Goal: Communication & Community: Answer question/provide support

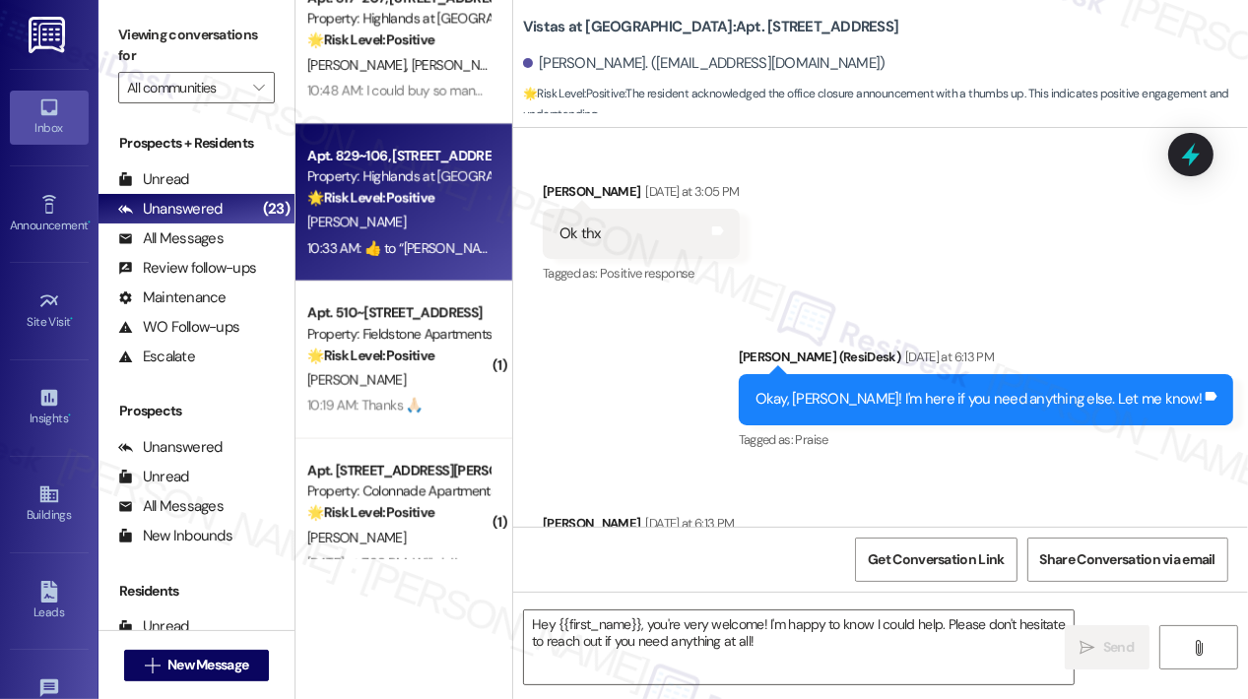
scroll to position [914, 0]
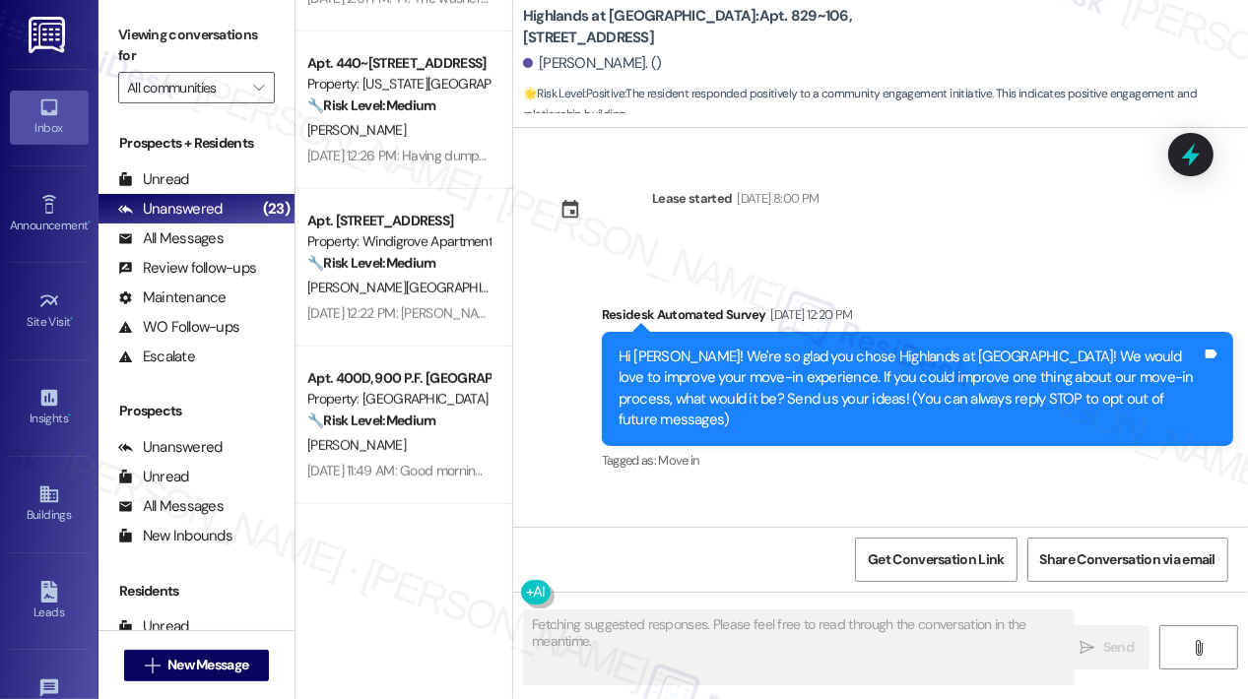
type textarea "Fetching suggested responses. Please feel free to read through the conversation…"
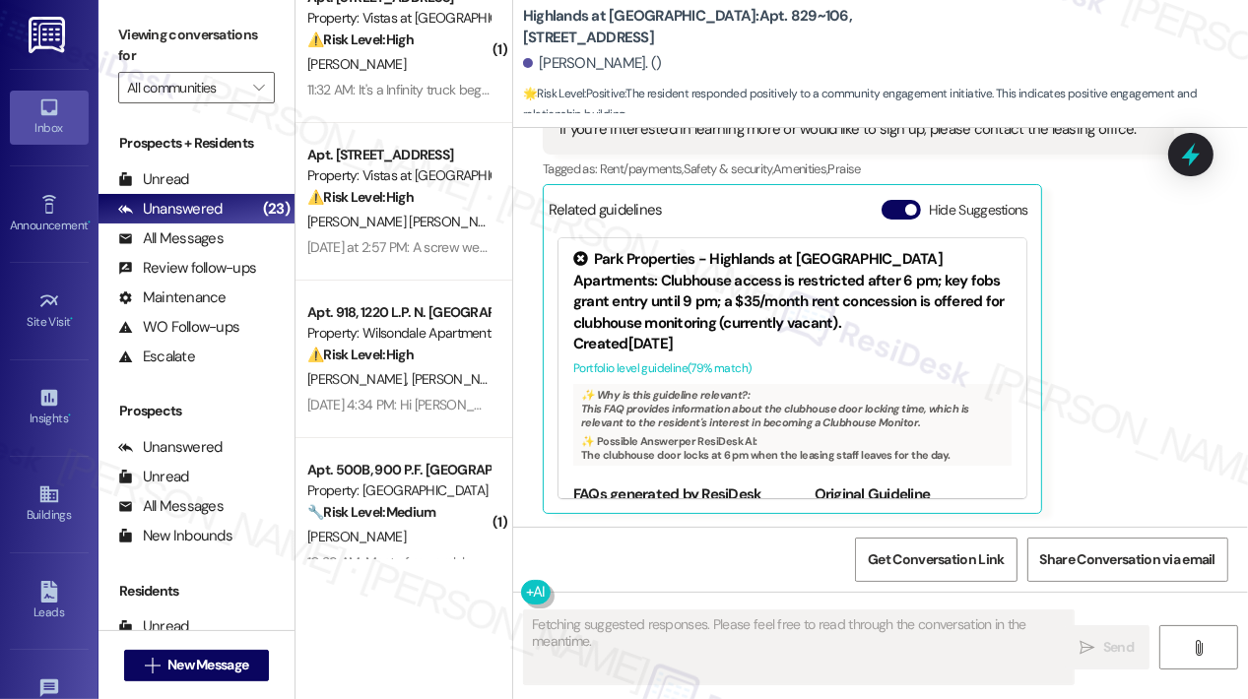
scroll to position [0, 0]
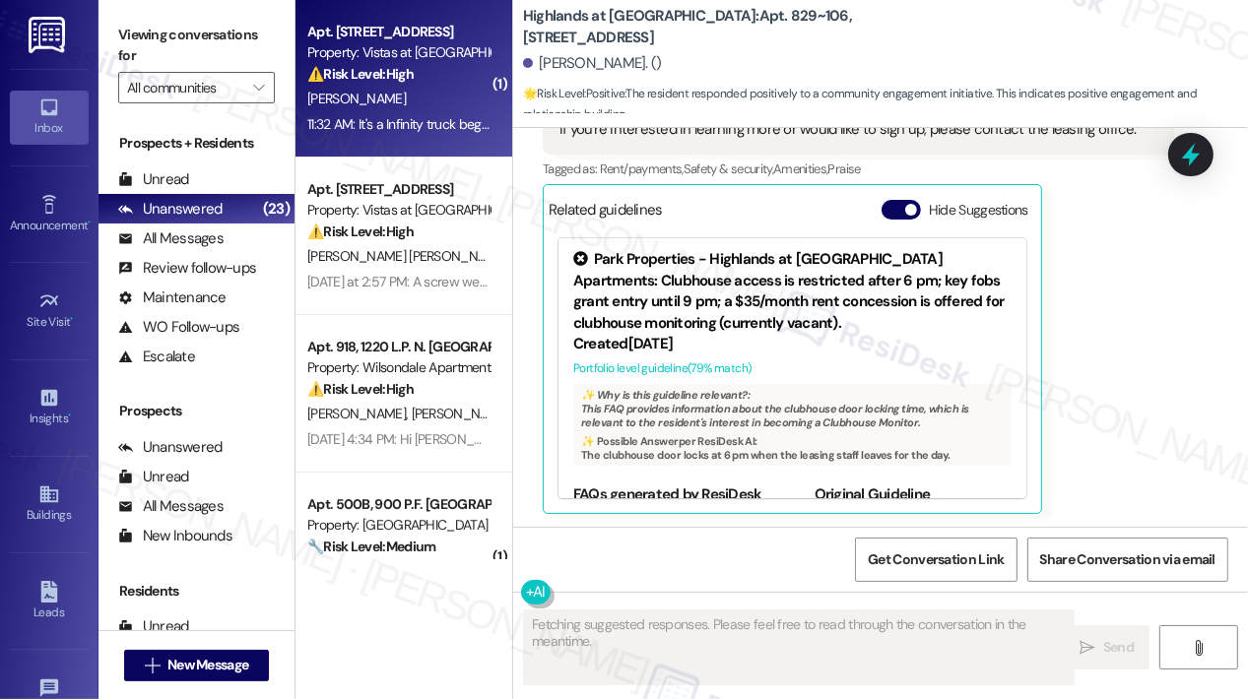
click at [434, 107] on div "[PERSON_NAME]" at bounding box center [398, 99] width 186 height 25
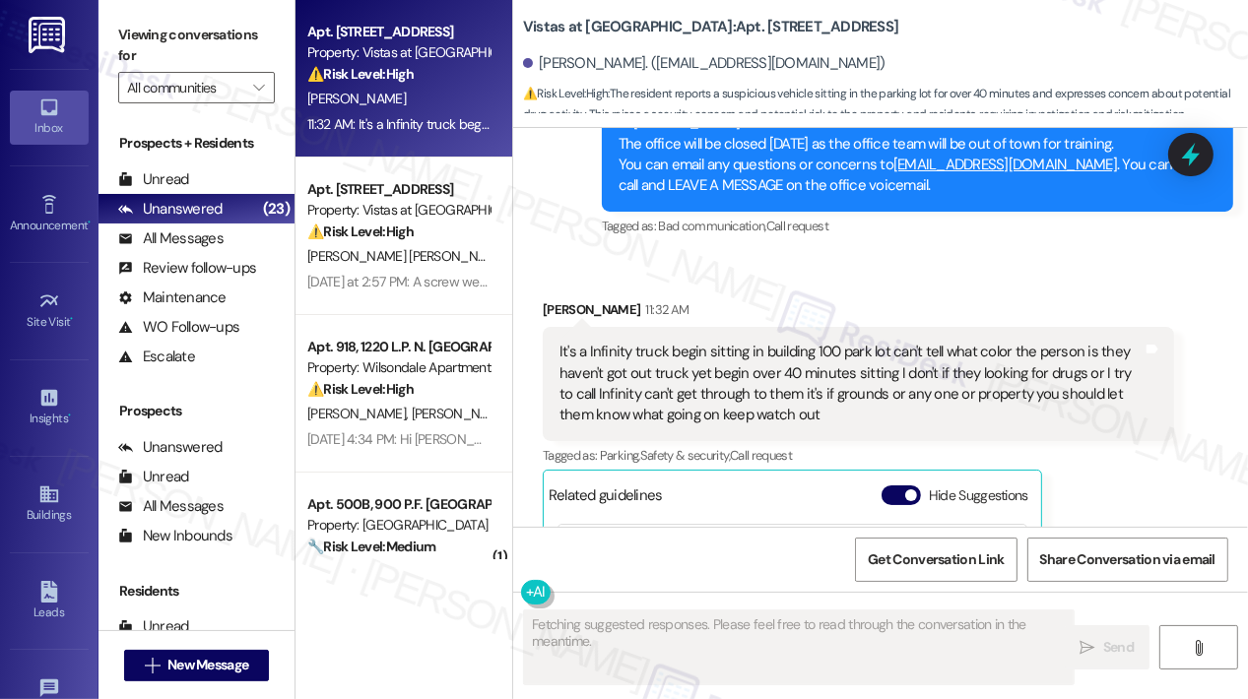
scroll to position [12059, 0]
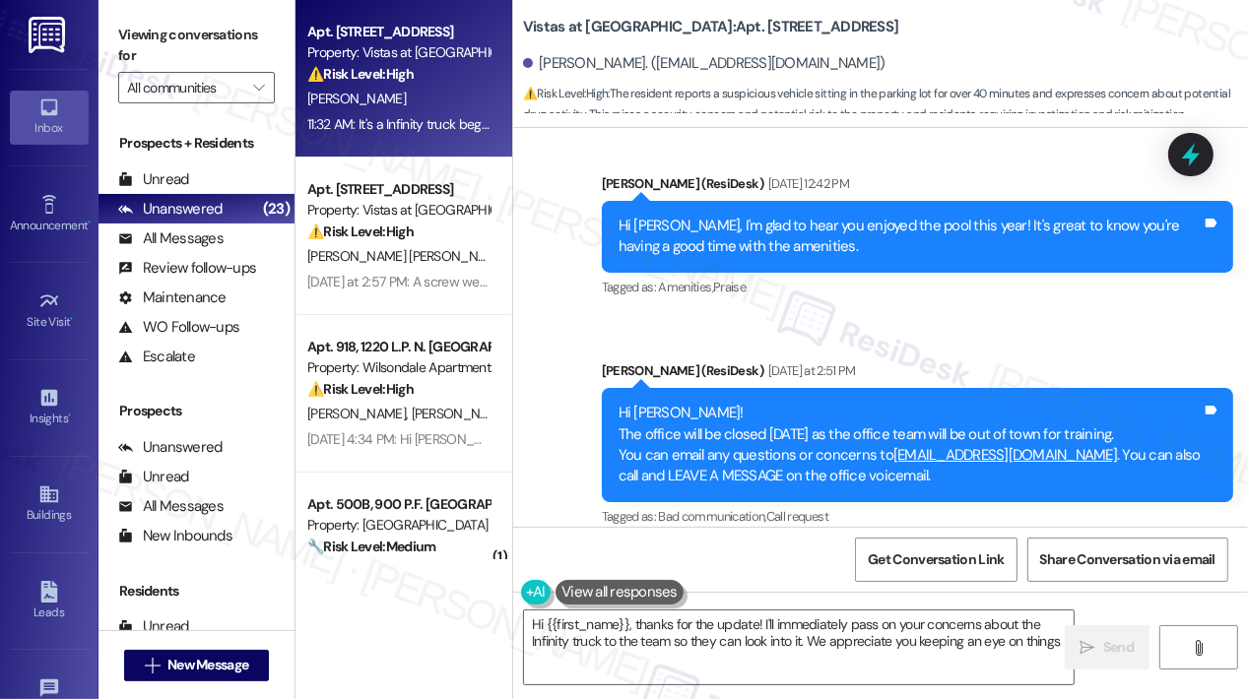
type textarea "Hi {{first_name}}, thanks for the update! I'll immediately pass on your concern…"
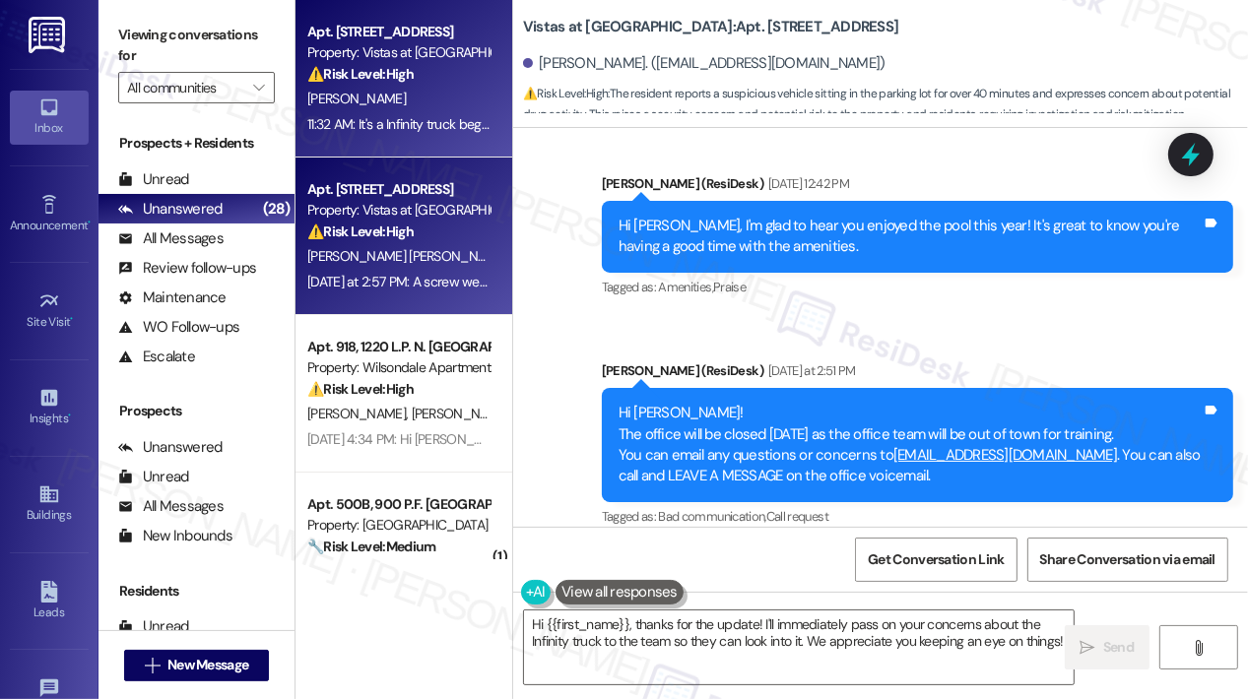
click at [366, 245] on div "I. Carias Puente E. Robinson" at bounding box center [398, 256] width 186 height 25
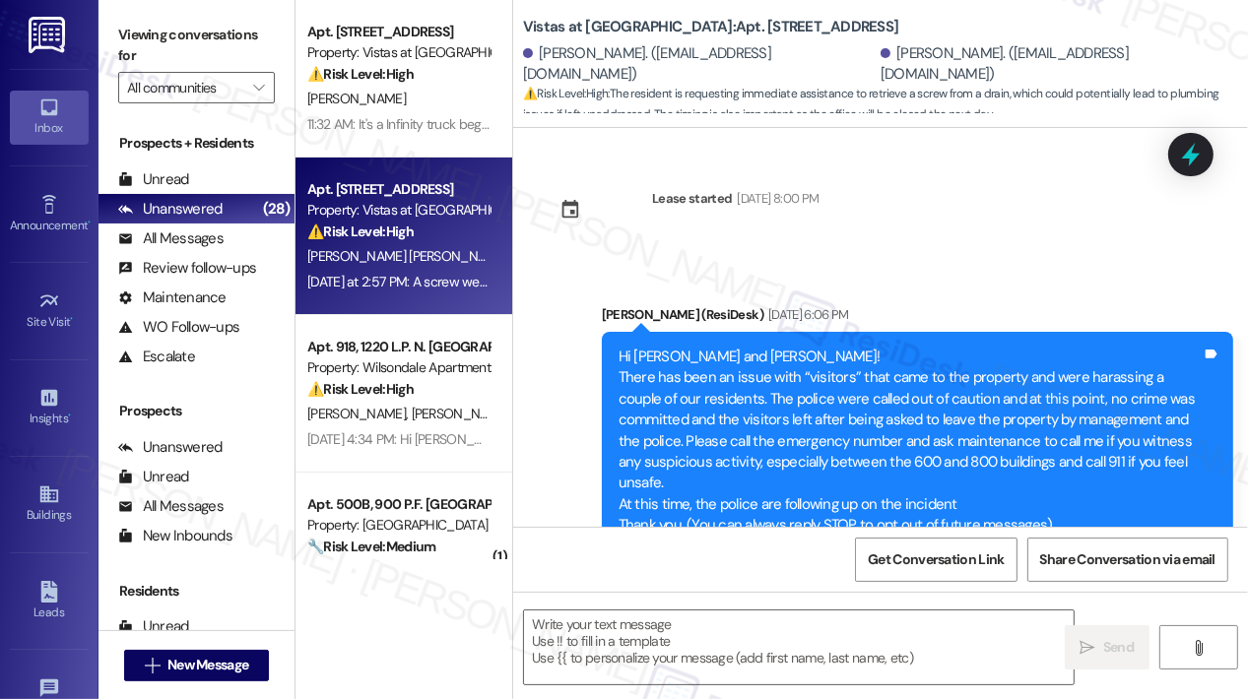
scroll to position [7536, 0]
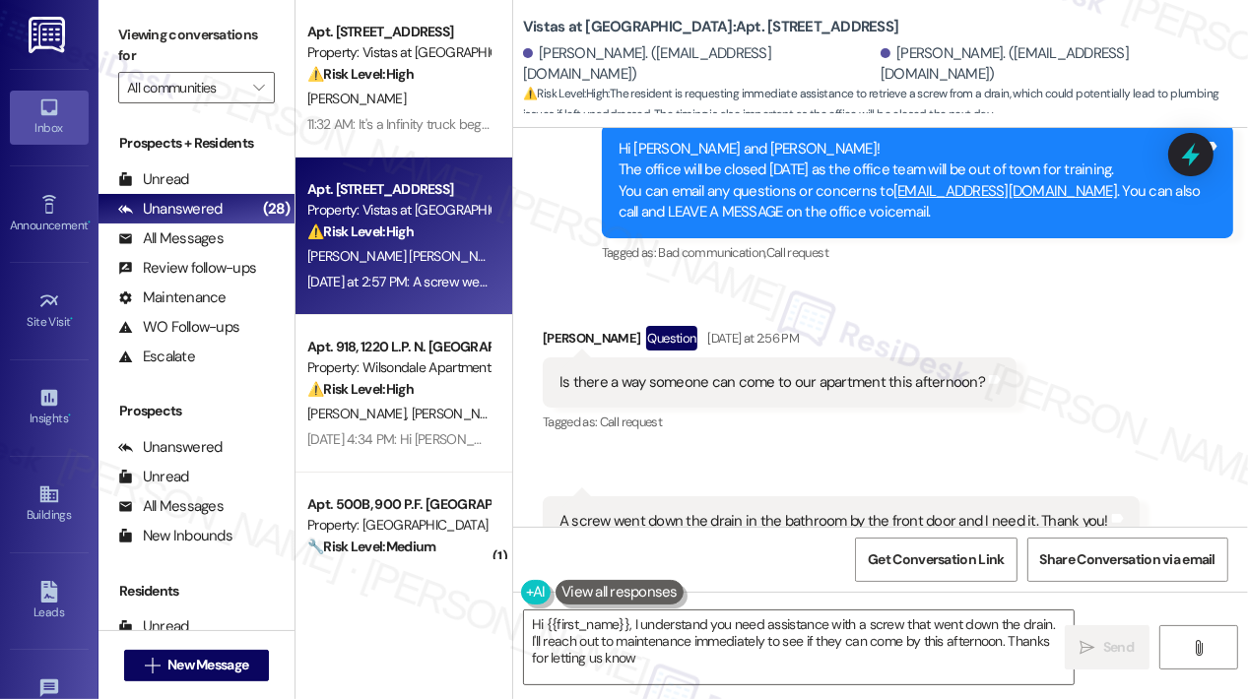
type textarea "Hi {{first_name}}, I understand you need assistance with a screw that went down…"
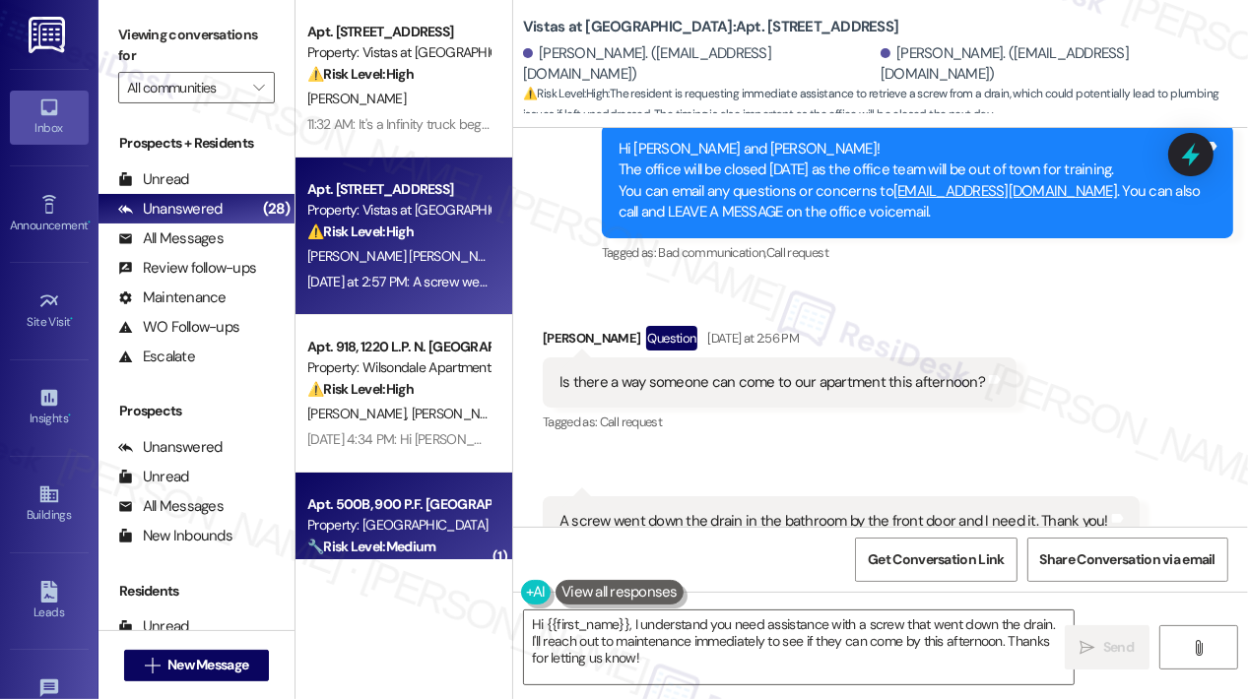
click at [412, 497] on div "Apt. 500B, 900 P.F. [GEOGRAPHIC_DATA]" at bounding box center [398, 504] width 182 height 21
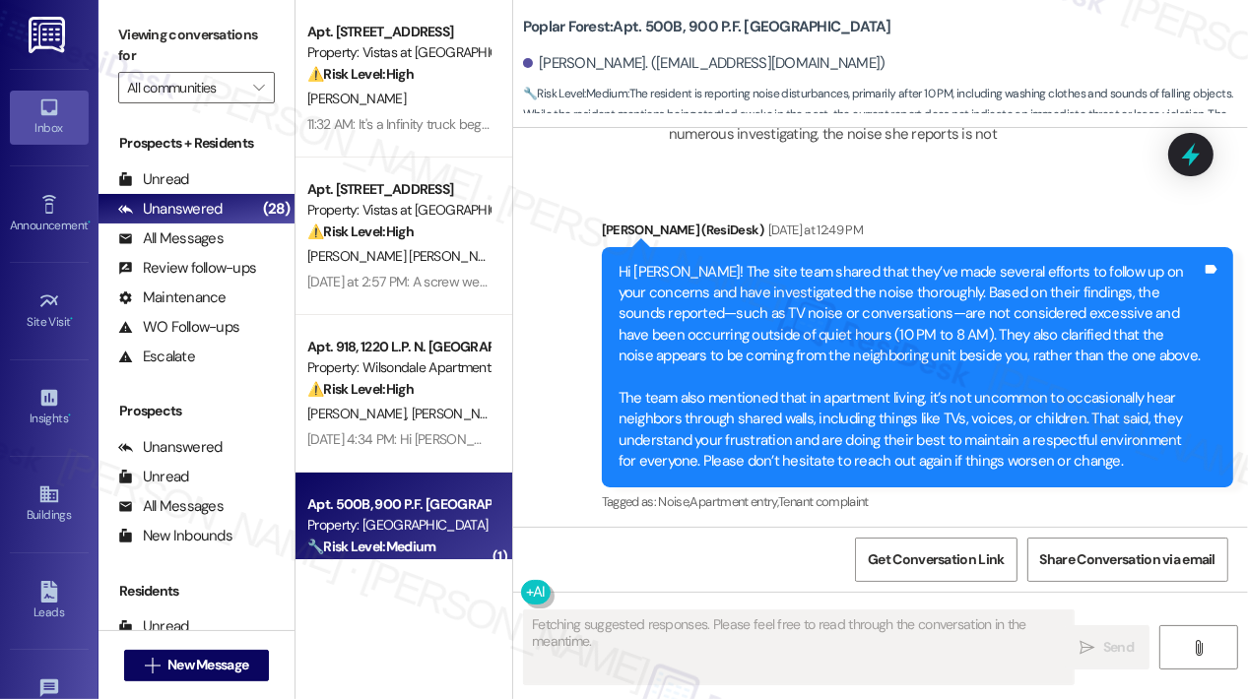
scroll to position [3591, 0]
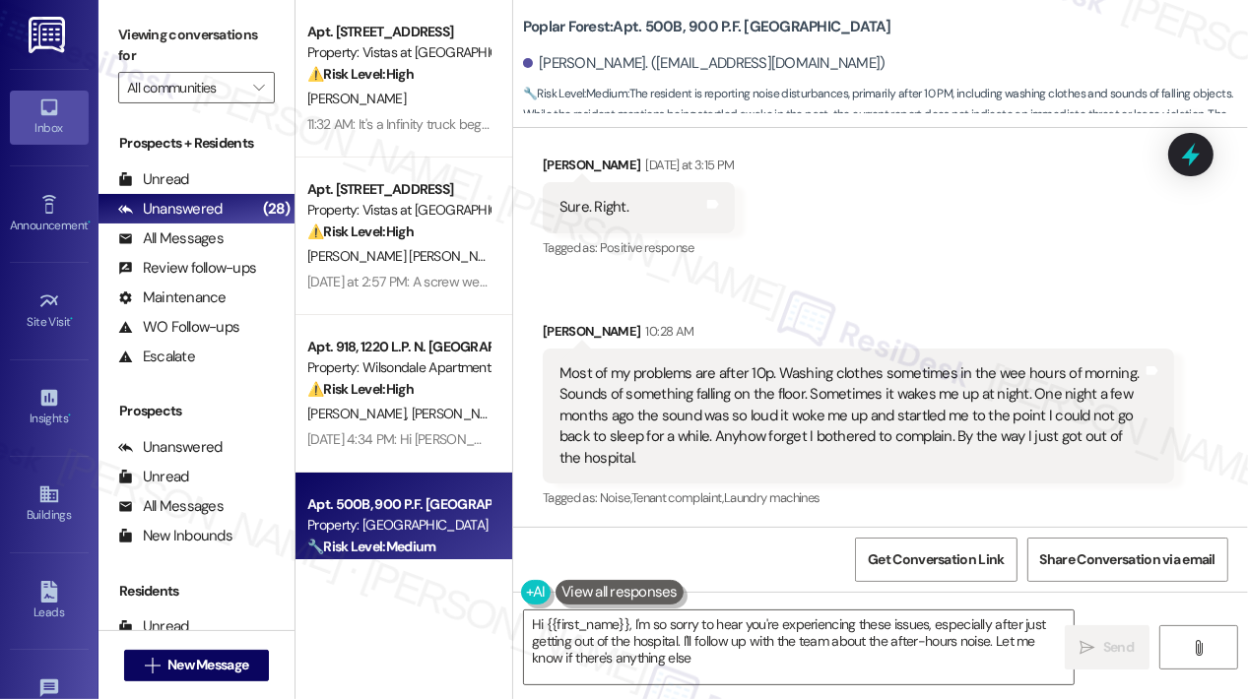
type textarea "Hi {{first_name}}, I'm so sorry to hear you're experiencing these issues, espec…"
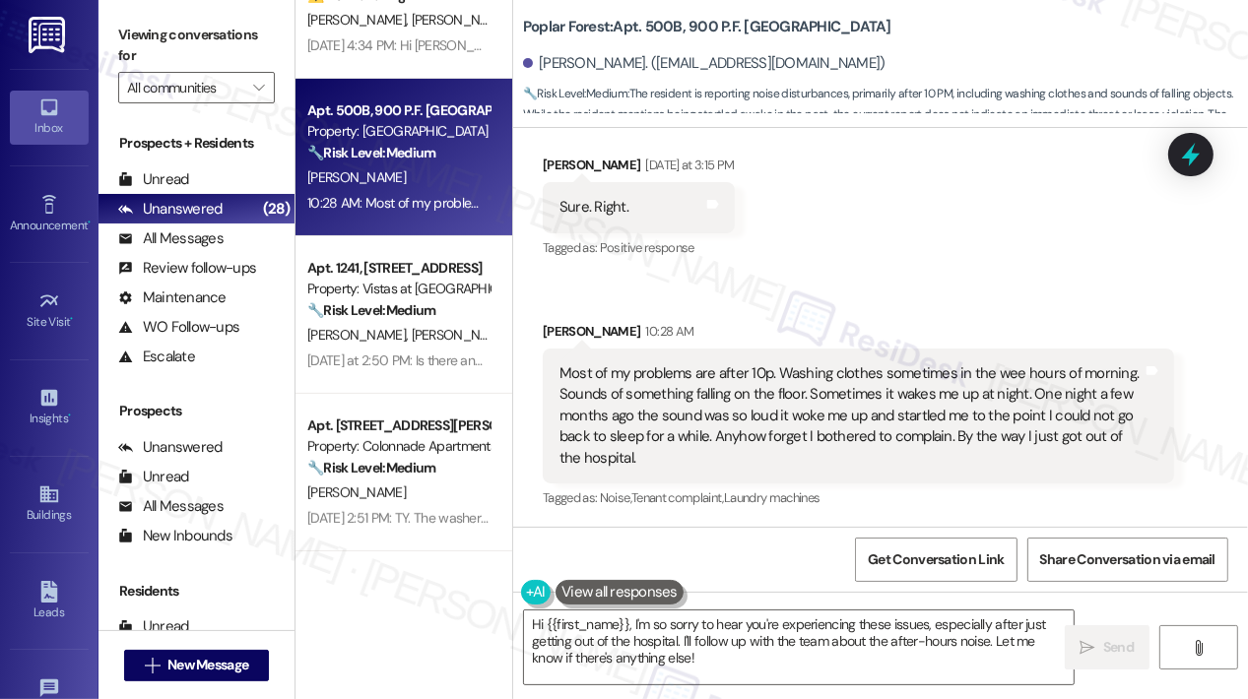
scroll to position [492, 0]
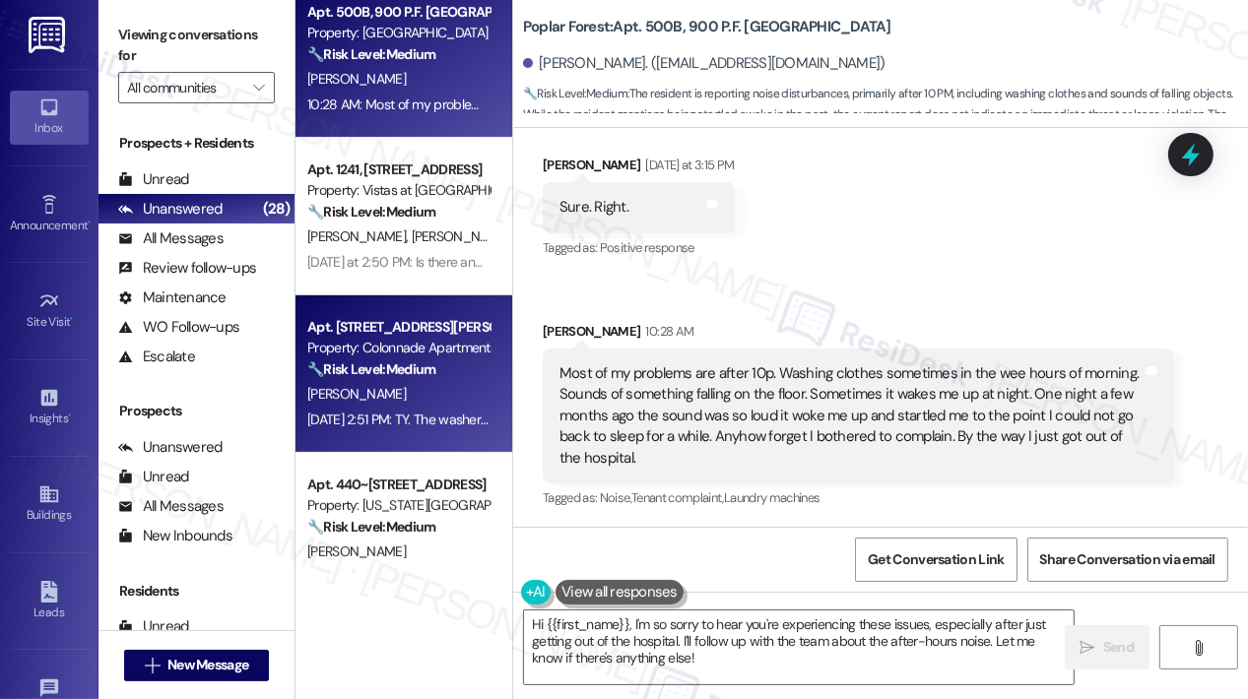
click at [412, 342] on div "Property: Colonnade Apartments" at bounding box center [398, 348] width 182 height 21
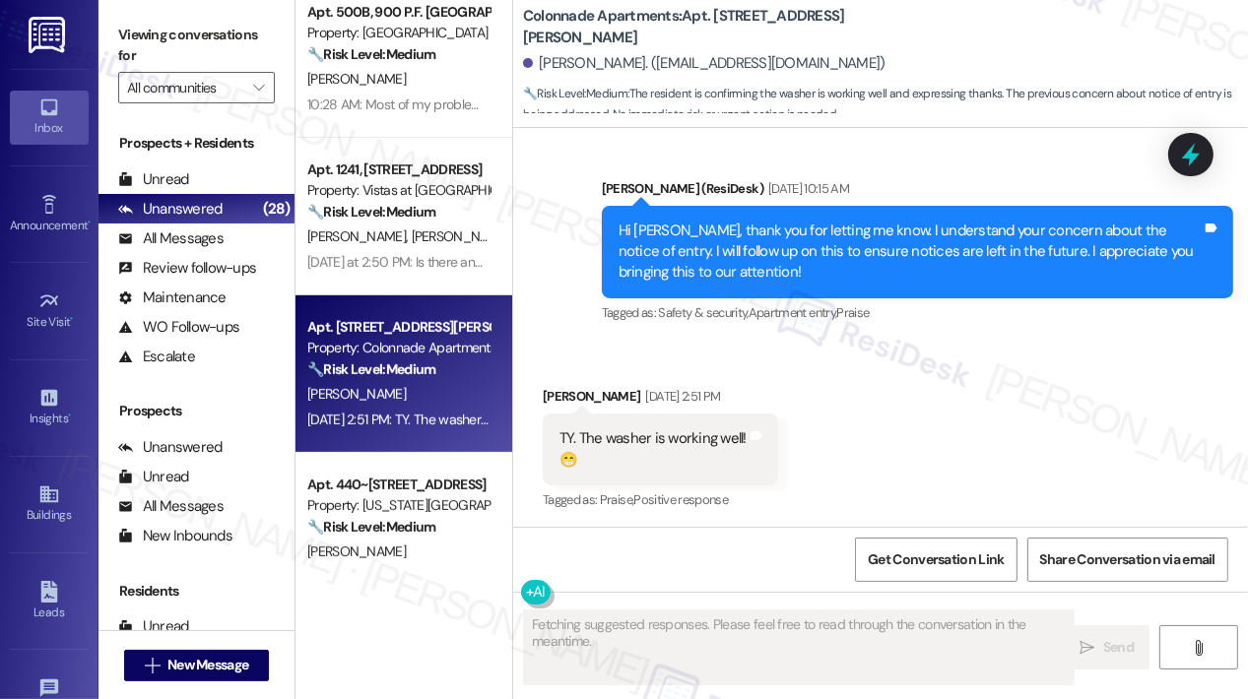
scroll to position [1784, 0]
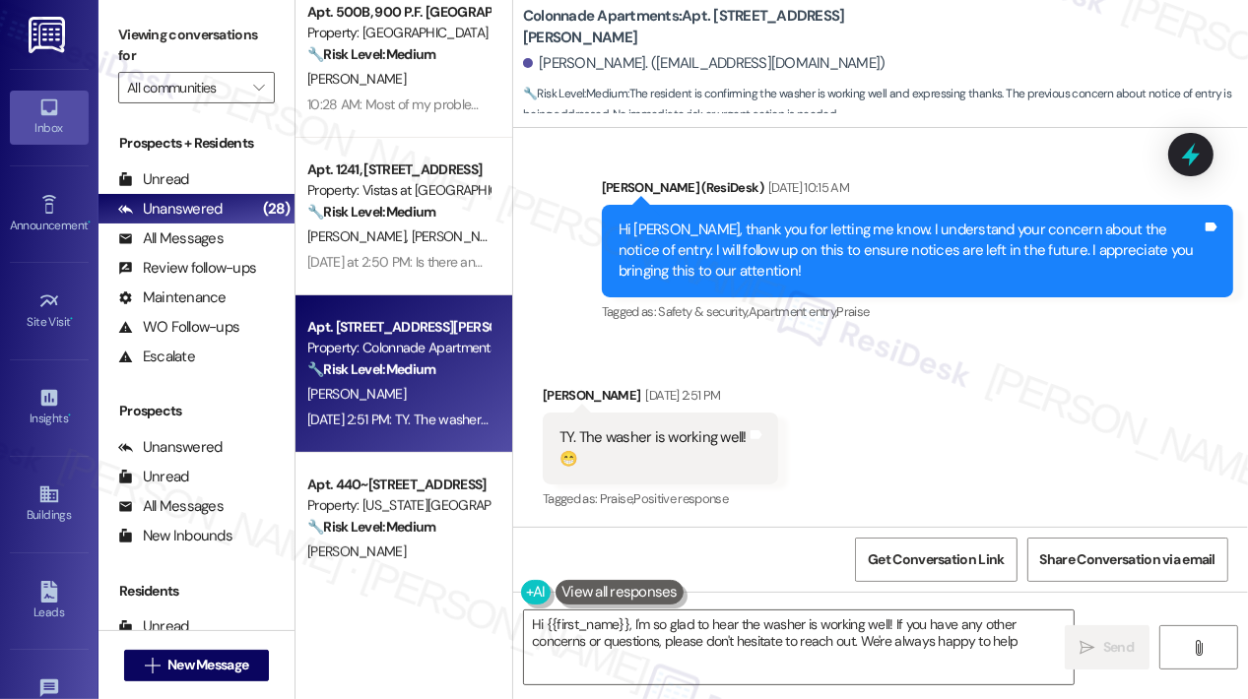
type textarea "Hi {{first_name}}, I'm so glad to hear the washer is working well! If you have …"
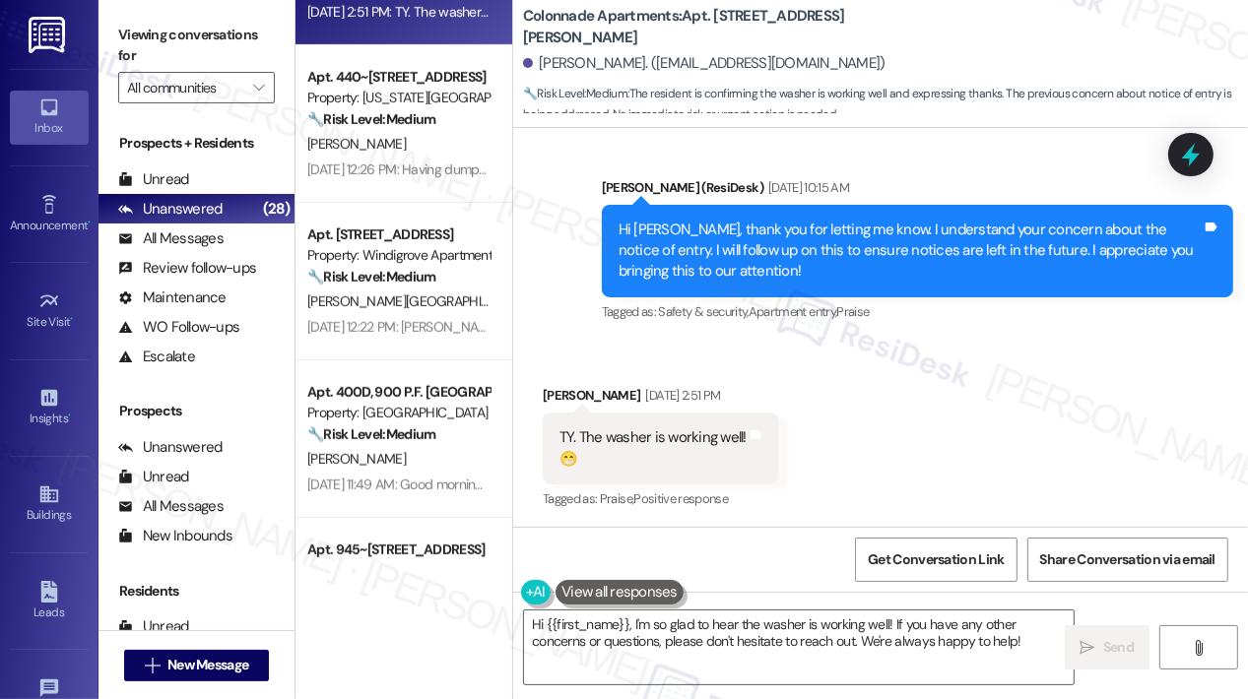
scroll to position [985, 0]
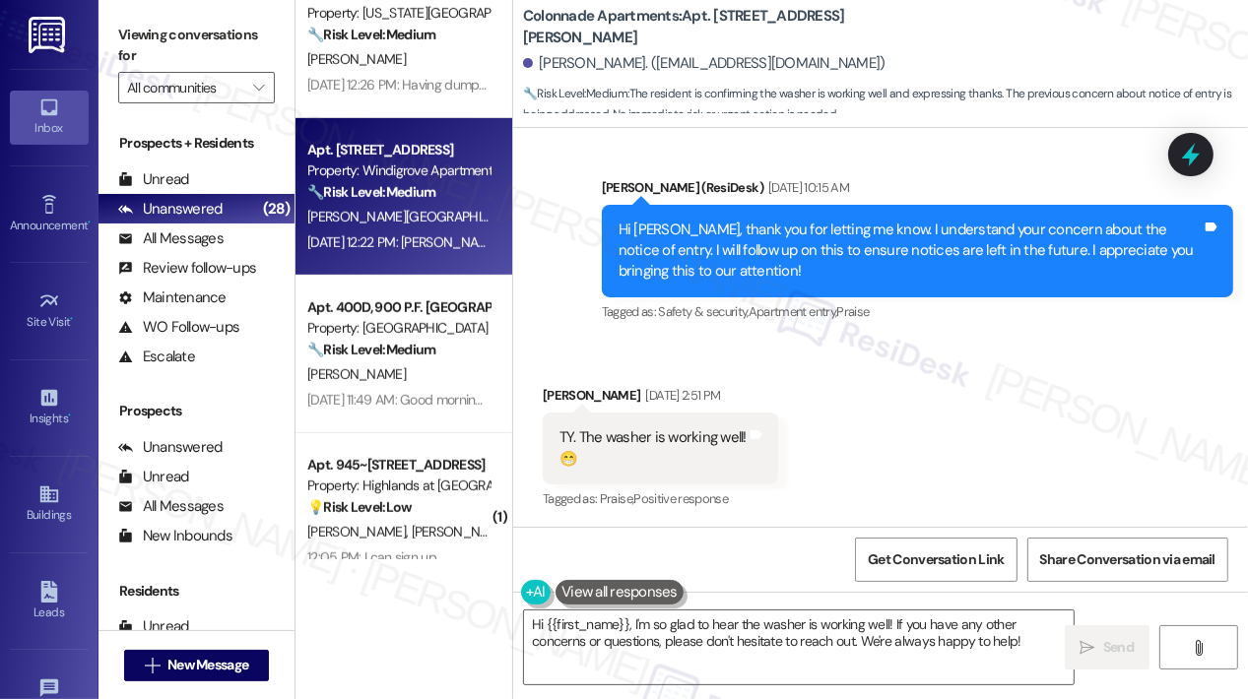
click at [537, 224] on span "O. [PERSON_NAME]" at bounding box center [594, 217] width 114 height 18
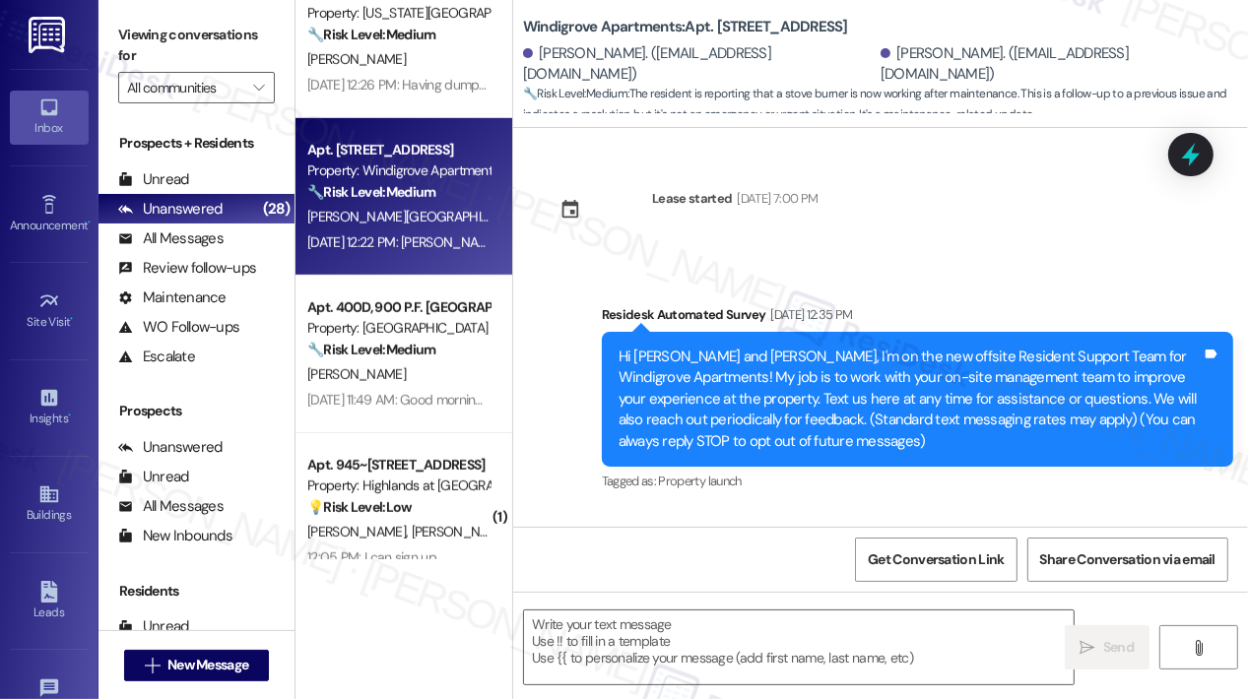
scroll to position [17717, 0]
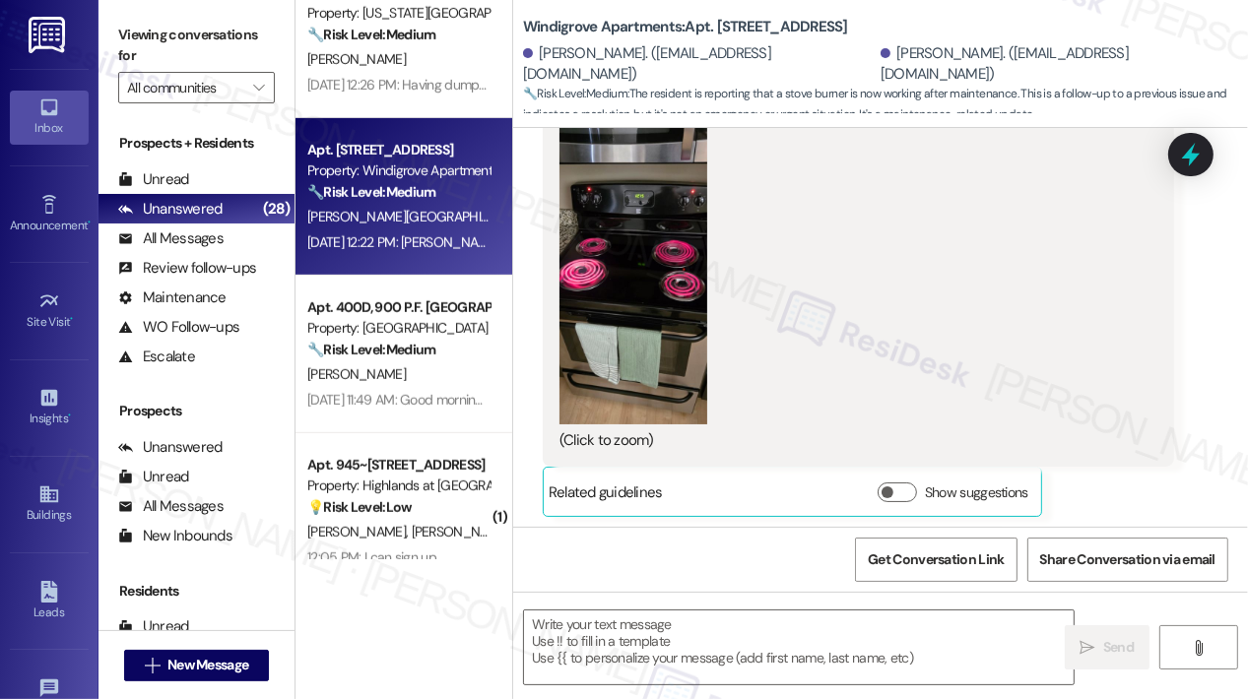
type textarea "Fetching suggested responses. Please feel free to read through the conversation…"
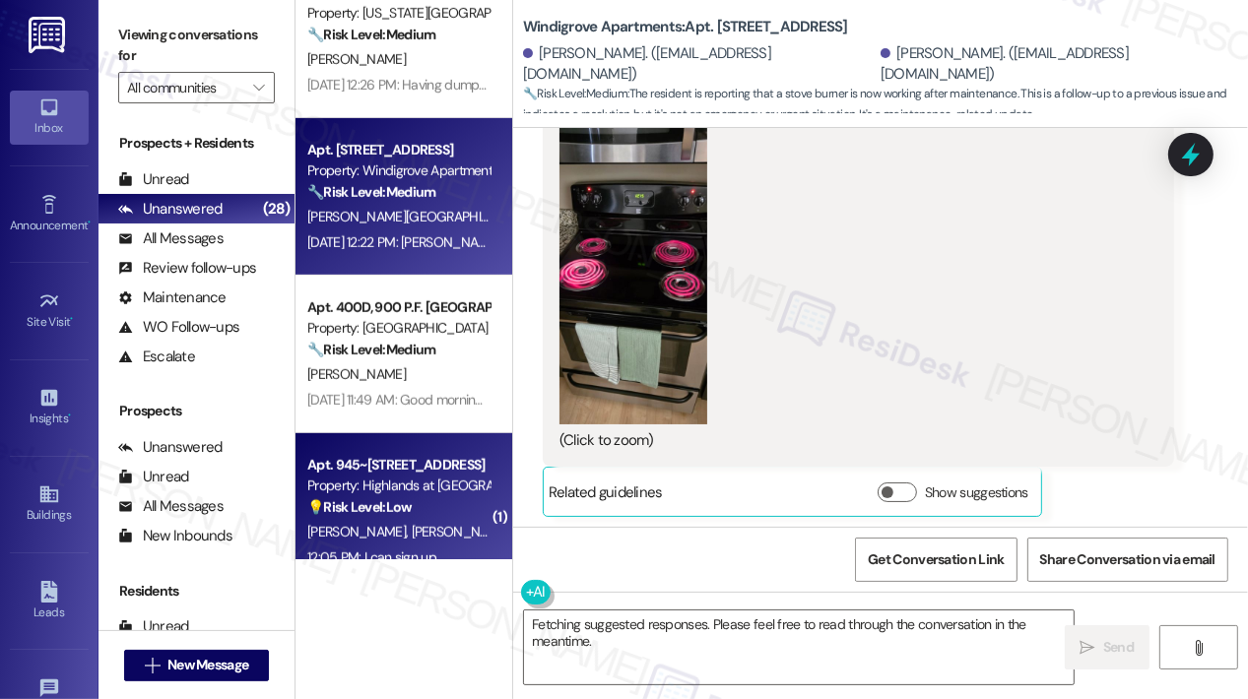
click at [389, 497] on div "💡 Risk Level: Low The resident is responding to an offer to become a Clubhouse …" at bounding box center [398, 507] width 182 height 21
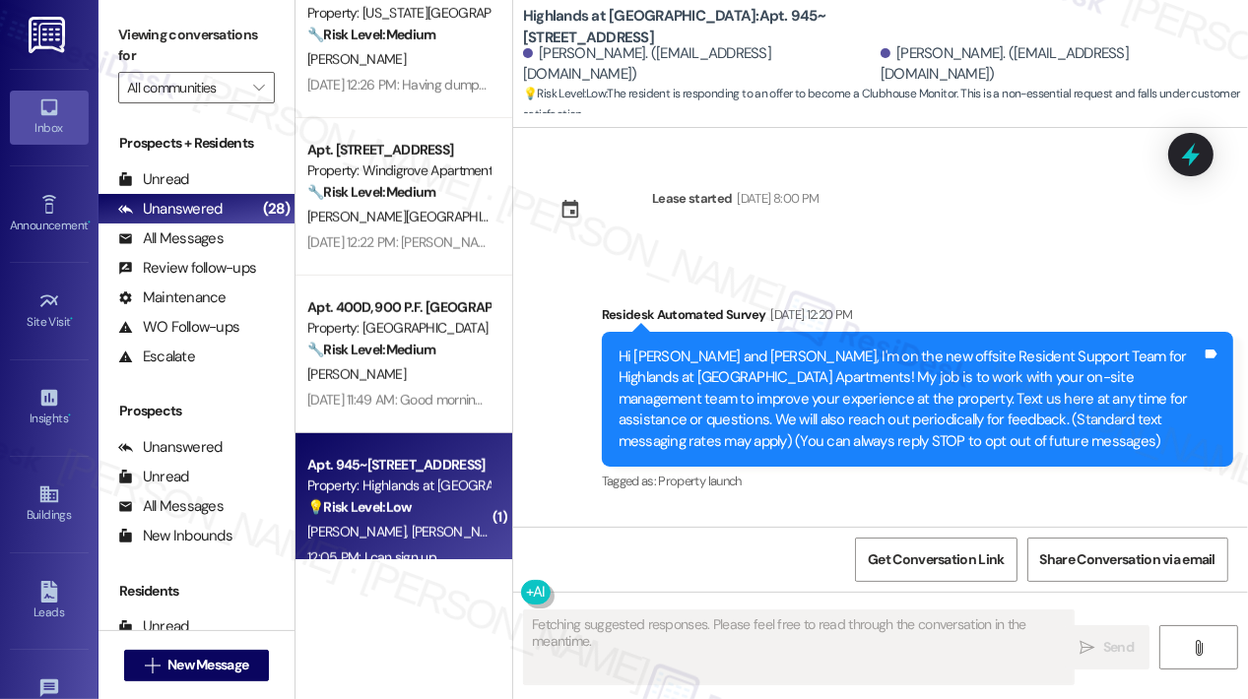
scroll to position [62188, 0]
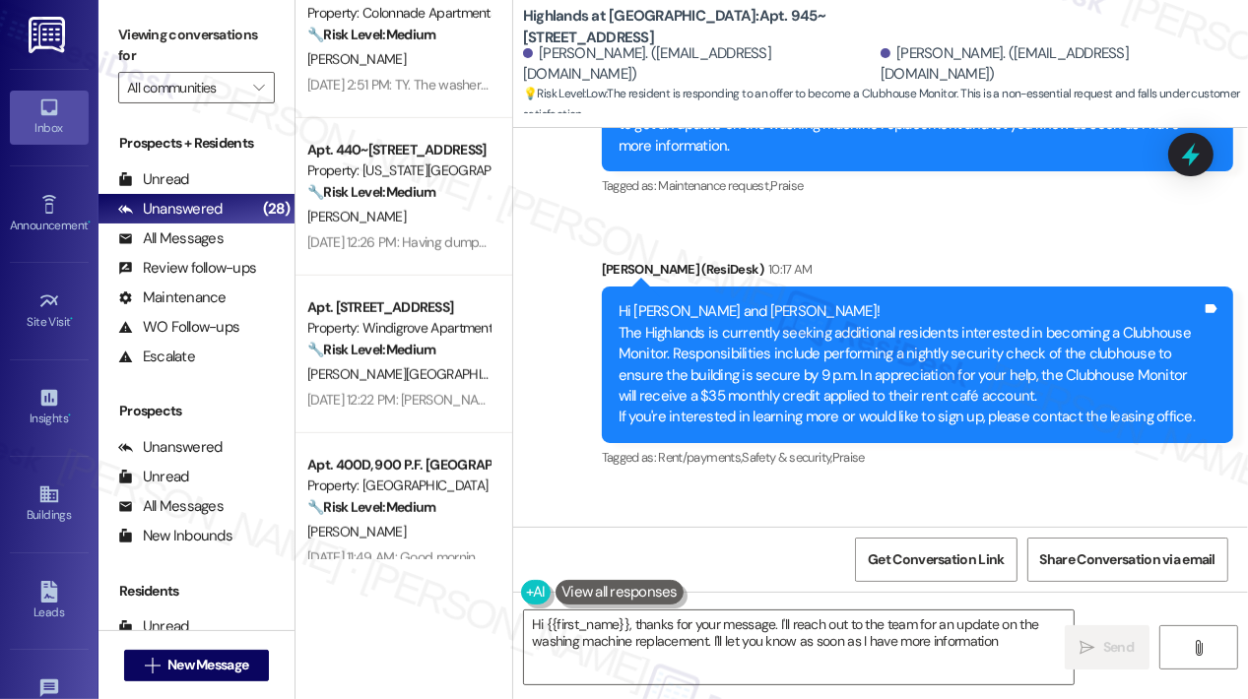
type textarea "Hi {{first_name}}, thanks for your message. I'll reach out to the team for an u…"
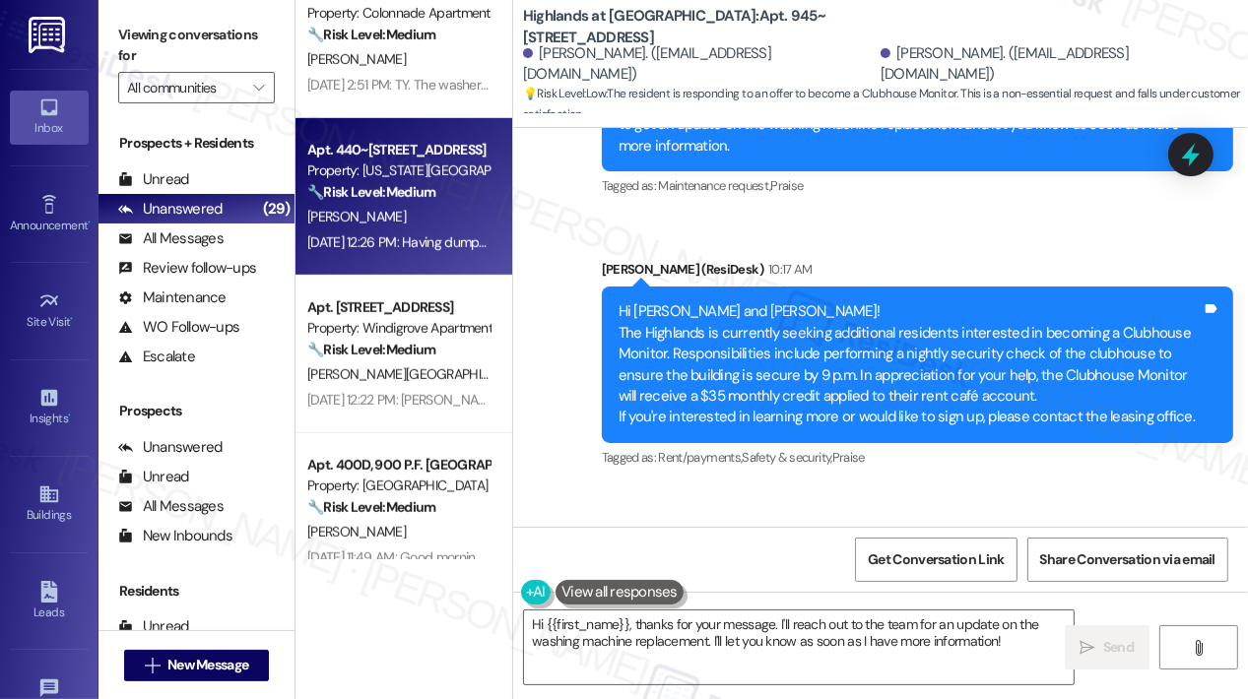
click at [397, 196] on strong "🔧 Risk Level: Medium" at bounding box center [371, 192] width 128 height 18
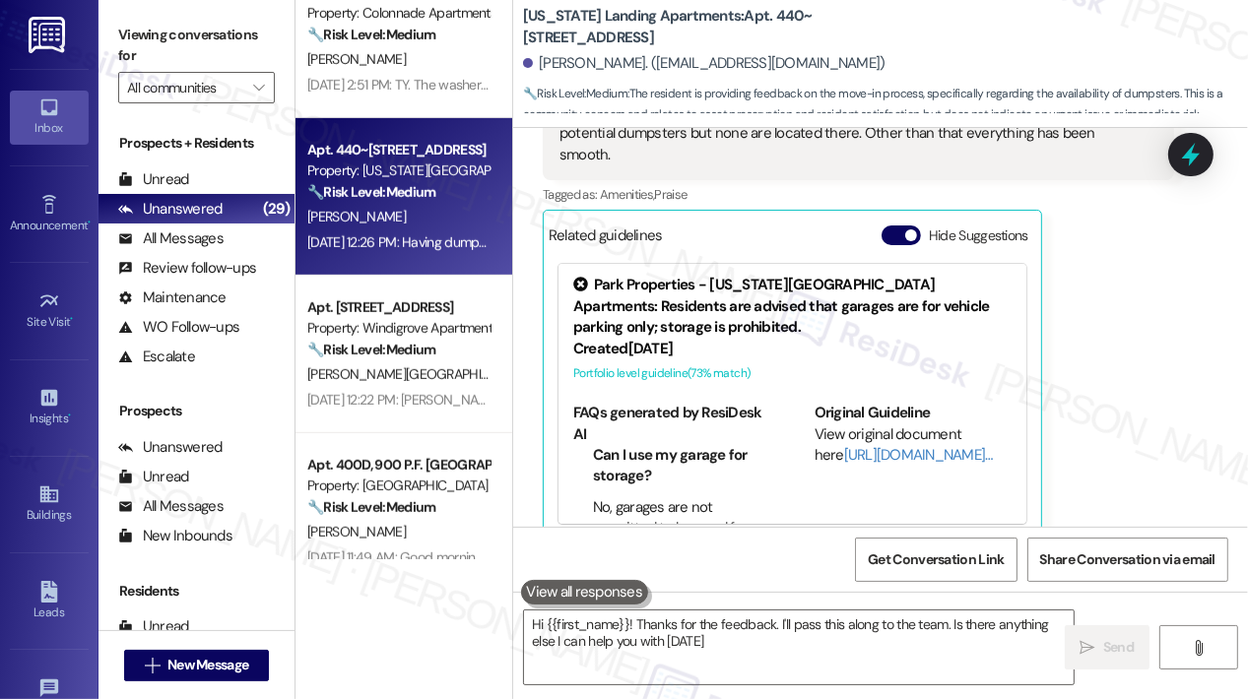
type textarea "Hi {{first_name}}! Thanks for the feedback. I'll pass this along to the team. I…"
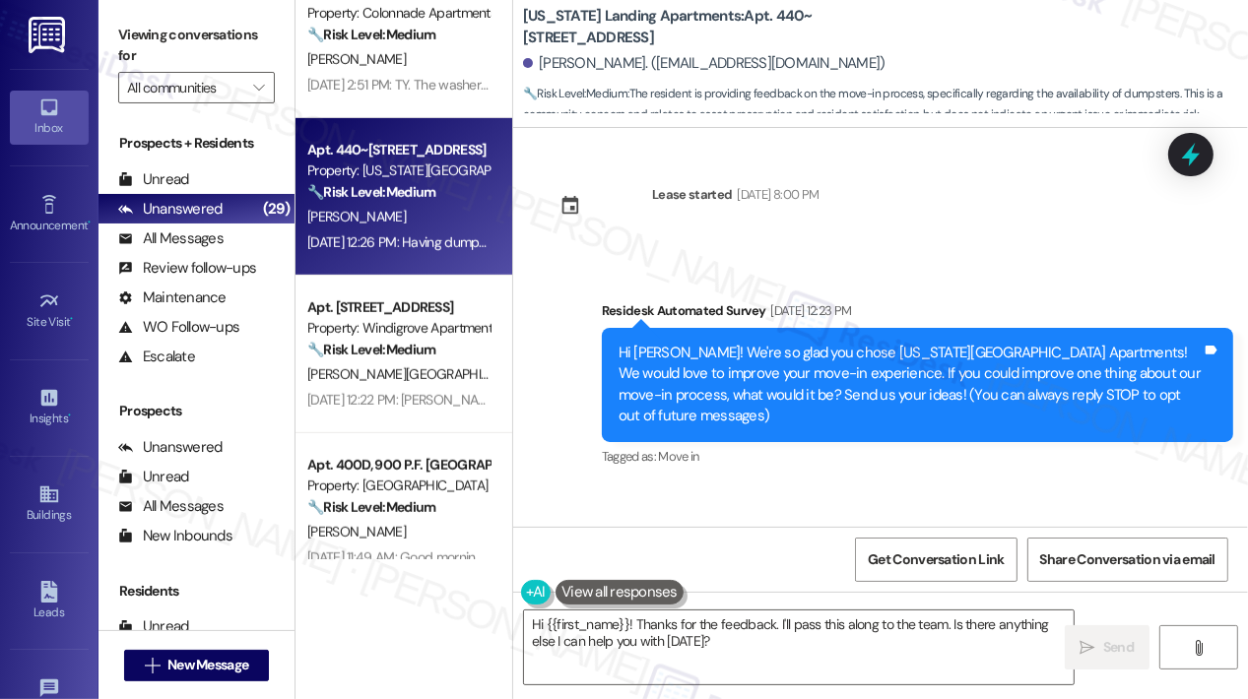
scroll to position [0, 0]
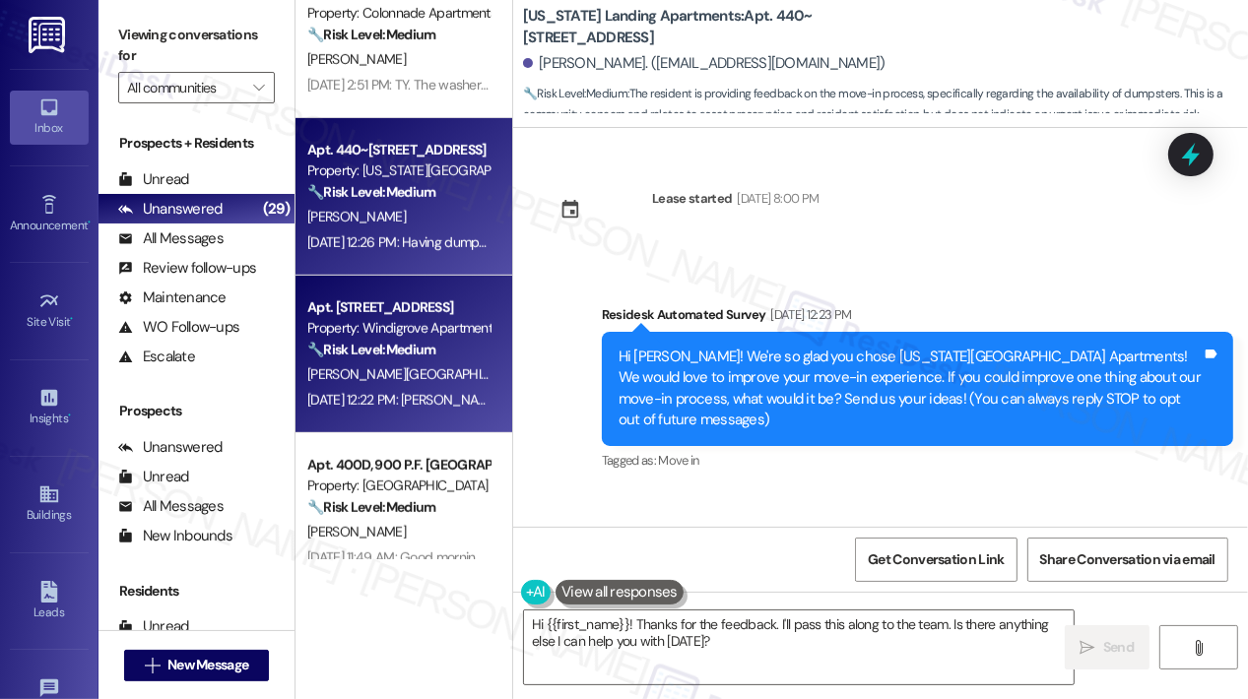
click at [347, 366] on span "[PERSON_NAME][GEOGRAPHIC_DATA]" at bounding box center [421, 374] width 229 height 18
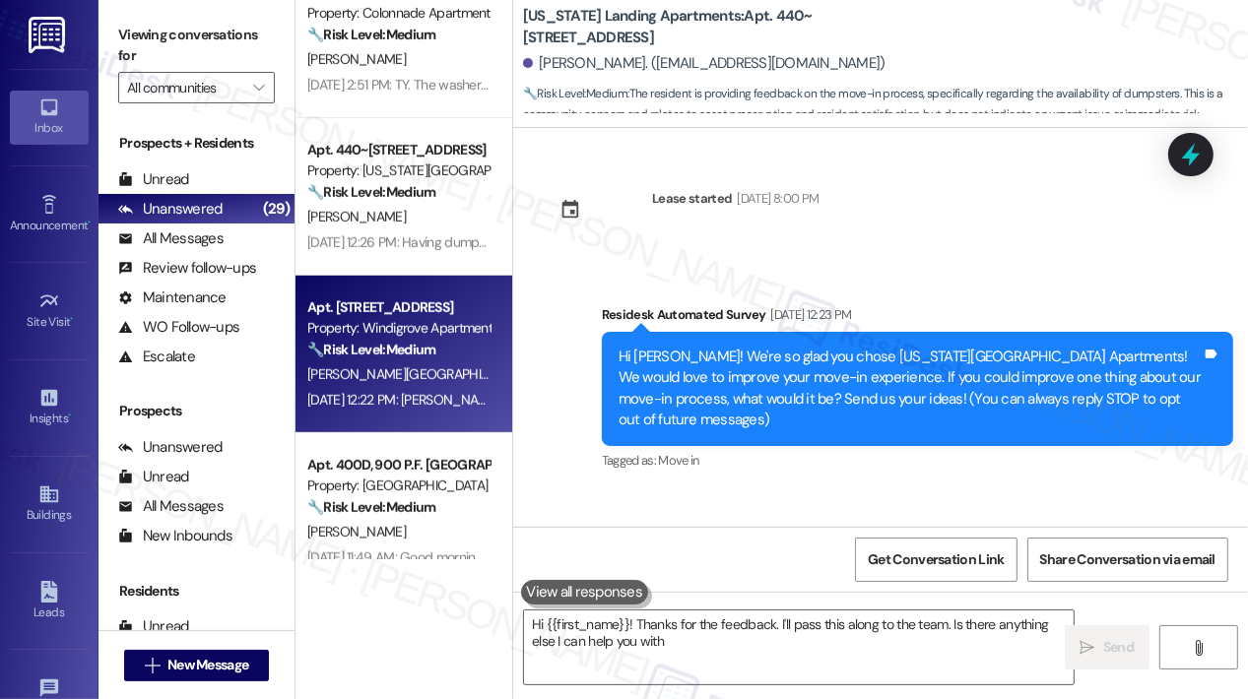
type textarea "Hi {{first_name}}! Thanks for the feedback. I'll pass this along to the team. I…"
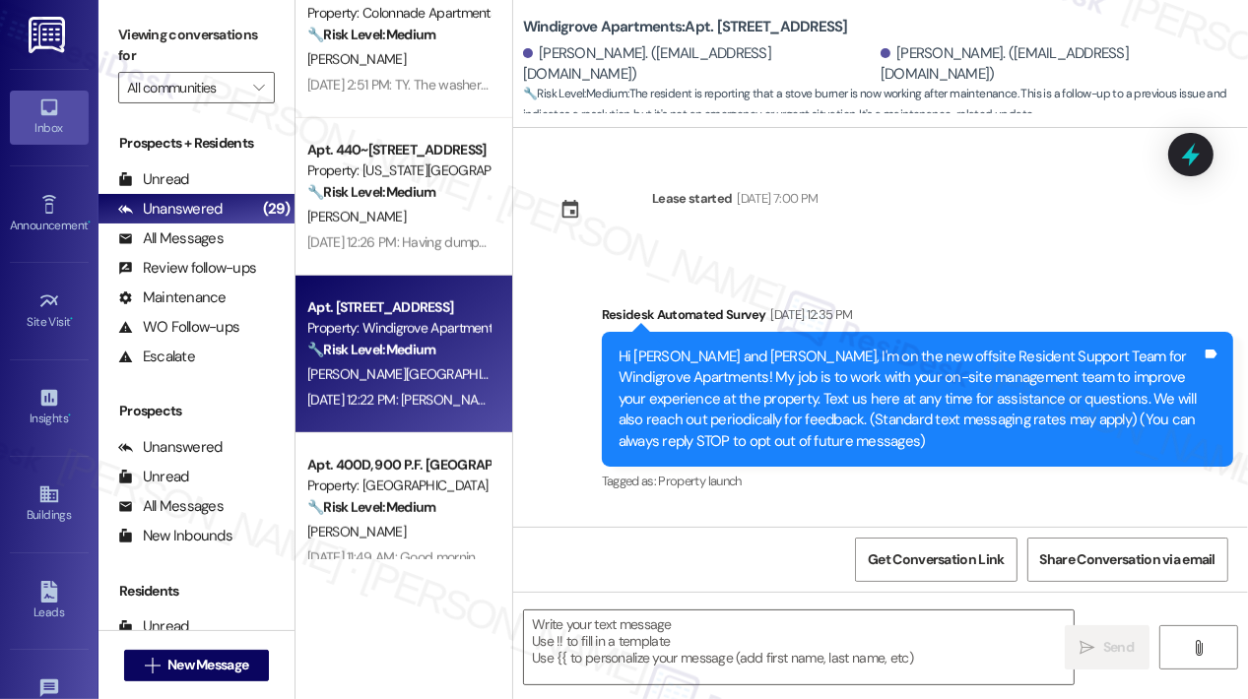
scroll to position [17716, 0]
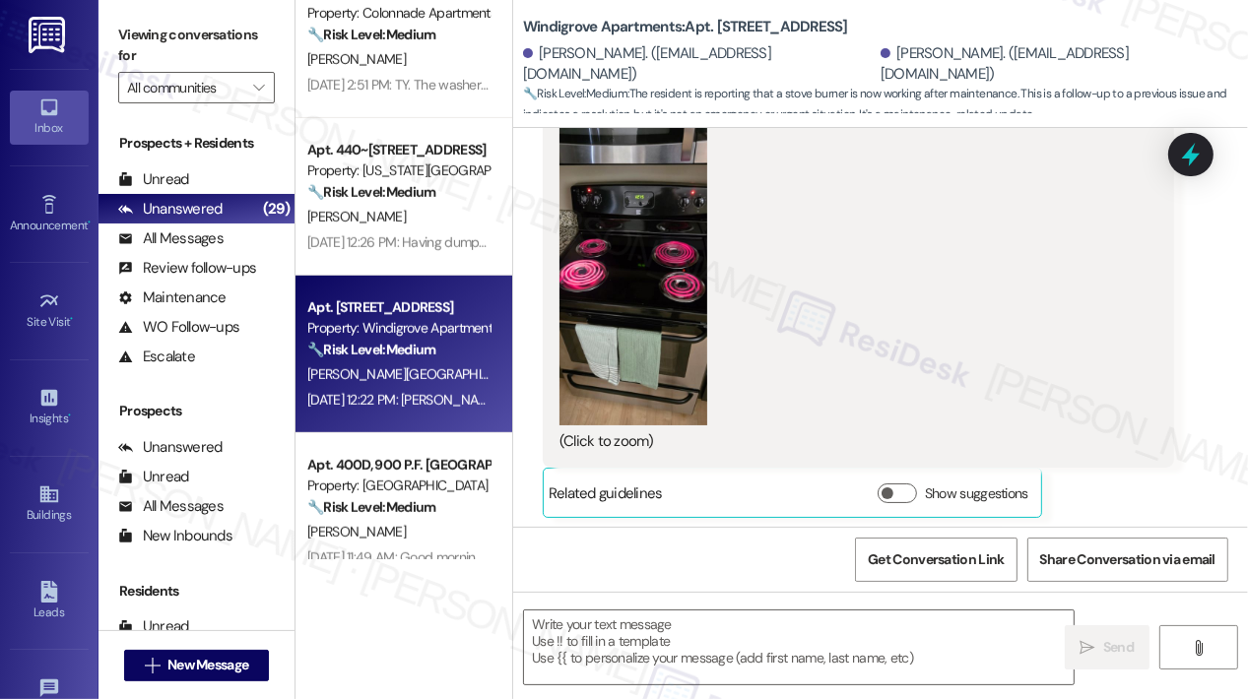
type textarea "Fetching suggested responses. Please feel free to read through the conversation…"
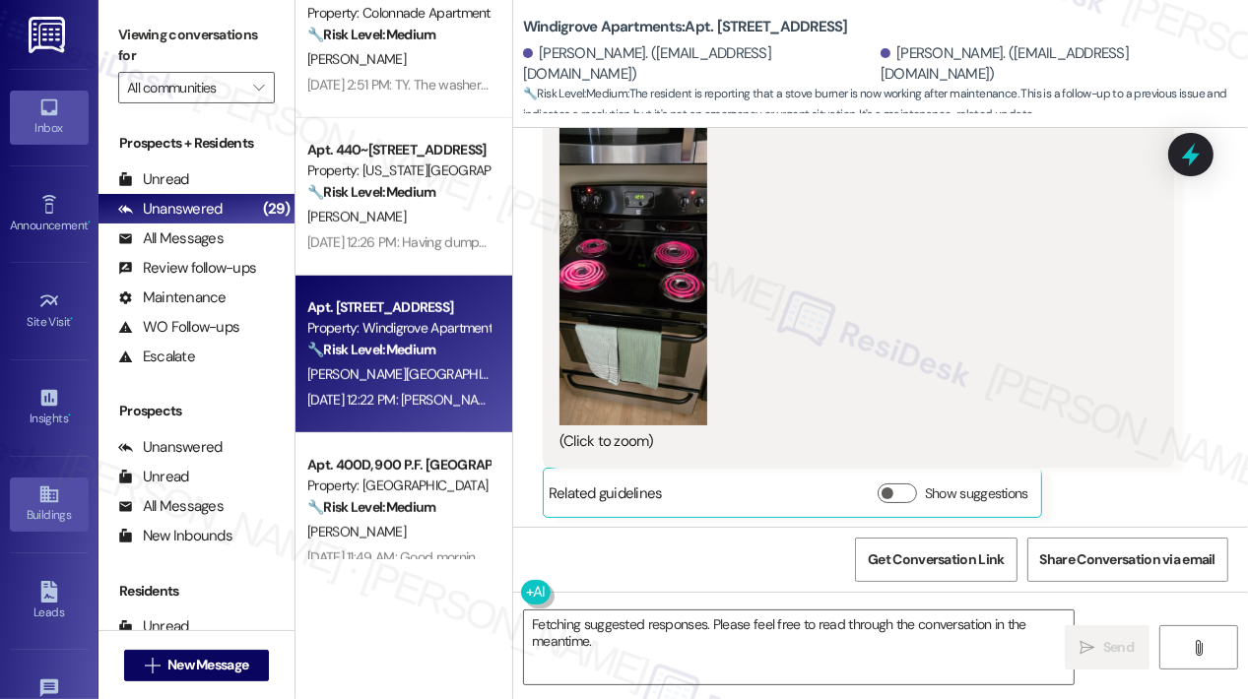
click at [63, 490] on link "Buildings" at bounding box center [49, 504] width 79 height 53
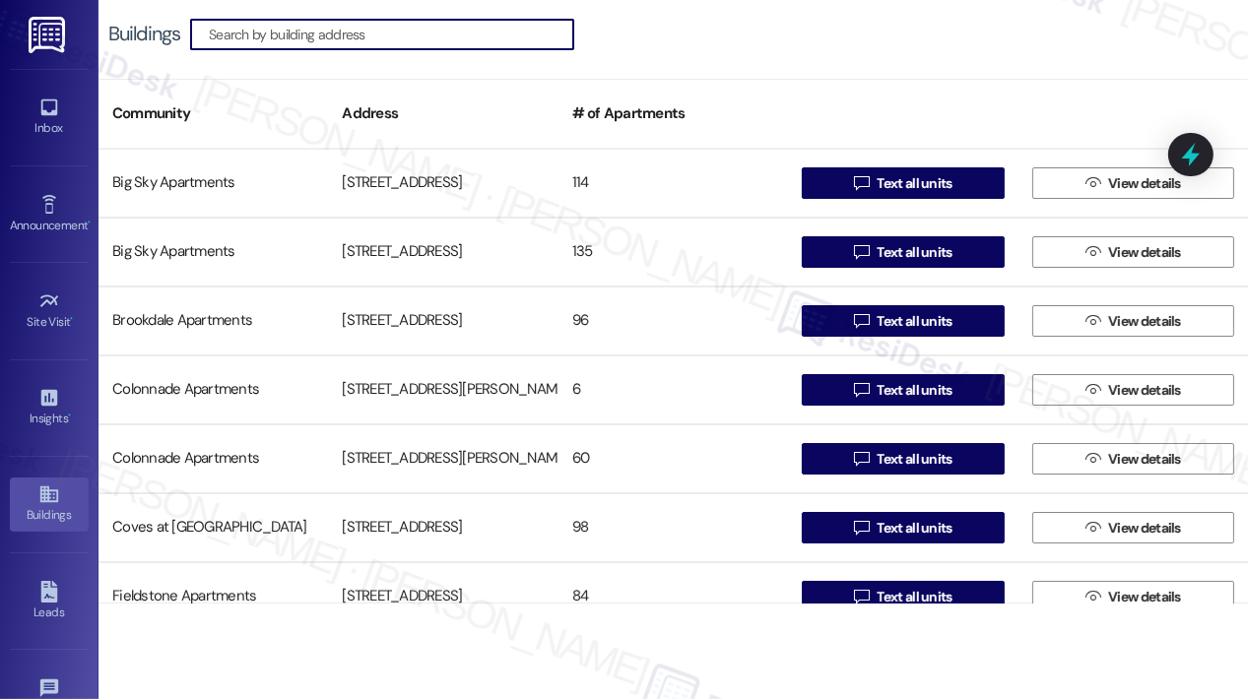
click at [286, 34] on input at bounding box center [391, 35] width 364 height 28
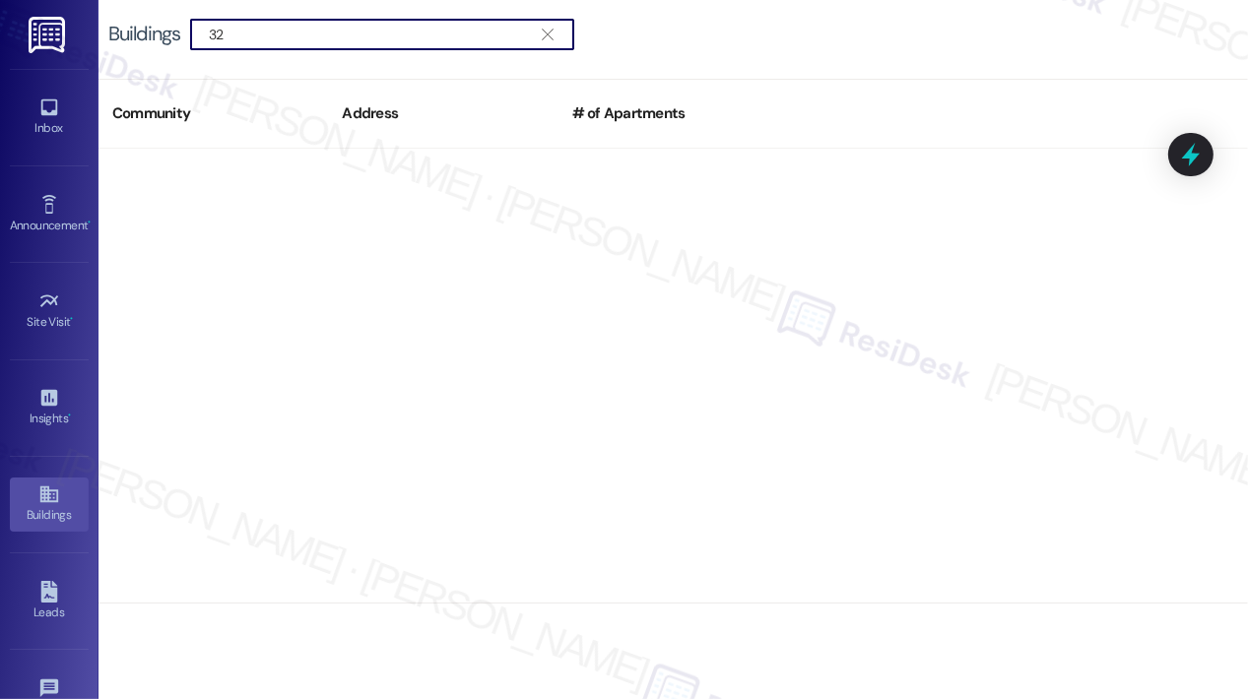
type input "3"
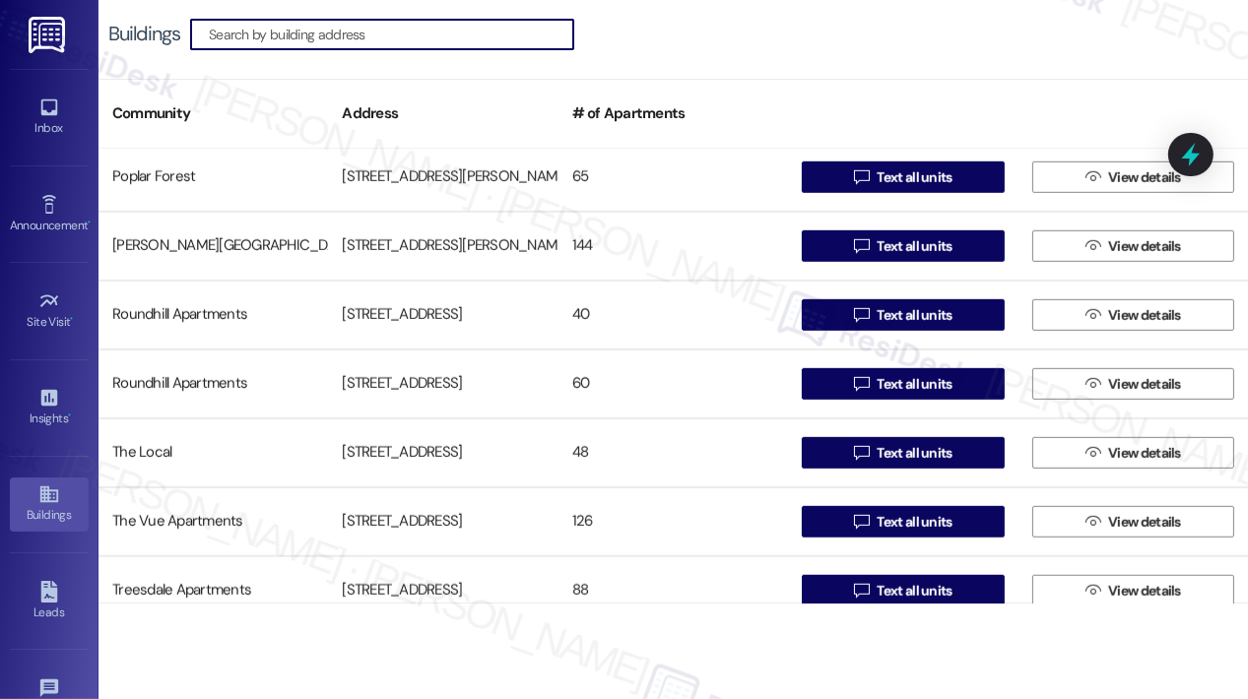
scroll to position [1182, 0]
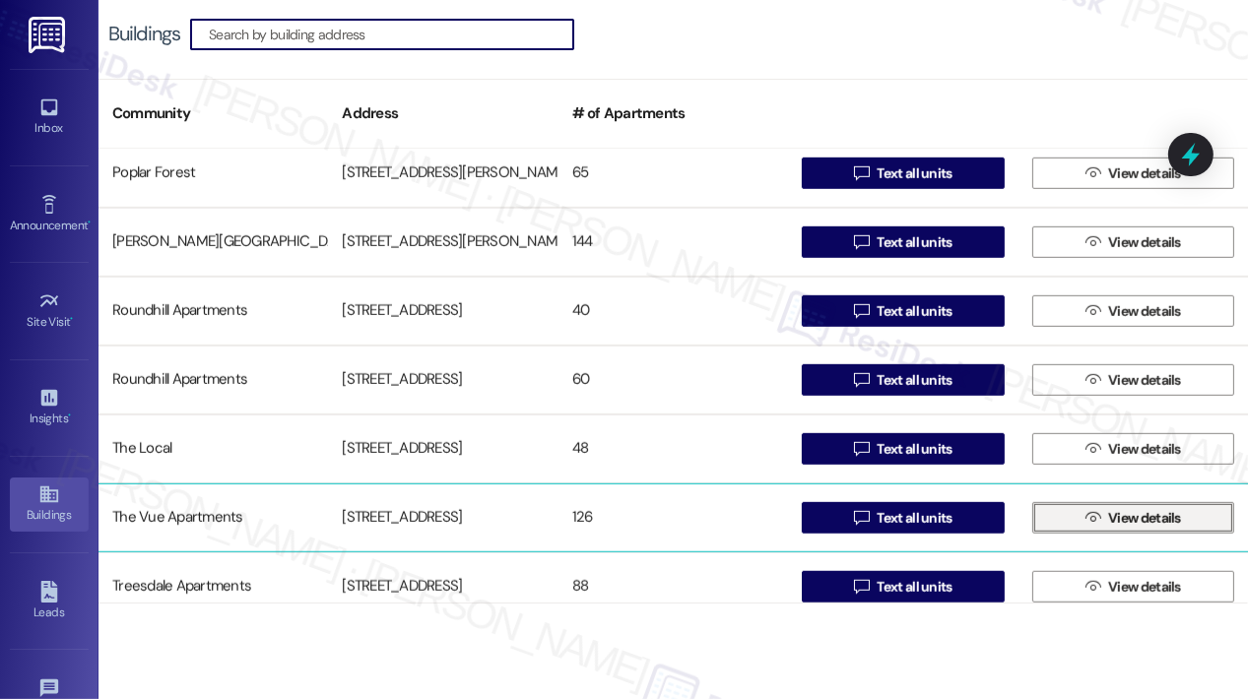
click at [1086, 517] on icon "" at bounding box center [1092, 518] width 15 height 16
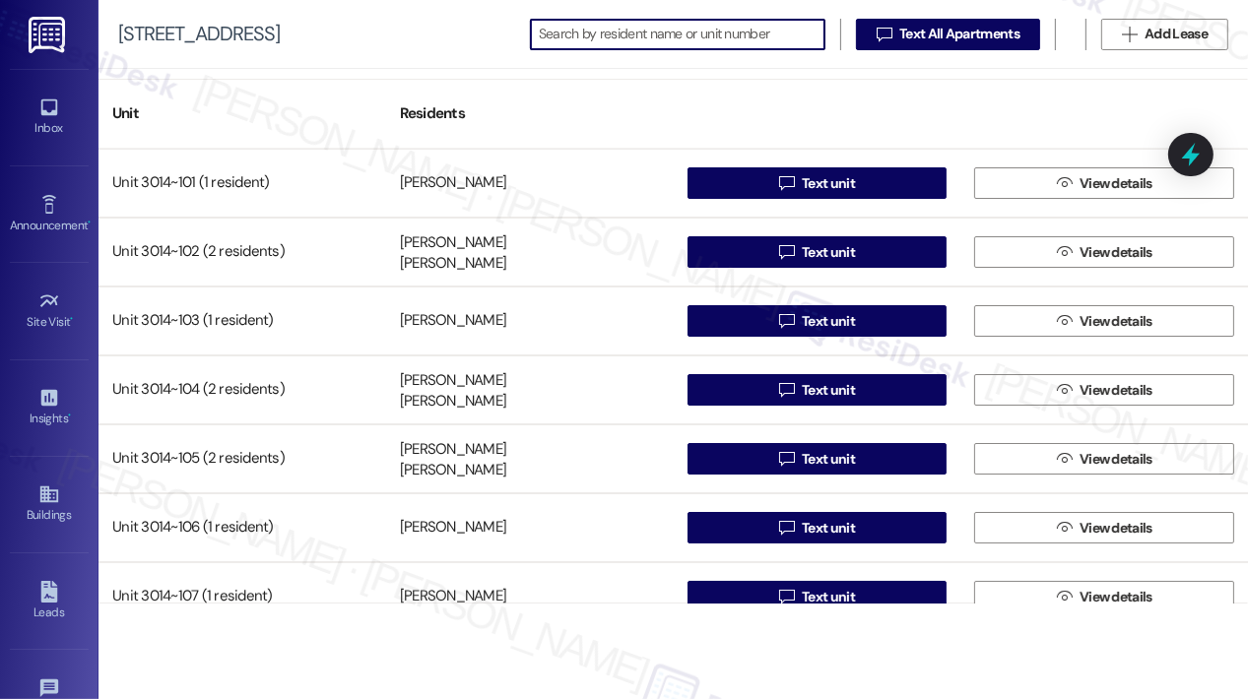
click at [663, 38] on input at bounding box center [682, 35] width 286 height 28
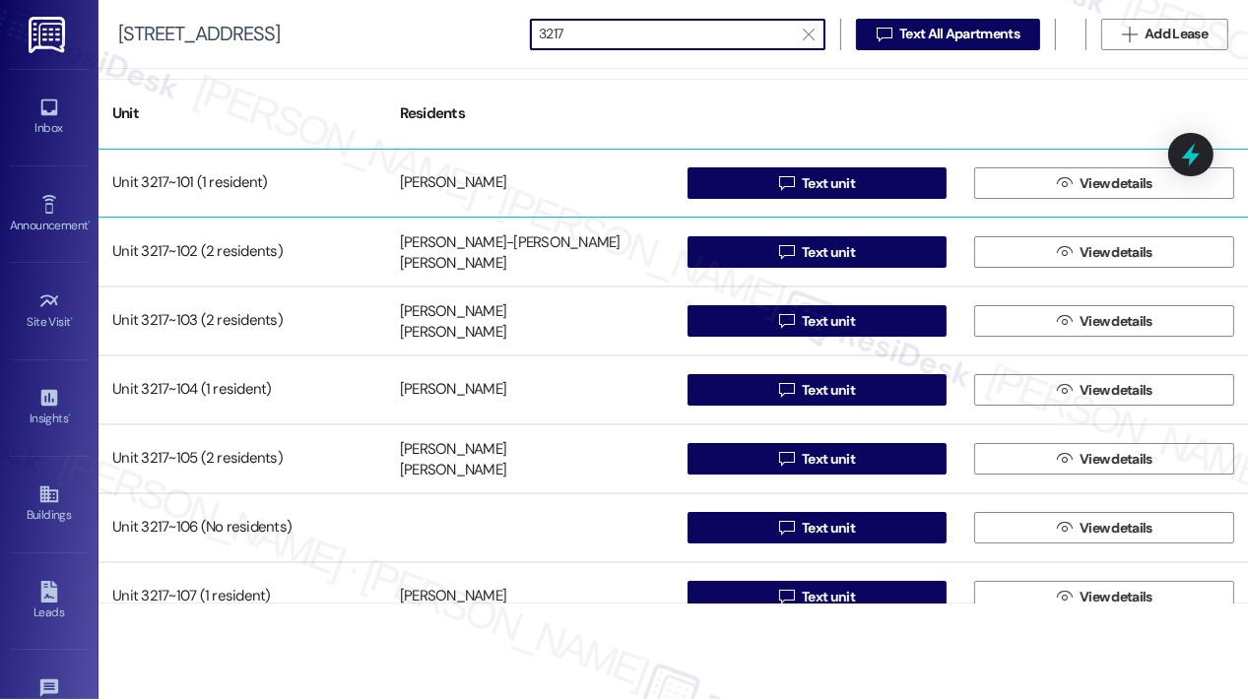
type input "3217"
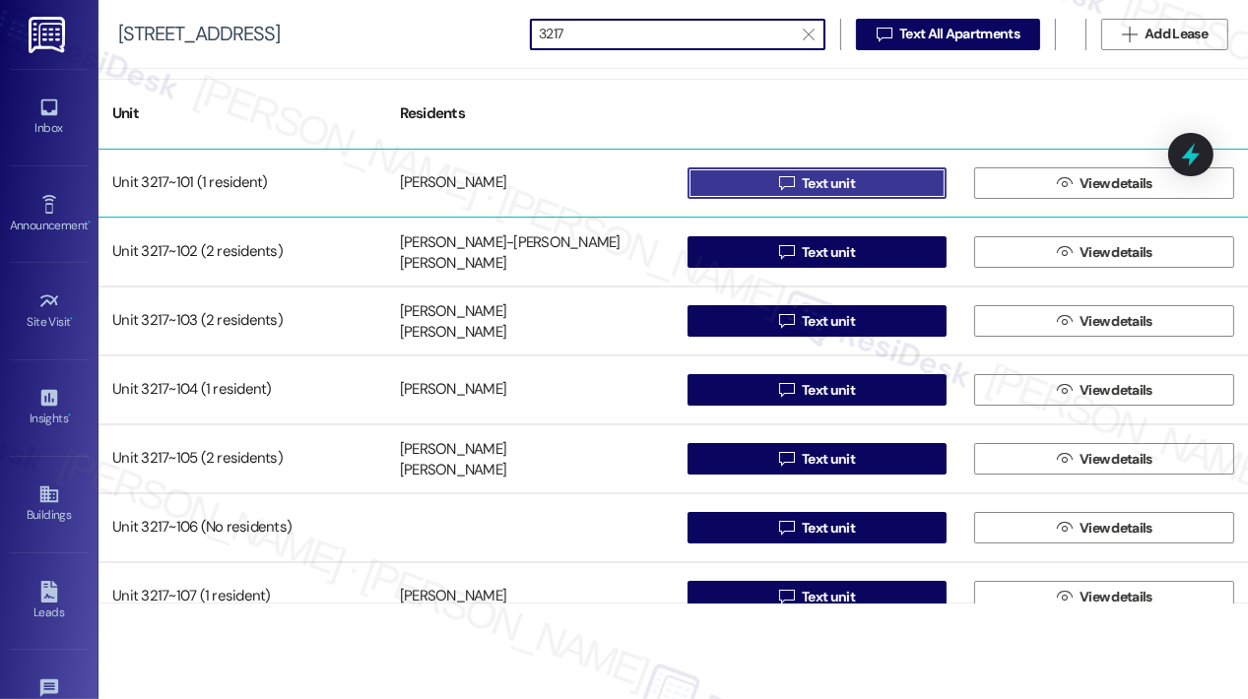
click at [798, 187] on span "Text unit" at bounding box center [828, 183] width 61 height 21
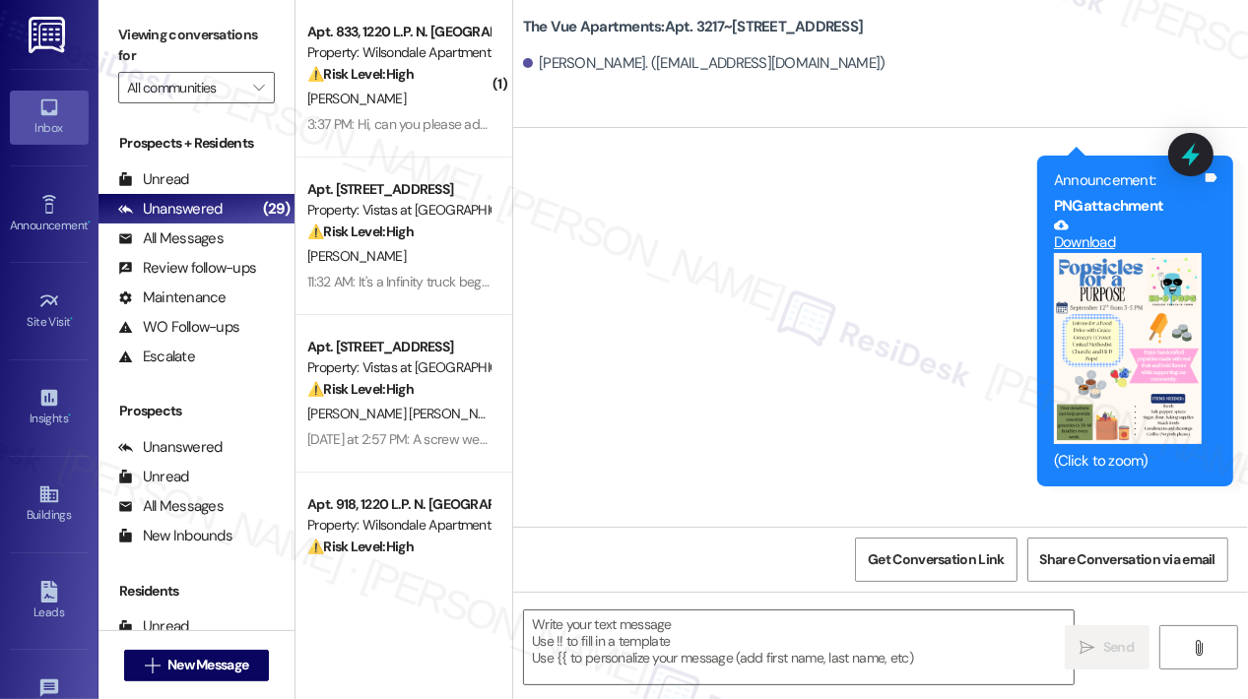
type textarea "Fetching suggested responses. Please feel free to read through the conversation…"
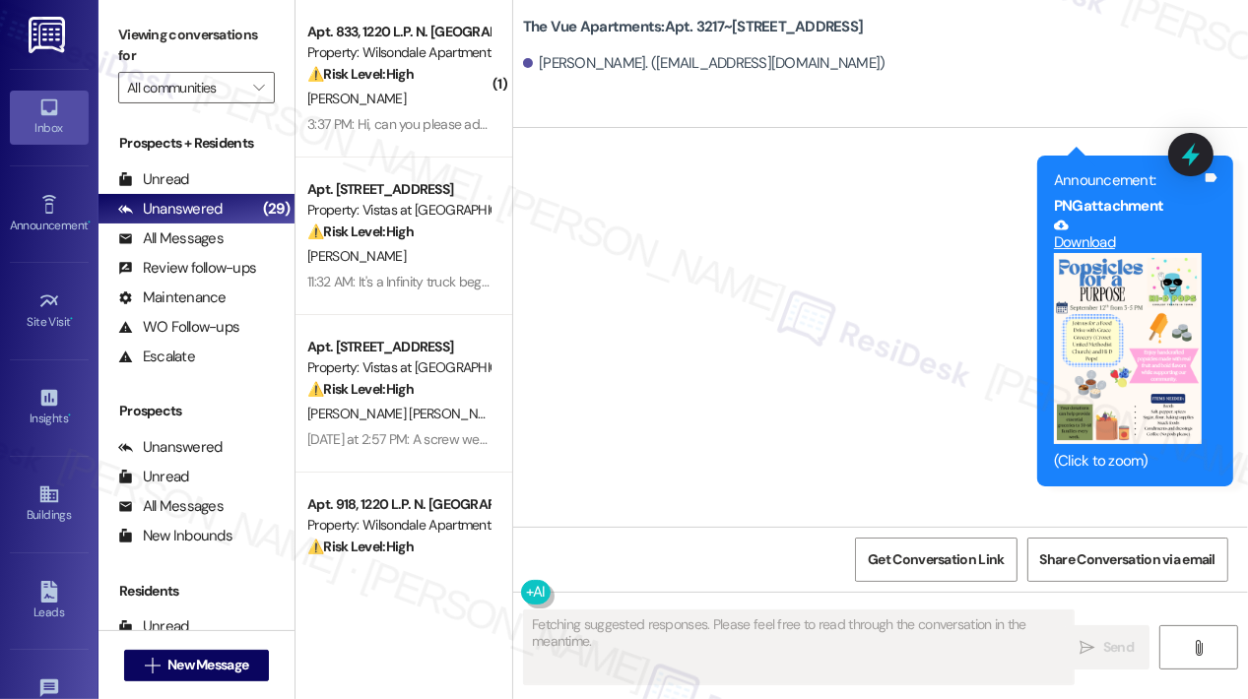
scroll to position [4516, 0]
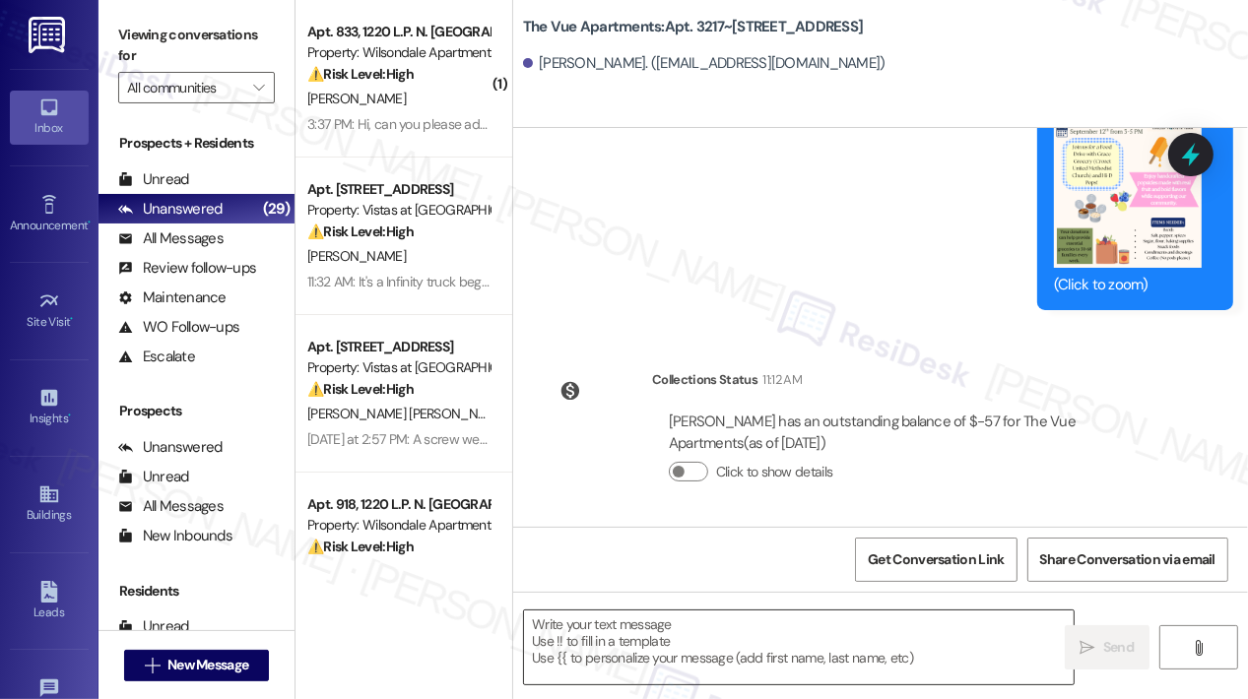
click at [732, 632] on textarea at bounding box center [798, 648] width 549 height 74
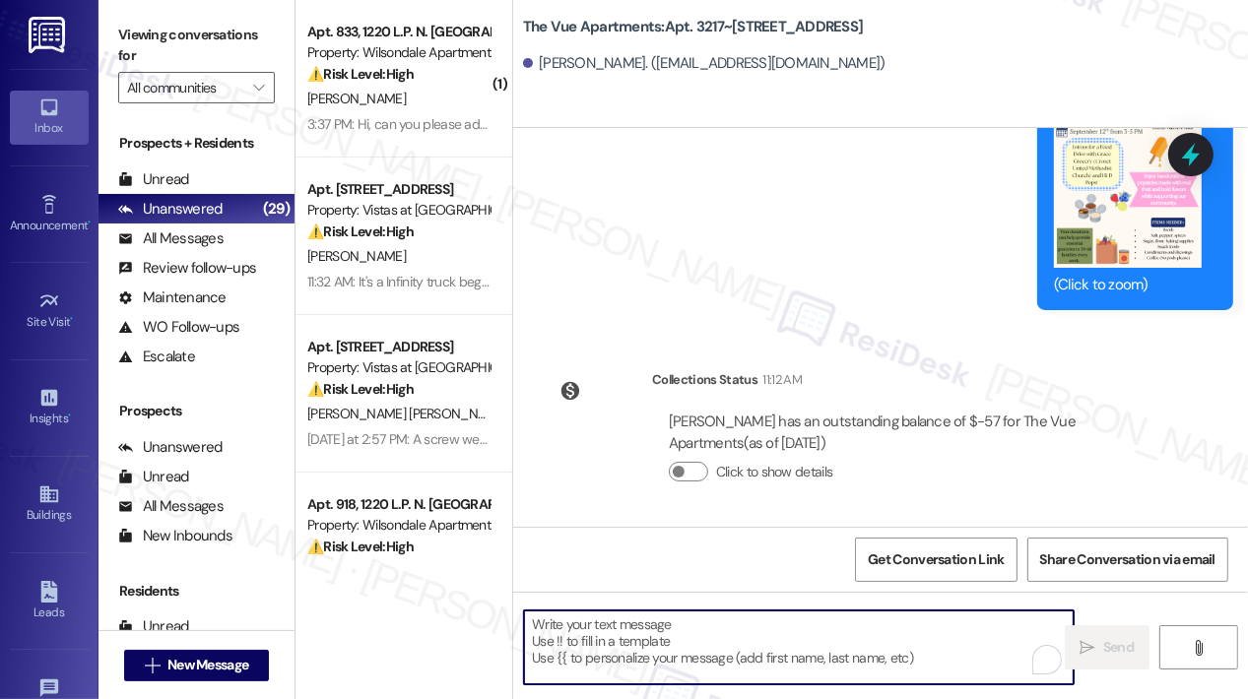
click at [734, 634] on textarea "To enrich screen reader interactions, please activate Accessibility in Grammarl…" at bounding box center [798, 648] width 549 height 74
paste textarea "Hi {{first_name}}, Quarterly inspections will take place in building 3217 on Th…"
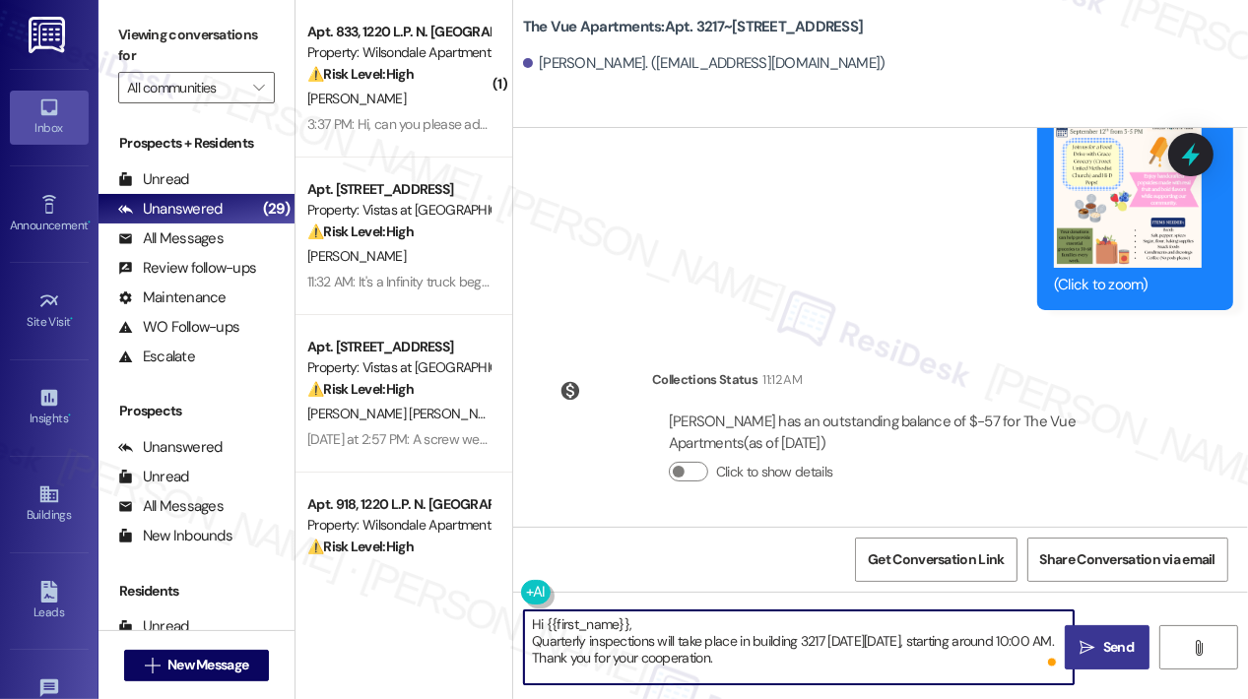
type textarea "Hi {{first_name}}, Quarterly inspections will take place in building 3217 on Th…"
click at [1117, 636] on button " Send" at bounding box center [1107, 647] width 86 height 44
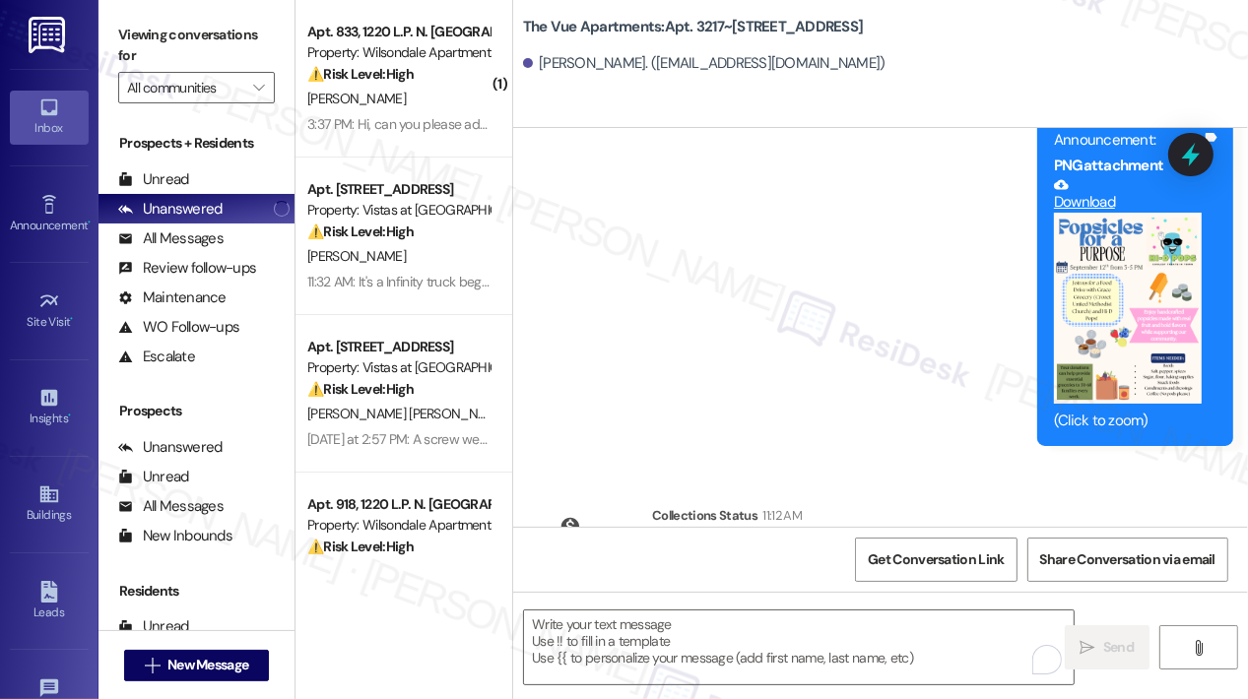
scroll to position [4695, 0]
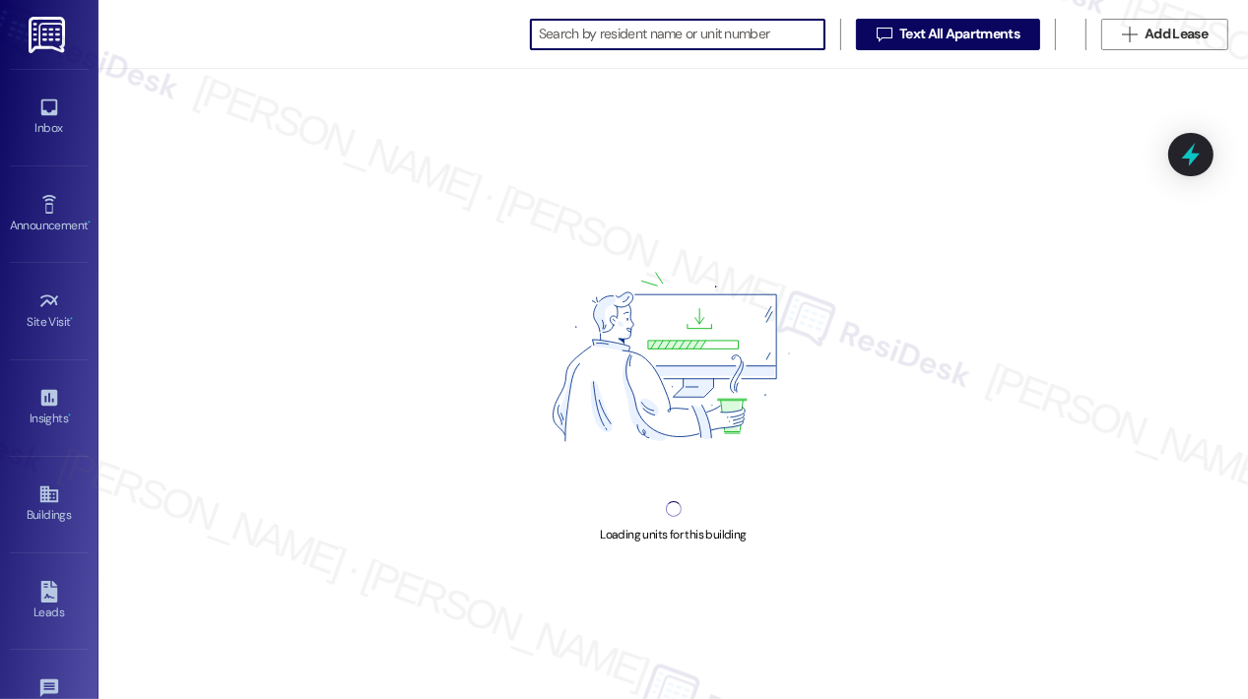
click at [587, 29] on input at bounding box center [682, 35] width 286 height 28
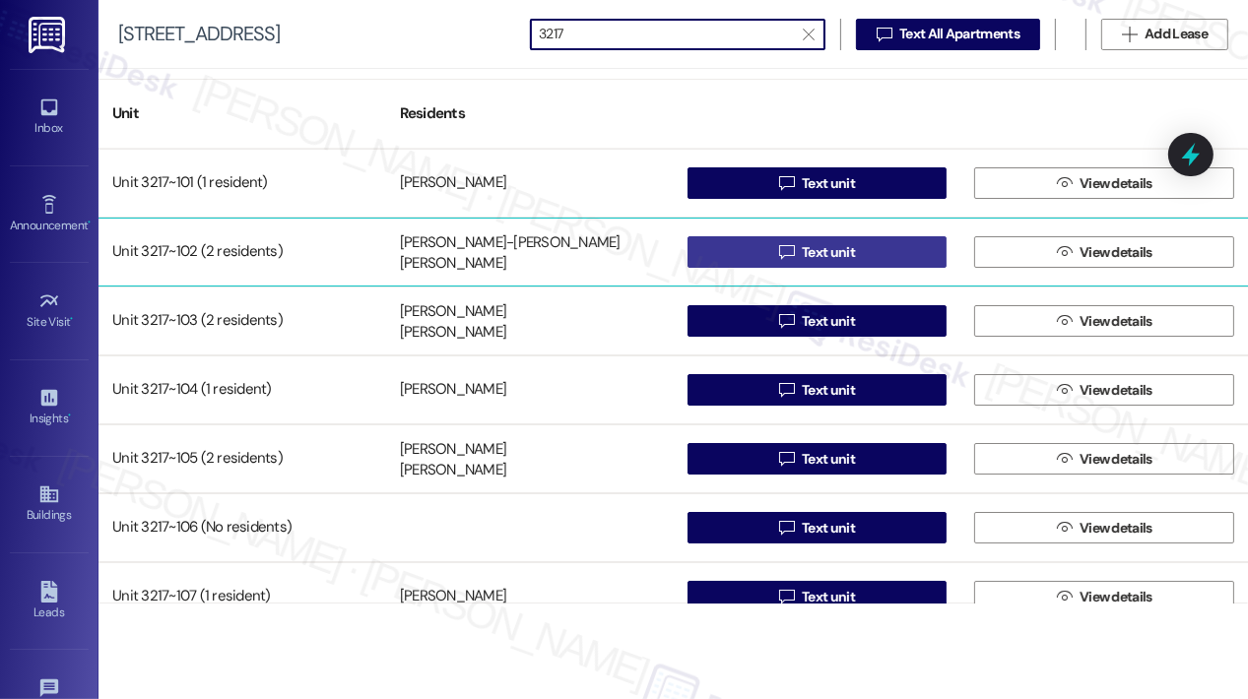
type input "3217"
click at [823, 248] on span "Text unit" at bounding box center [828, 252] width 53 height 21
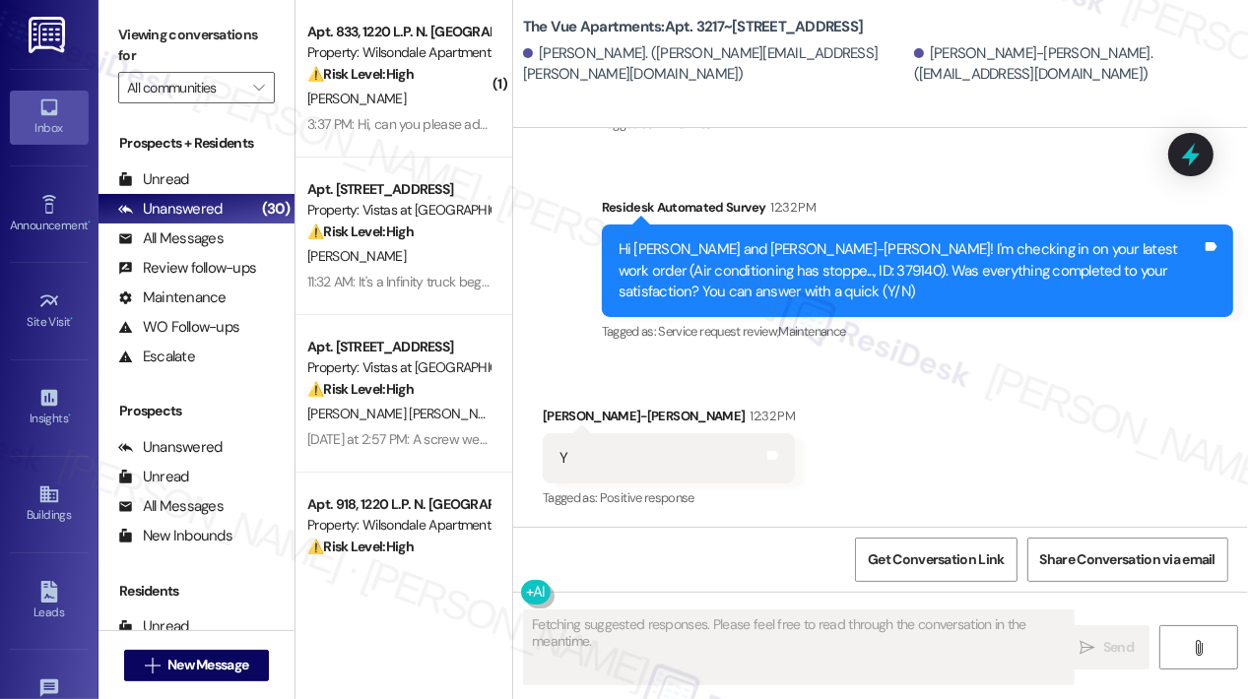
scroll to position [4675, 0]
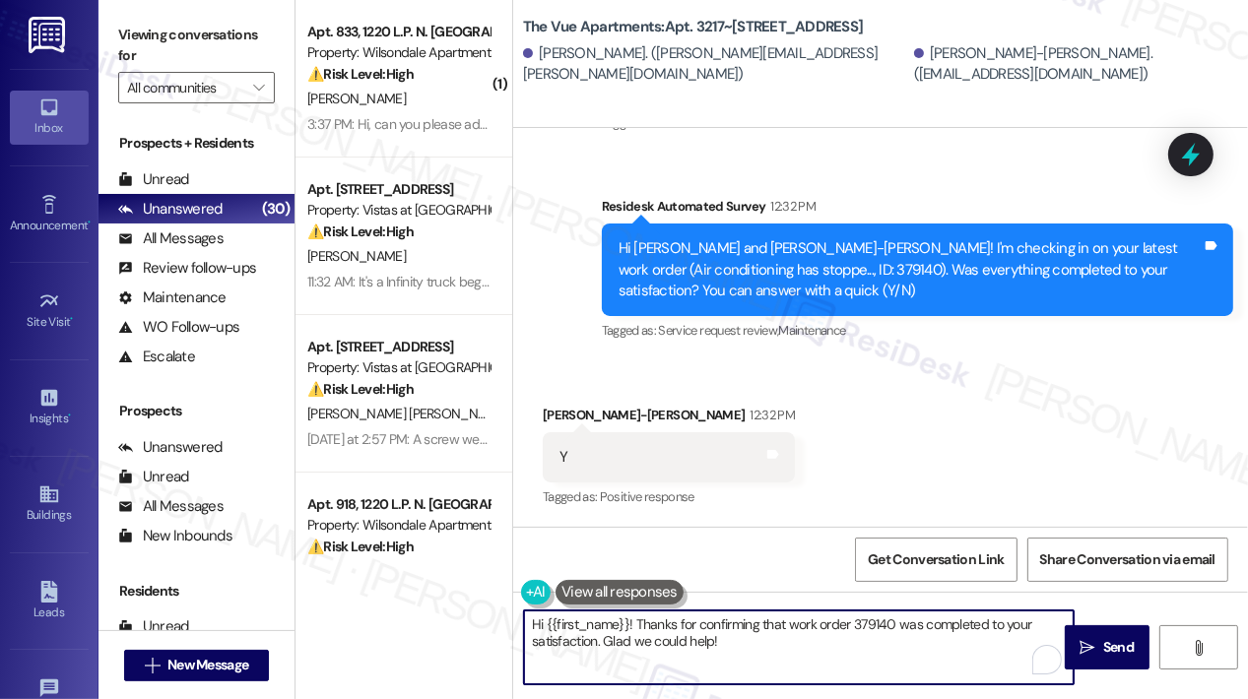
click at [783, 659] on textarea "Hi {{first_name}}! Thanks for confirming that work order 379140 was completed t…" at bounding box center [798, 648] width 549 height 74
paste textarea ", Quarterly inspections will take place in building 3217 on Thursday, September…"
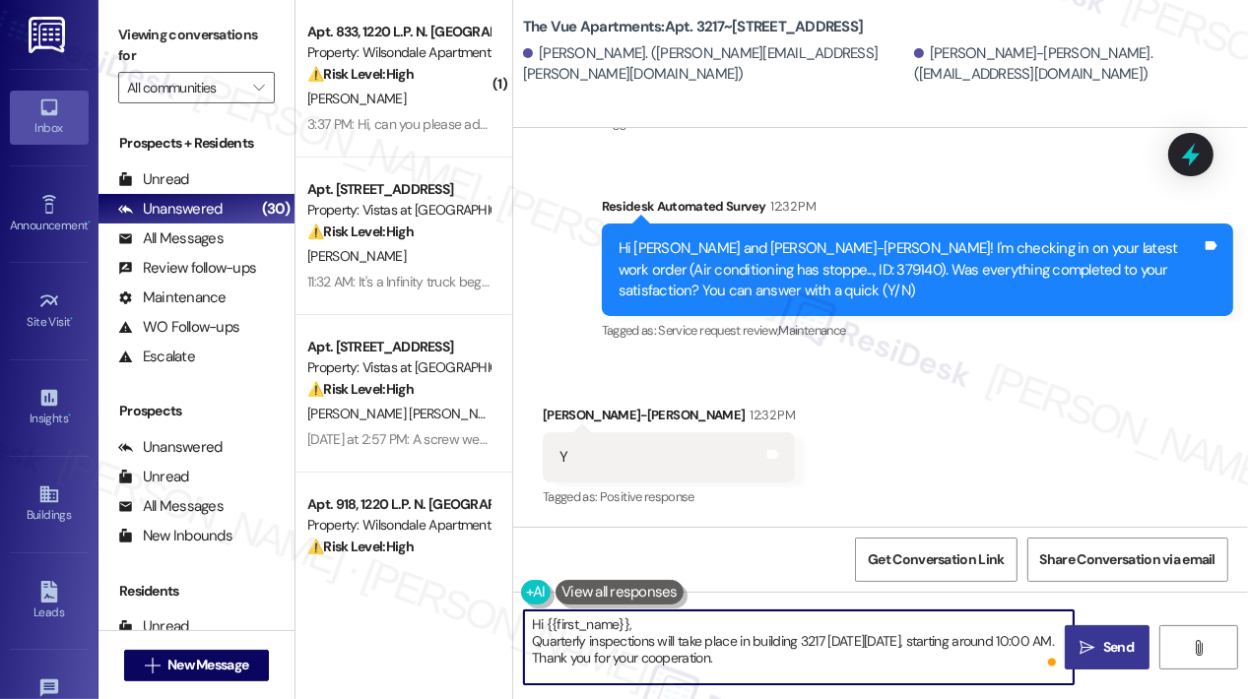
type textarea "Hi {{first_name}}, Quarterly inspections will take place in building 3217 on Th…"
click at [1095, 649] on span " Send" at bounding box center [1107, 647] width 62 height 21
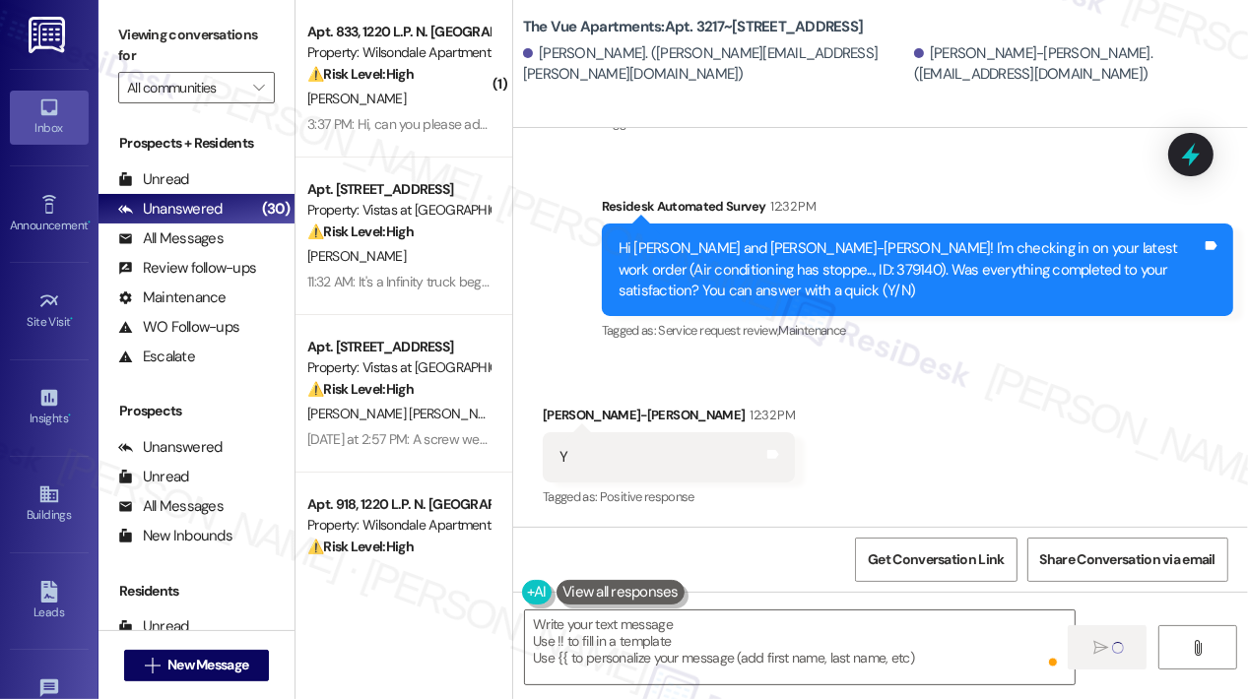
scroll to position [4675, 0]
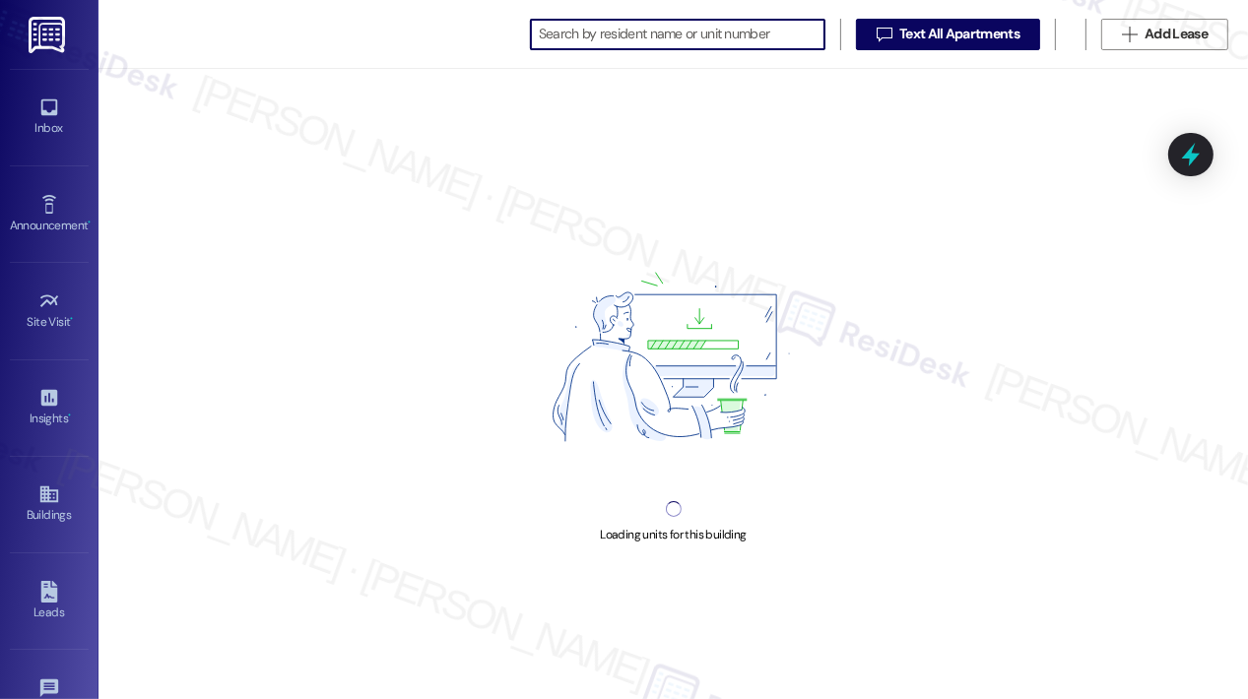
click at [579, 31] on input at bounding box center [682, 35] width 286 height 28
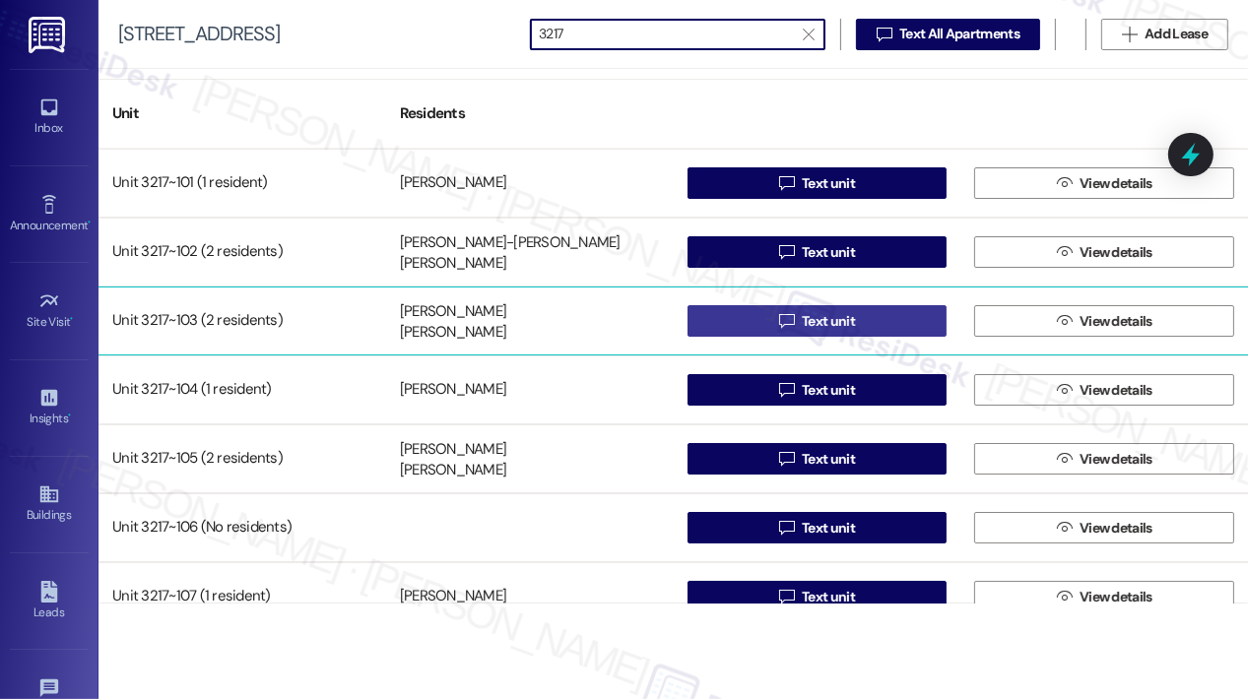
type input "3217"
click at [751, 326] on button " Text unit" at bounding box center [817, 321] width 260 height 32
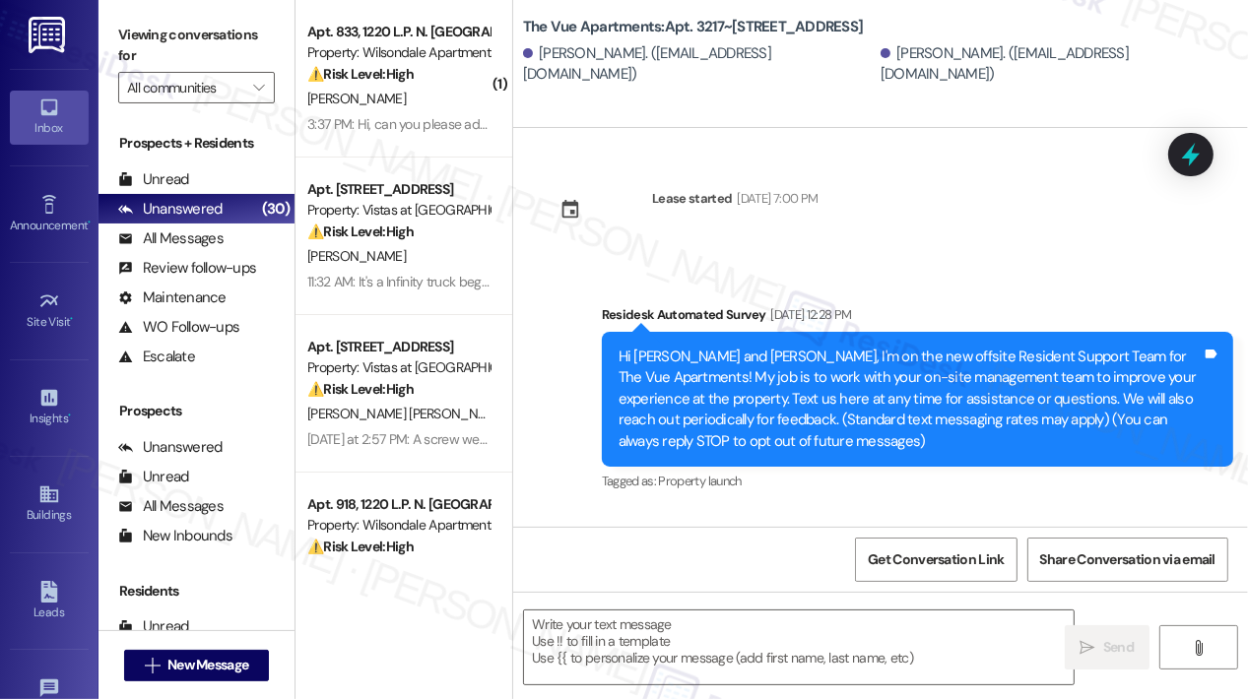
type textarea "Fetching suggested responses. Please feel free to read through the conversation…"
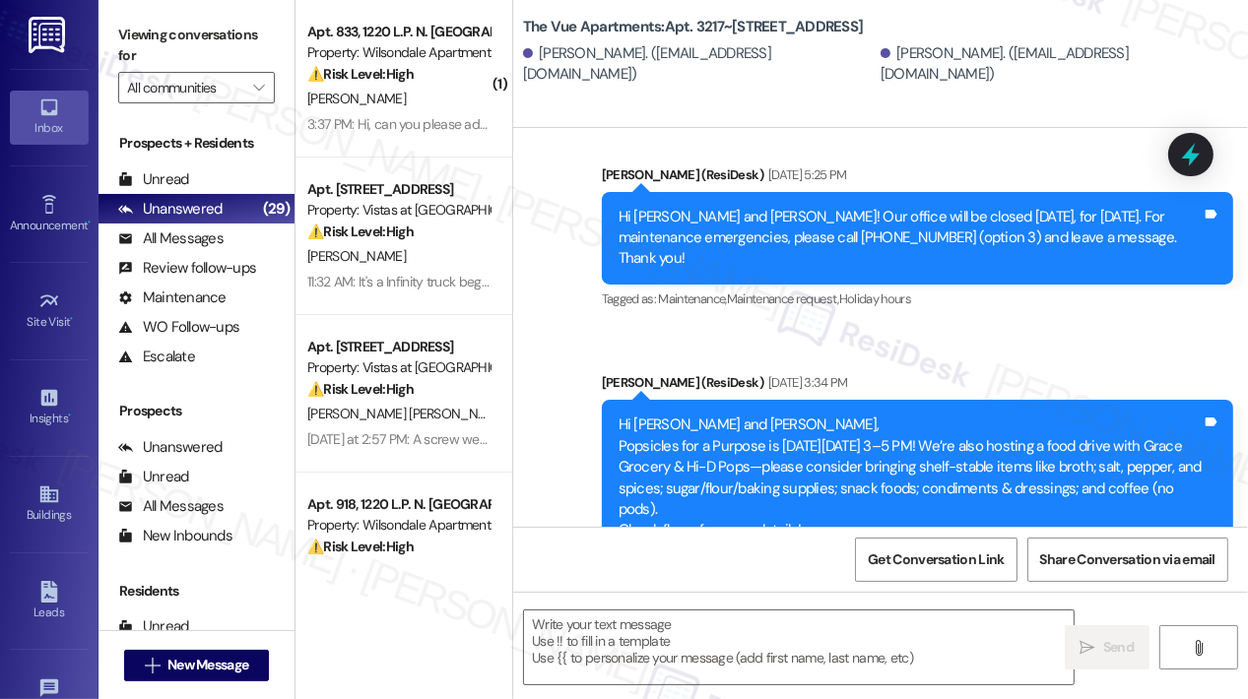
scroll to position [5889, 0]
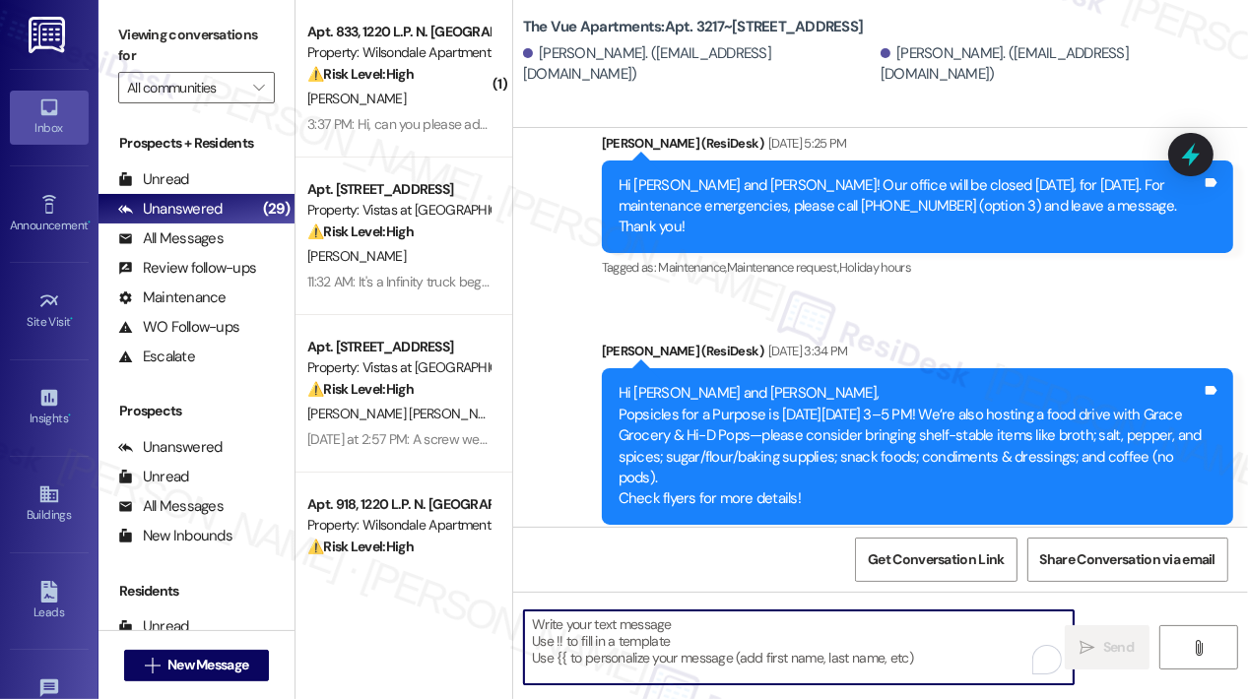
click at [697, 636] on textarea "To enrich screen reader interactions, please activate Accessibility in Grammarl…" at bounding box center [798, 648] width 549 height 74
paste textarea "Hi {{first_name}}, Quarterly inspections will take place in building 3217 on Th…"
type textarea "Hi {{first_name}}, Quarterly inspections will take place in building 3217 on Th…"
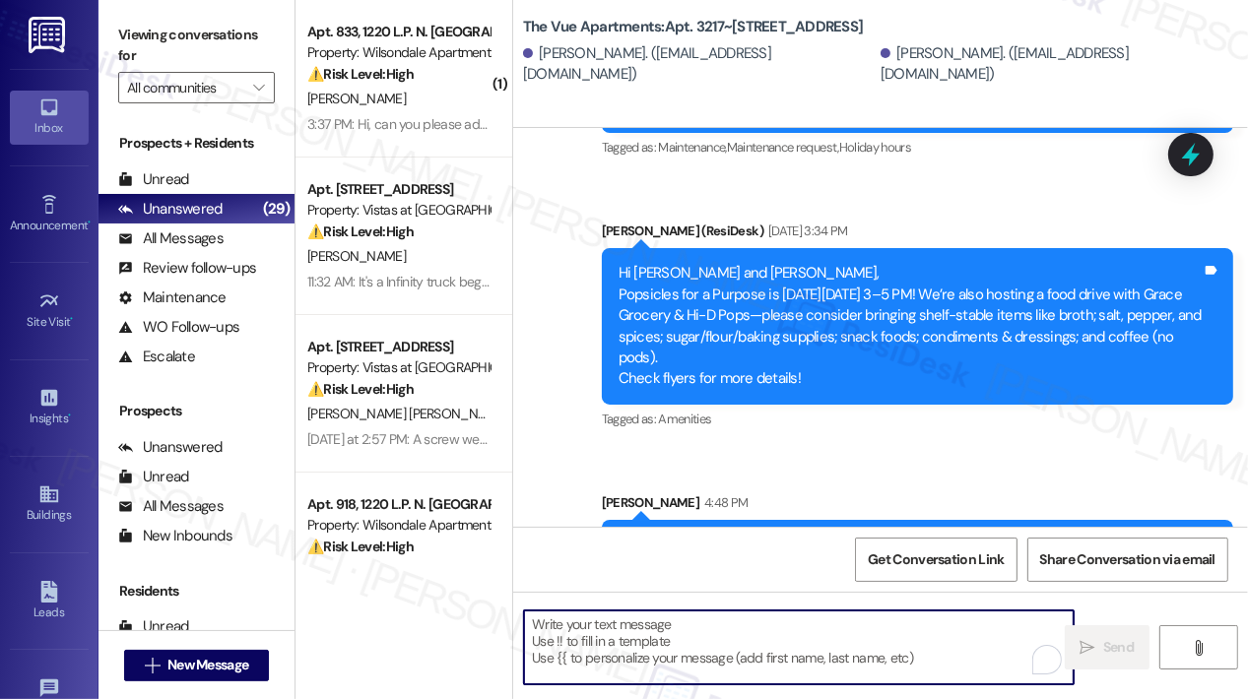
scroll to position [6067, 0]
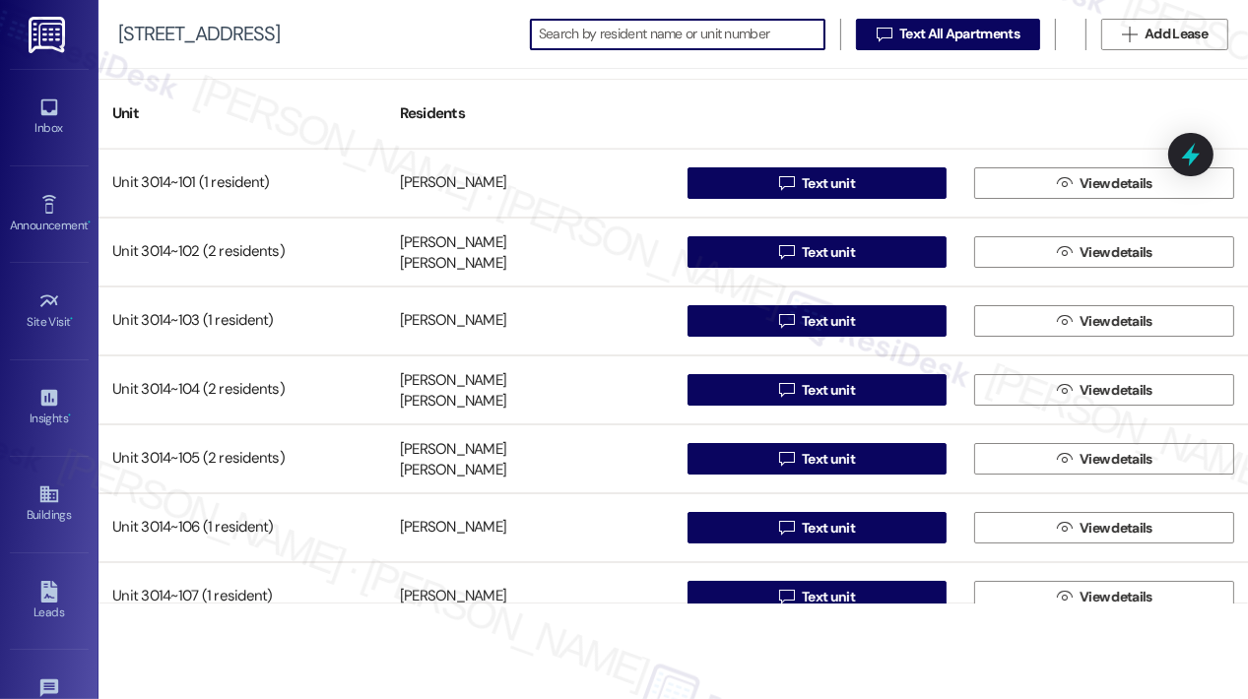
click at [627, 39] on input at bounding box center [682, 35] width 286 height 28
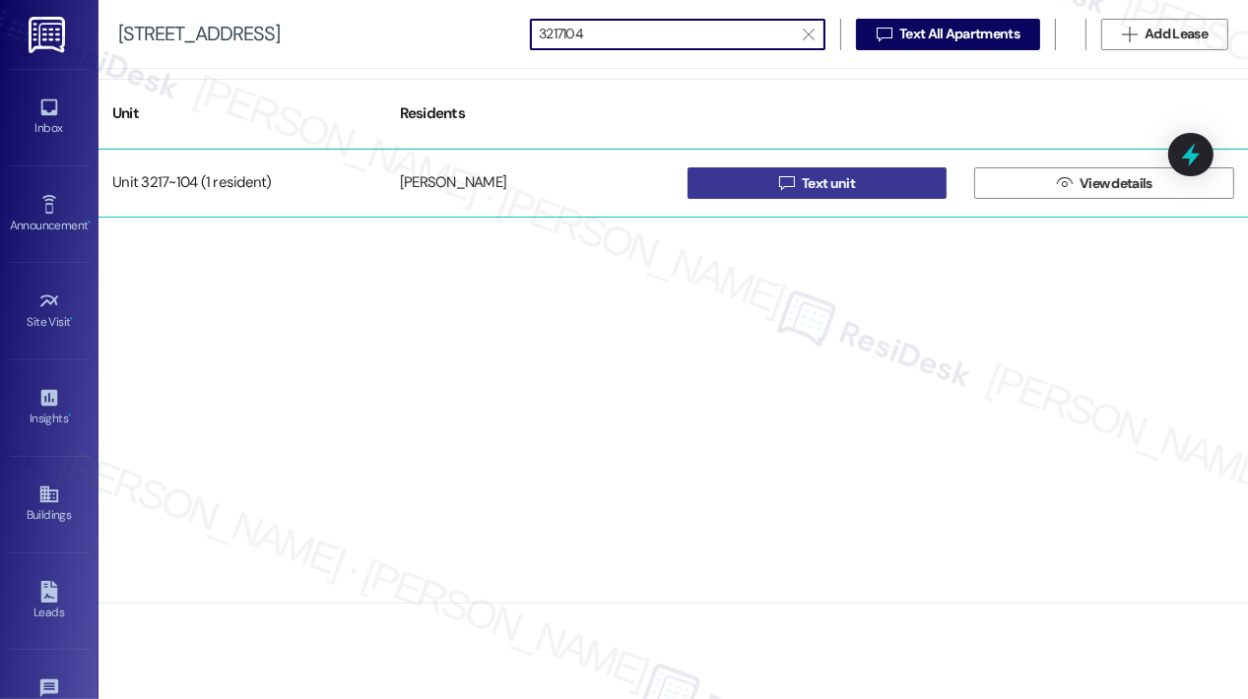
type input "3217104"
click at [781, 180] on icon "" at bounding box center [786, 183] width 15 height 16
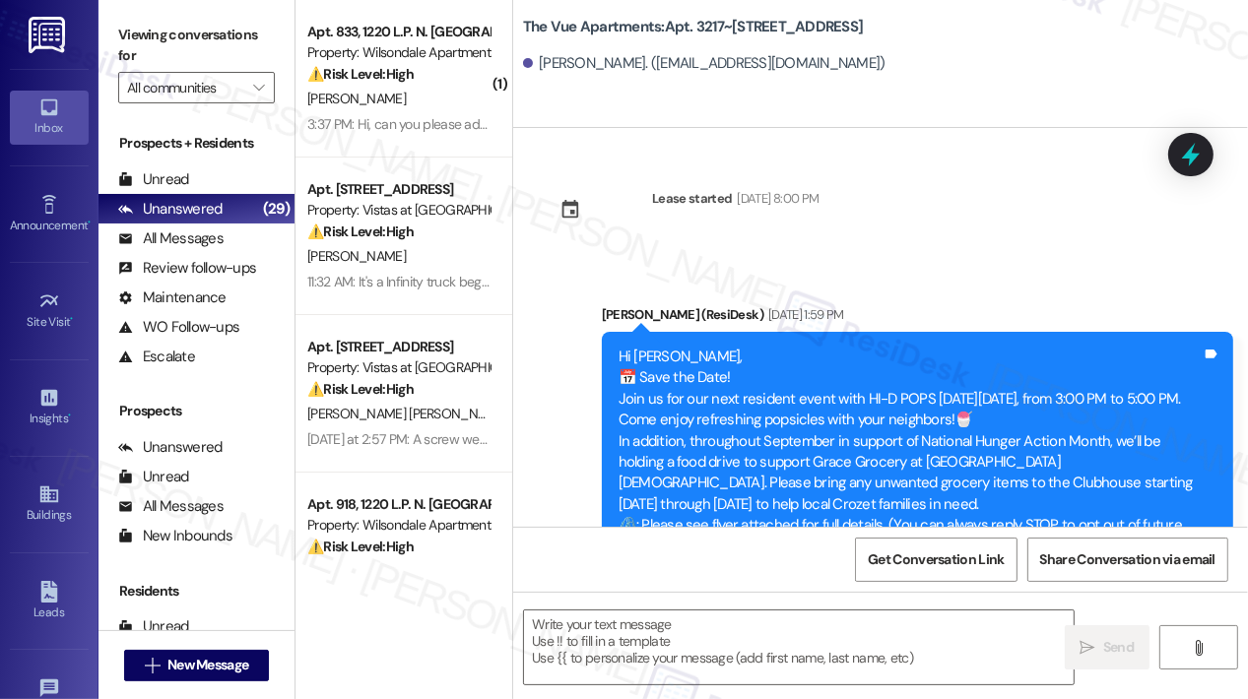
scroll to position [1888, 0]
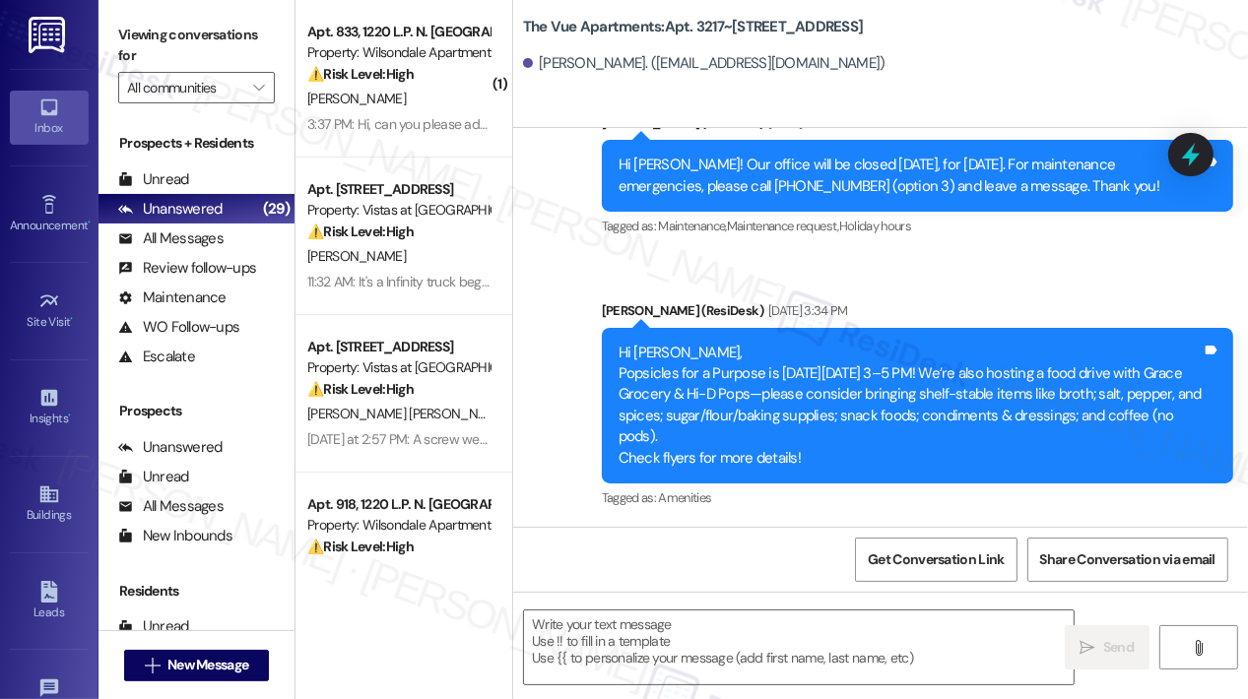
type textarea "Fetching suggested responses. Please feel free to read through the conversation…"
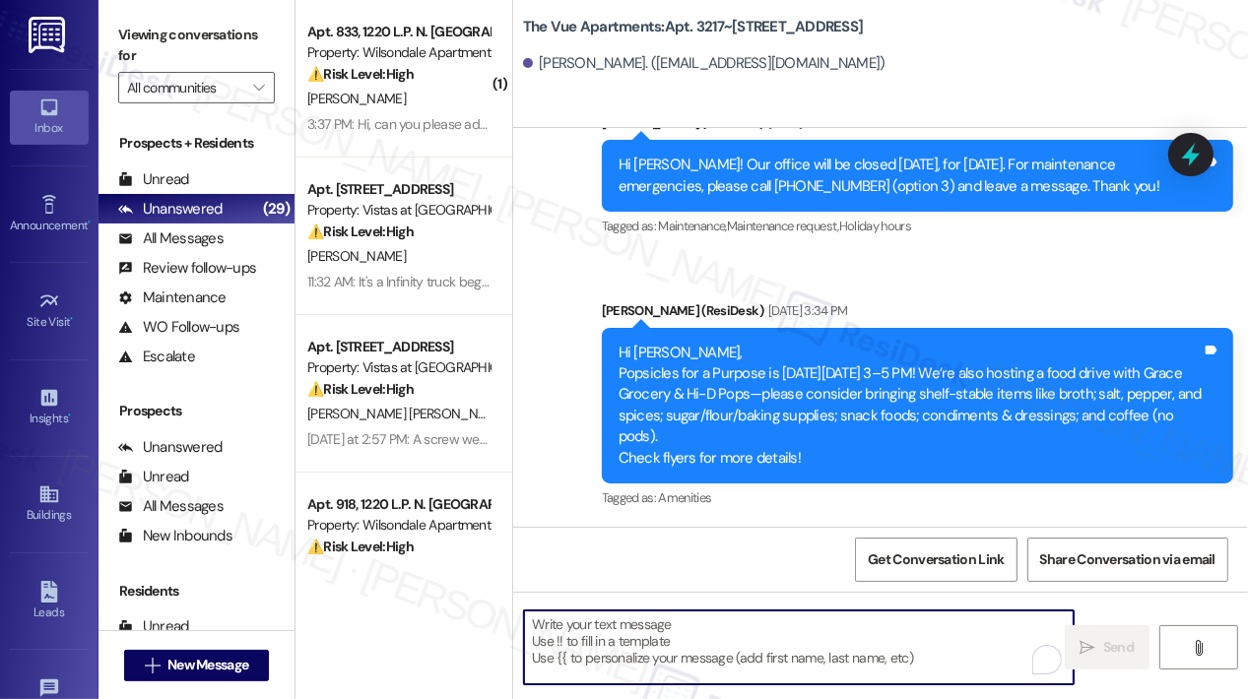
click at [717, 621] on textarea "To enrich screen reader interactions, please activate Accessibility in Grammarl…" at bounding box center [798, 648] width 549 height 74
paste textarea "Hi {{first_name}}, Quarterly inspections will take place in building 3217 on Th…"
type textarea "Hi {{first_name}}, Quarterly inspections will take place in building 3217 on Th…"
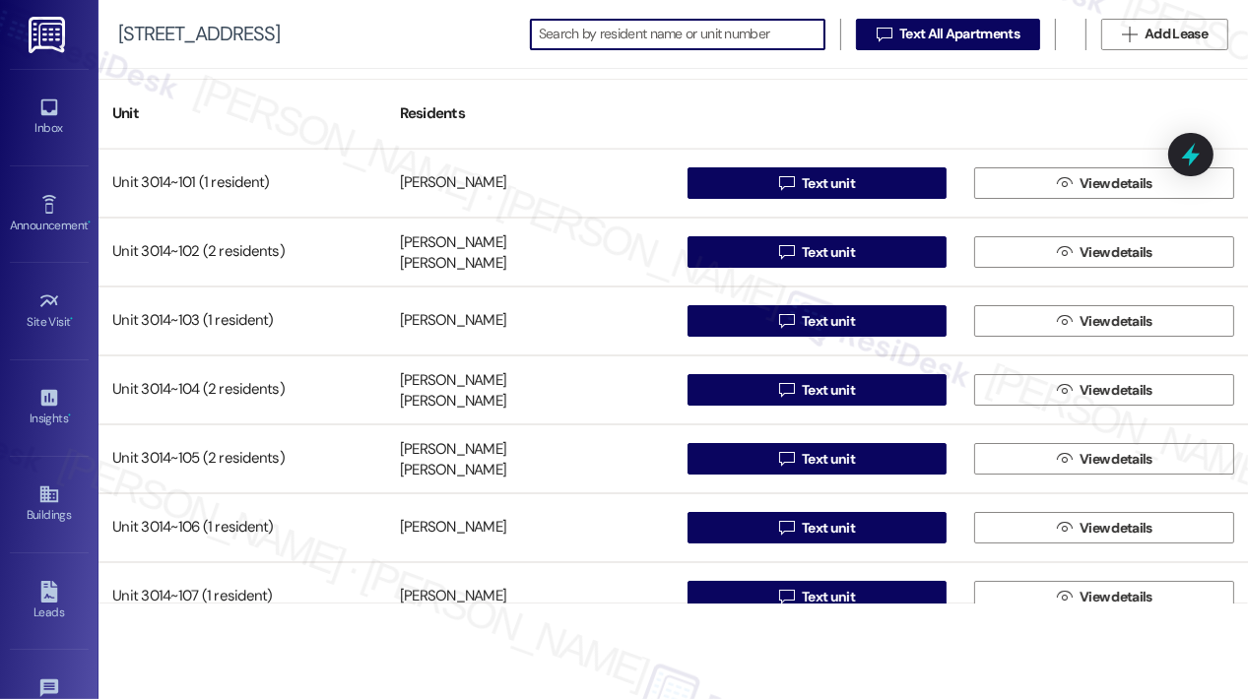
click at [582, 34] on input at bounding box center [682, 35] width 286 height 28
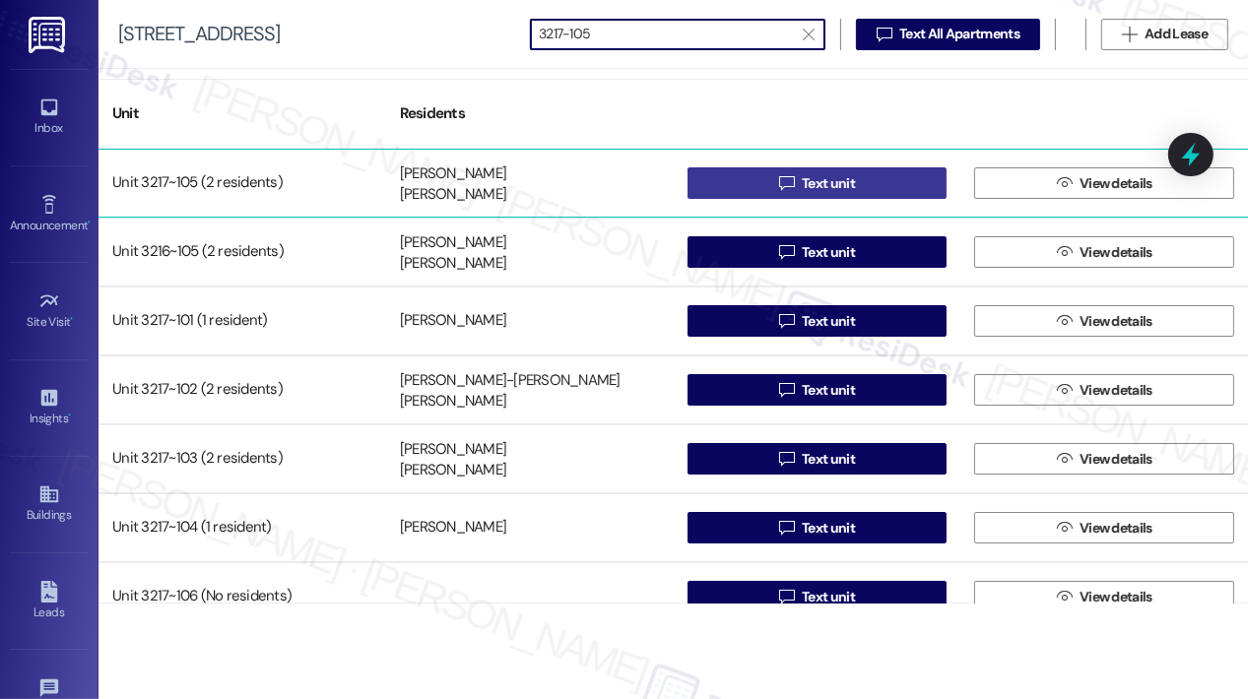
type input "3217-105"
click at [775, 185] on span " Text unit" at bounding box center [817, 183] width 84 height 30
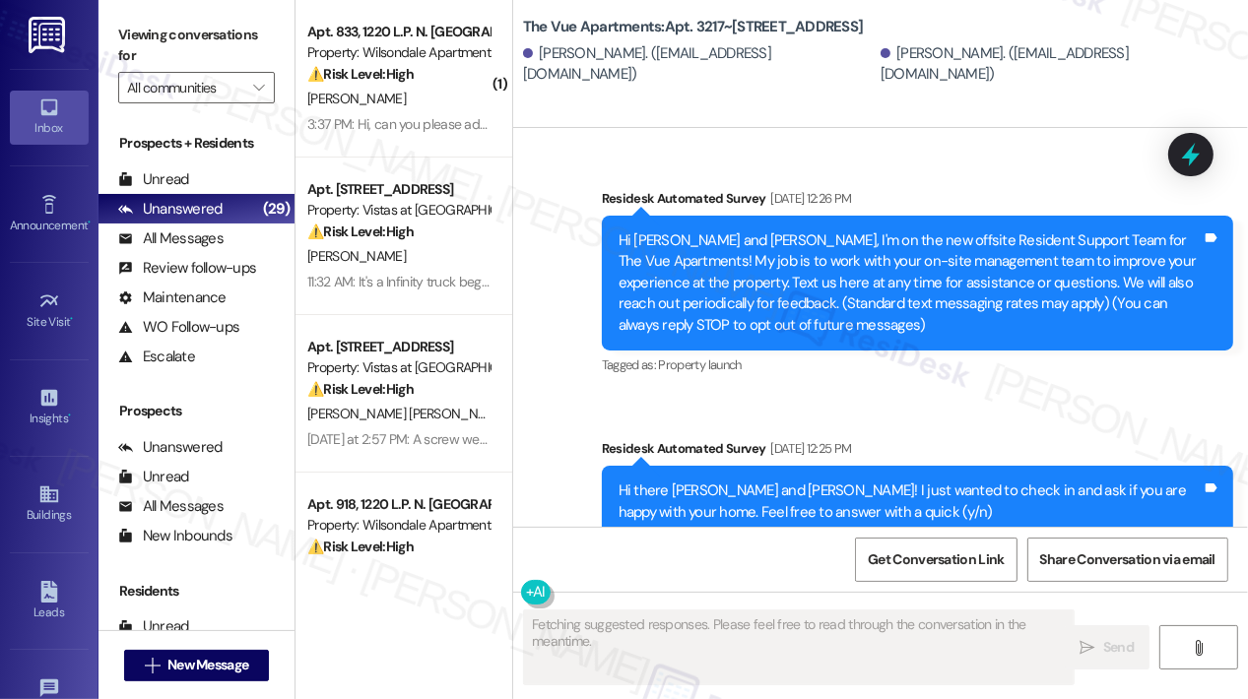
type textarea "Fetching suggested responses. Please feel free to read through the conversation…"
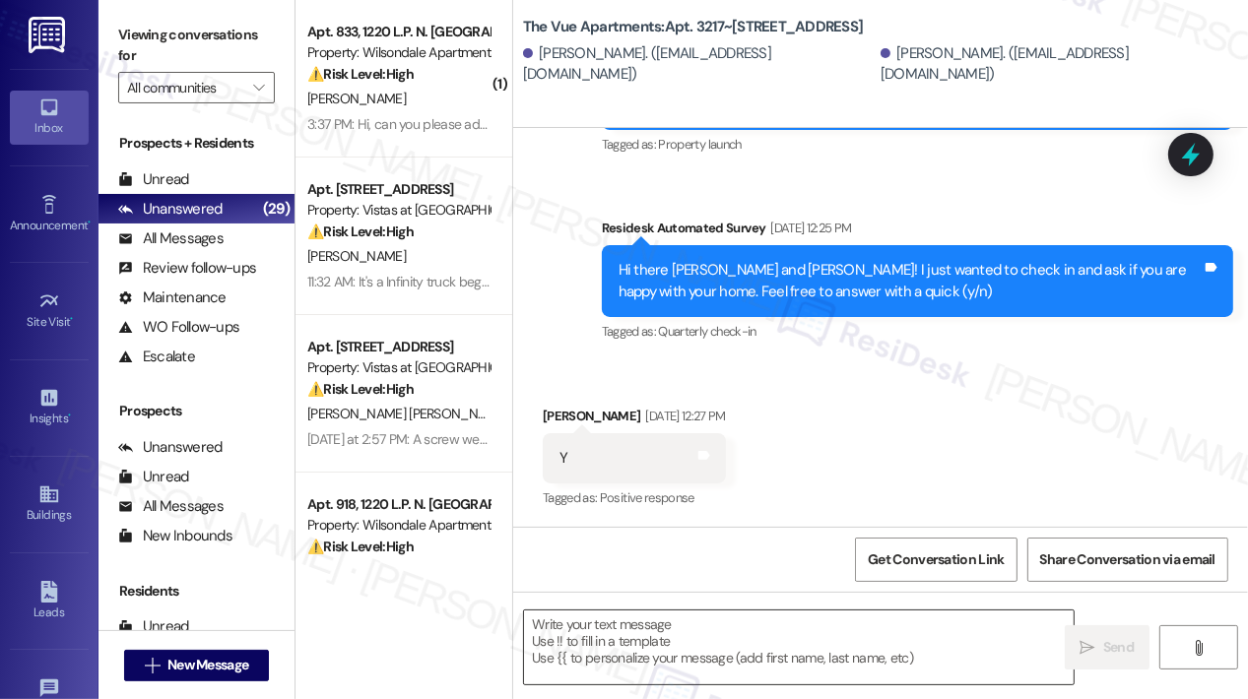
click at [730, 633] on textarea at bounding box center [798, 648] width 549 height 74
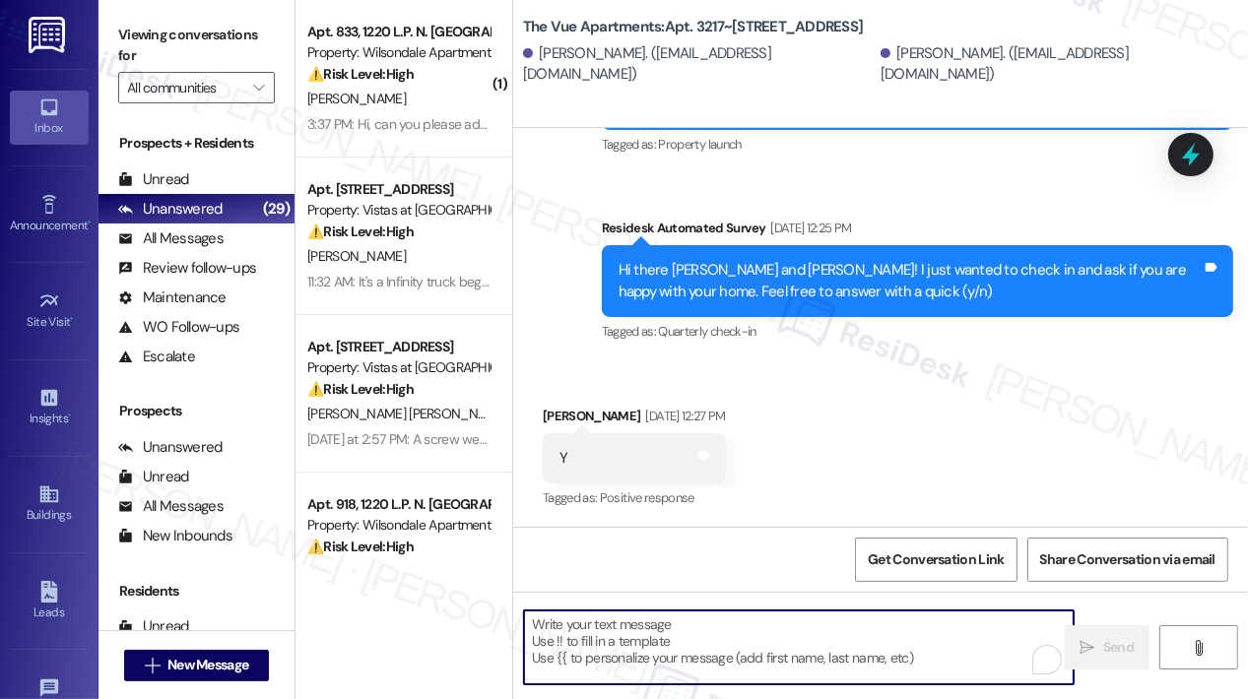
paste textarea "Hi {{first_name}}, Quarterly inspections will take place in building 3217 on Th…"
type textarea "Hi {{first_name}}, Quarterly inspections will take place in building 3217 on Th…"
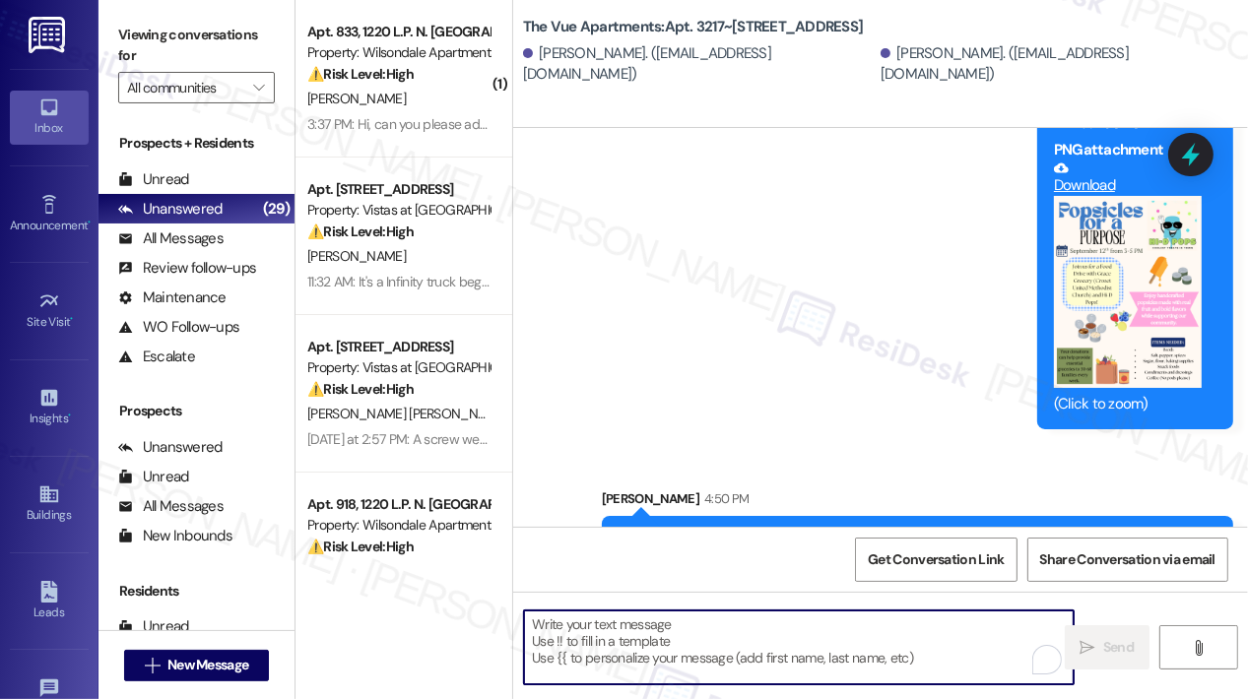
scroll to position [4816, 0]
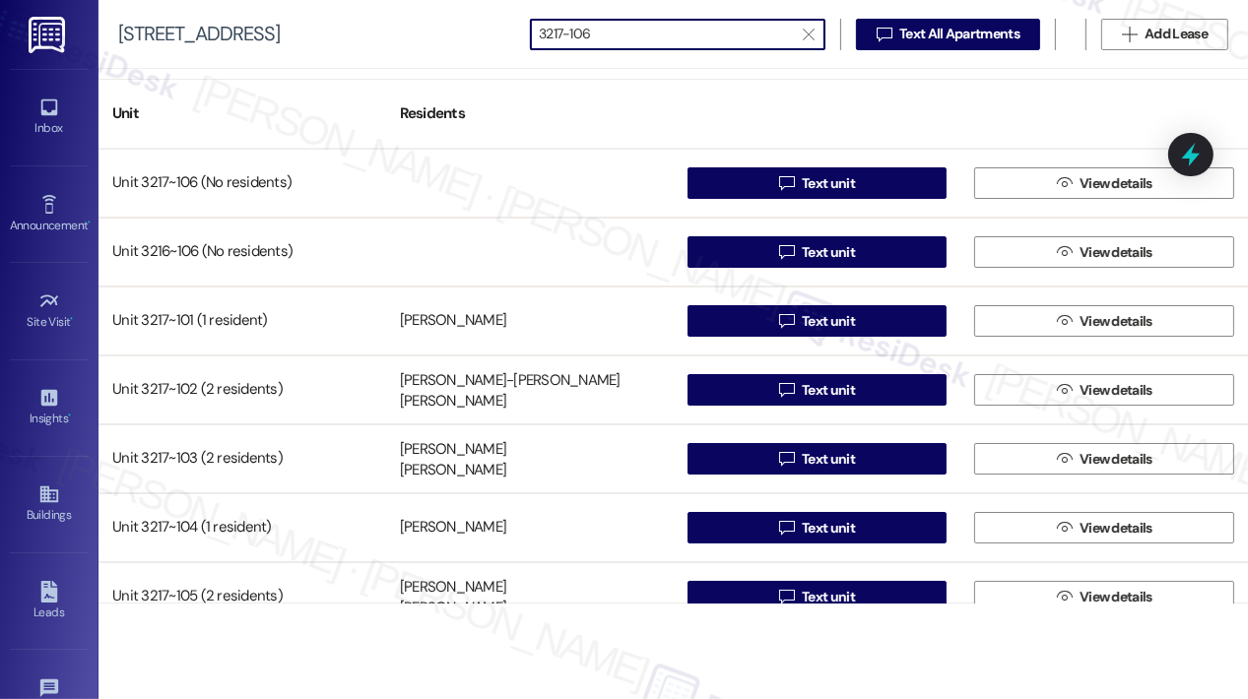
click at [741, 38] on input "3217-106" at bounding box center [666, 35] width 254 height 28
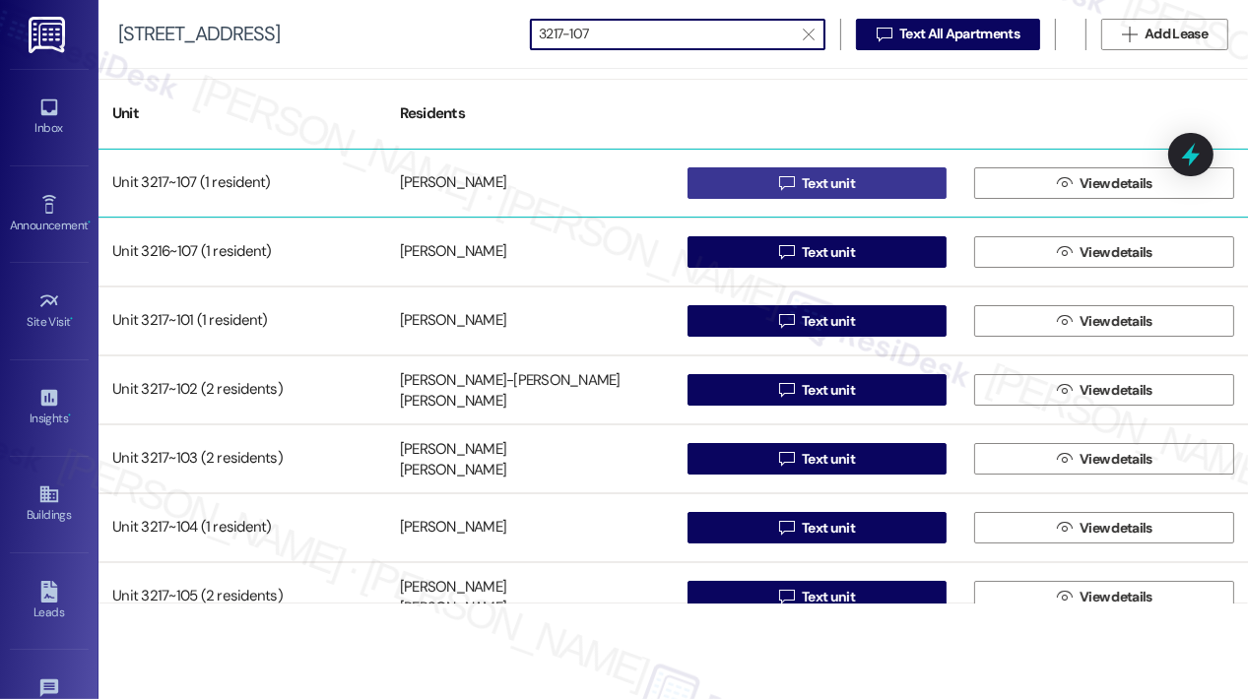
type input "3217-107"
click at [739, 175] on button " Text unit" at bounding box center [817, 183] width 260 height 32
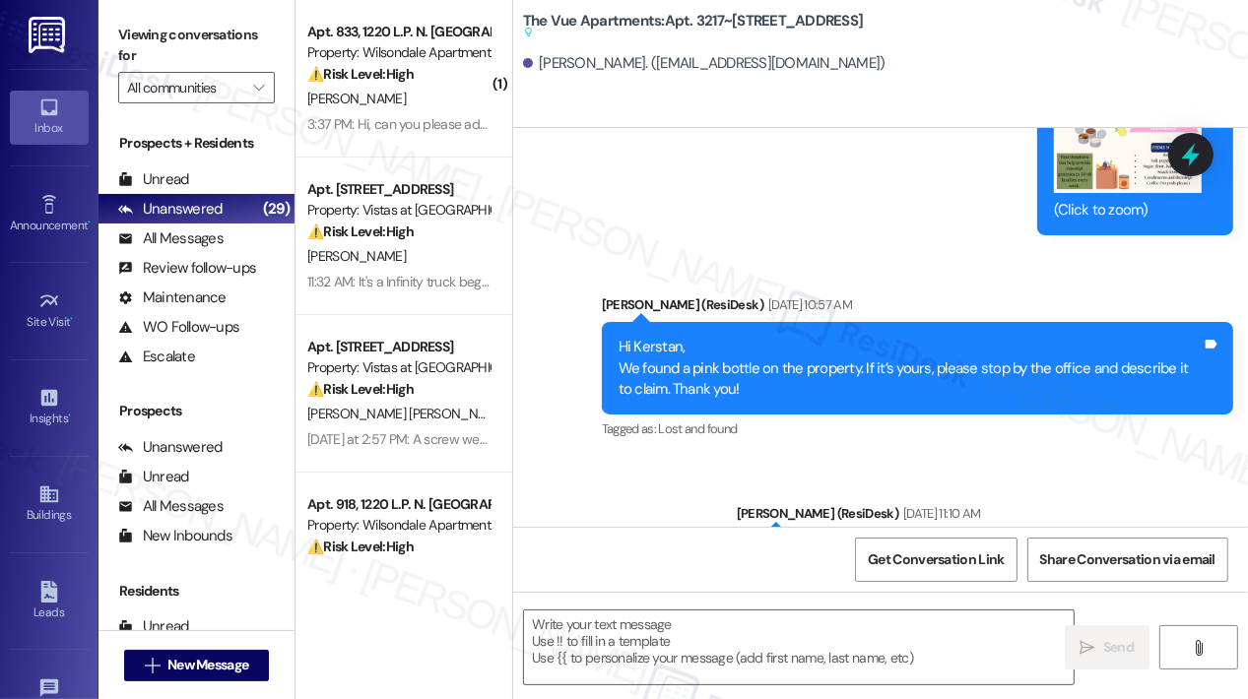
type textarea "Fetching suggested responses. Please feel free to read through the conversation…"
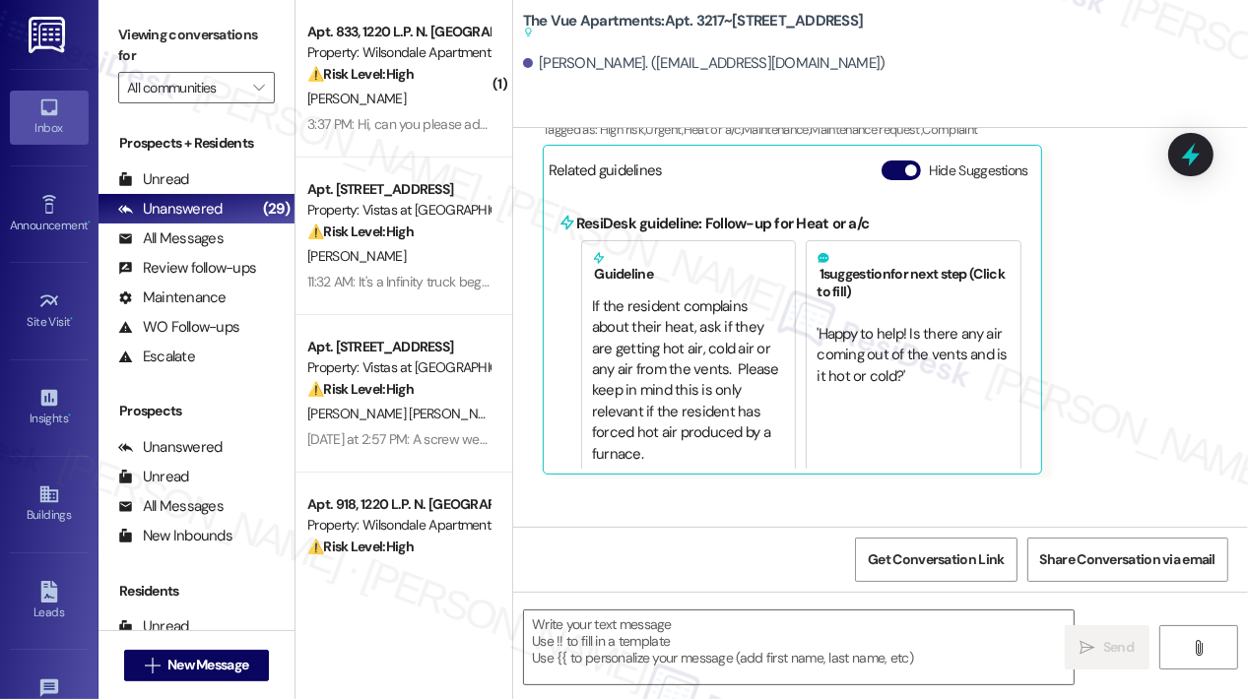
scroll to position [797, 0]
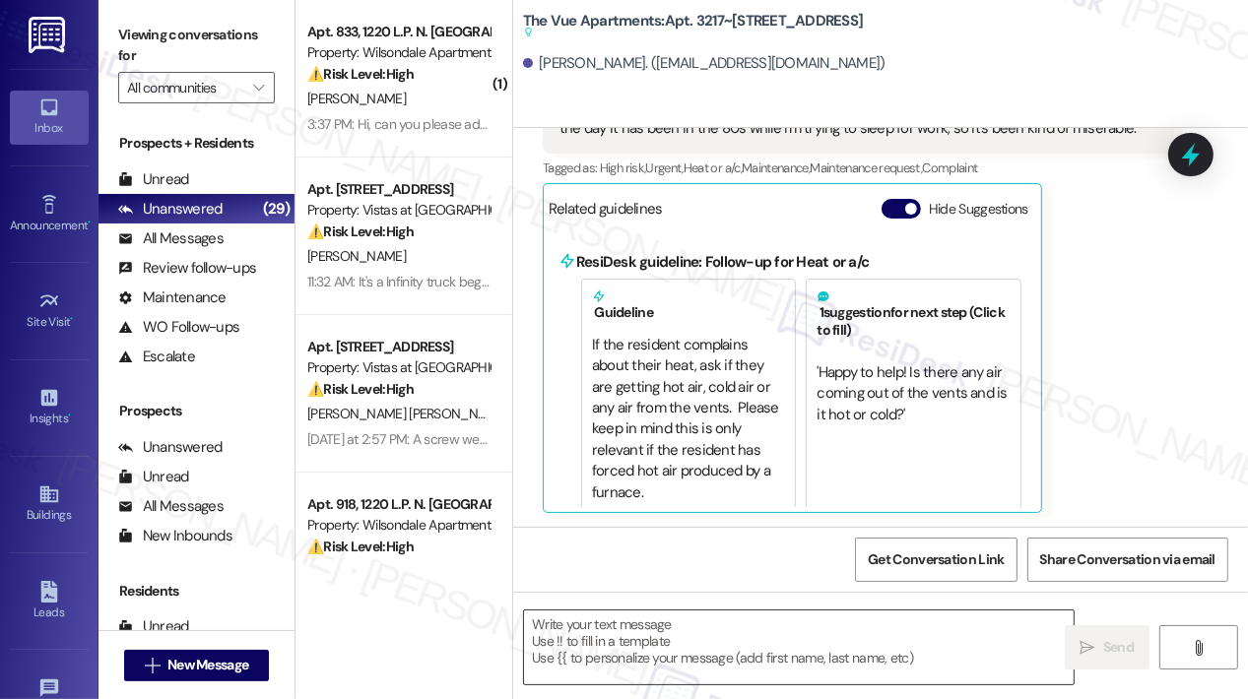
click at [741, 628] on textarea at bounding box center [798, 648] width 549 height 74
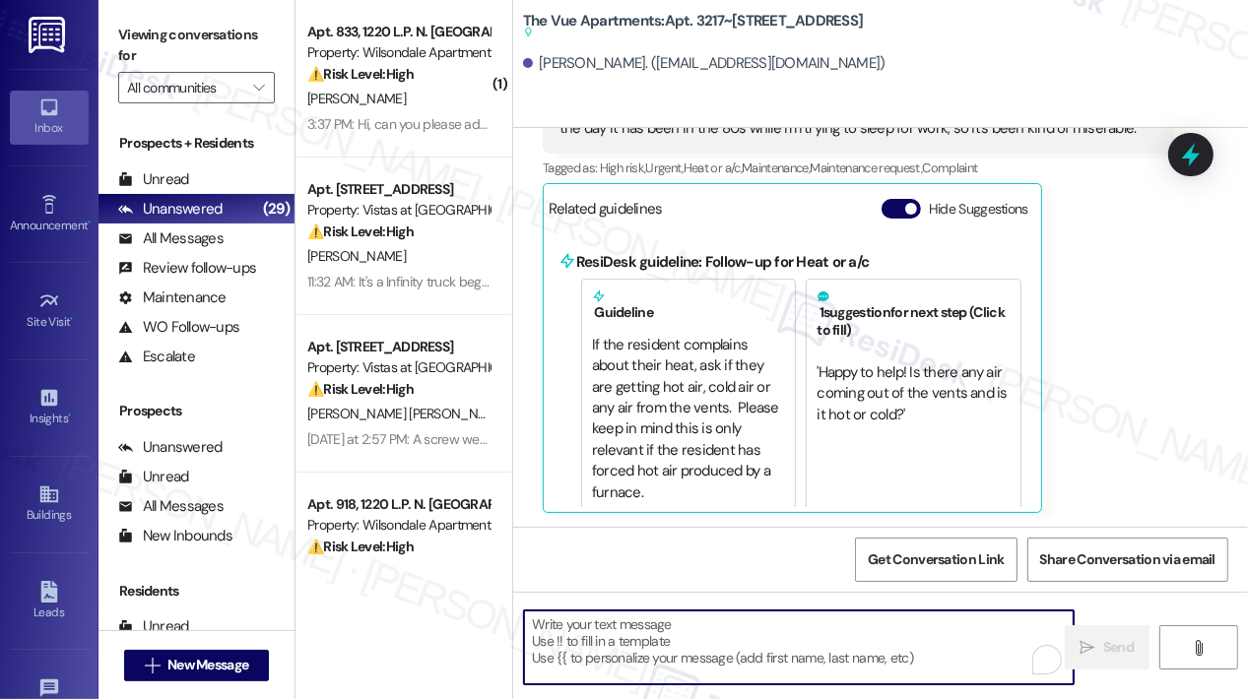
paste textarea "Hi {{first_name}}, Quarterly inspections will take place in building 3217 on Th…"
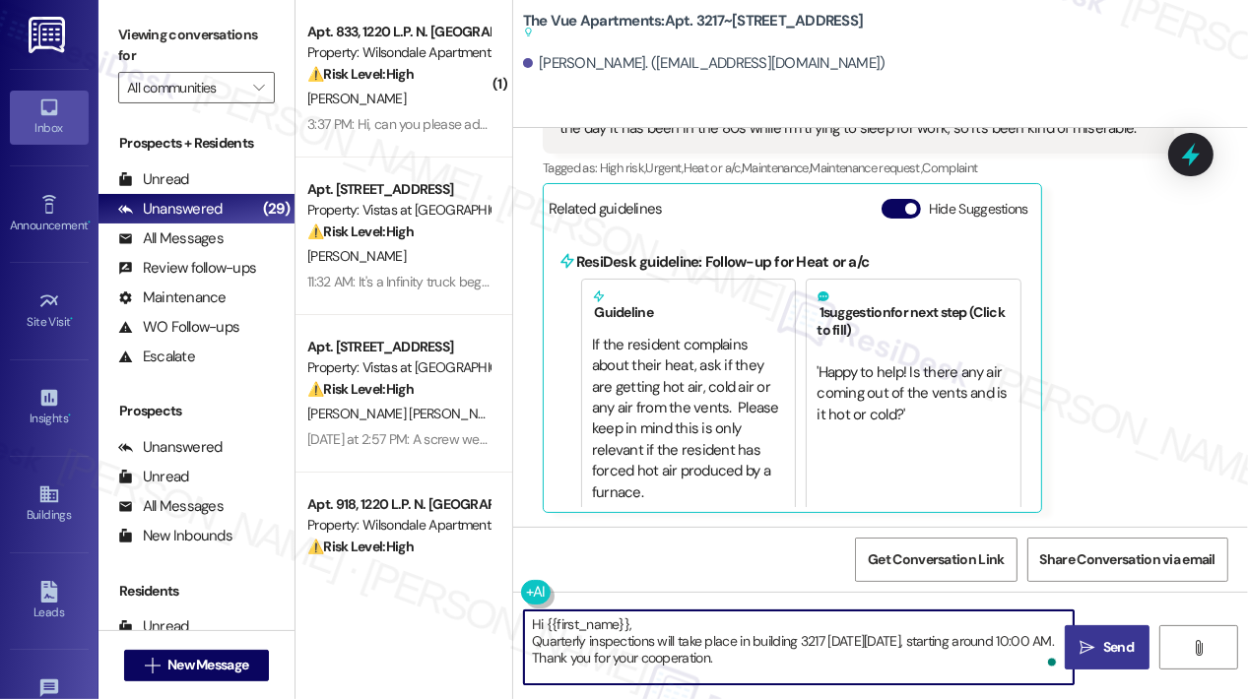
type textarea "Hi {{first_name}}, Quarterly inspections will take place in building 3217 on Th…"
click at [1103, 644] on span "Send" at bounding box center [1118, 647] width 31 height 21
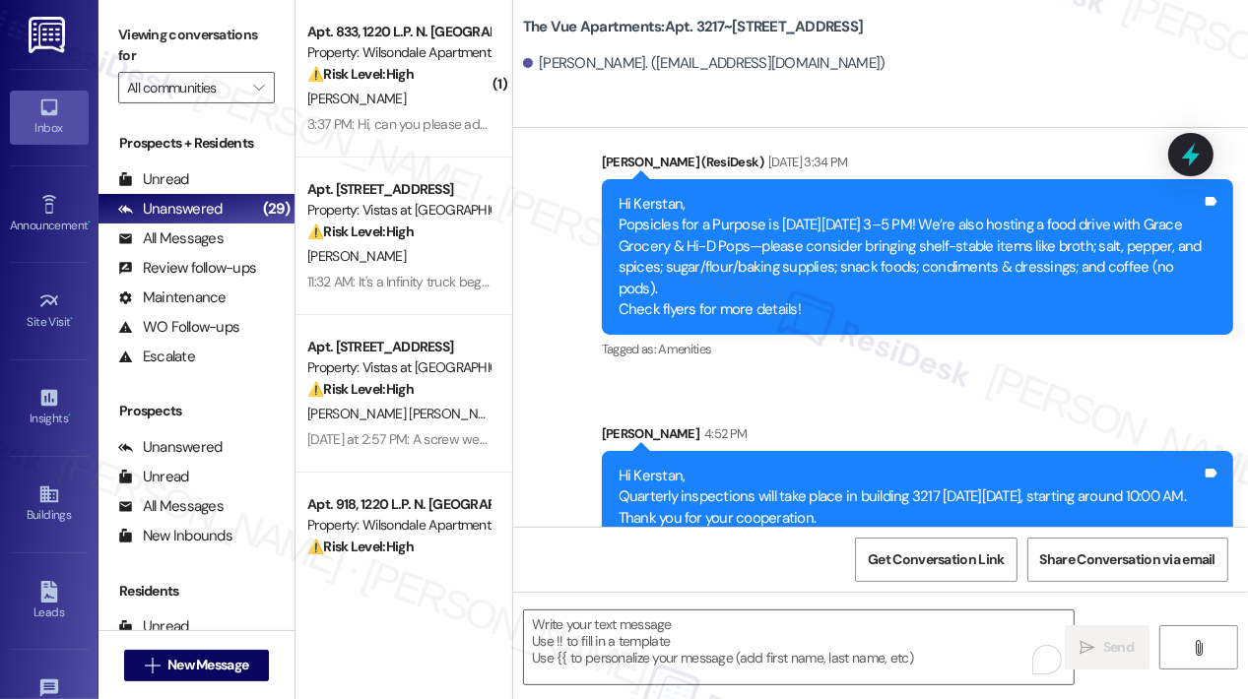
scroll to position [4440, 0]
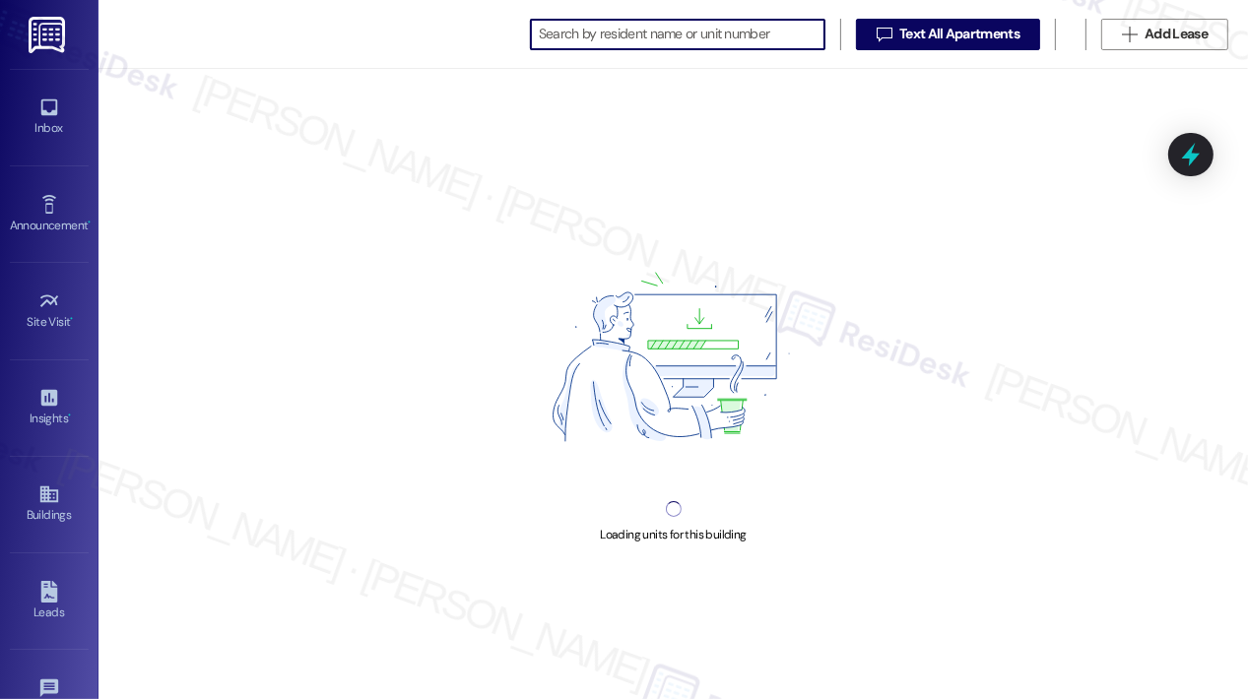
click at [705, 40] on input at bounding box center [682, 35] width 286 height 28
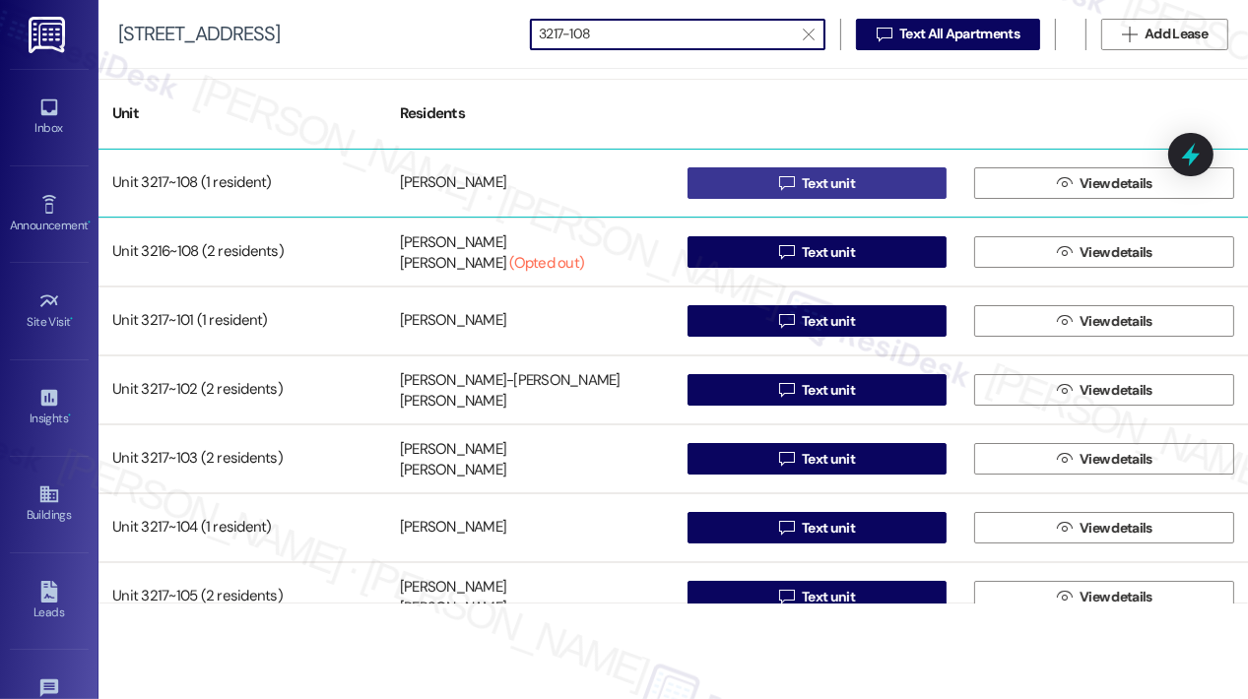
type input "3217-108"
click at [814, 185] on span "Text unit" at bounding box center [828, 183] width 53 height 21
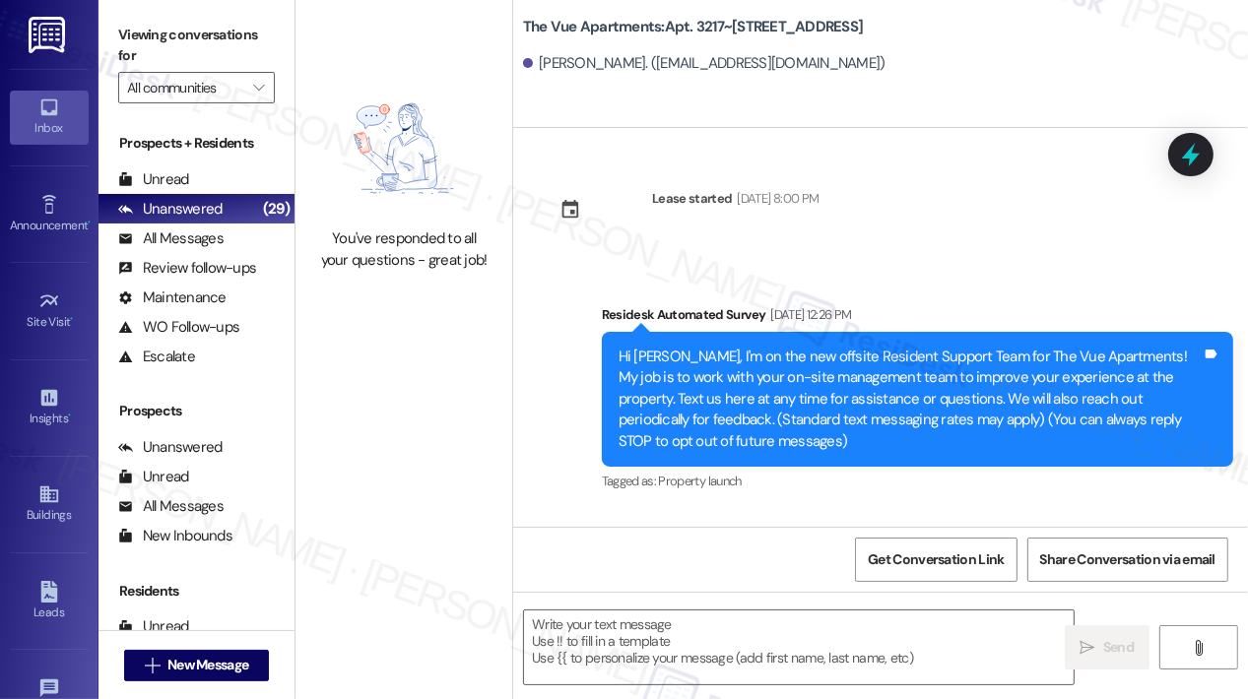
scroll to position [3881, 0]
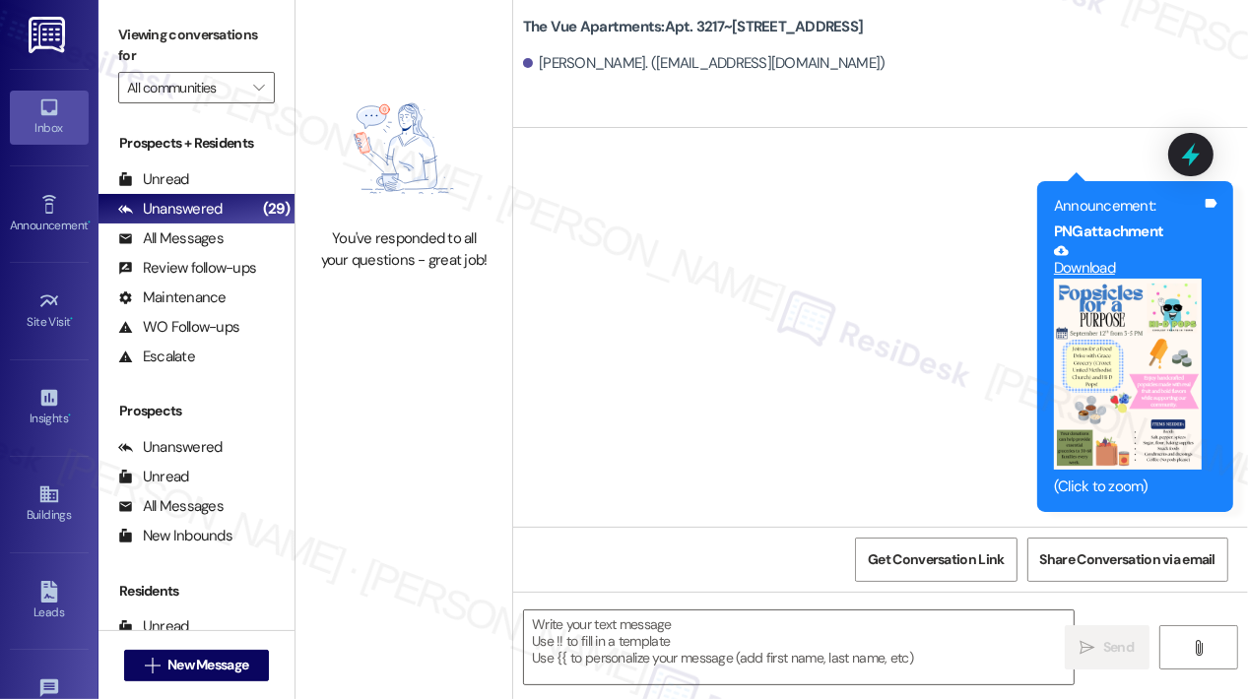
type textarea "Fetching suggested responses. Please feel free to read through the conversation…"
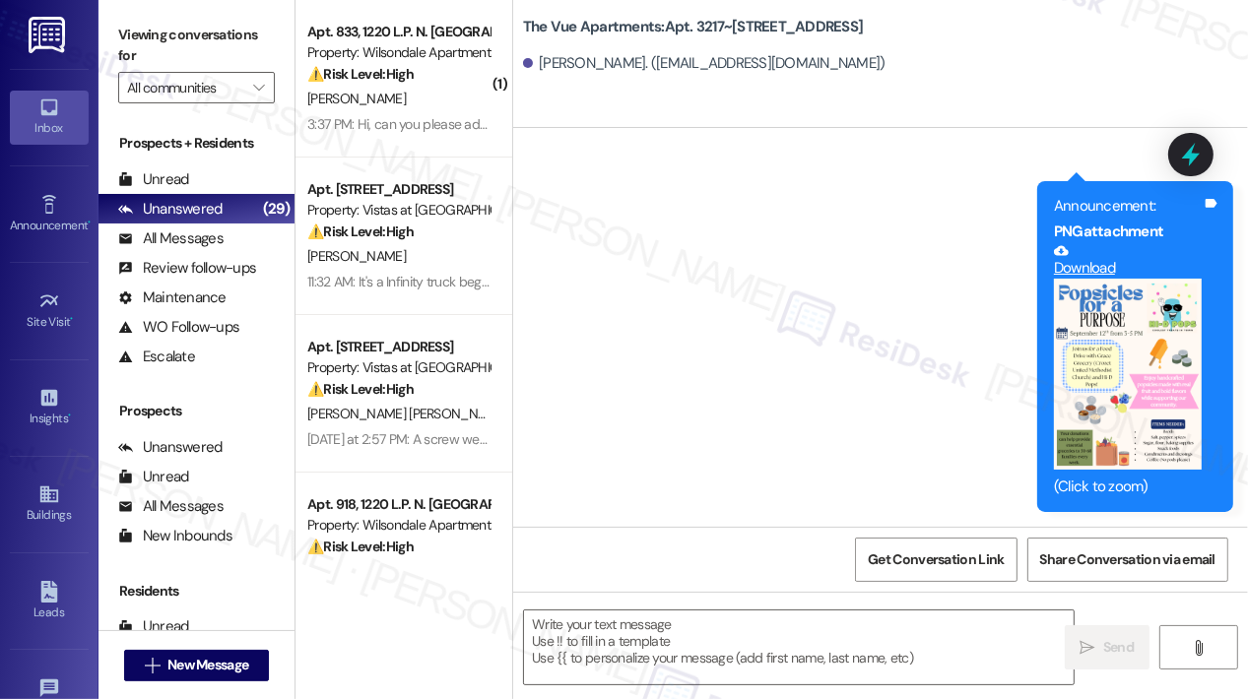
type textarea "Fetching suggested responses. Please feel free to read through the conversation…"
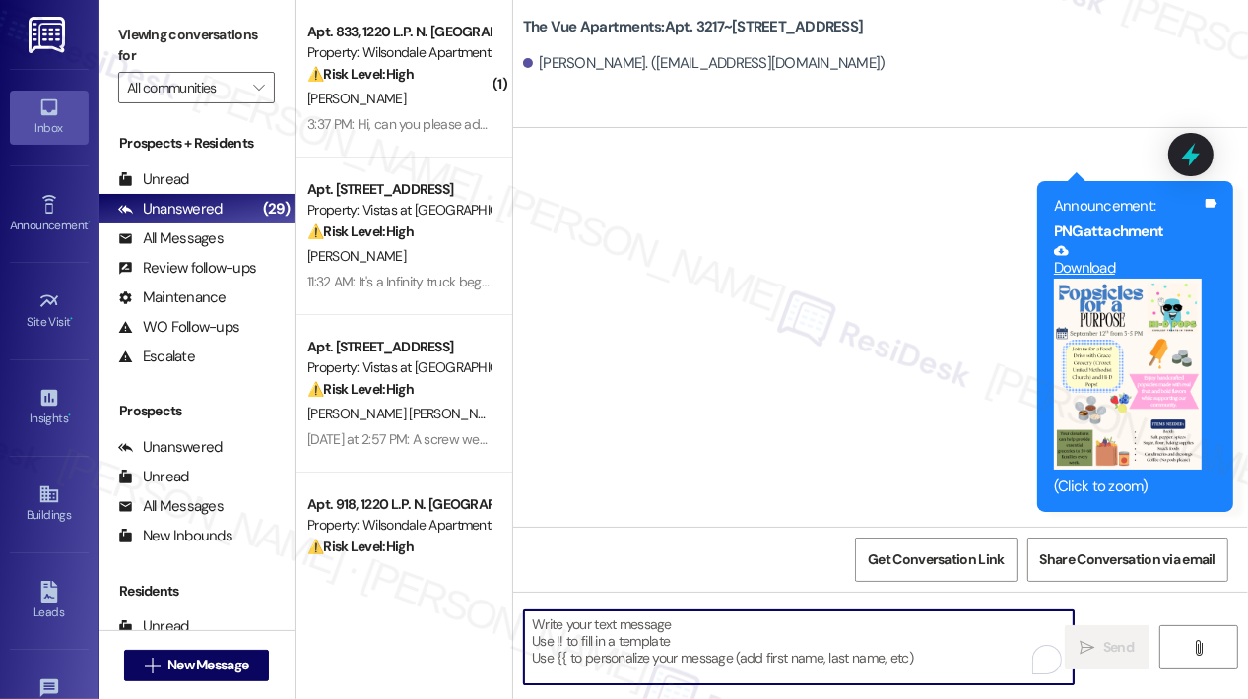
click at [665, 637] on textarea "To enrich screen reader interactions, please activate Accessibility in Grammarl…" at bounding box center [798, 648] width 549 height 74
paste textarea "Hi {{first_name}}, Quarterly inspections will take place in building 3217 on Th…"
type textarea "Hi {{first_name}}, Quarterly inspections will take place in building 3217 on Th…"
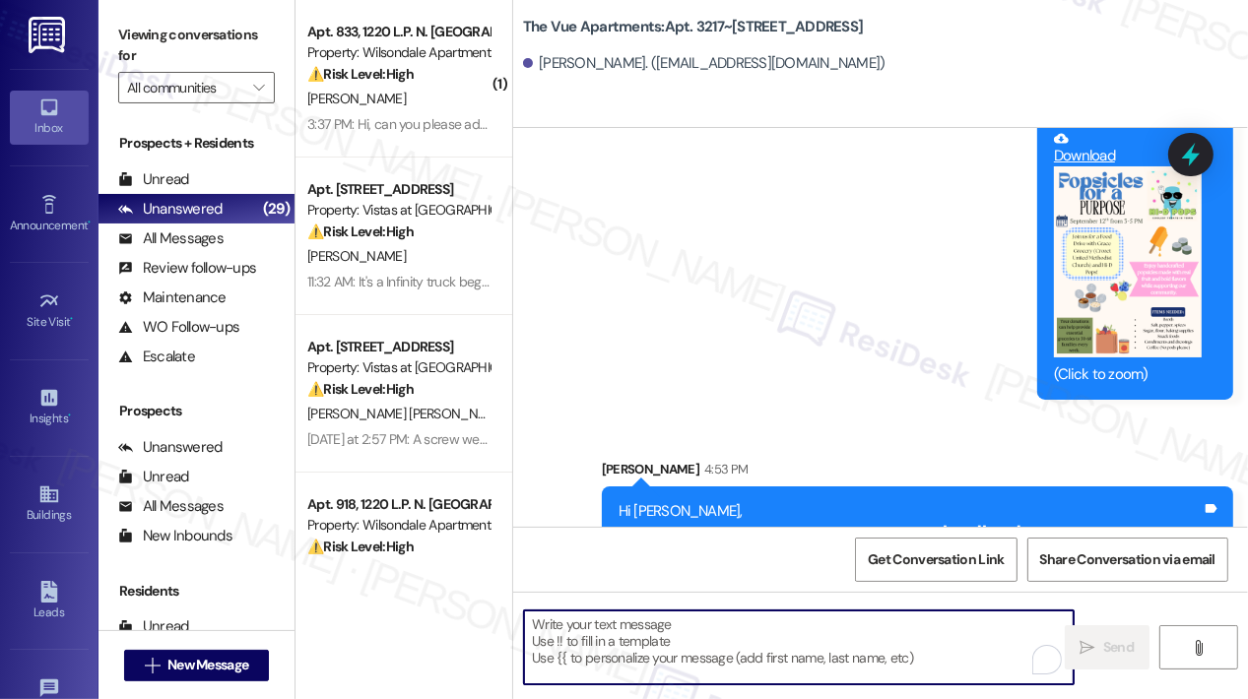
scroll to position [4060, 0]
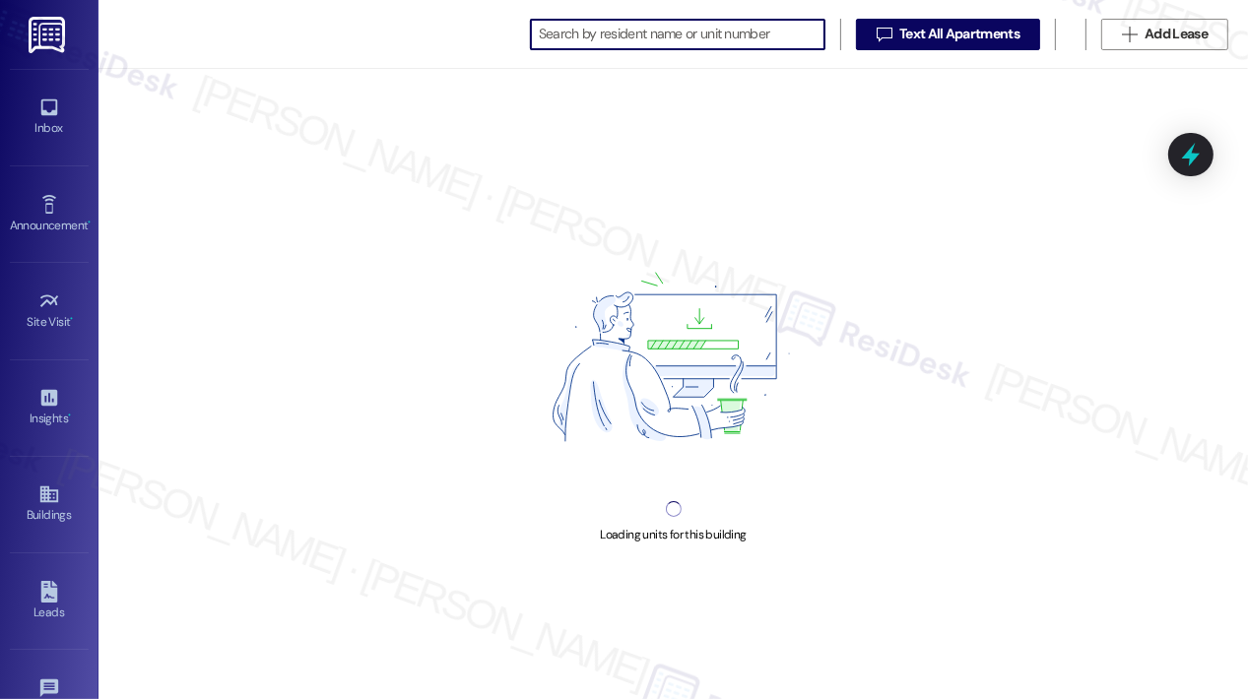
click at [735, 46] on input at bounding box center [682, 35] width 286 height 28
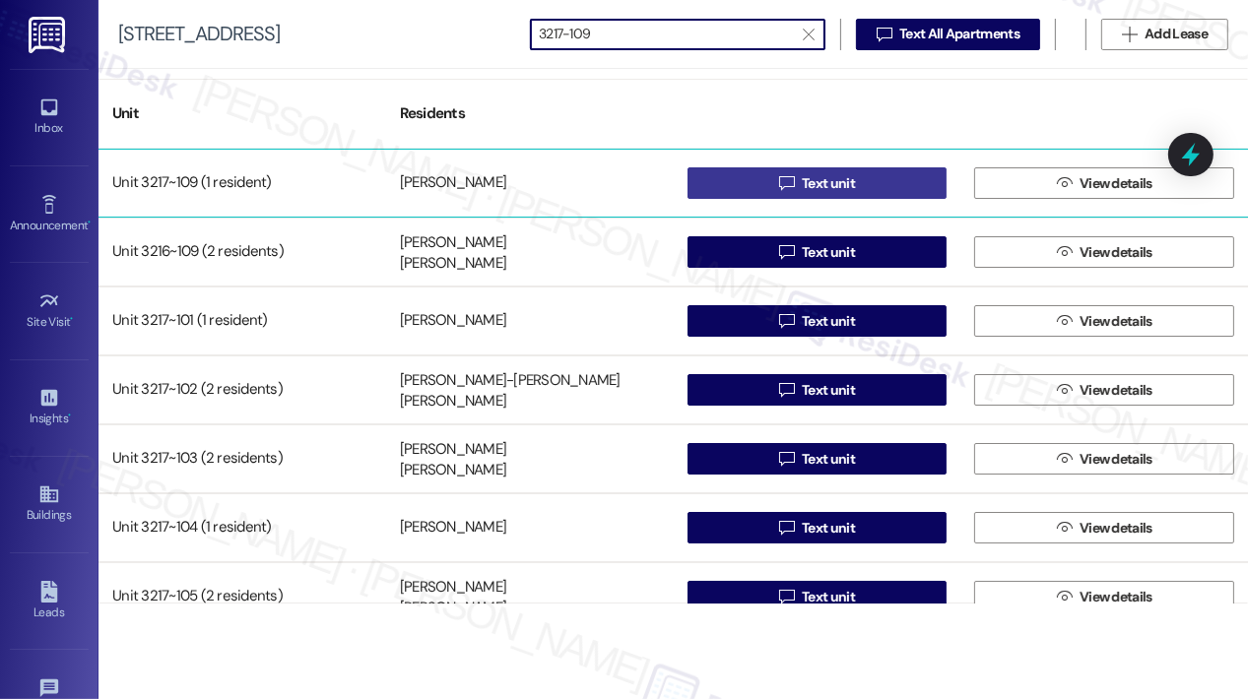
type input "3217-109"
click at [885, 171] on button " Text unit" at bounding box center [817, 183] width 260 height 32
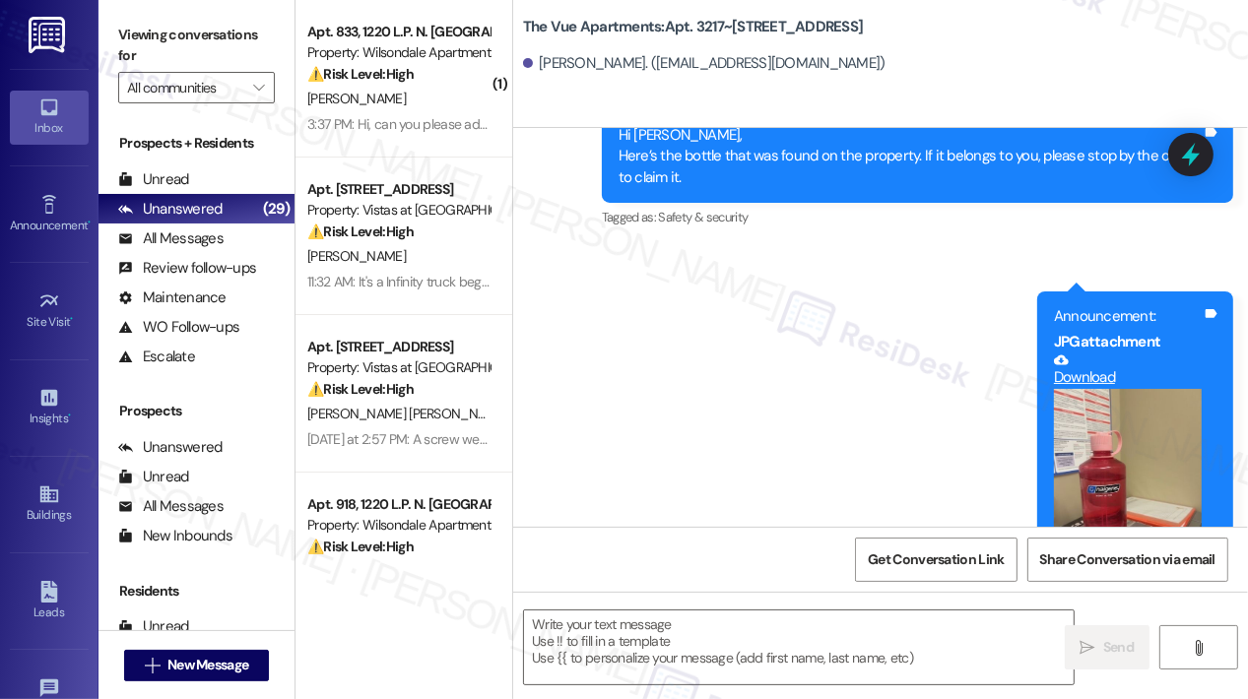
type textarea "Fetching suggested responses. Please feel free to read through the conversation…"
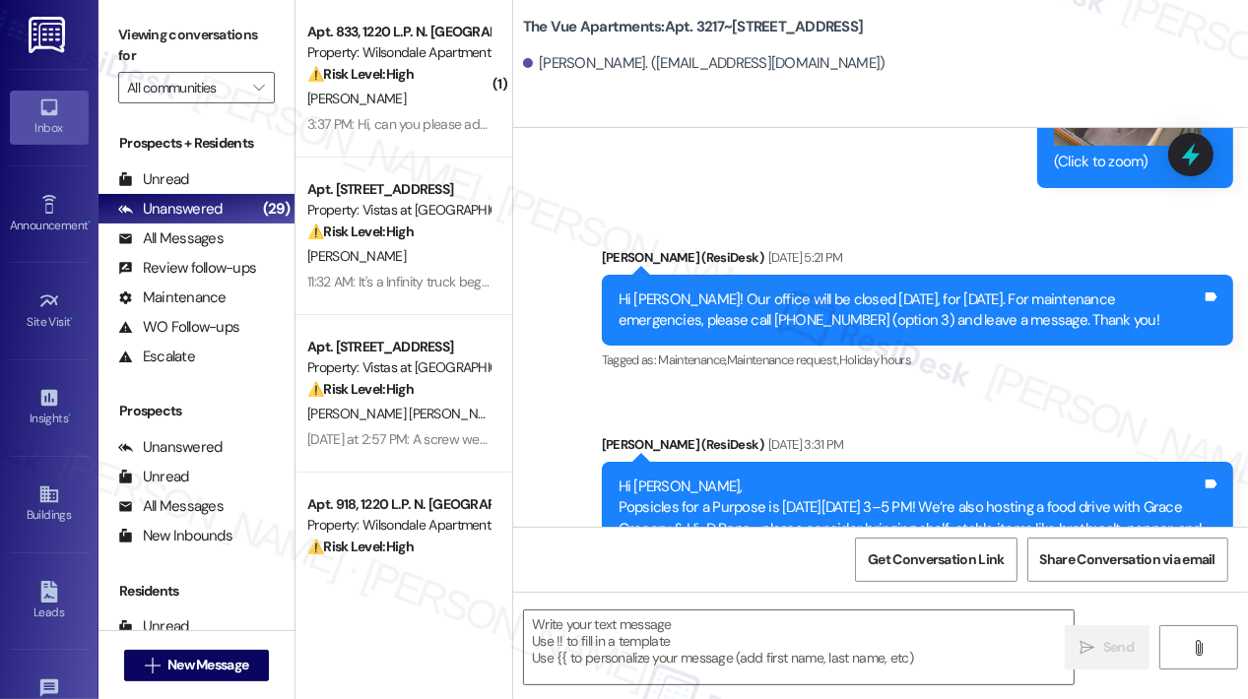
scroll to position [5262, 0]
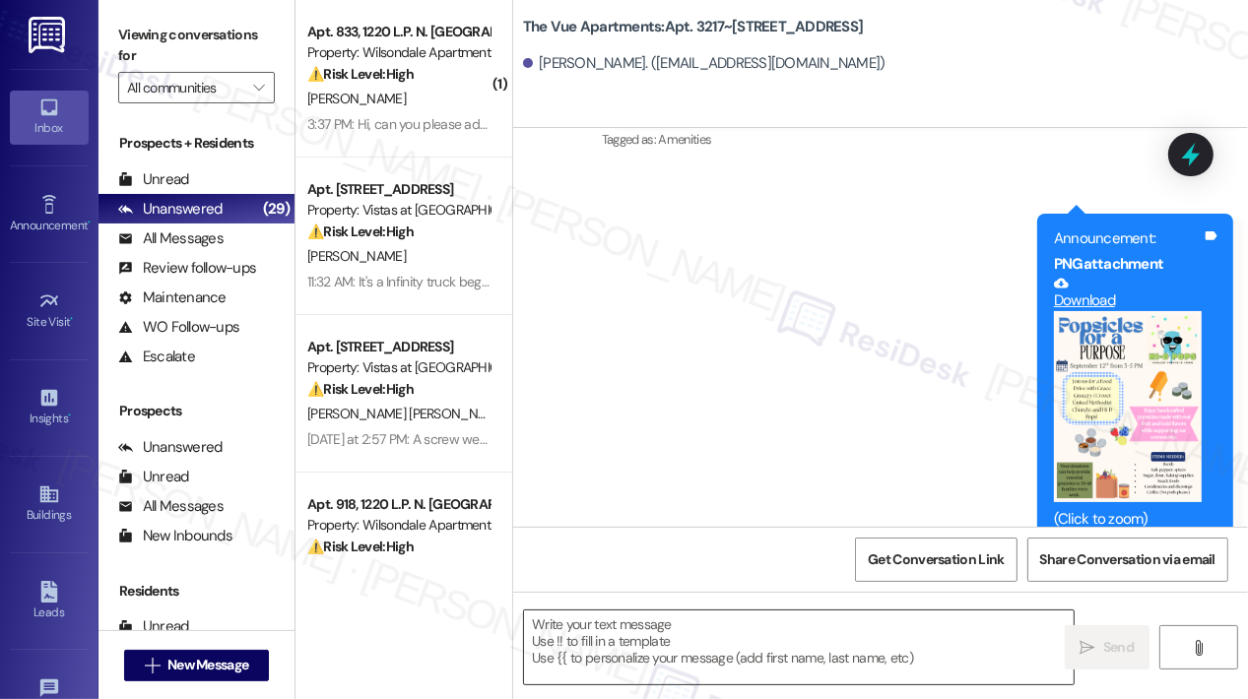
click at [764, 633] on textarea at bounding box center [798, 648] width 549 height 74
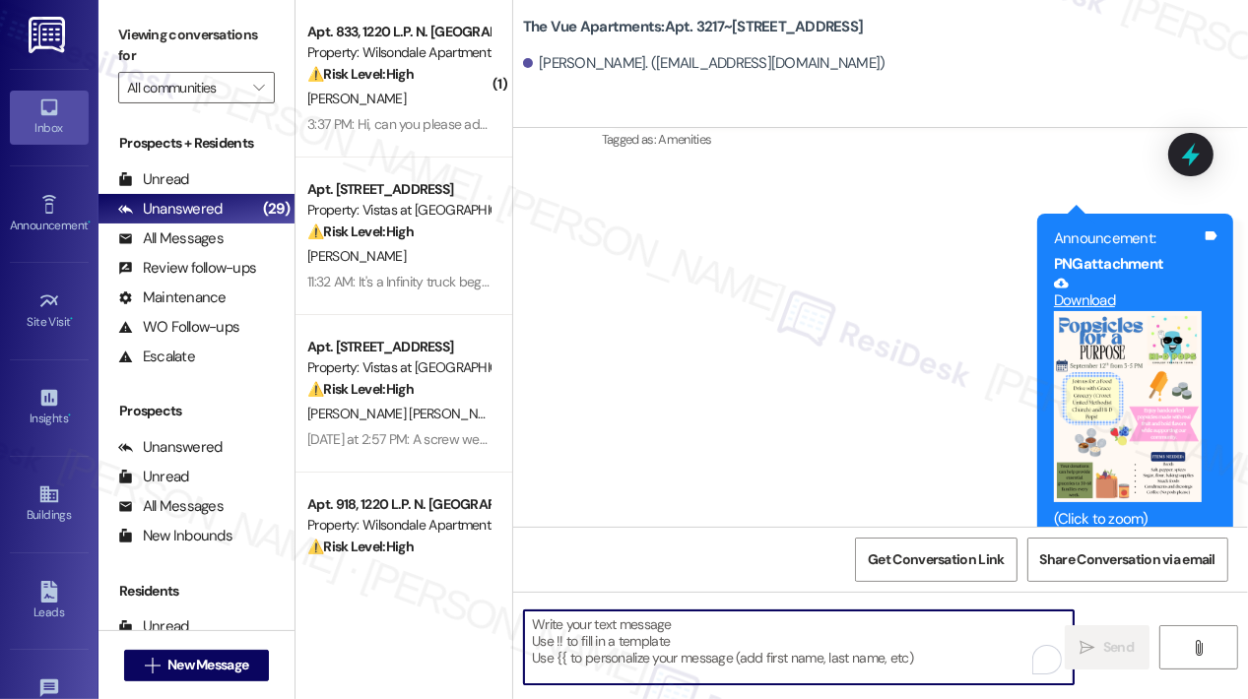
paste textarea "Hi {{first_name}}, Quarterly inspections will take place in building 3217 on Th…"
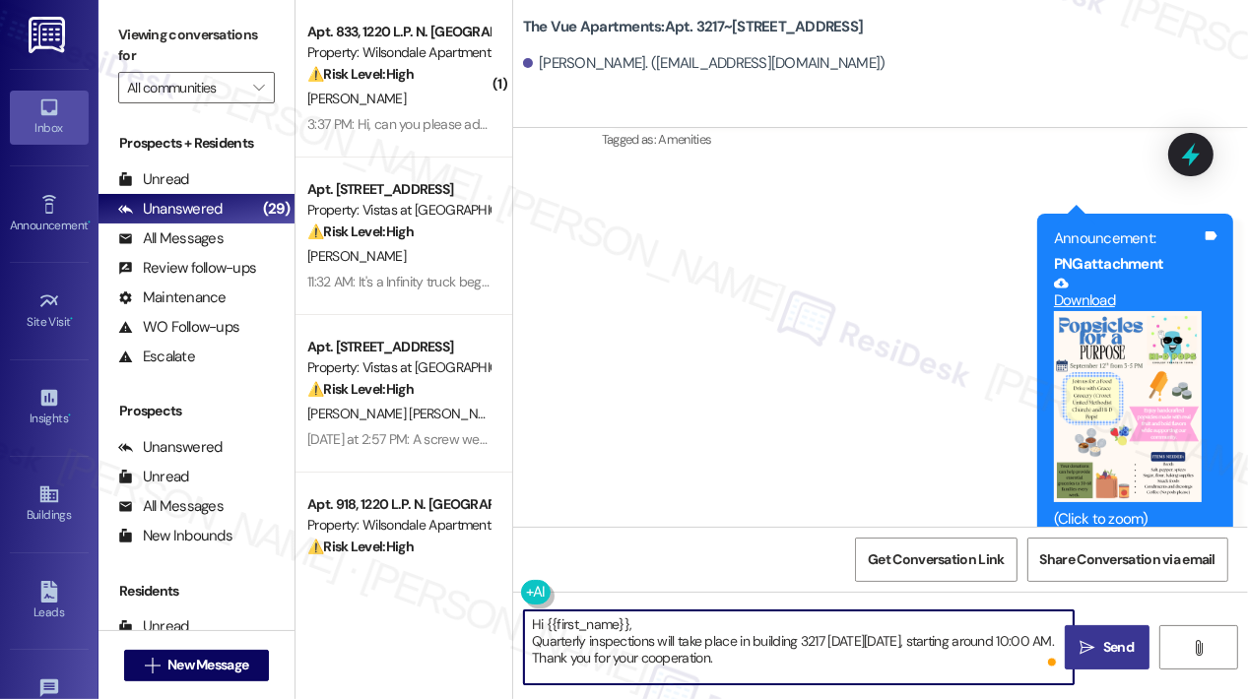
type textarea "Hi {{first_name}}, Quarterly inspections will take place in building 3217 on Th…"
click at [1122, 650] on span "Send" at bounding box center [1118, 647] width 31 height 21
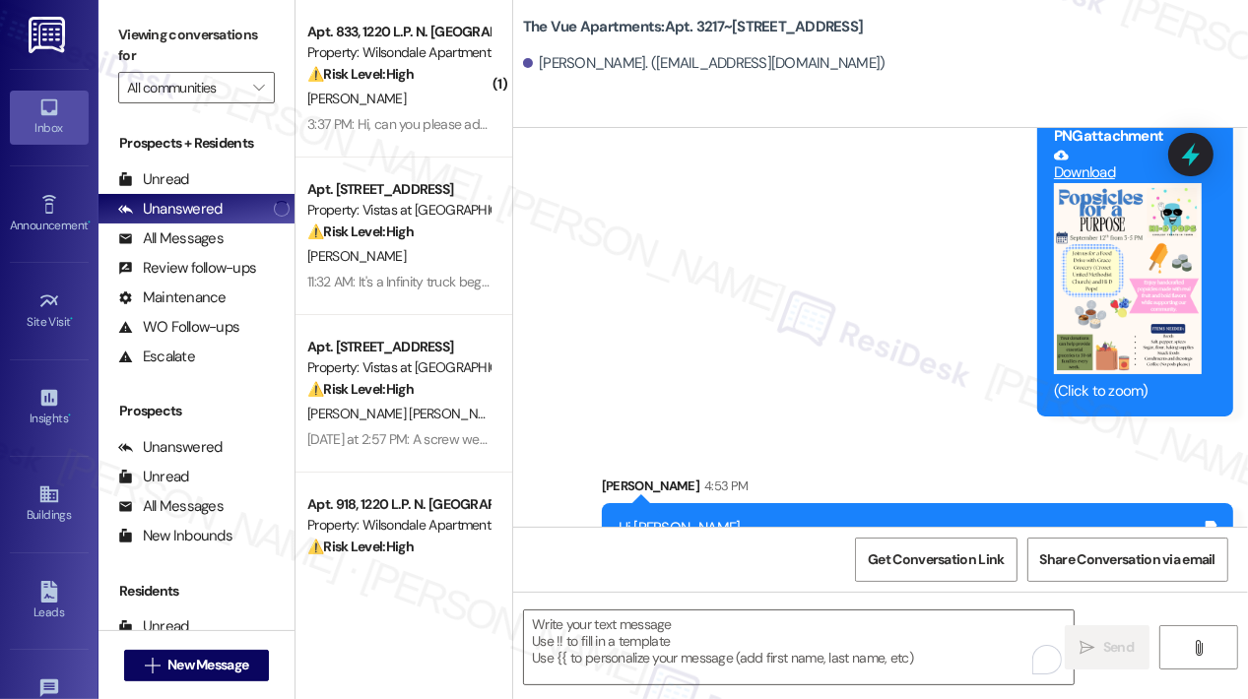
scroll to position [5474, 0]
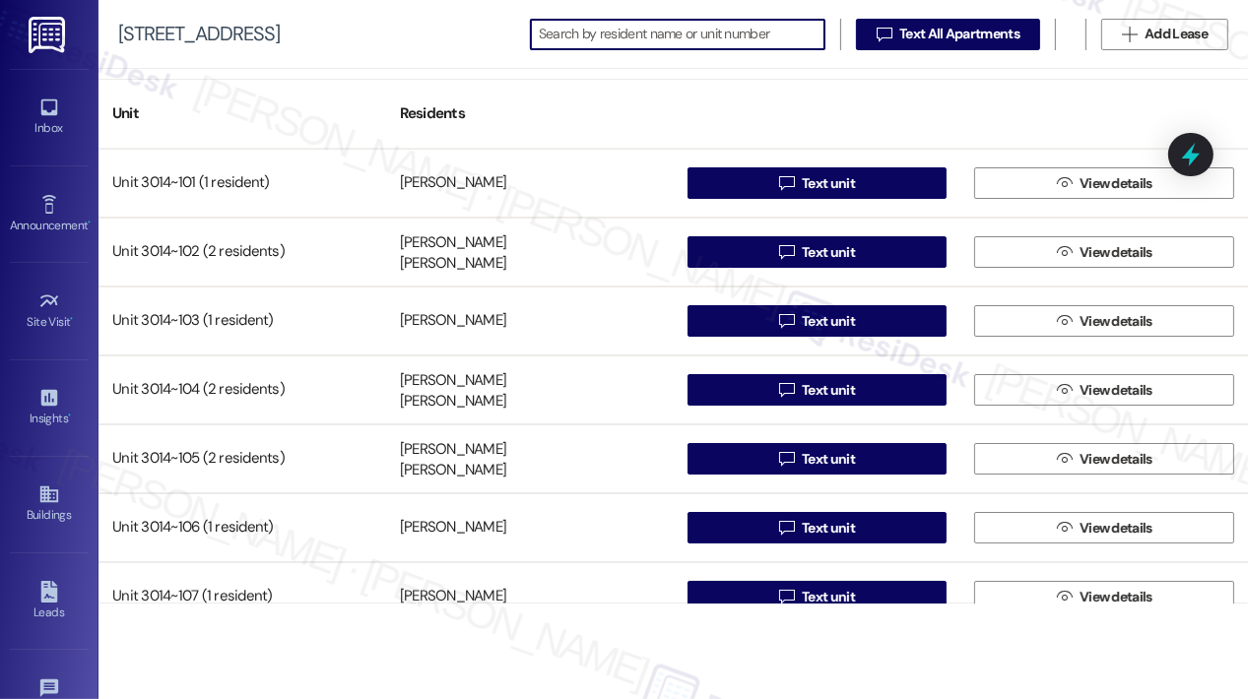
click at [559, 32] on input at bounding box center [682, 35] width 286 height 28
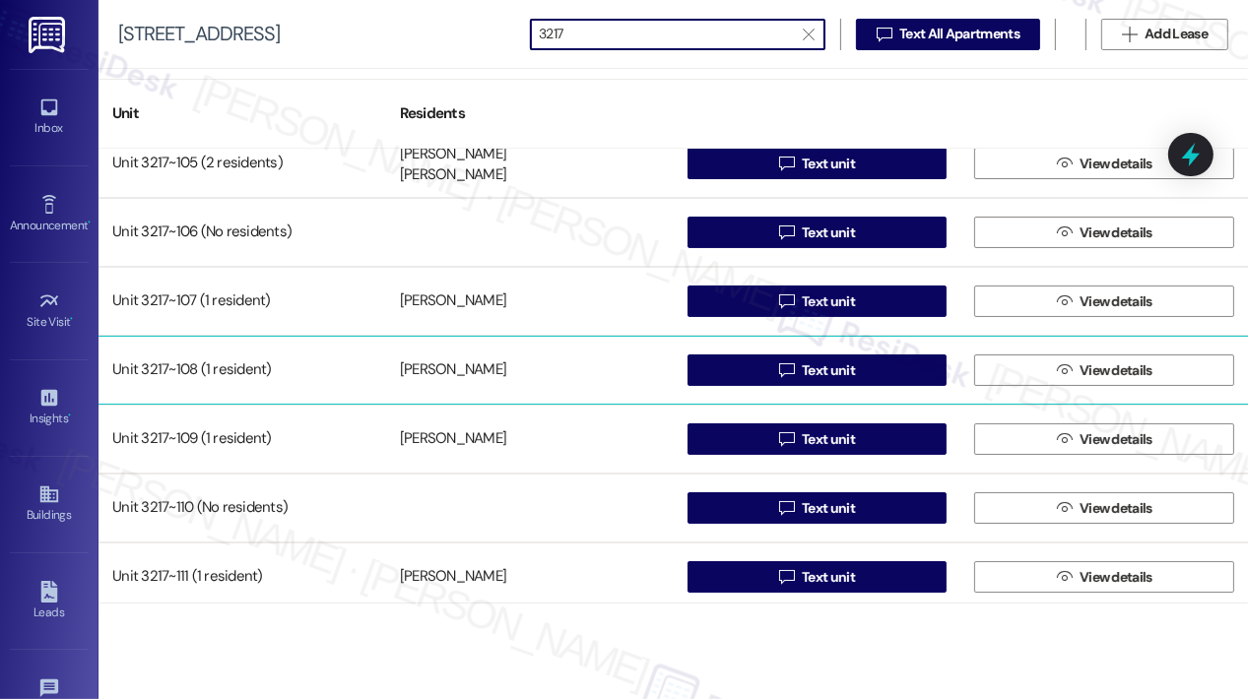
scroll to position [394, 0]
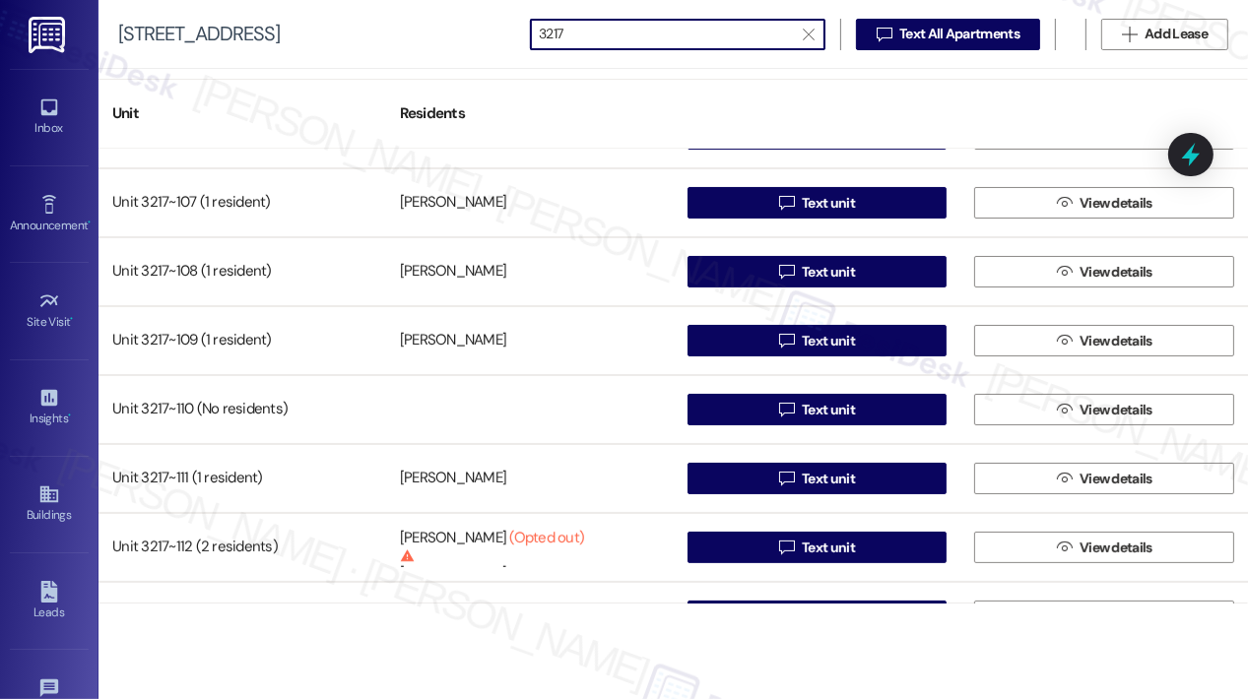
type input "3217"
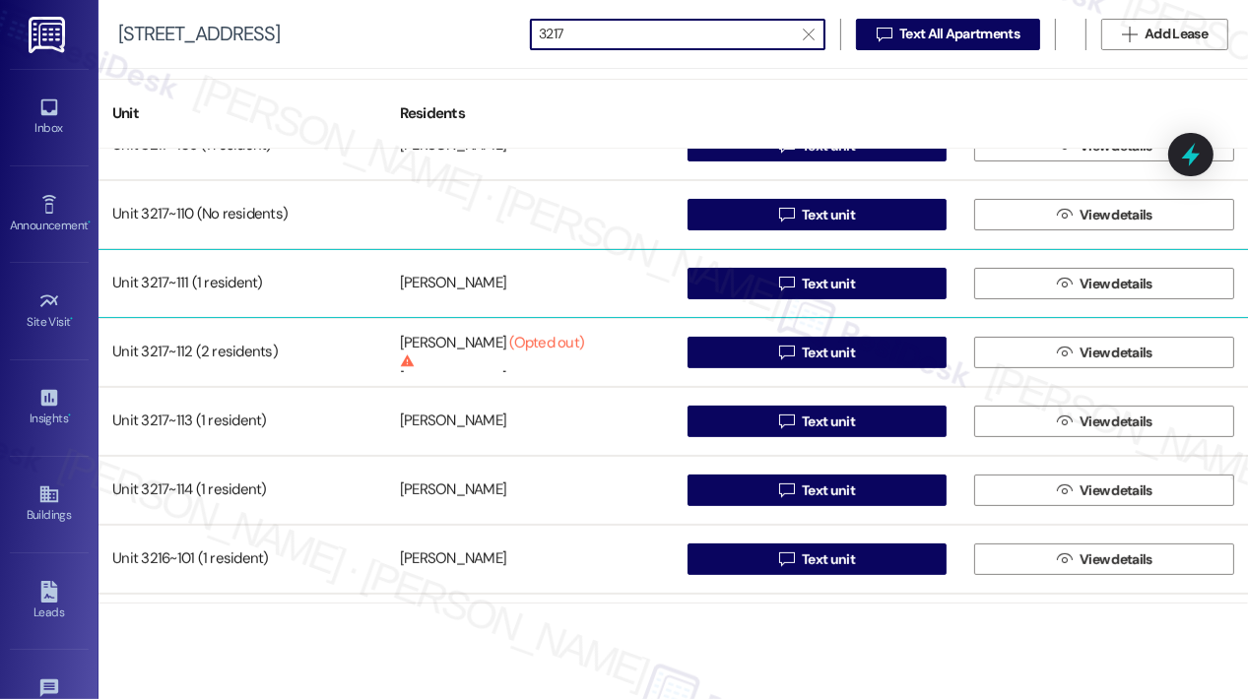
scroll to position [591, 0]
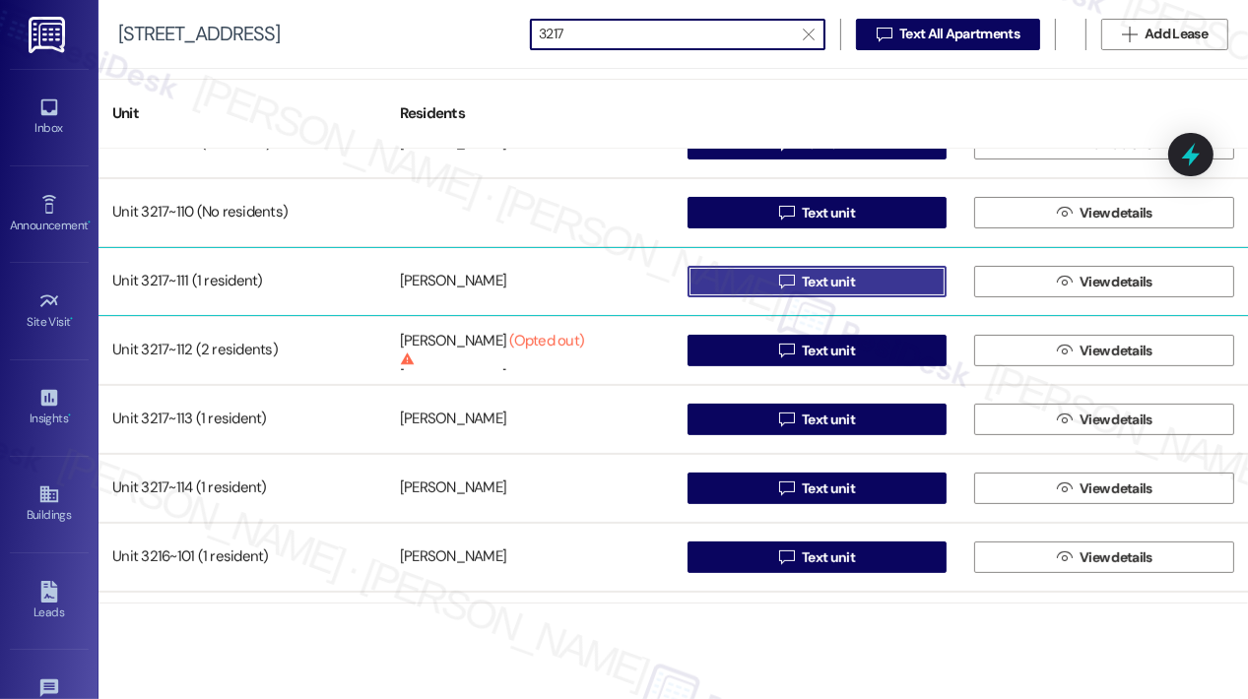
click at [779, 277] on icon "" at bounding box center [786, 282] width 15 height 16
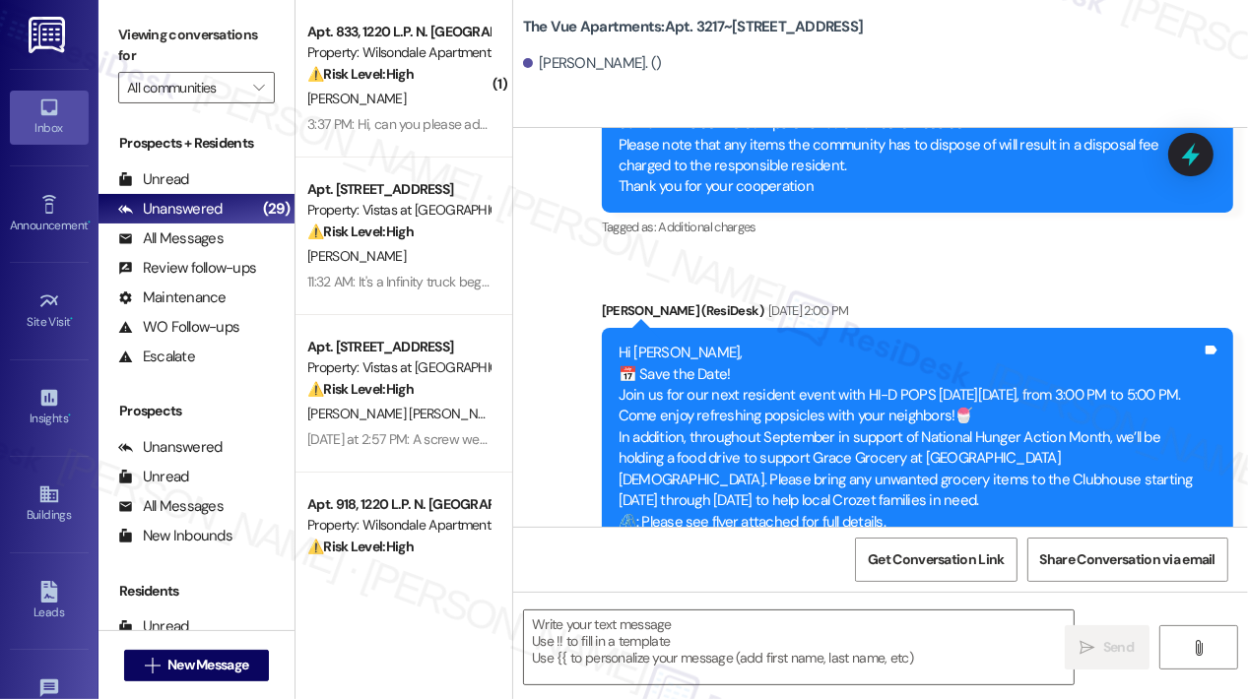
type textarea "Fetching suggested responses. Please feel free to read through the conversation…"
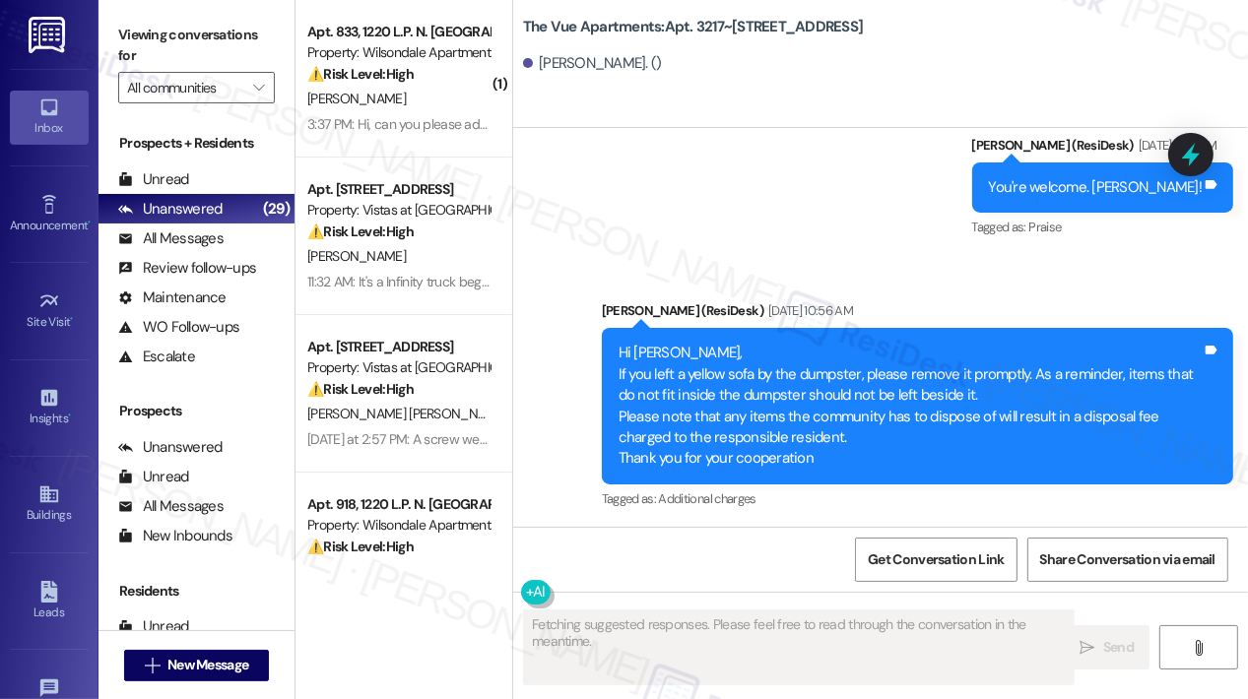
scroll to position [685, 0]
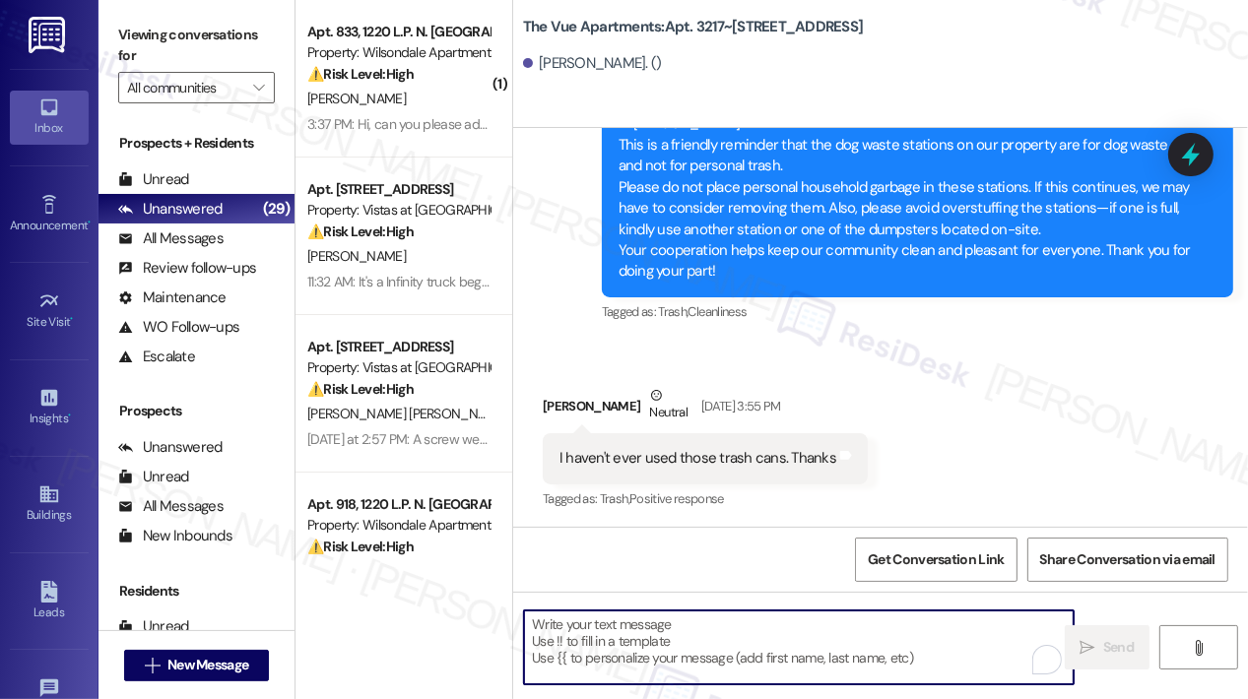
click at [587, 633] on textarea "To enrich screen reader interactions, please activate Accessibility in Grammarl…" at bounding box center [798, 648] width 549 height 74
paste textarea "Hi {{first_name}}, Quarterly inspections will take place in building 3217 on Th…"
type textarea "Hi {{first_name}}, Quarterly inspections will take place in building 3217 on Th…"
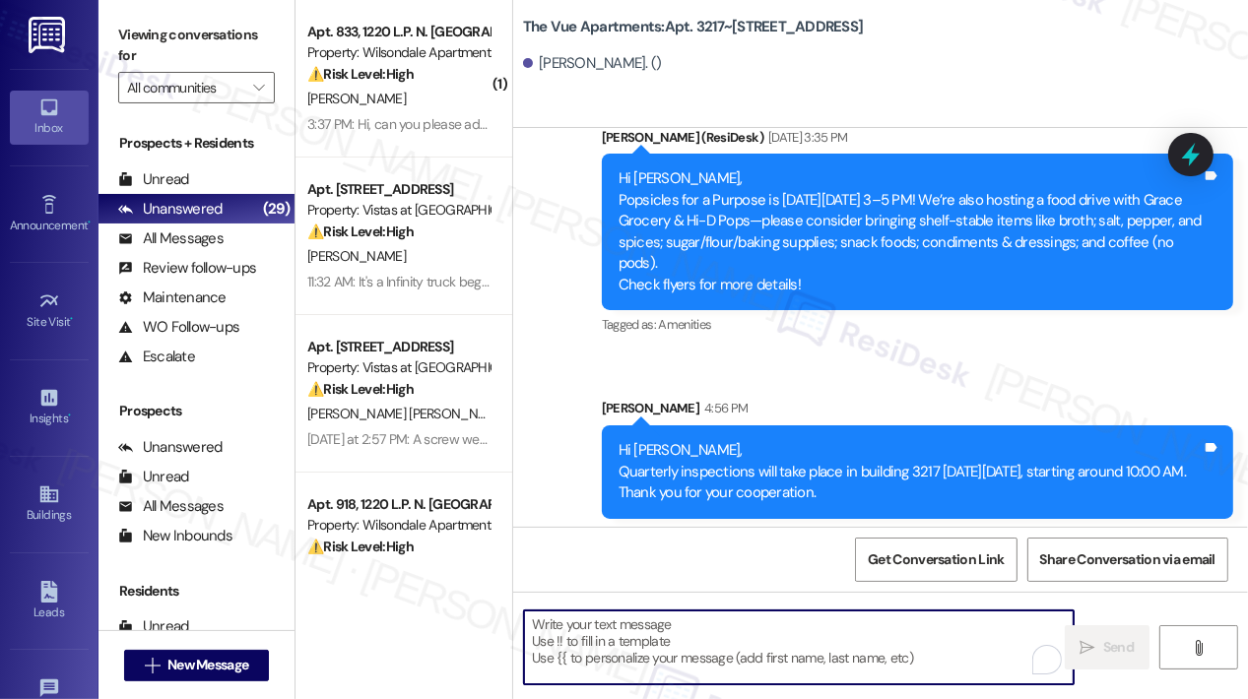
scroll to position [3646, 0]
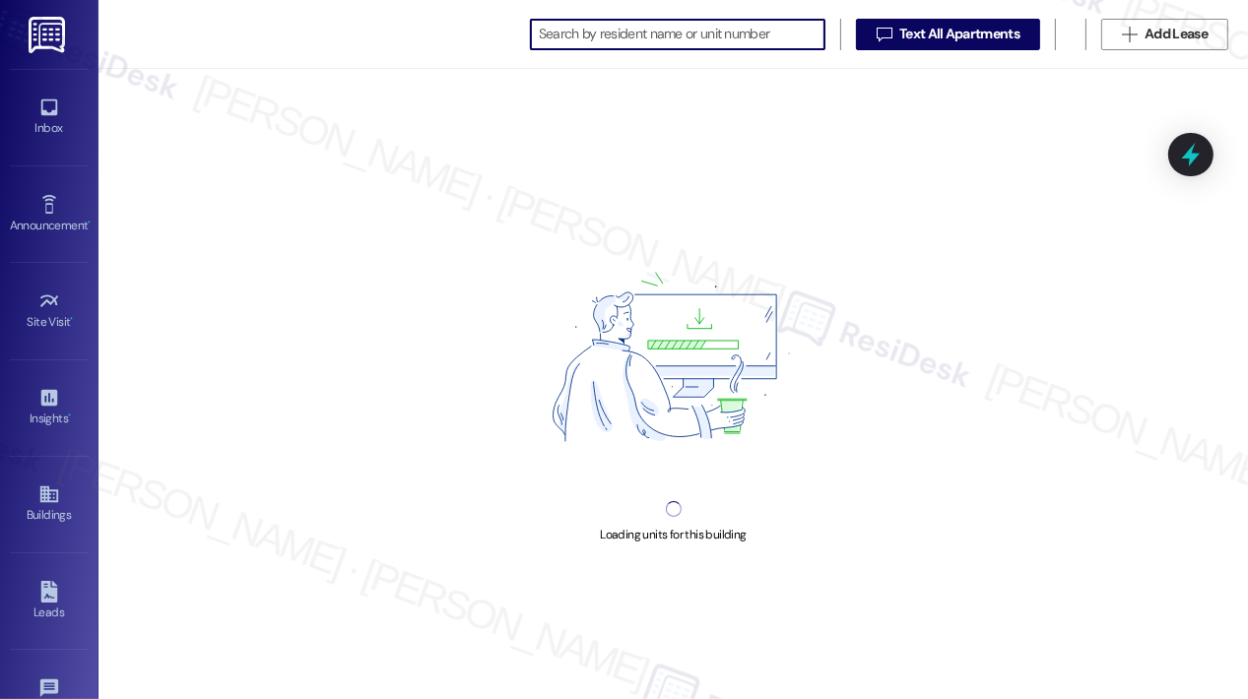
click at [647, 42] on input at bounding box center [682, 35] width 286 height 28
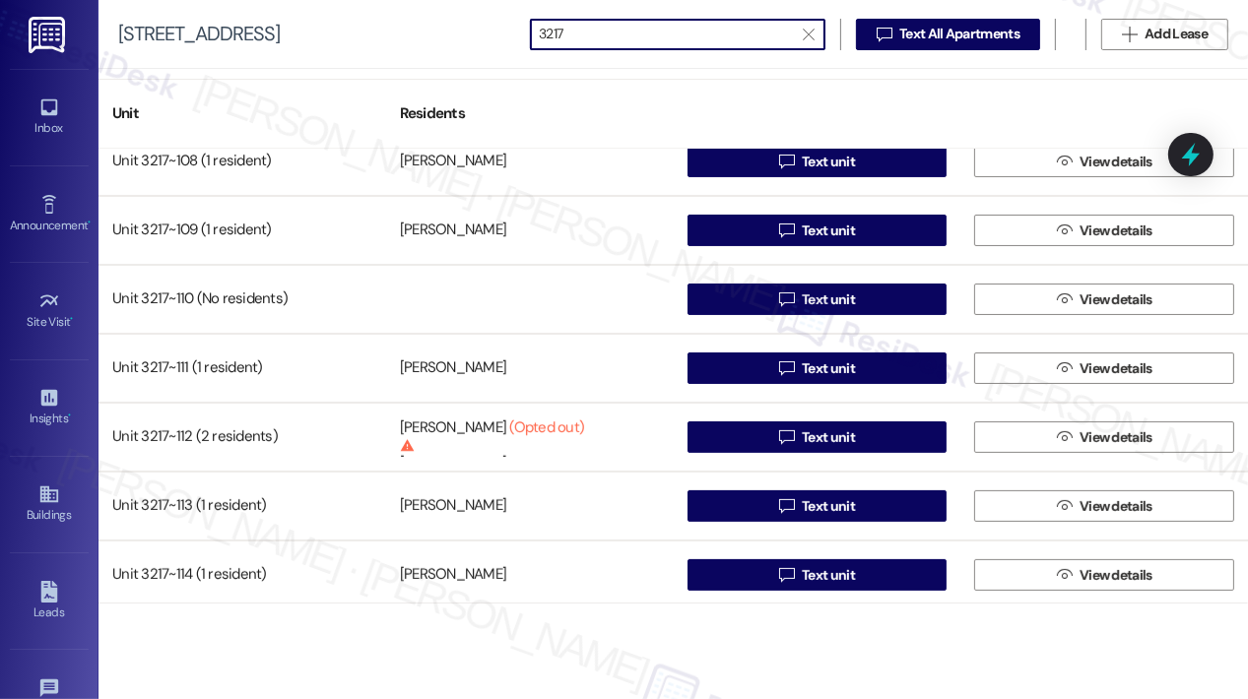
scroll to position [689, 0]
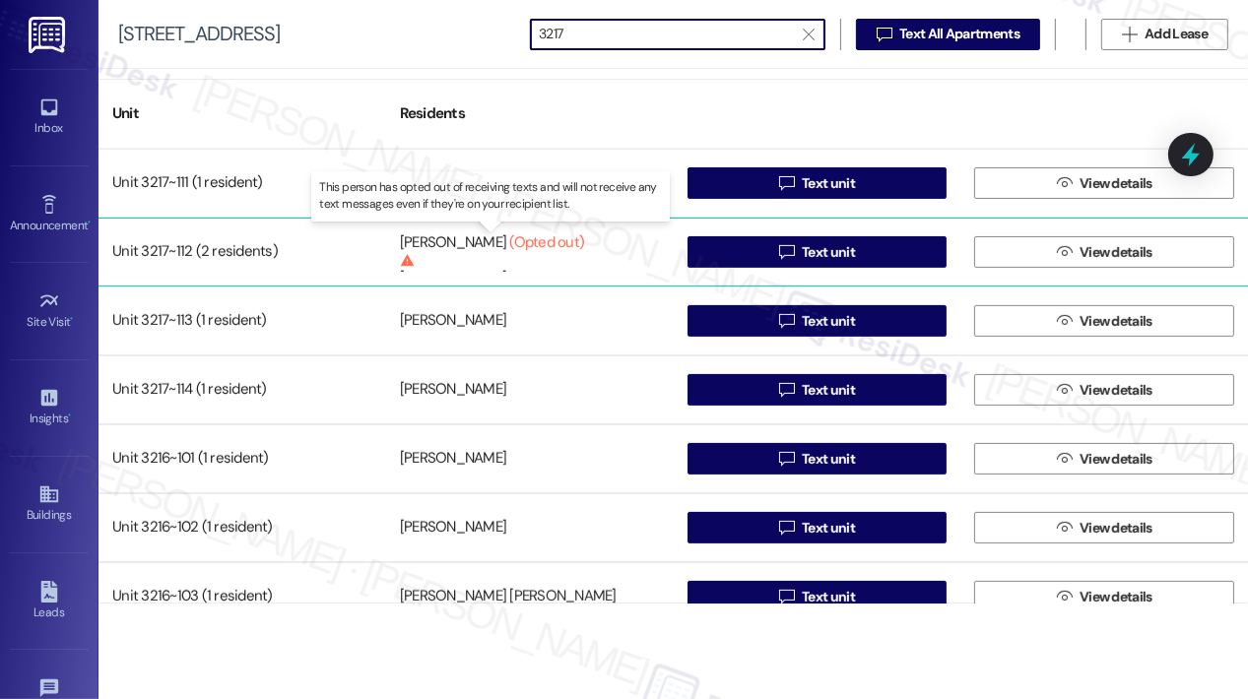
type input "3217"
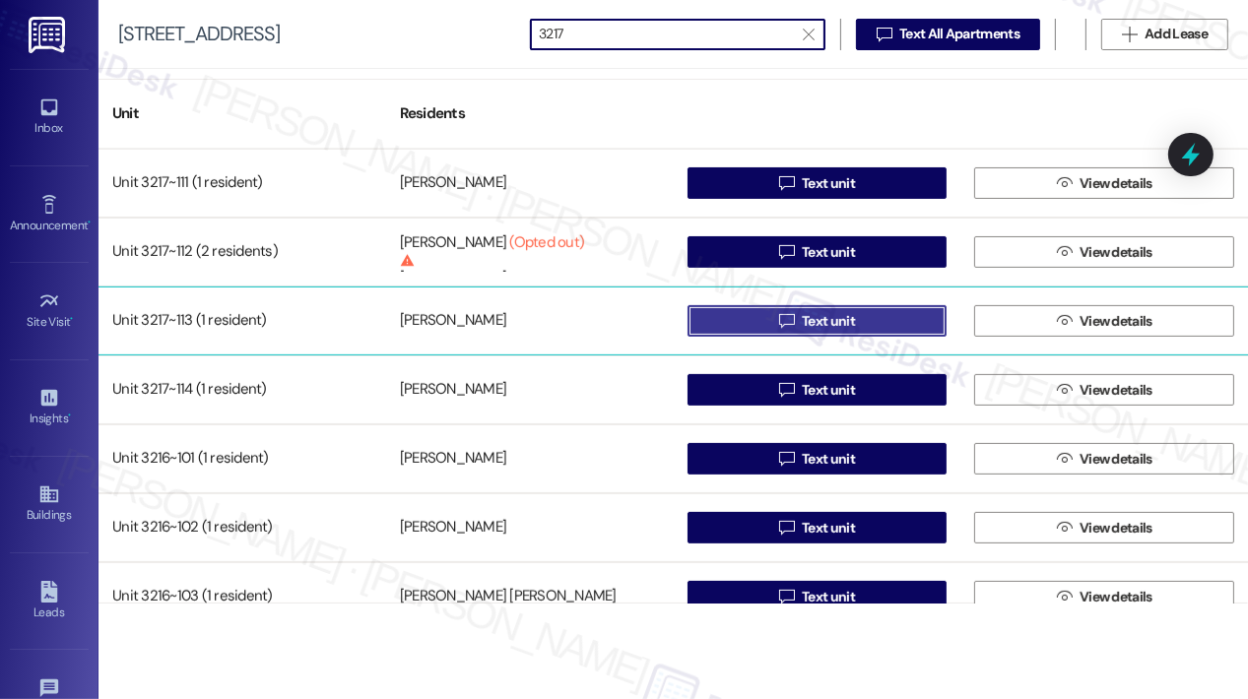
click at [837, 324] on span "Text unit" at bounding box center [828, 321] width 53 height 21
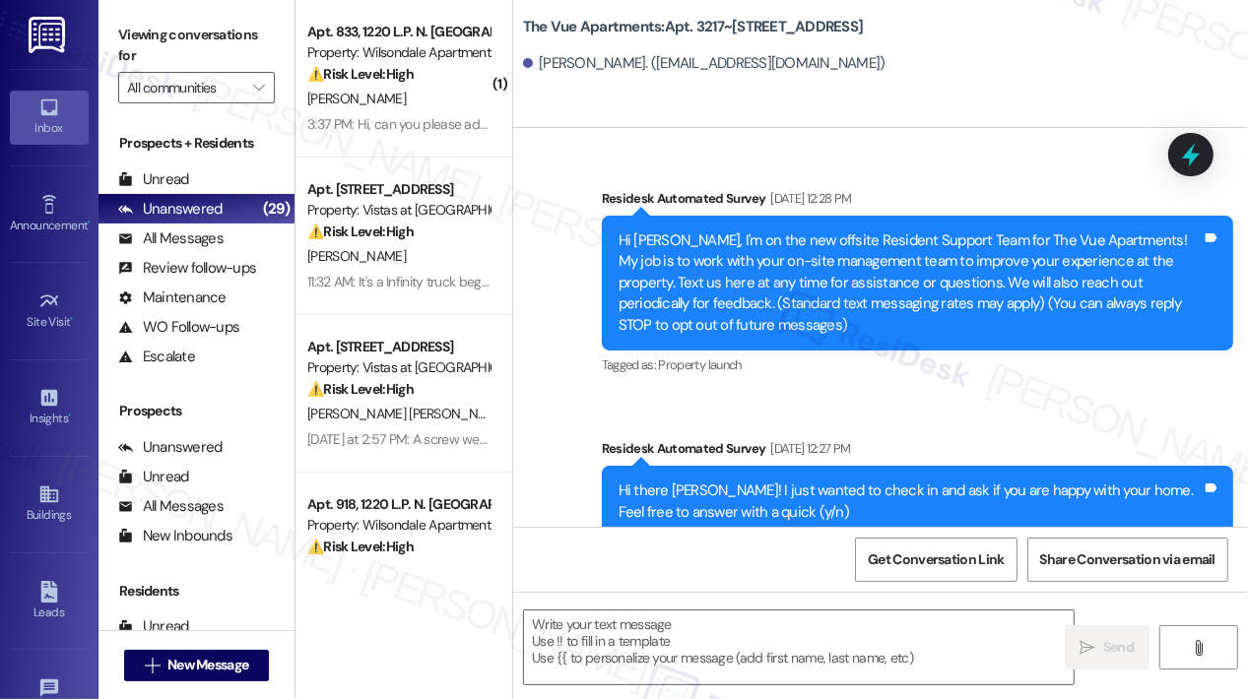
scroll to position [3286, 0]
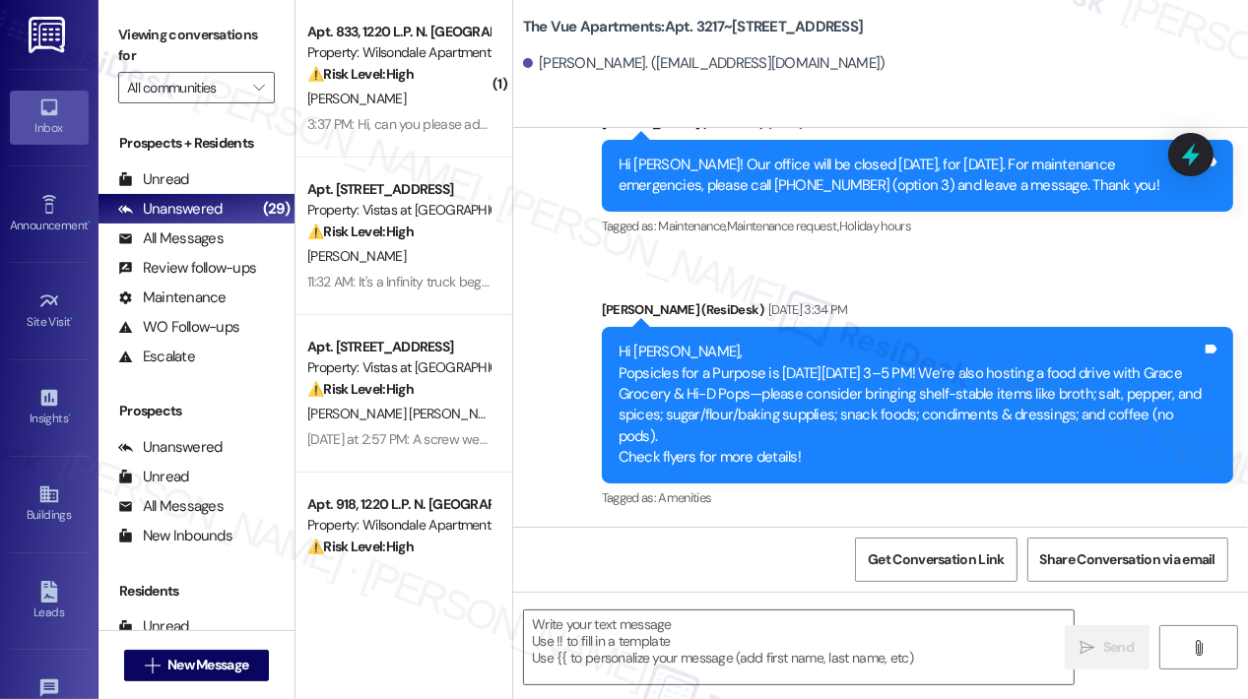
type textarea "Fetching suggested responses. Please feel free to read through the conversation…"
click at [665, 637] on textarea at bounding box center [798, 648] width 549 height 74
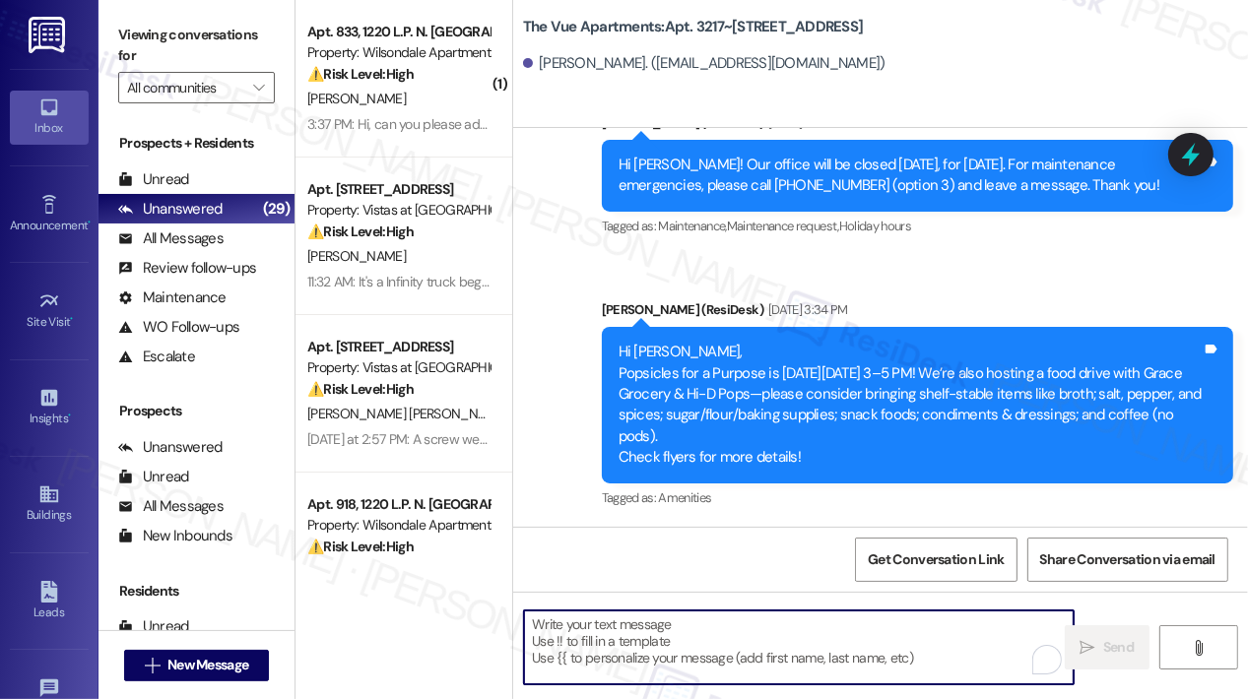
paste textarea "Hi {{first_name}}, Quarterly inspections will take place in building 3217 on Th…"
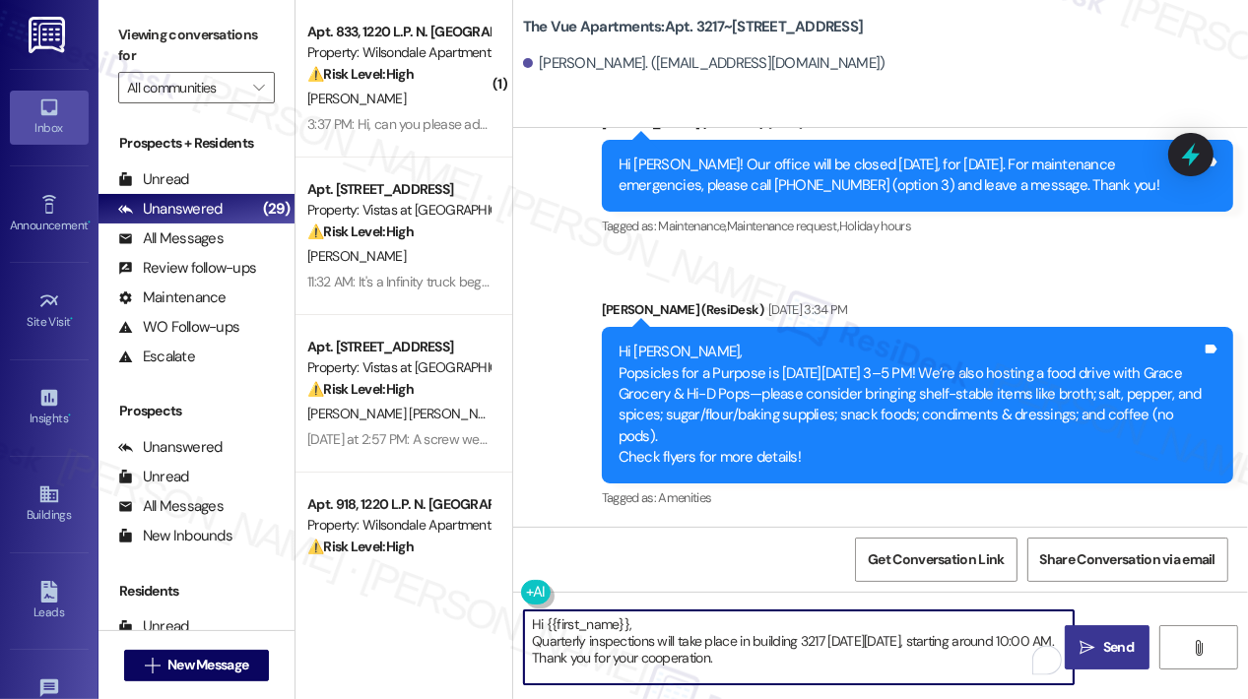
type textarea "Hi {{first_name}}, Quarterly inspections will take place in building 3217 on Th…"
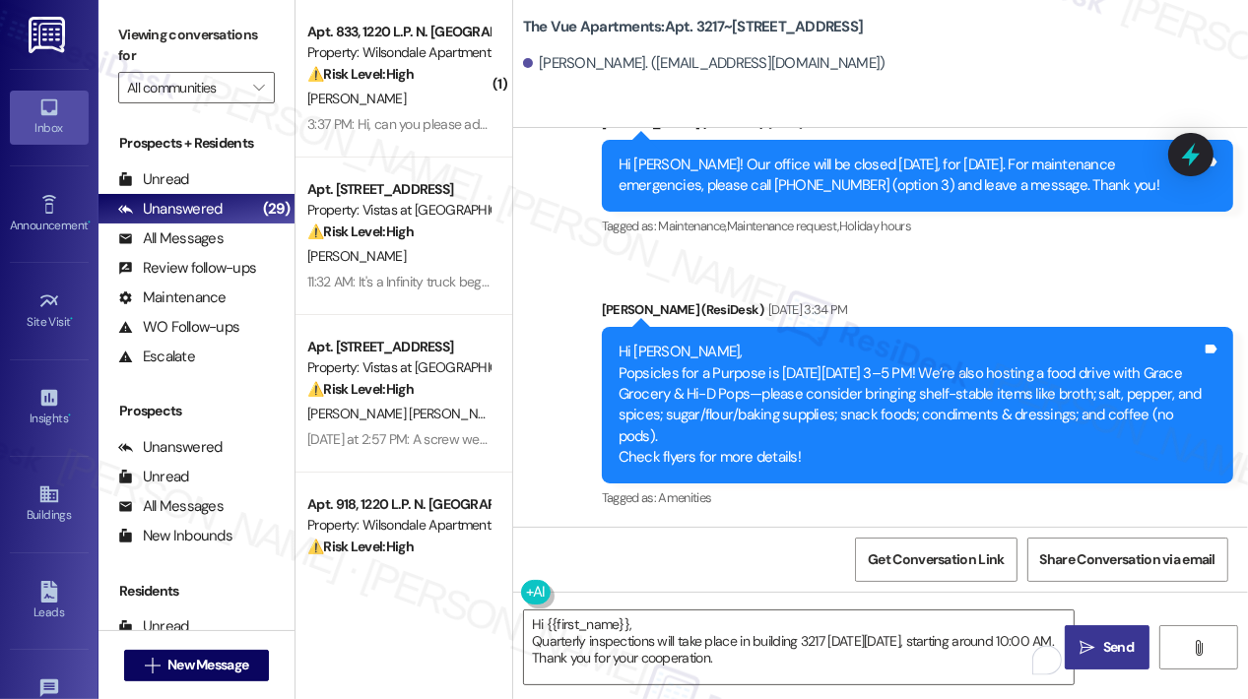
click at [1105, 642] on span "Send" at bounding box center [1118, 647] width 31 height 21
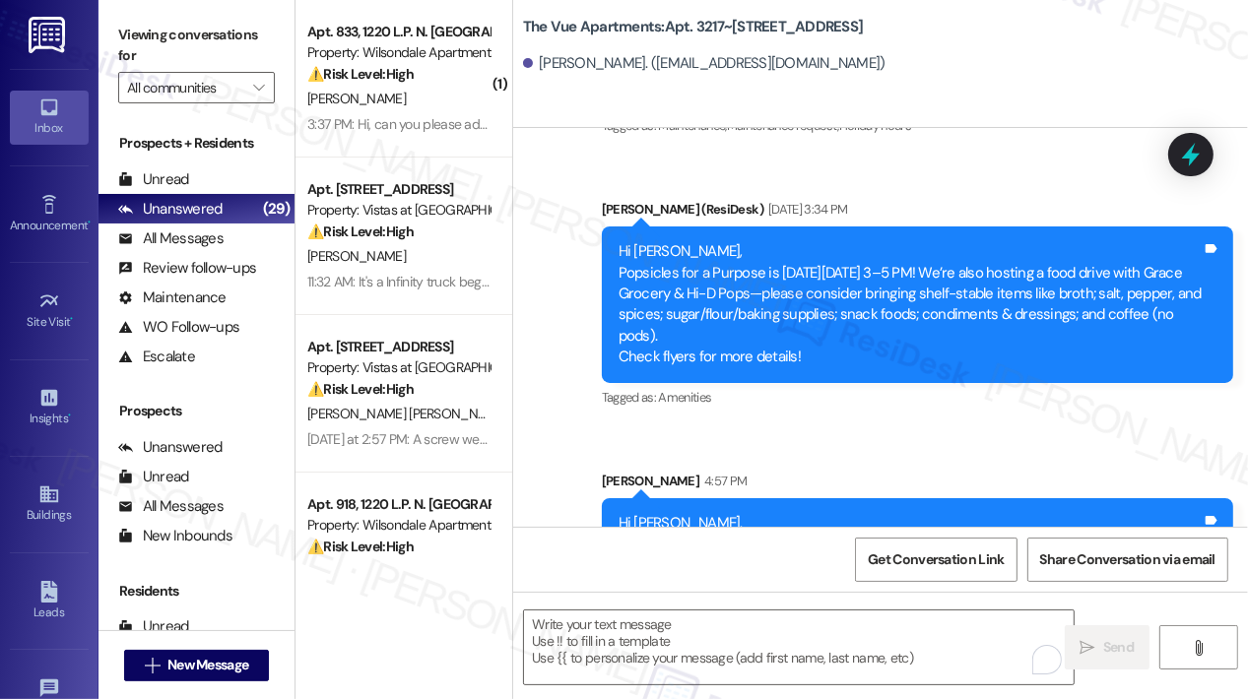
scroll to position [3465, 0]
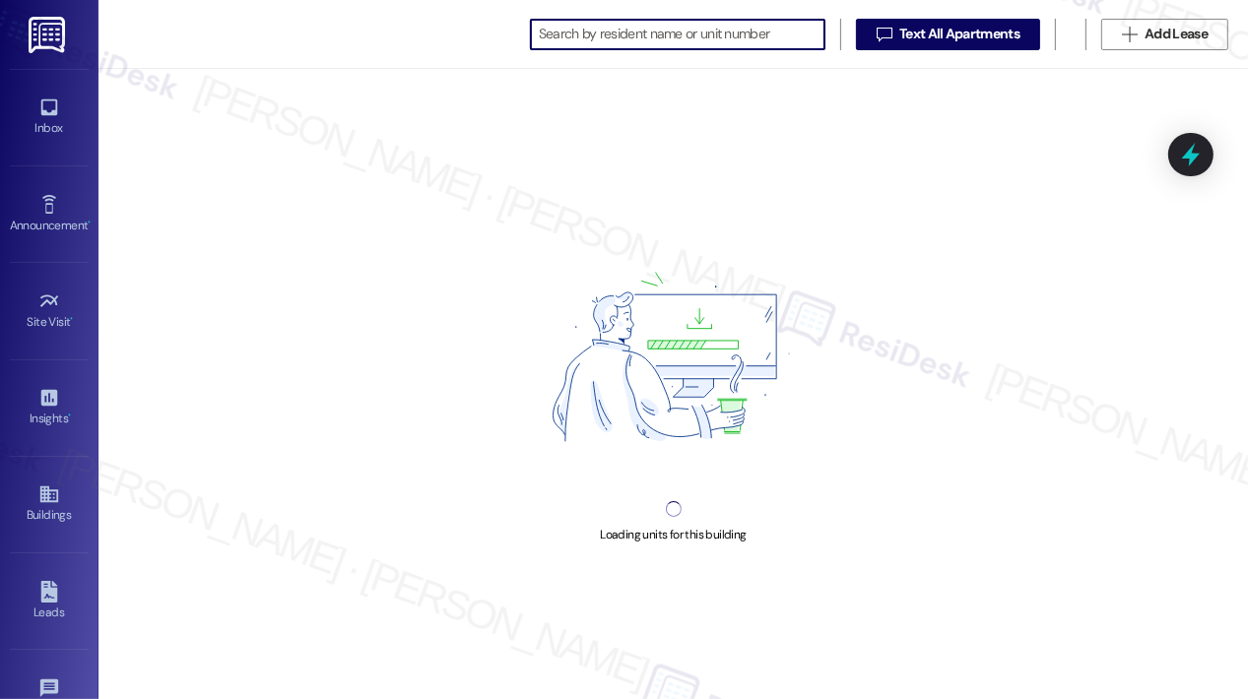
click at [611, 28] on input at bounding box center [682, 35] width 286 height 28
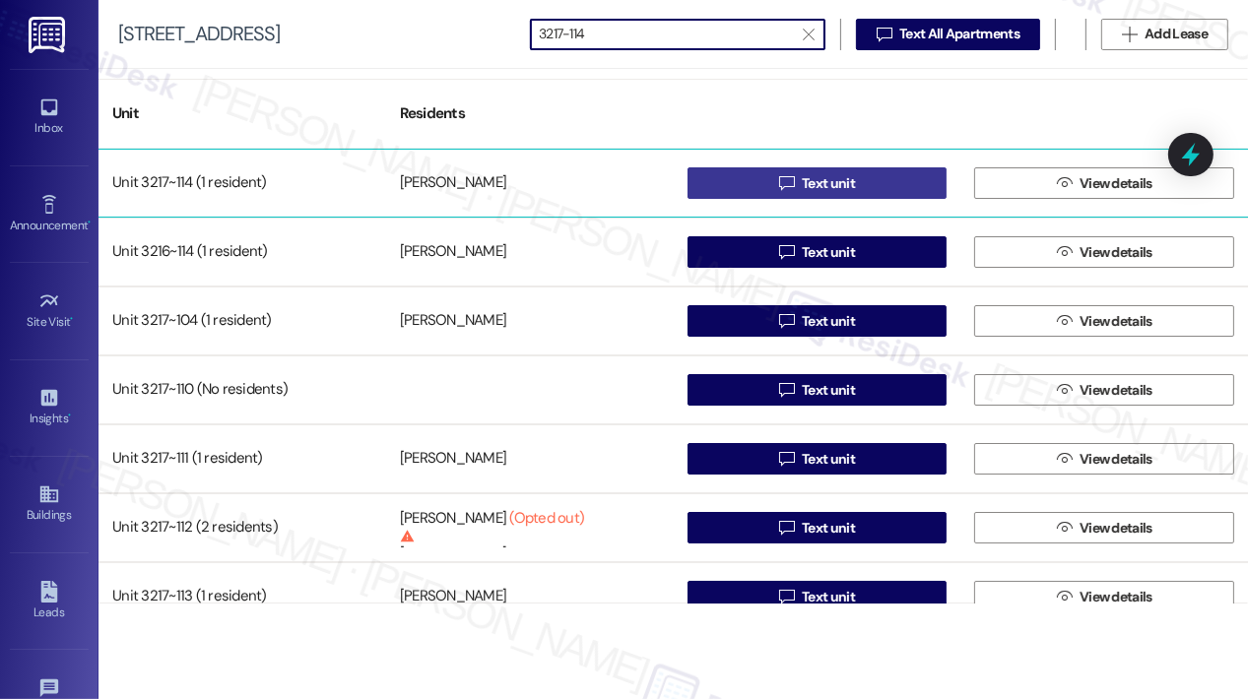
type input "3217-114"
click at [753, 192] on button " Text unit" at bounding box center [817, 183] width 260 height 32
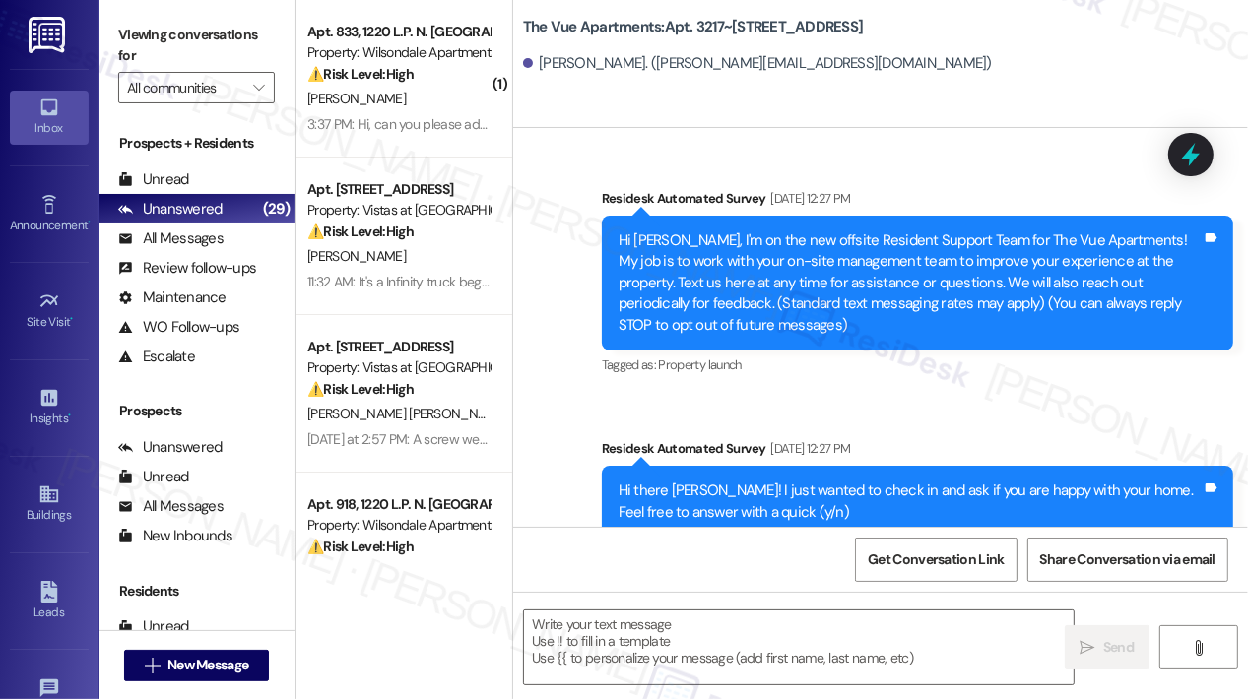
scroll to position [3208, 0]
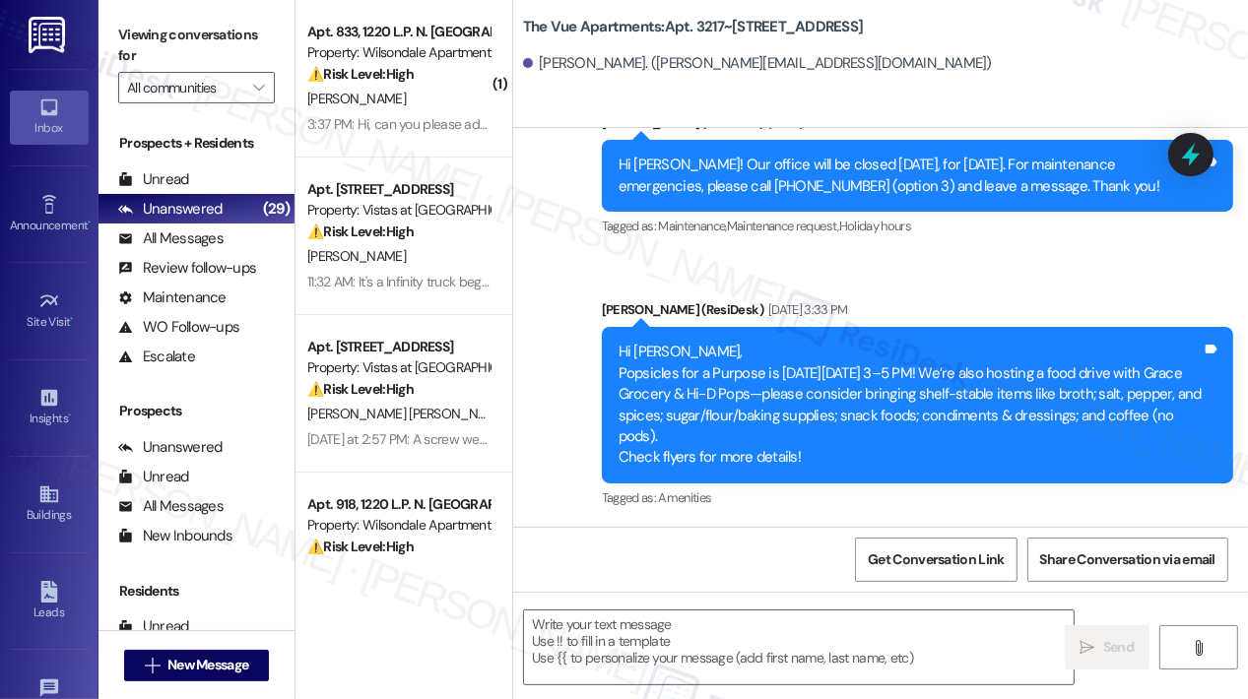
type textarea "Fetching suggested responses. Please feel free to read through the conversation…"
click at [669, 637] on textarea at bounding box center [798, 648] width 549 height 74
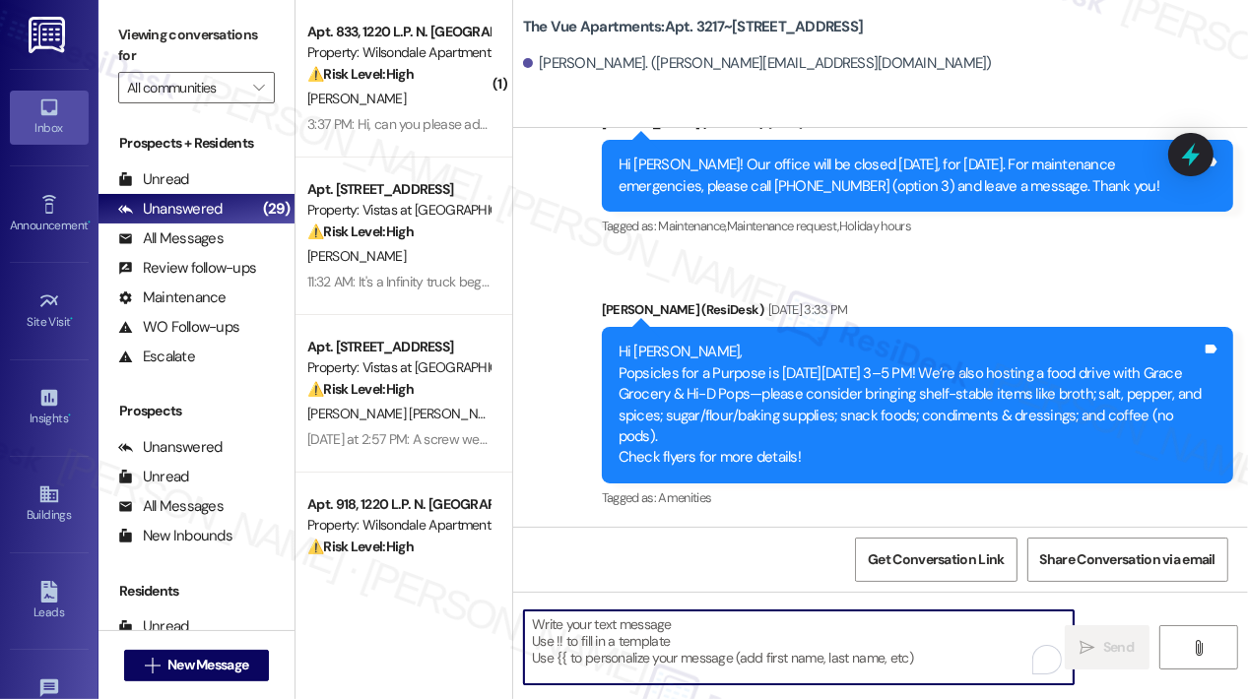
paste textarea "Hi {{first_name}}, Quarterly inspections will take place in building 3217 on Th…"
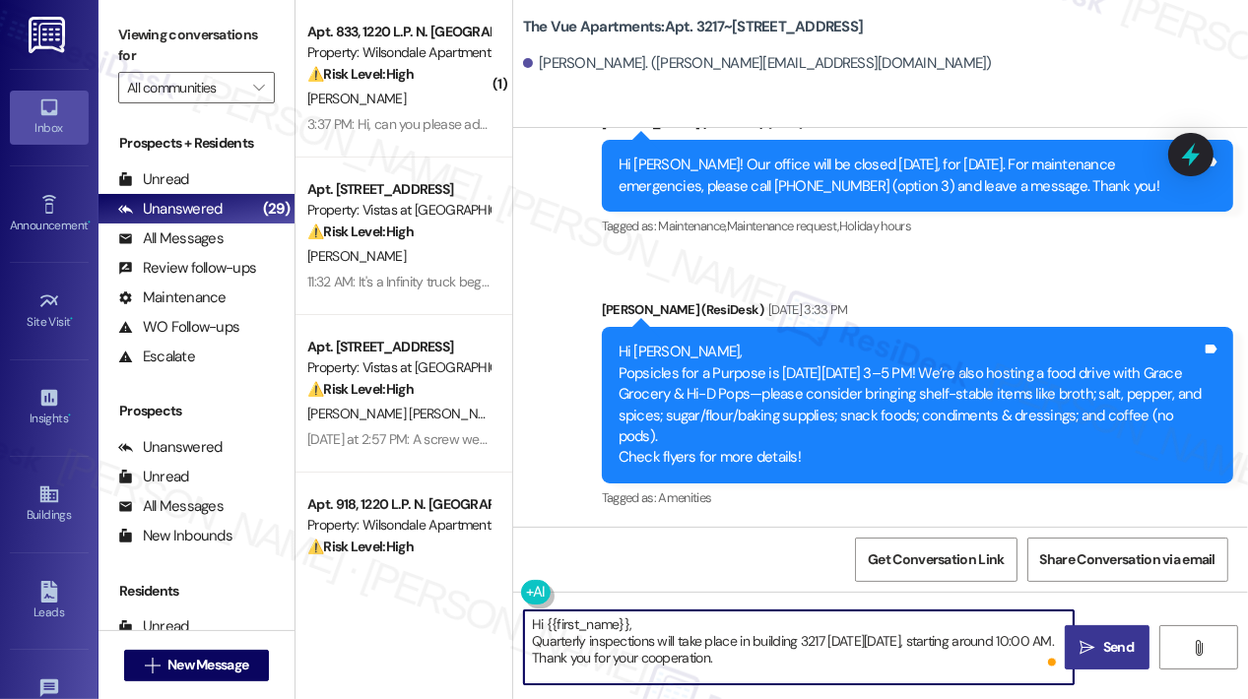
type textarea "Hi {{first_name}}, Quarterly inspections will take place in building 3217 on Th…"
click at [1127, 644] on span "Send" at bounding box center [1118, 647] width 31 height 21
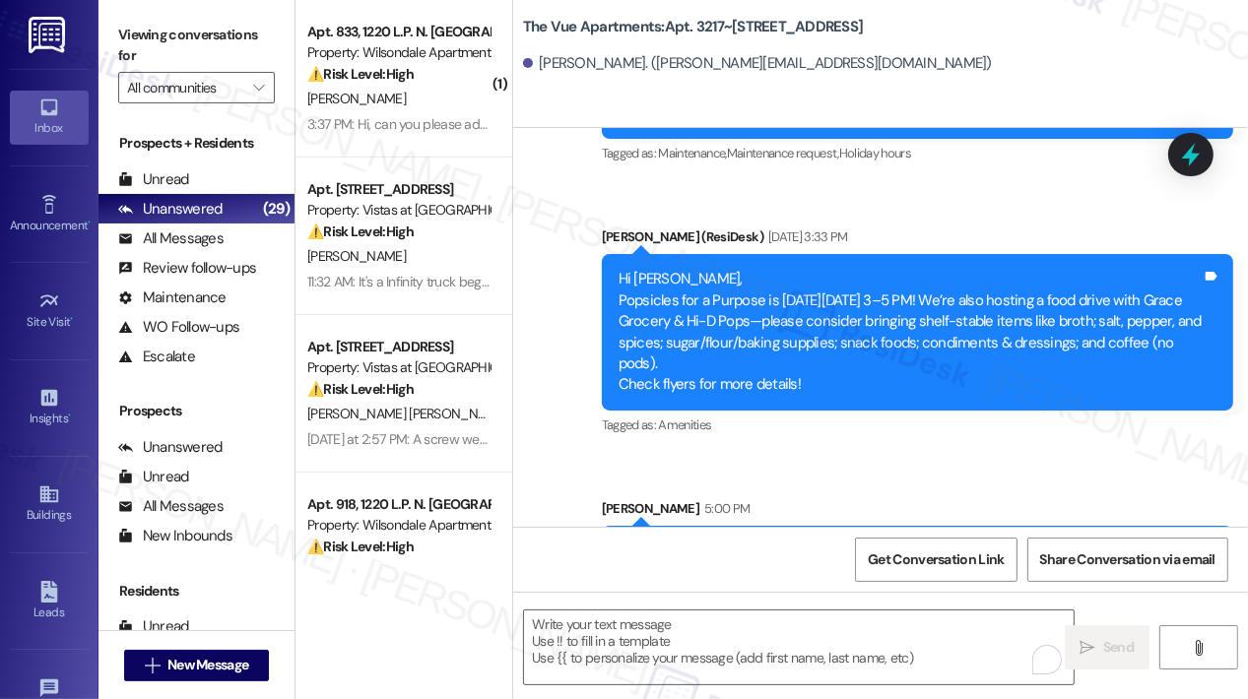
scroll to position [3387, 0]
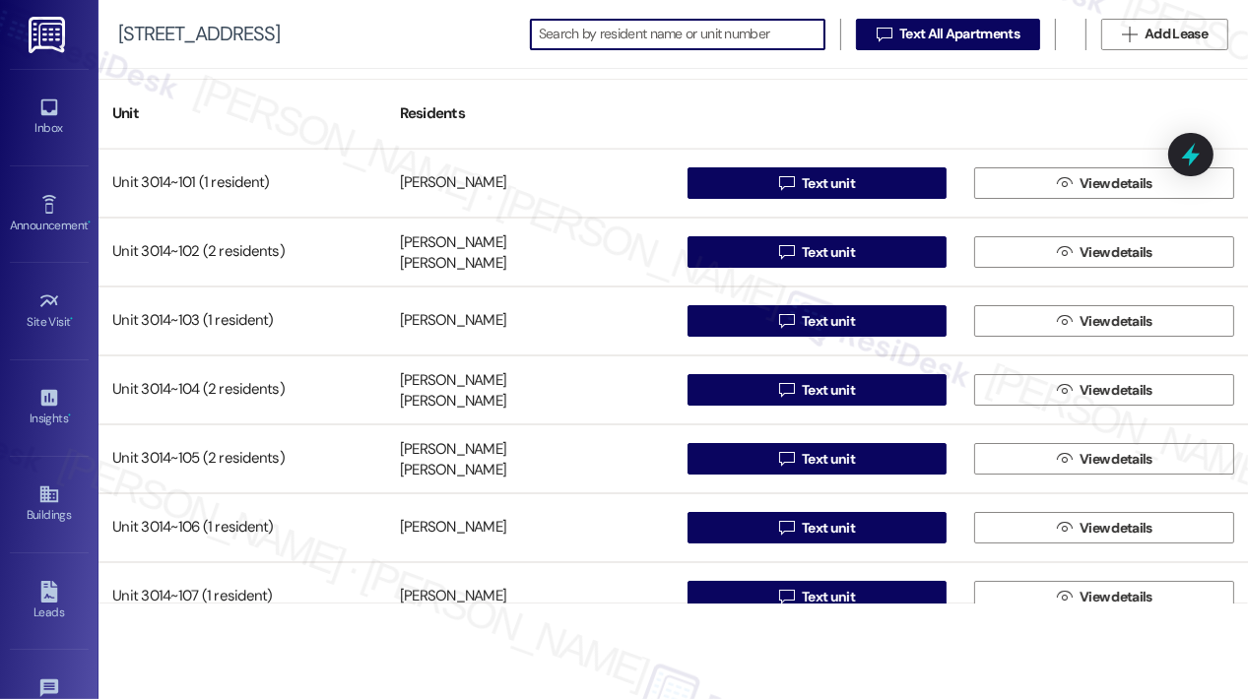
click at [783, 36] on input at bounding box center [682, 35] width 286 height 28
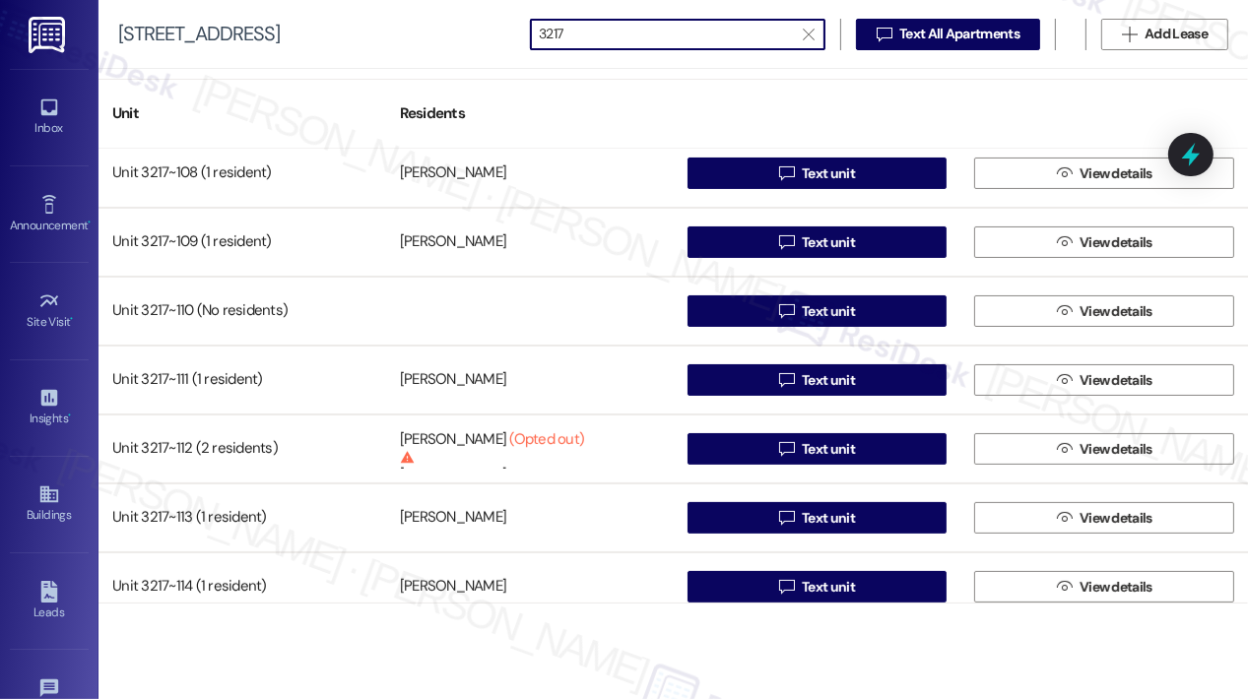
scroll to position [591, 0]
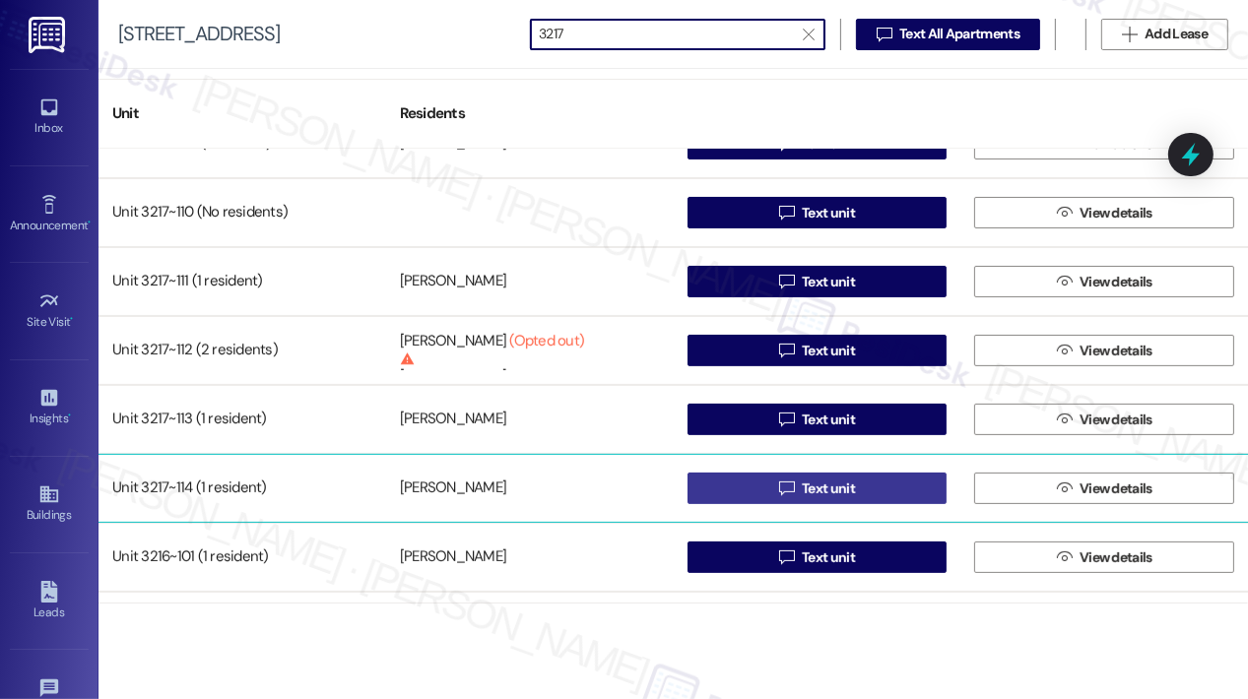
type input "3217"
click at [764, 489] on button " Text unit" at bounding box center [817, 489] width 260 height 32
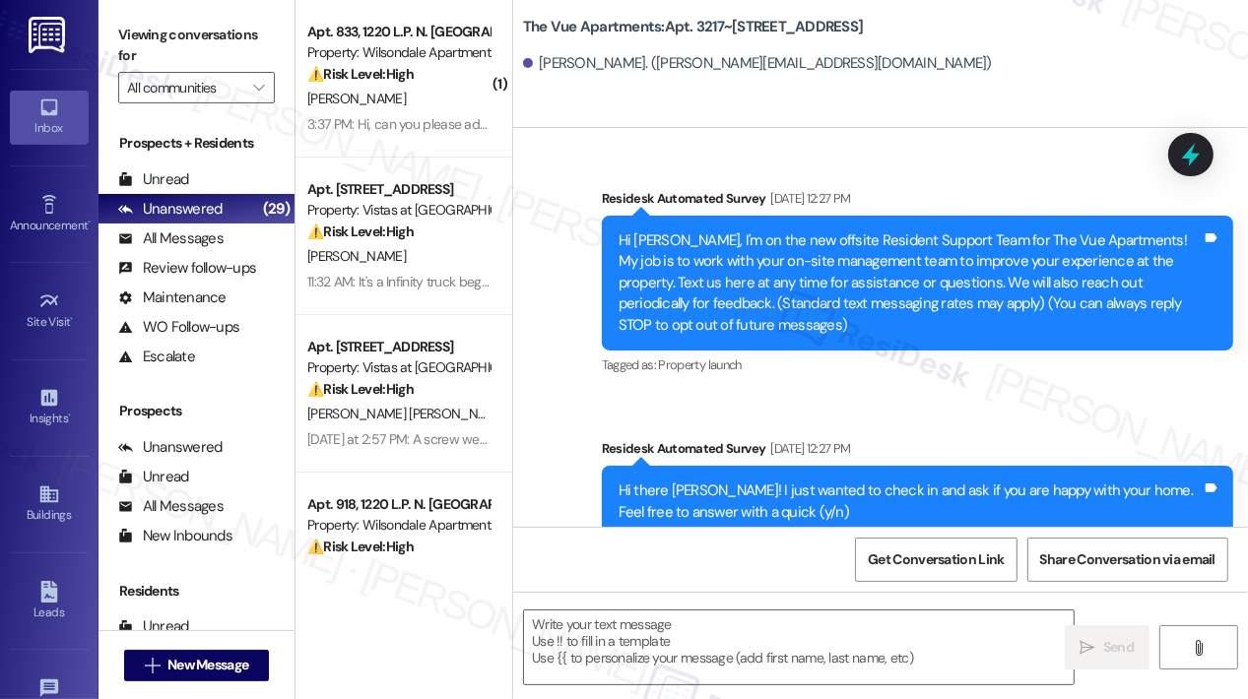
scroll to position [3417, 0]
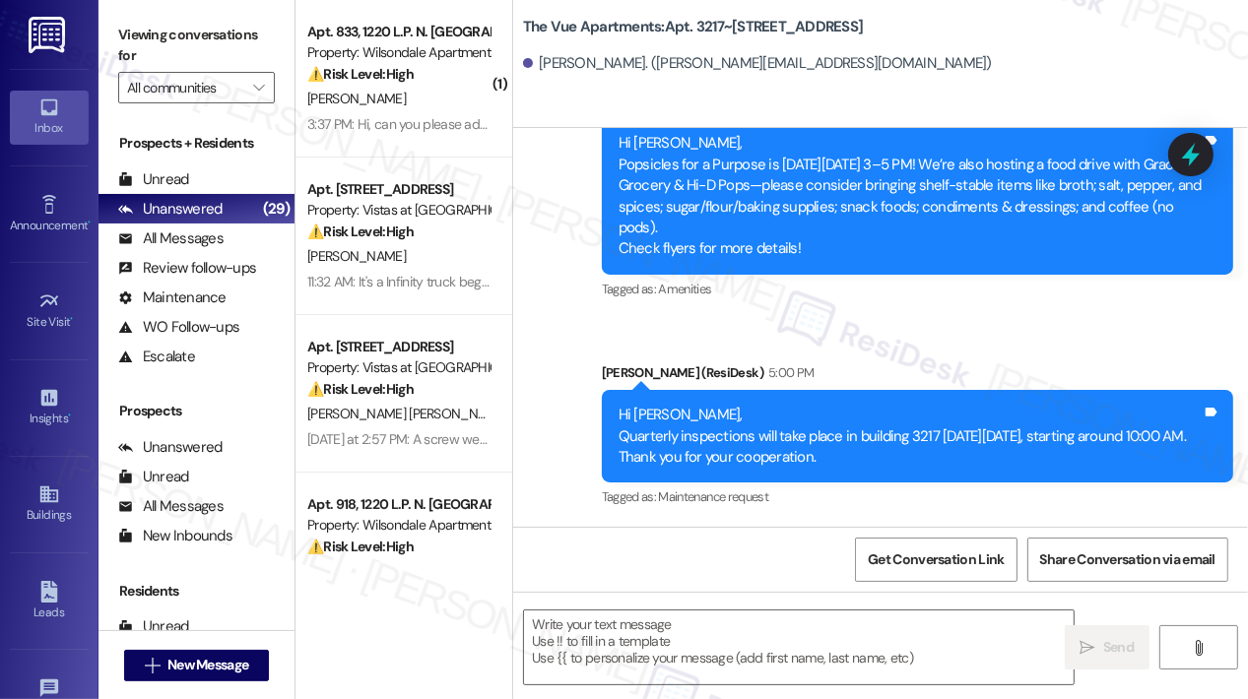
type textarea "Fetching suggested responses. Please feel free to read through the conversation…"
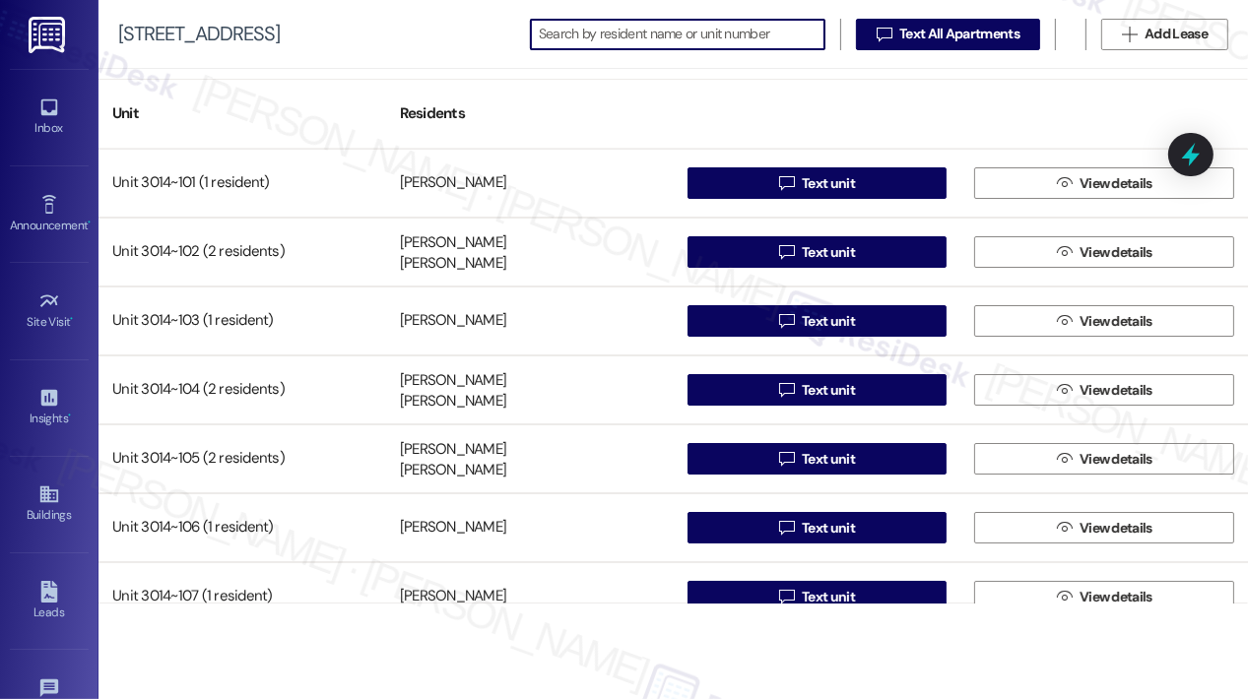
click at [618, 31] on input at bounding box center [682, 35] width 286 height 28
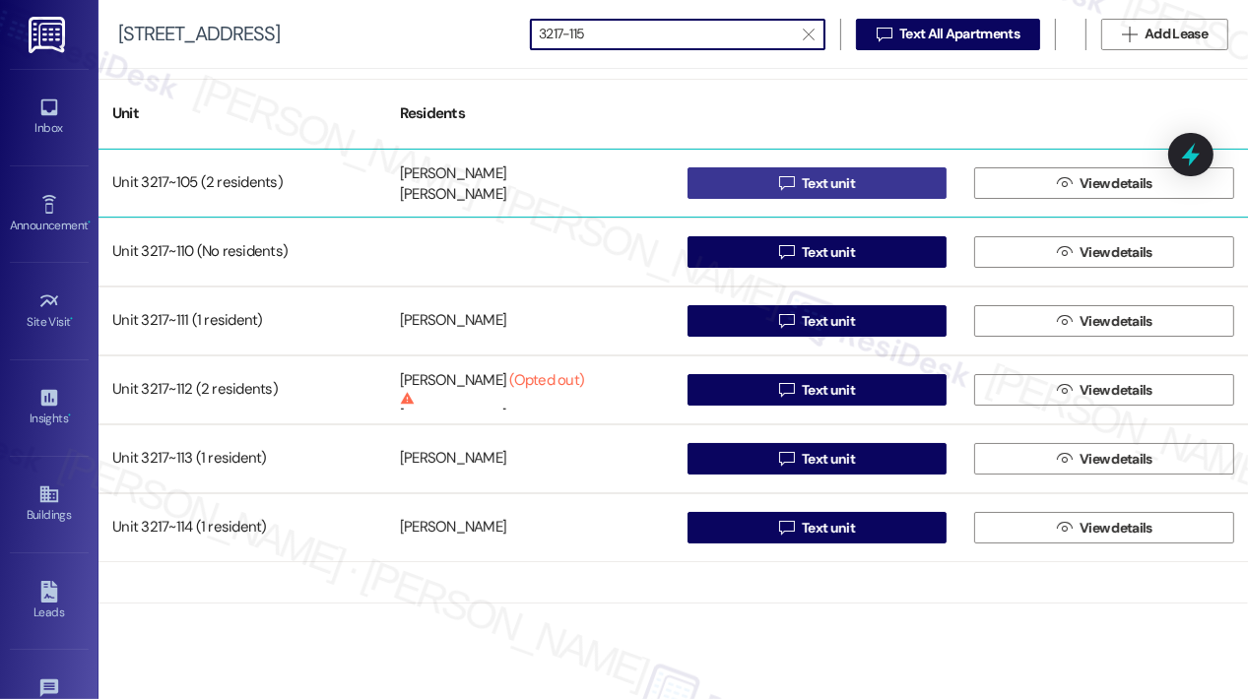
type input "3217-115"
click at [765, 180] on button " Text unit" at bounding box center [817, 183] width 260 height 32
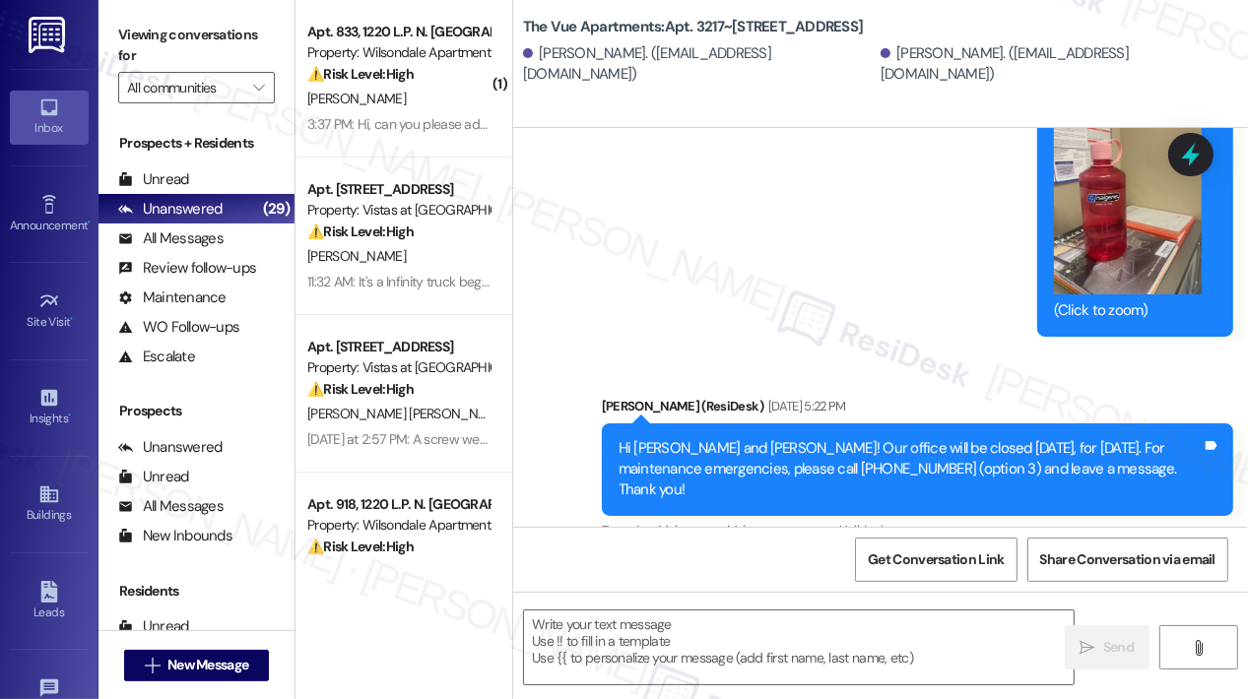
type textarea "Fetching suggested responses. Please feel free to read through the conversation…"
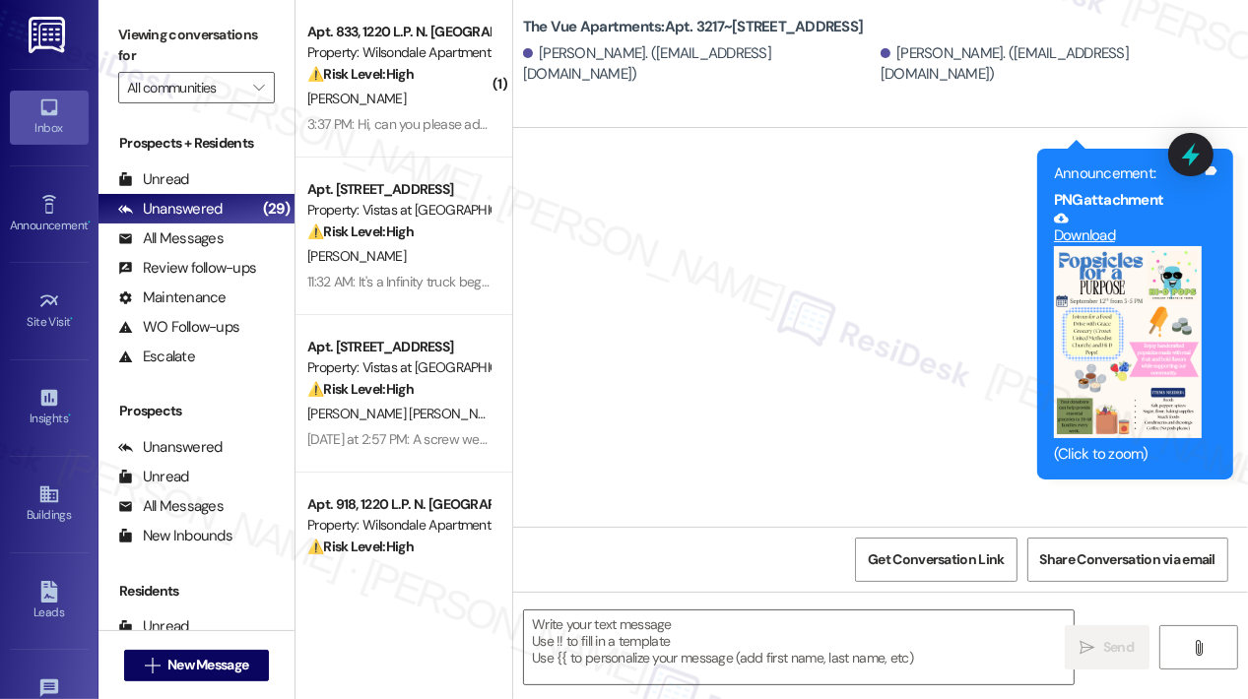
scroll to position [4845, 0]
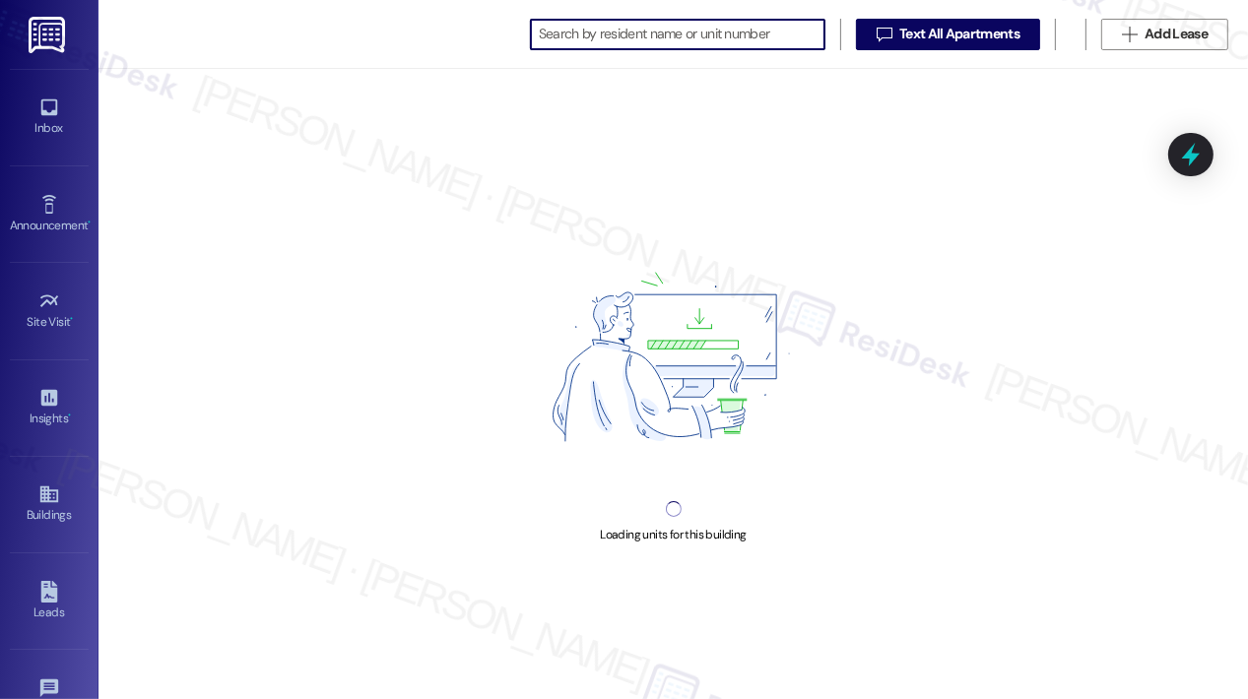
click at [714, 34] on input at bounding box center [682, 35] width 286 height 28
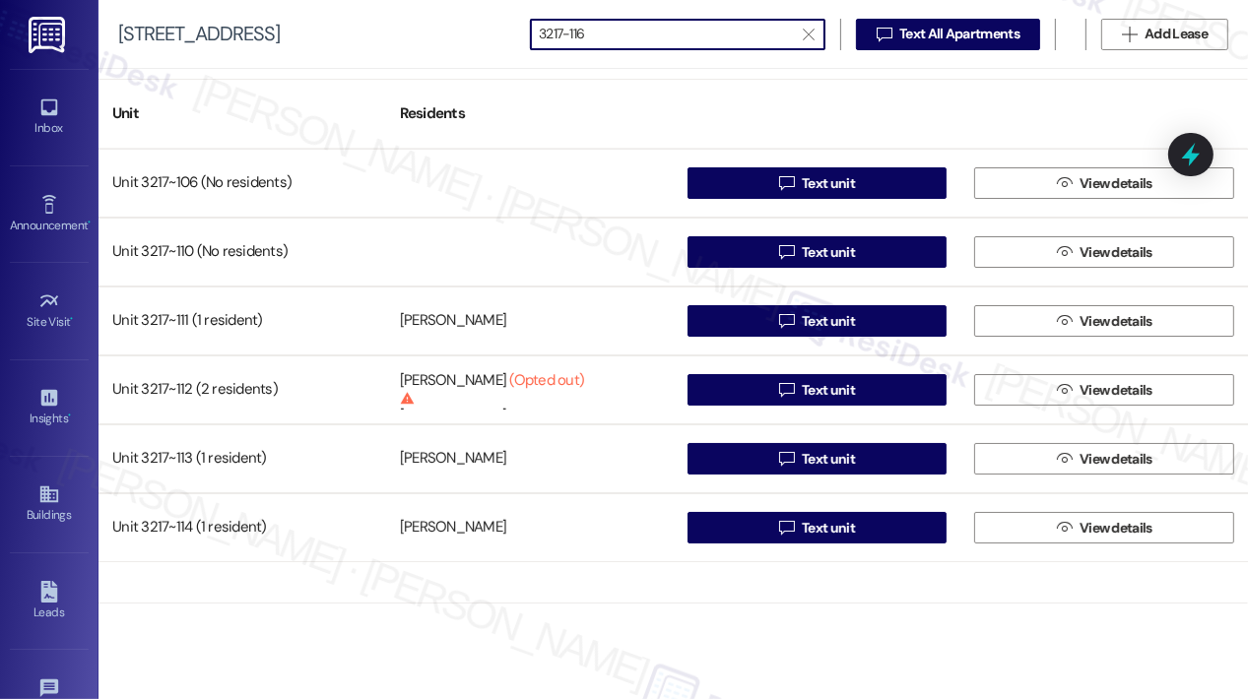
click at [751, 30] on input "3217-116" at bounding box center [666, 35] width 254 height 28
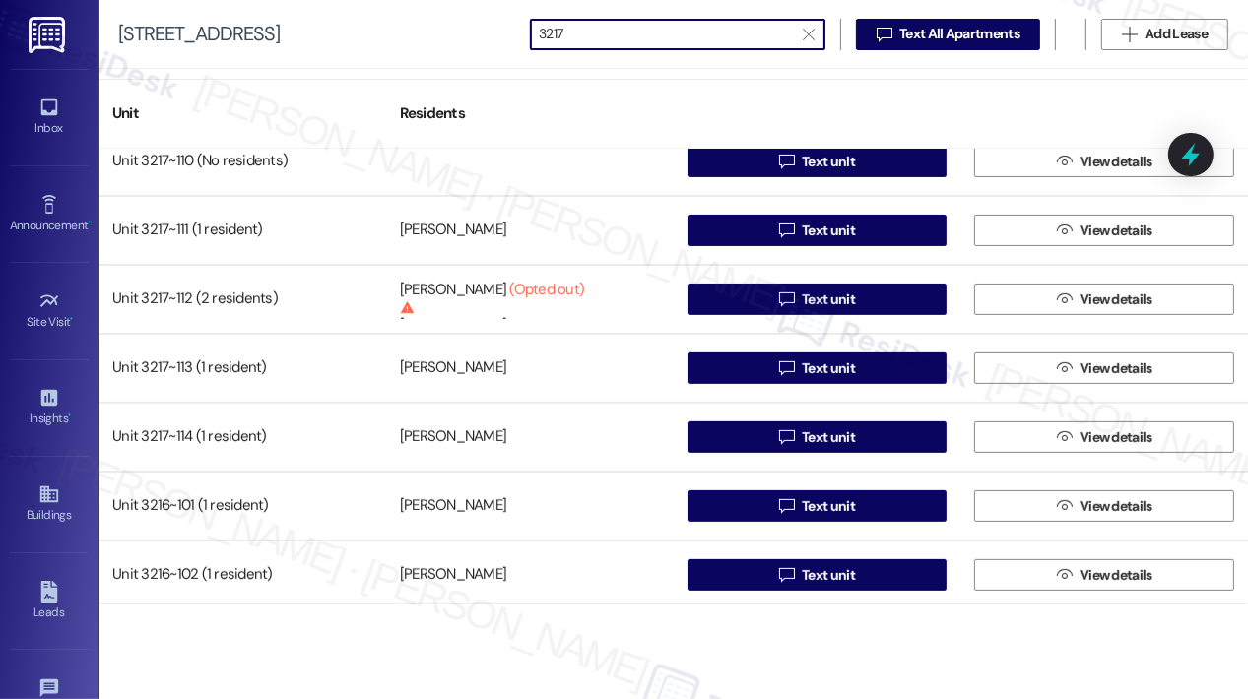
scroll to position [689, 0]
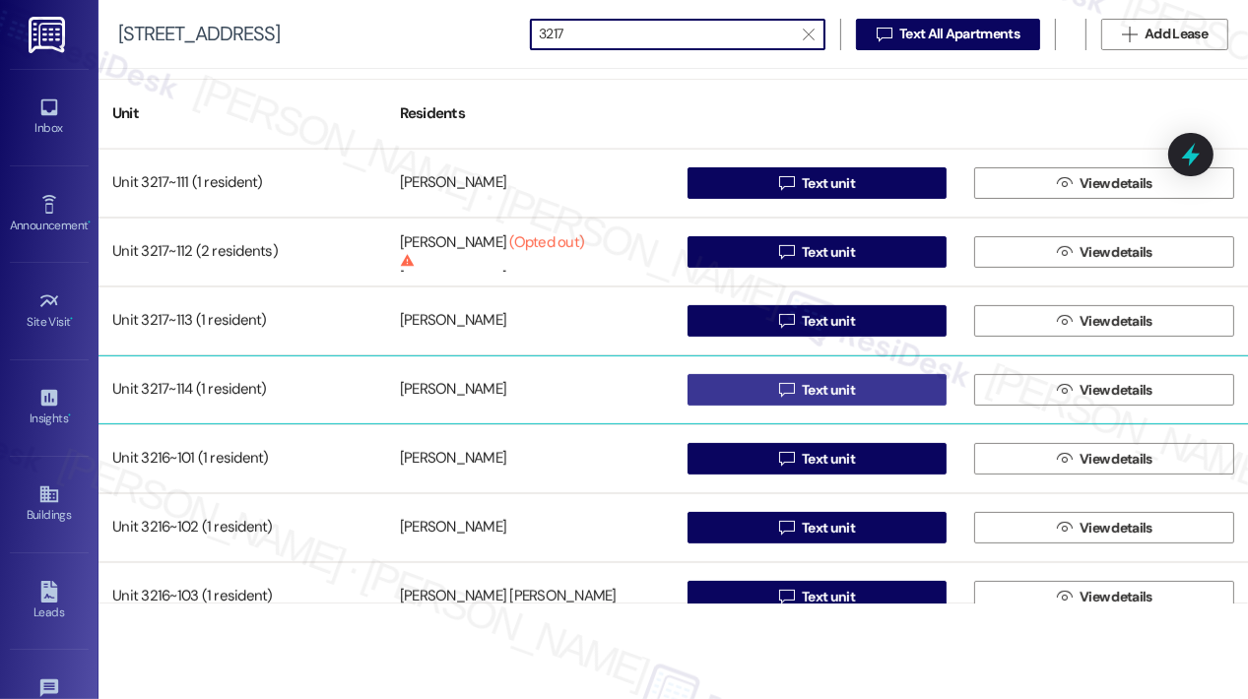
type input "3217"
click at [813, 385] on span "Text unit" at bounding box center [828, 390] width 53 height 21
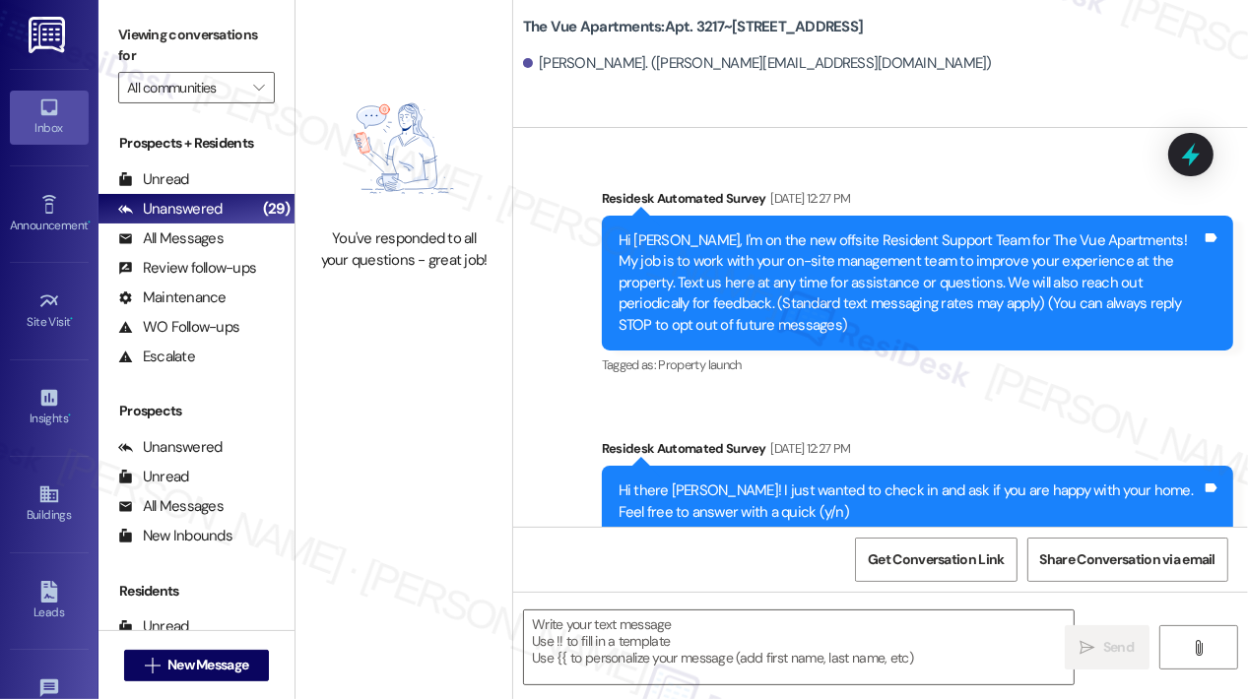
scroll to position [3417, 0]
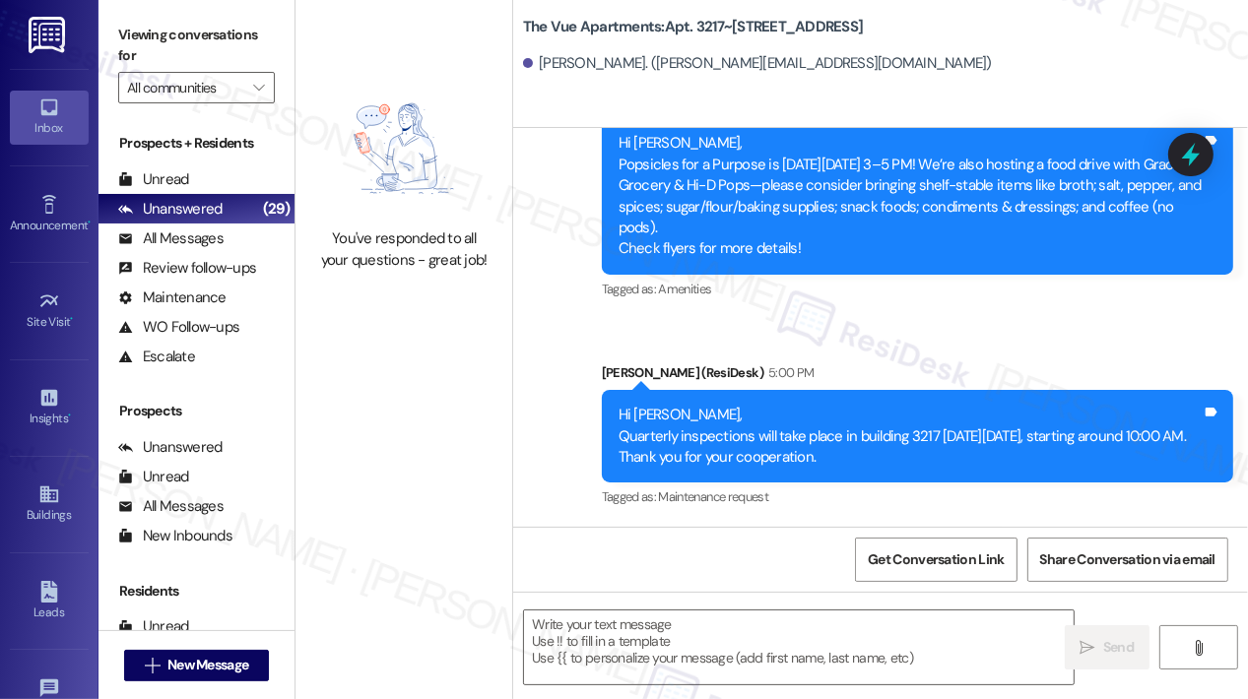
type textarea "Fetching suggested responses. Please feel free to read through the conversation…"
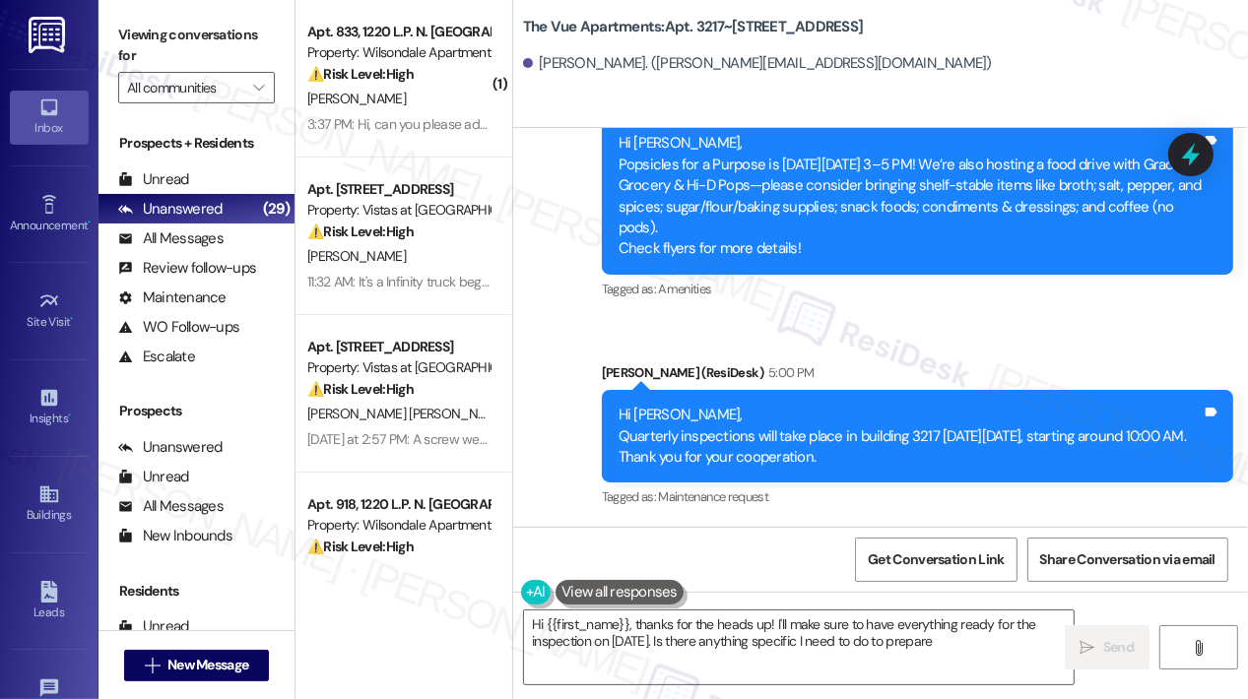
type textarea "Hi {{first_name}}, thanks for the heads up! I'll make sure to have everything r…"
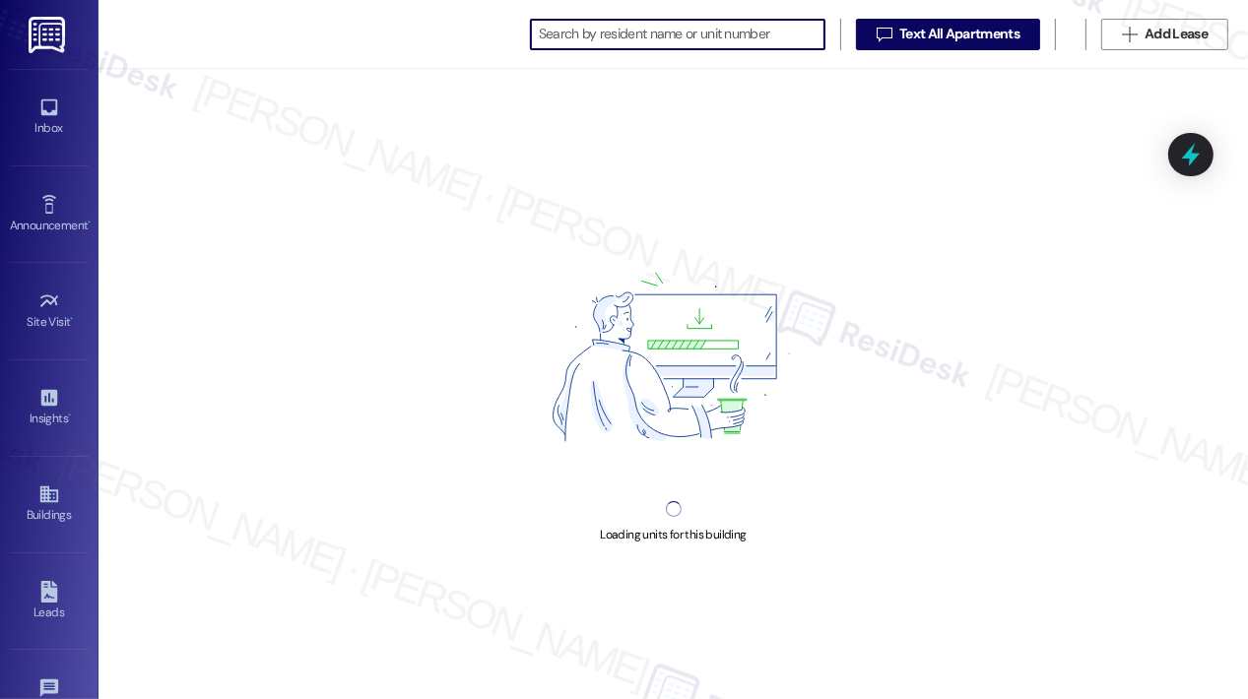
click at [628, 23] on input at bounding box center [682, 35] width 286 height 28
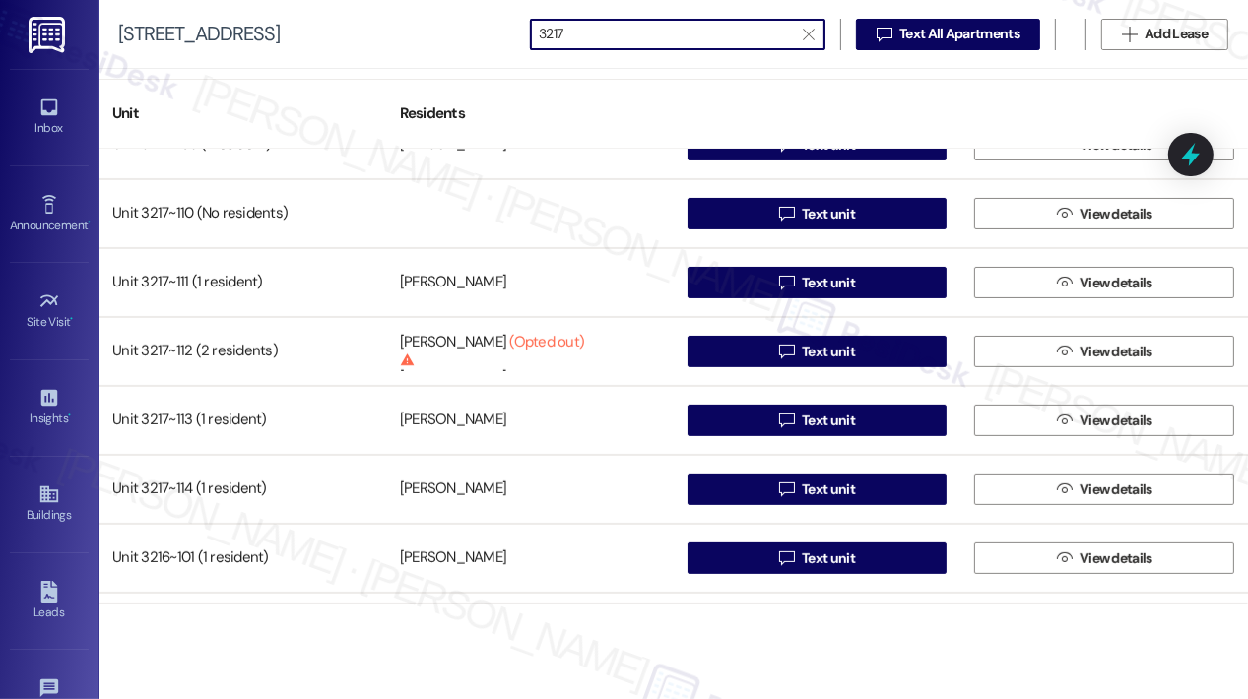
scroll to position [591, 0]
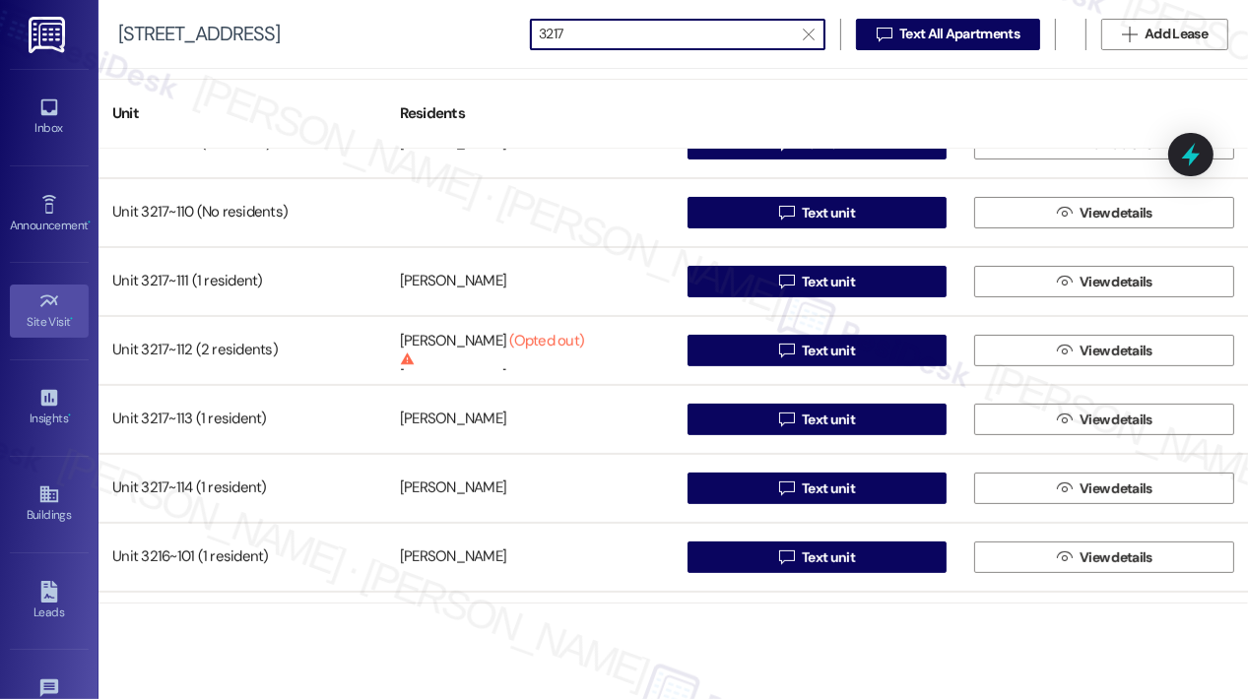
type input "3217"
click at [36, 121] on div "Inbox" at bounding box center [49, 128] width 98 height 20
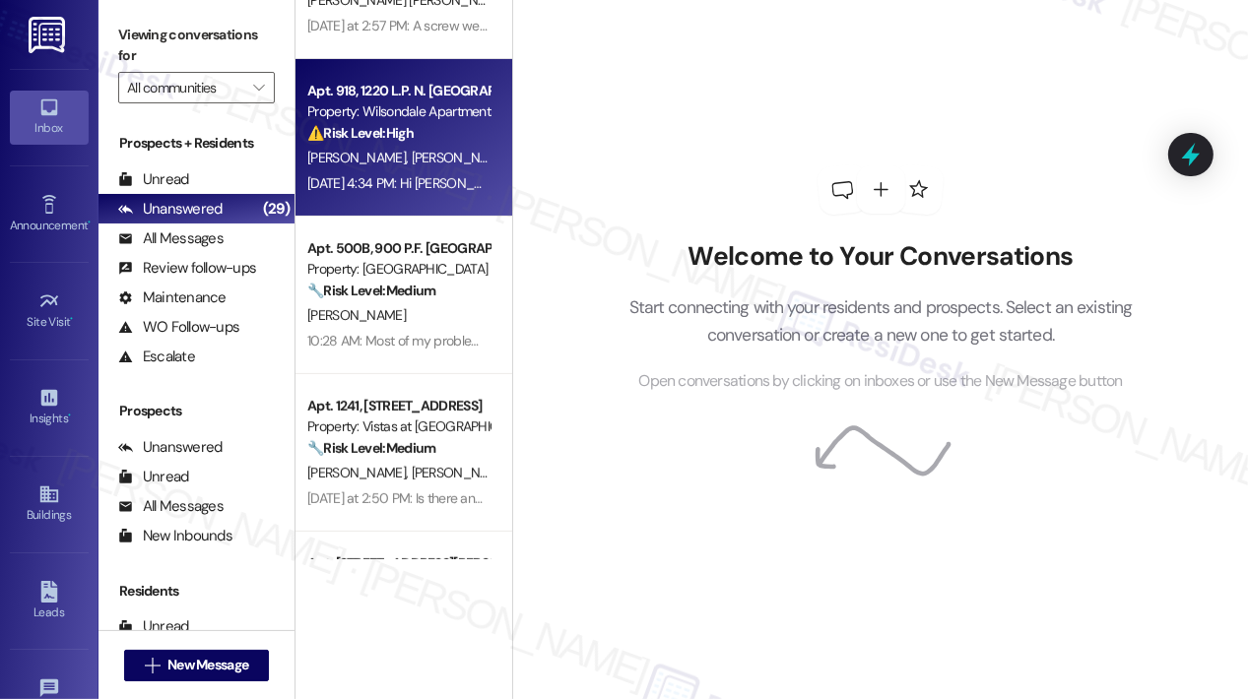
scroll to position [492, 0]
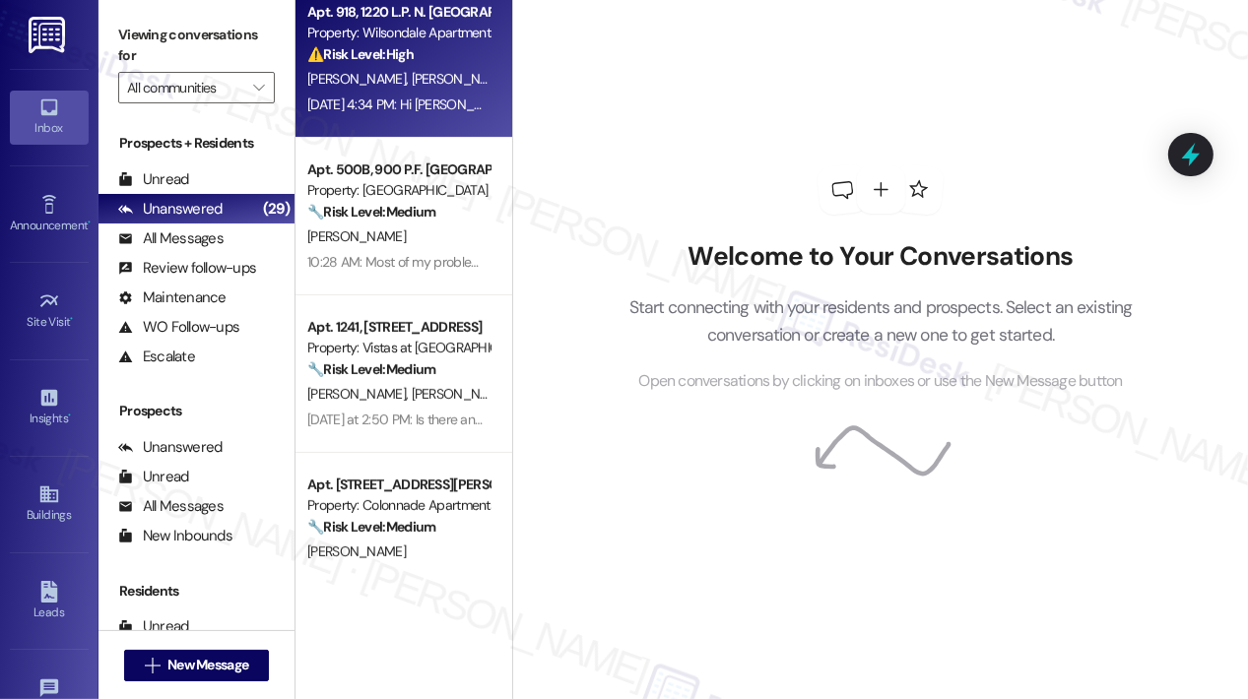
click at [433, 113] on div "[DATE] 4:34 PM: Hi [PERSON_NAME] all us well. I gave a question.. When they cam…" at bounding box center [1078, 105] width 1542 height 18
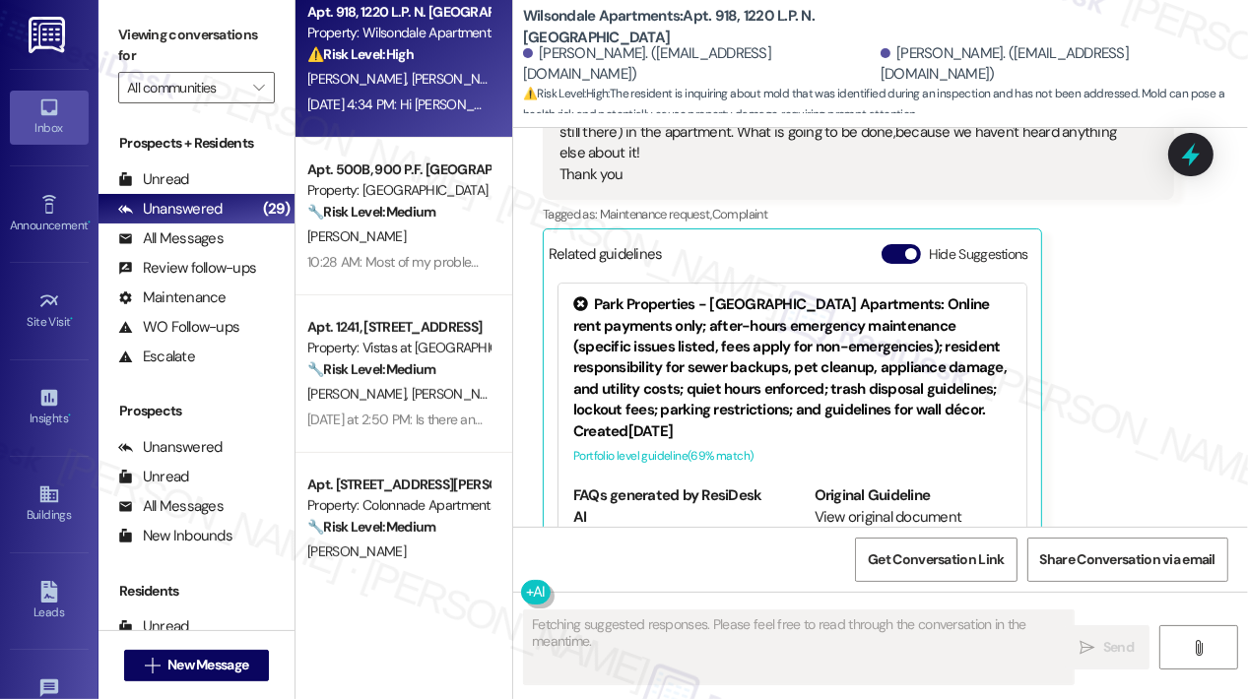
scroll to position [10260, 0]
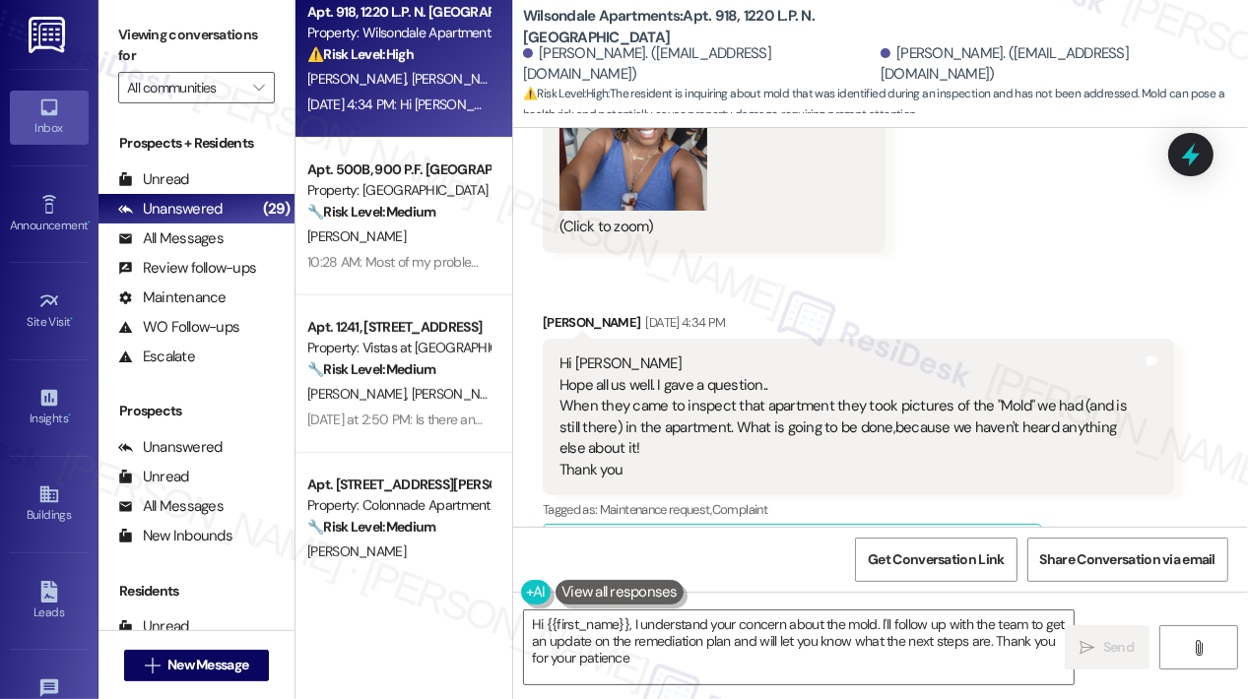
type textarea "Hi {{first_name}}, I understand your concern about the mold. I'll follow up wit…"
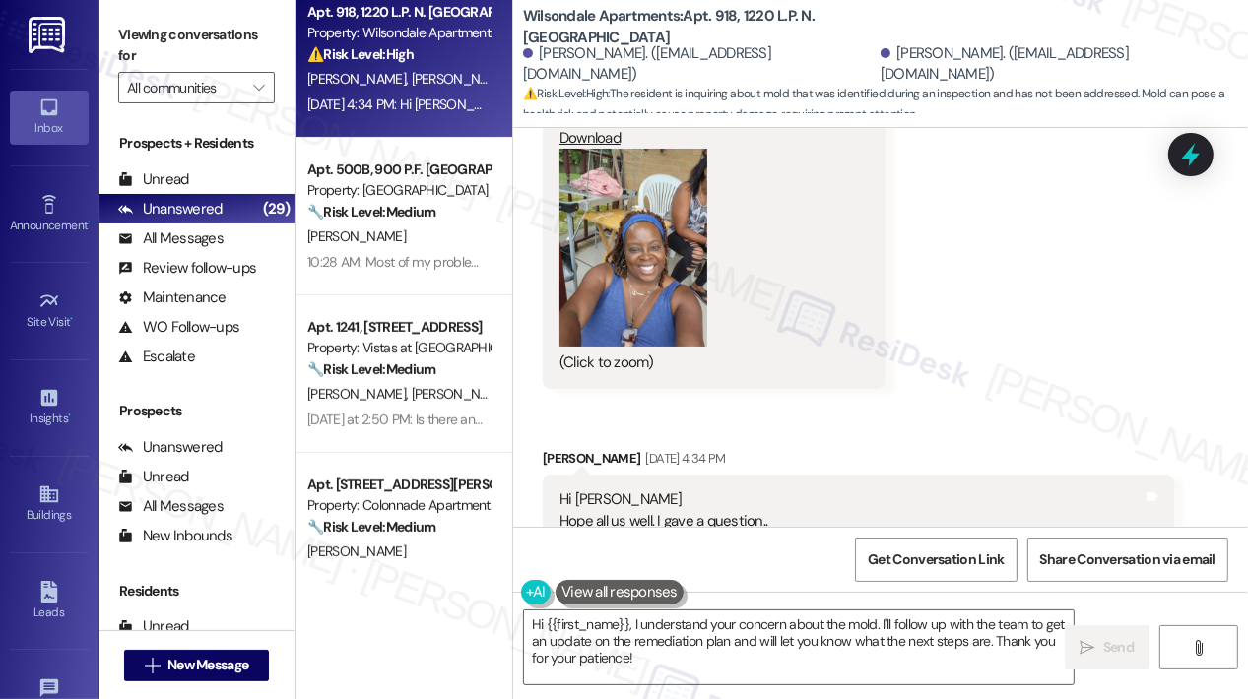
scroll to position [10064, 0]
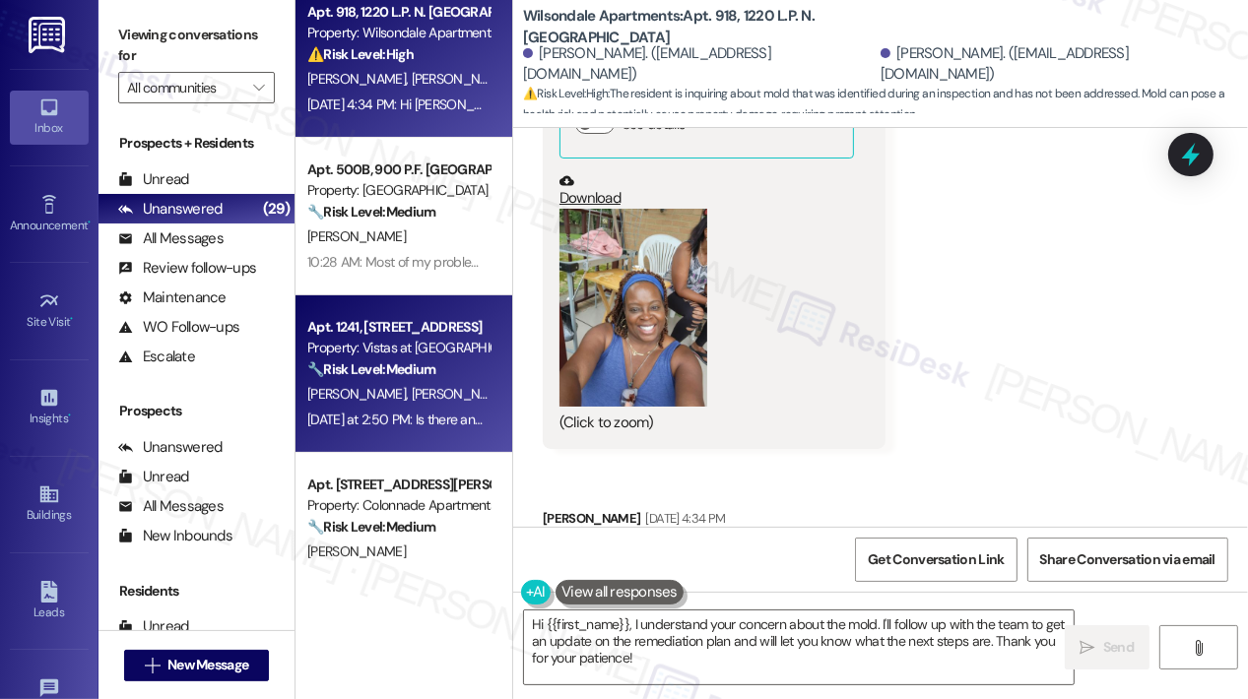
click at [426, 377] on strong "🔧 Risk Level: Medium" at bounding box center [371, 369] width 128 height 18
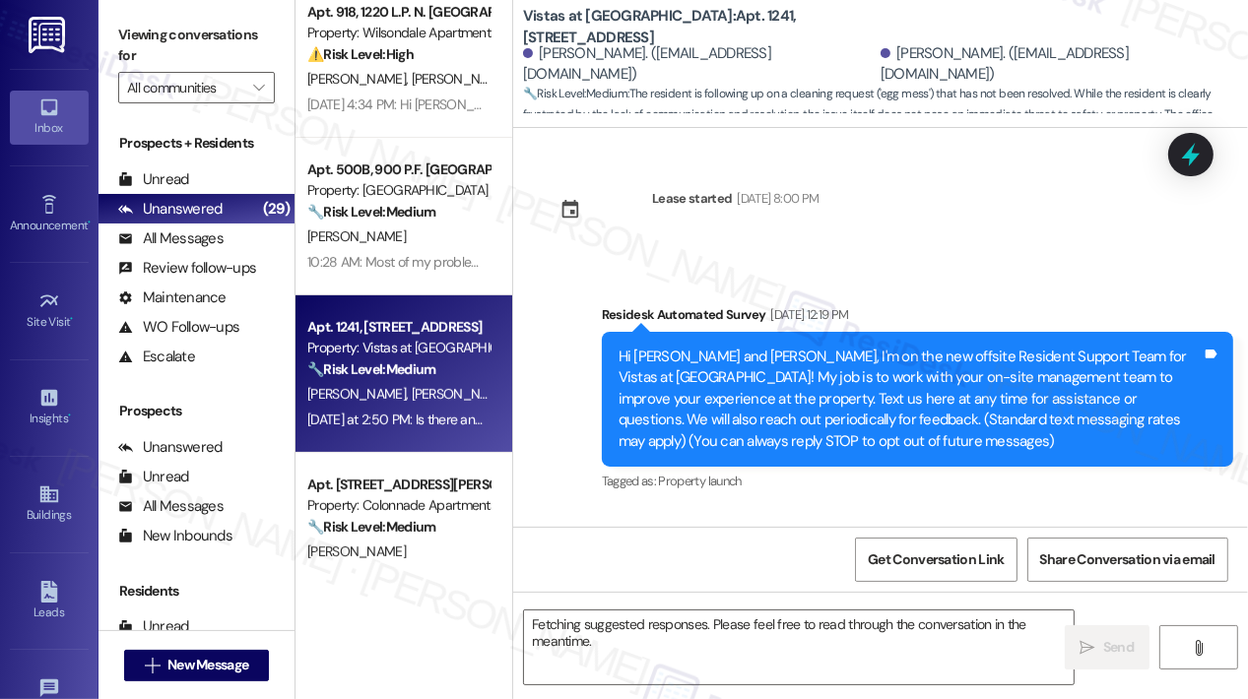
scroll to position [25153, 0]
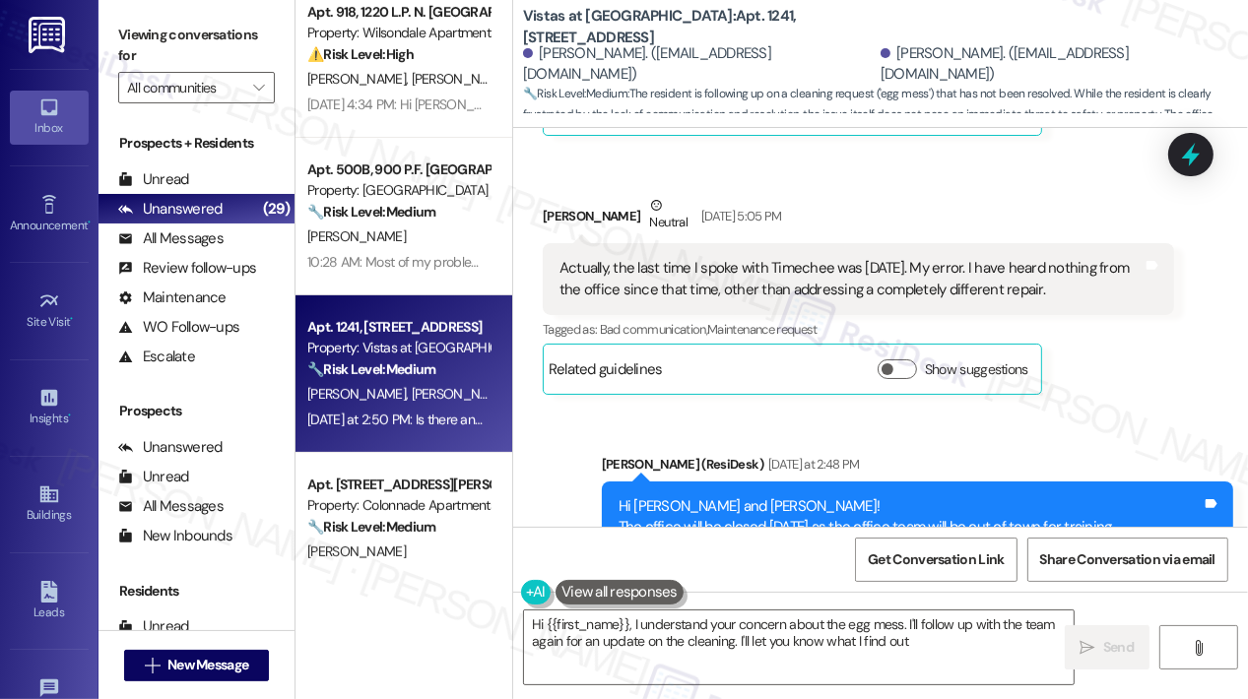
type textarea "Hi {{first_name}}, I understand your concern about the egg mess. I'll follow up…"
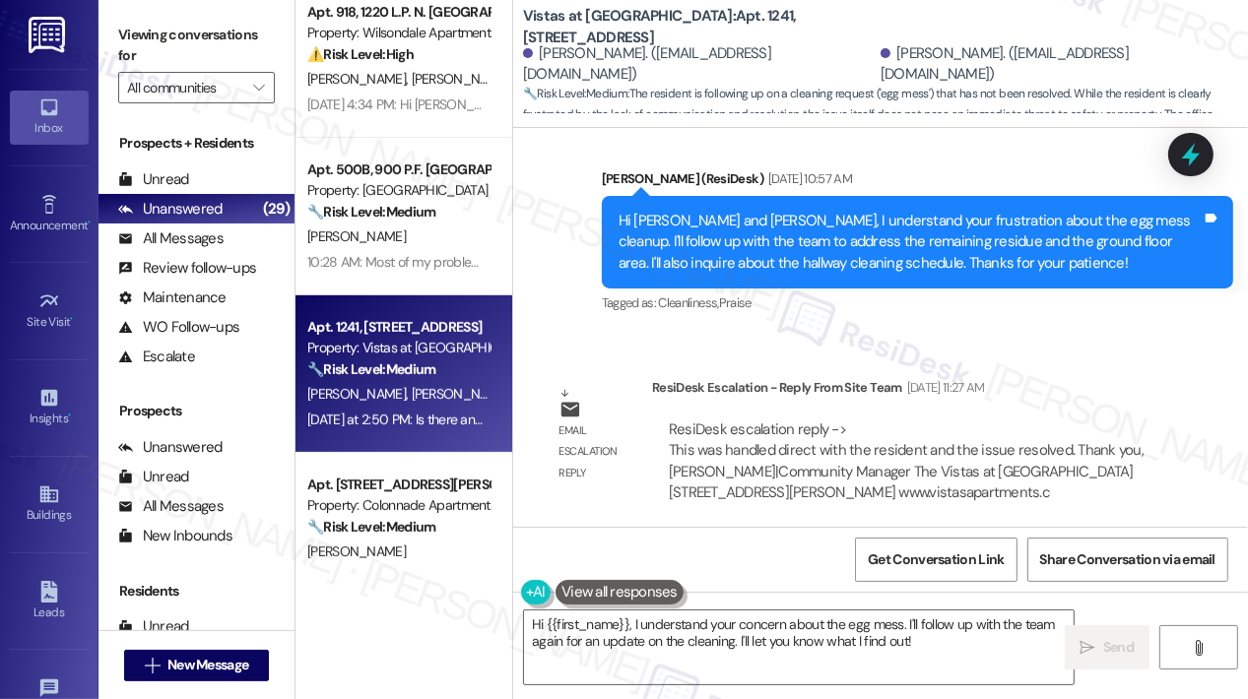
scroll to position [24070, 0]
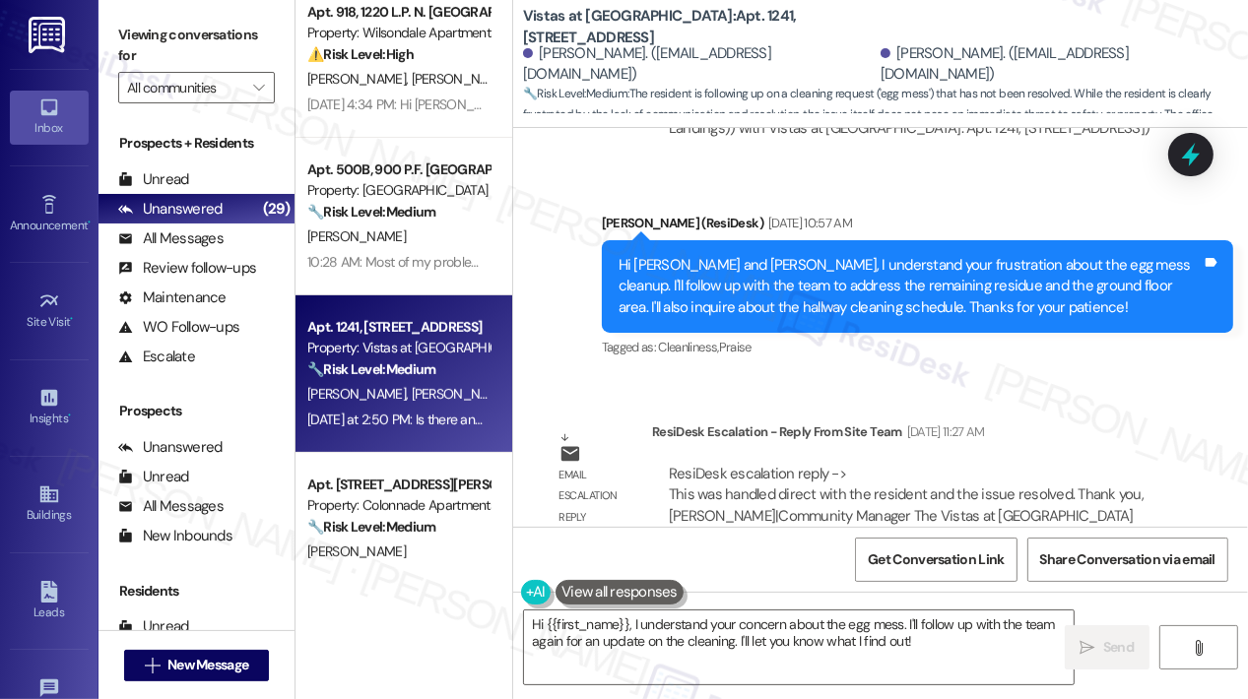
click at [1000, 577] on div "Sent via SMS Sarah (ResiDesk) Sep 08, 2025 at 11:34 AM Hi Julia and David. I ju…" at bounding box center [880, 681] width 735 height 209
click at [980, 607] on div "Sent via SMS Sarah (ResiDesk) Sep 08, 2025 at 11:34 AM Hi Julia and David. I ju…" at bounding box center [917, 696] width 661 height 179
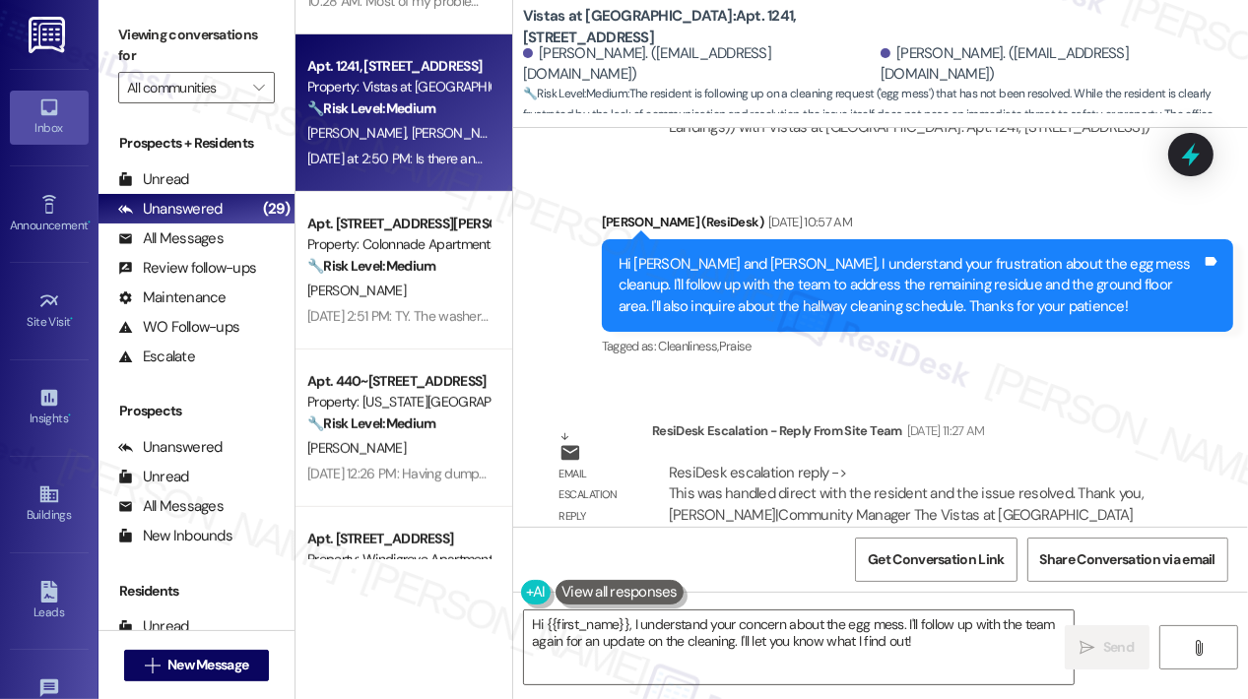
scroll to position [788, 0]
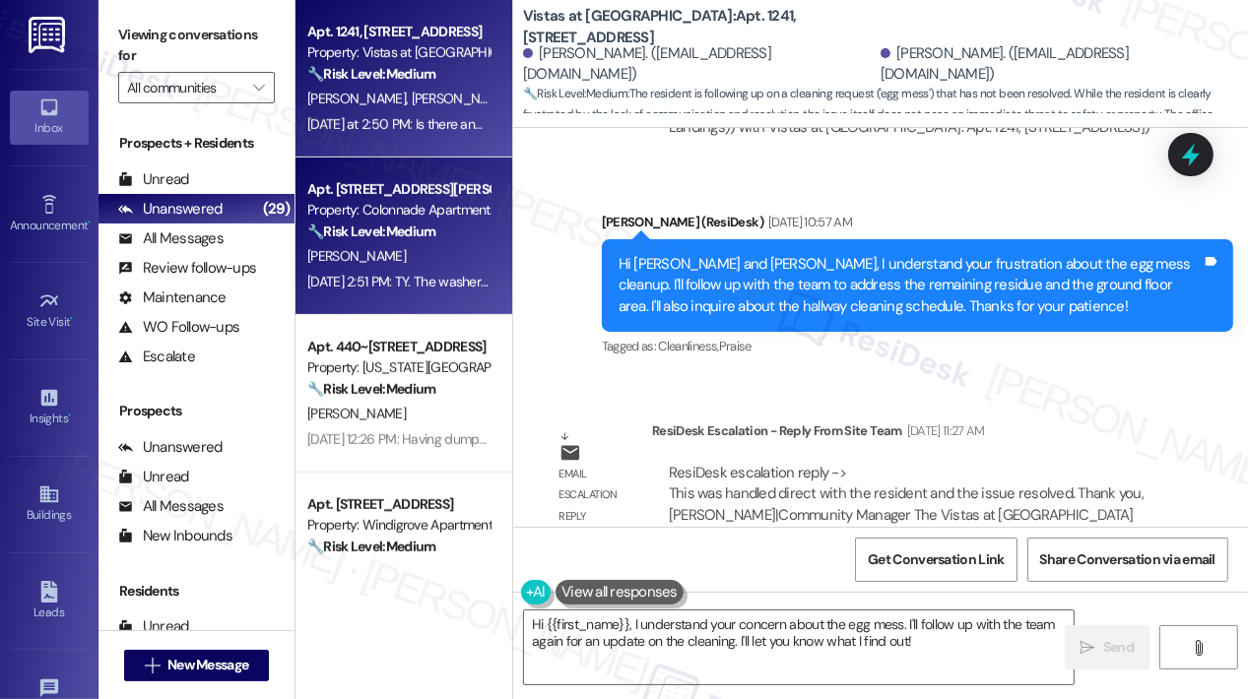
click at [438, 279] on div "Sep 08, 2025 at 2:51 PM: TY. The washer is working well! 😁 Sep 08, 2025 at 2:51…" at bounding box center [447, 282] width 281 height 18
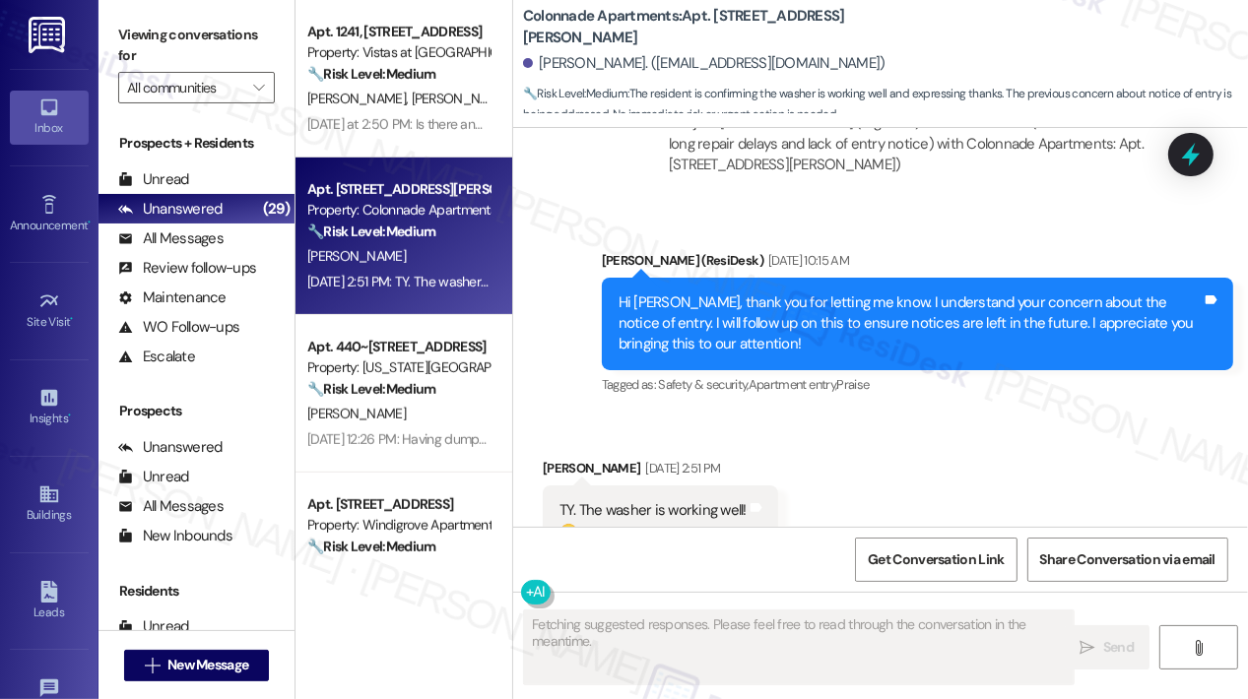
scroll to position [1784, 0]
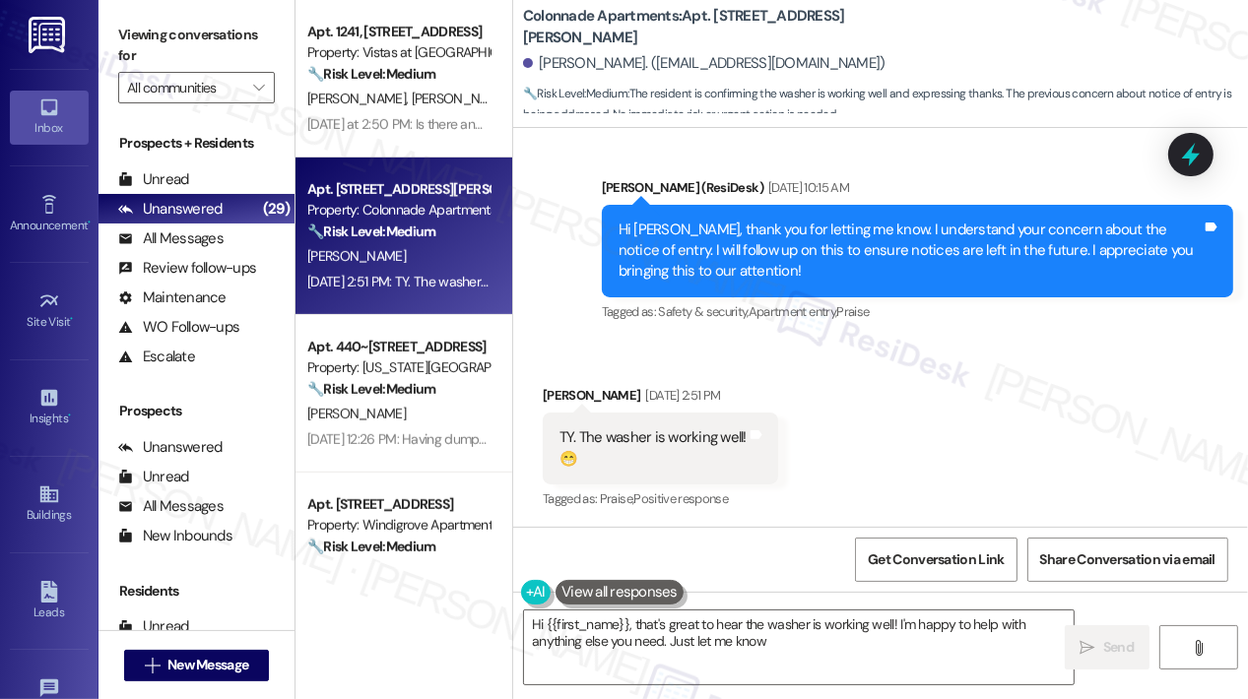
type textarea "Hi {{first_name}}, that's great to hear the washer is working well! I'm happy t…"
click at [1011, 361] on div "Received via SMS Kimberly Sutherly Sep 08, 2025 at 2:51 PM TY. The washer is wo…" at bounding box center [880, 434] width 735 height 187
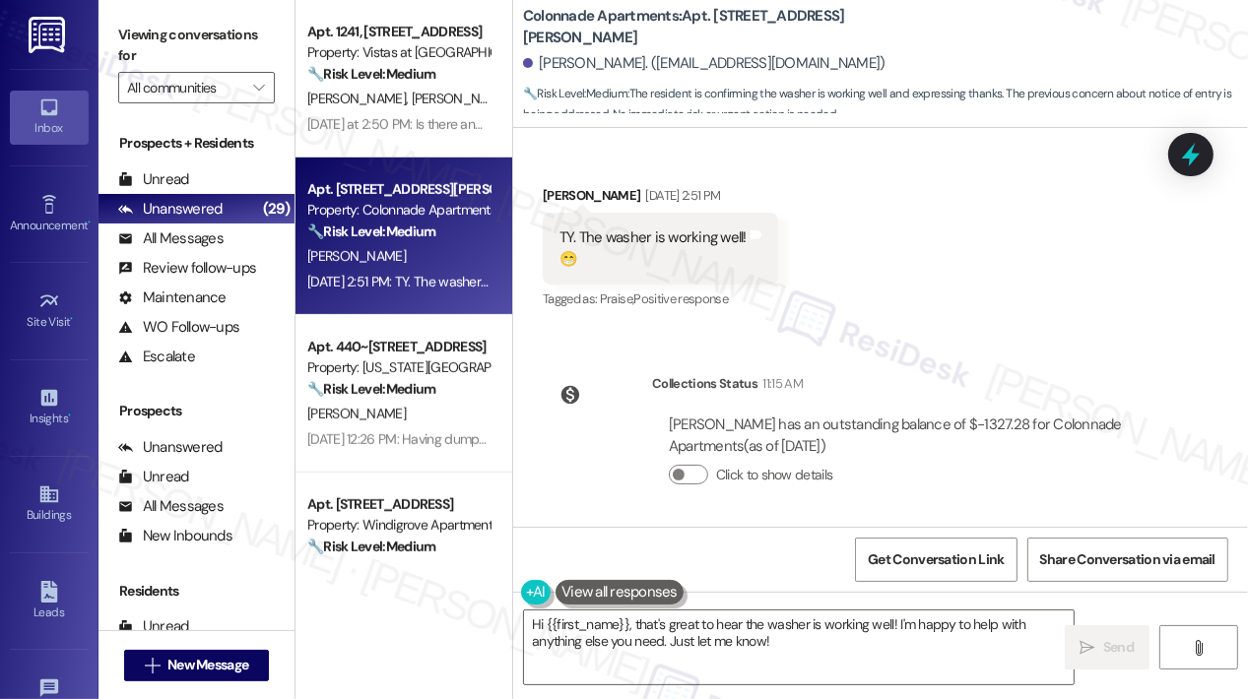
scroll to position [1987, 0]
click at [873, 643] on textarea "Hi {{first_name}}, that's great to hear the washer is working well! I'm happy t…" at bounding box center [798, 648] width 549 height 74
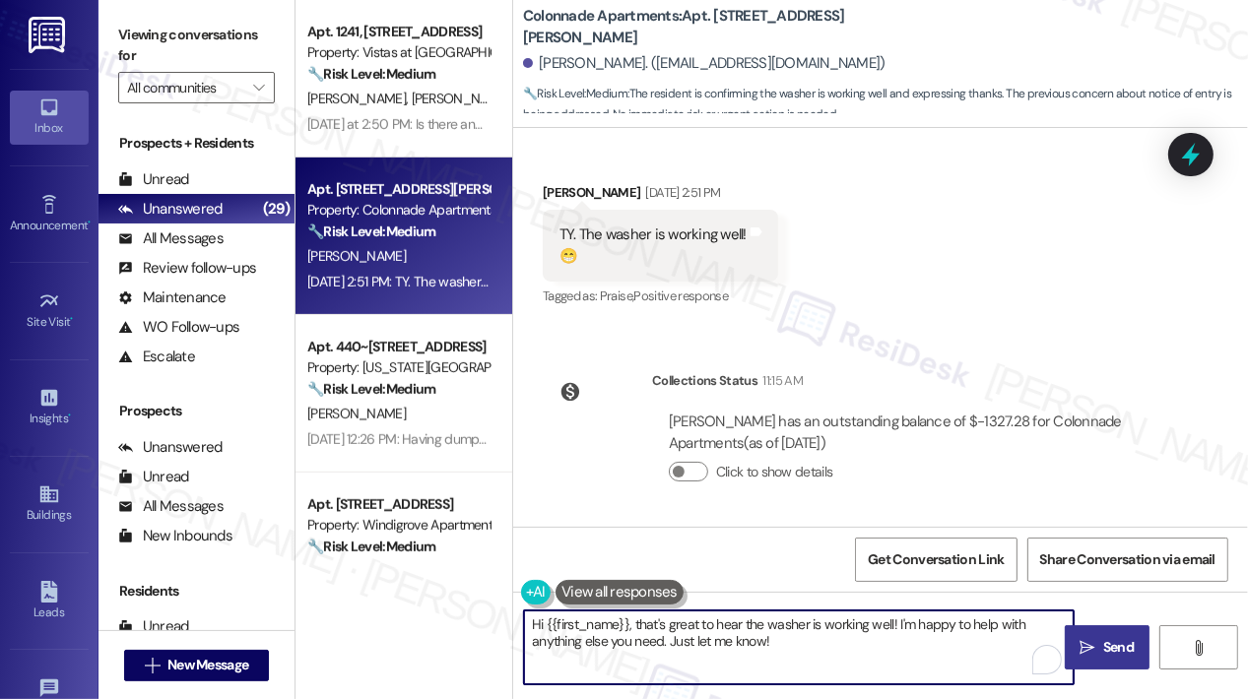
click at [1123, 646] on span "Send" at bounding box center [1118, 647] width 31 height 21
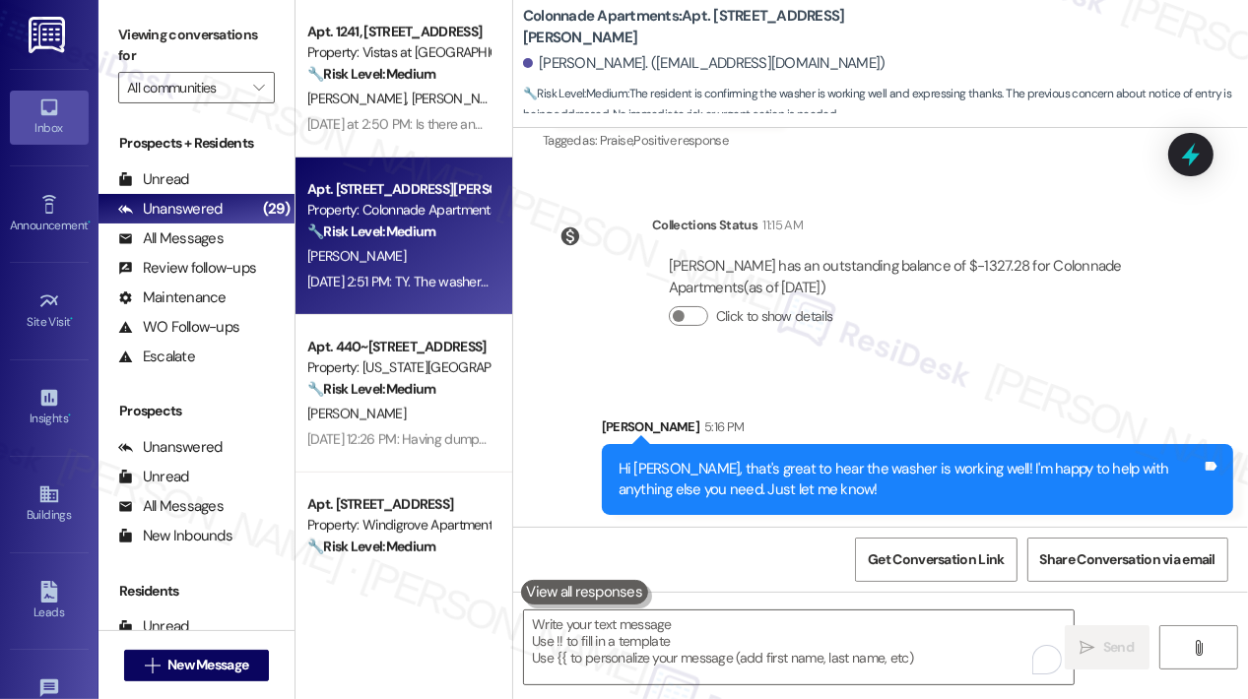
scroll to position [2146, 0]
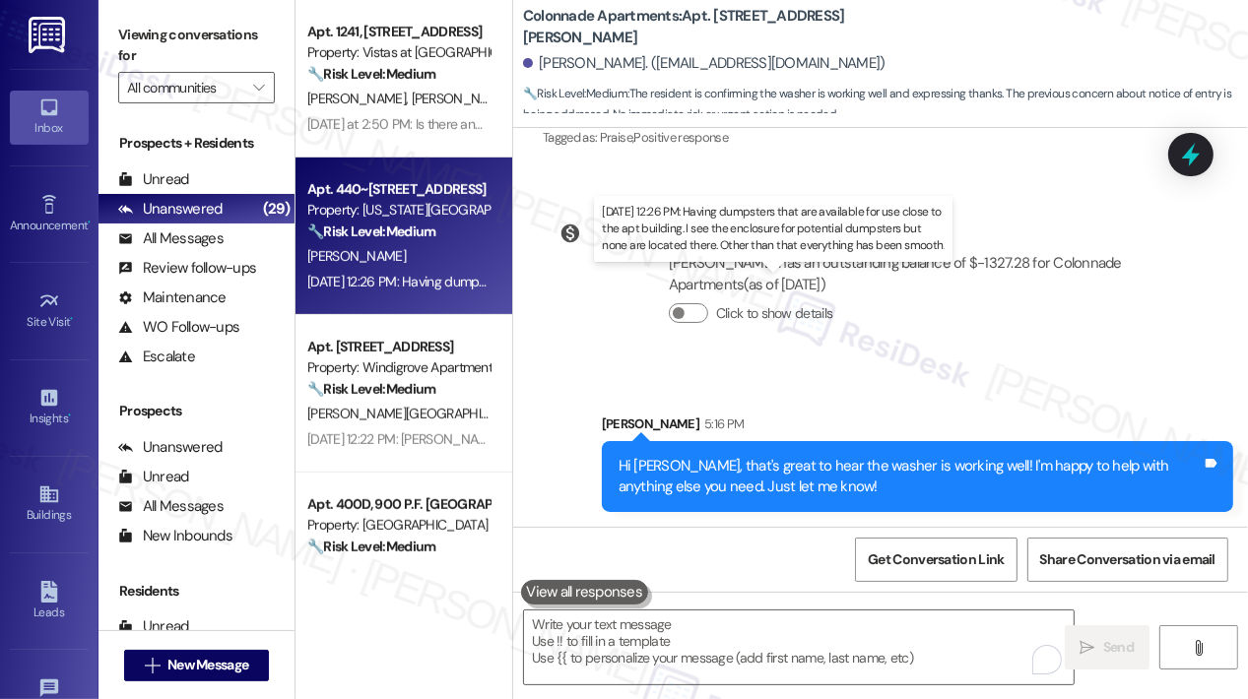
click at [441, 274] on div "Sep 08, 2025 at 12:26 PM: Having dumpsters that are available for use close to …" at bounding box center [884, 282] width 1154 height 18
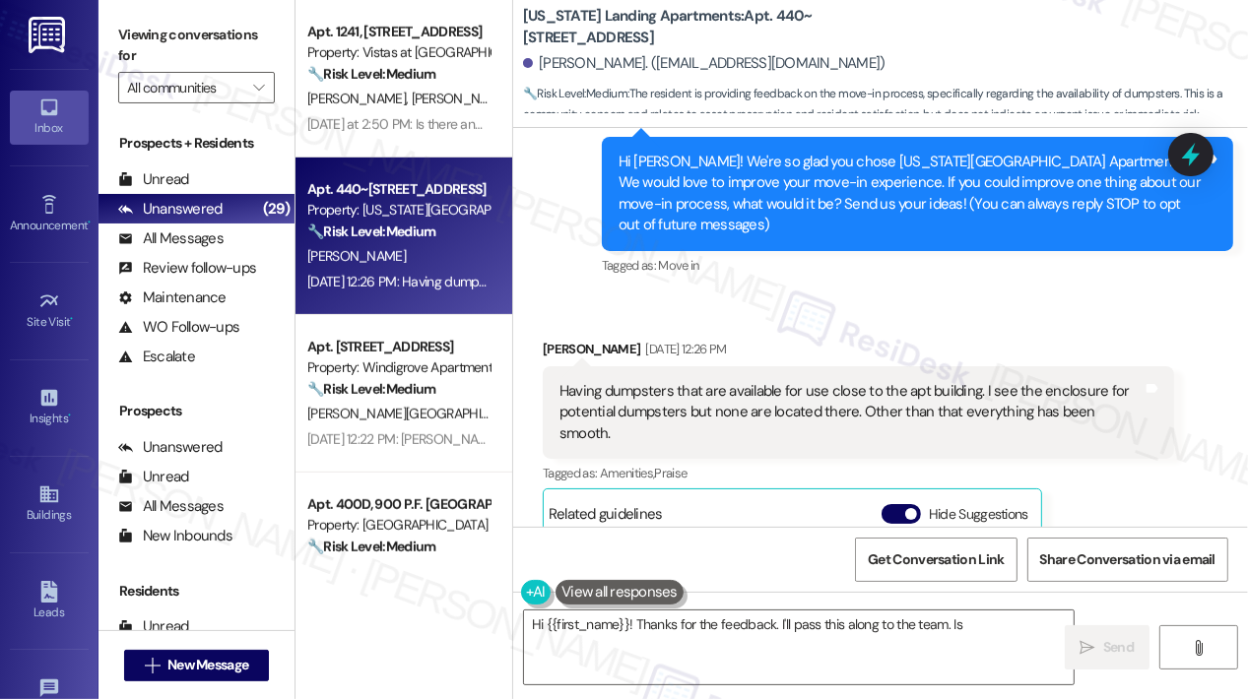
scroll to position [480, 0]
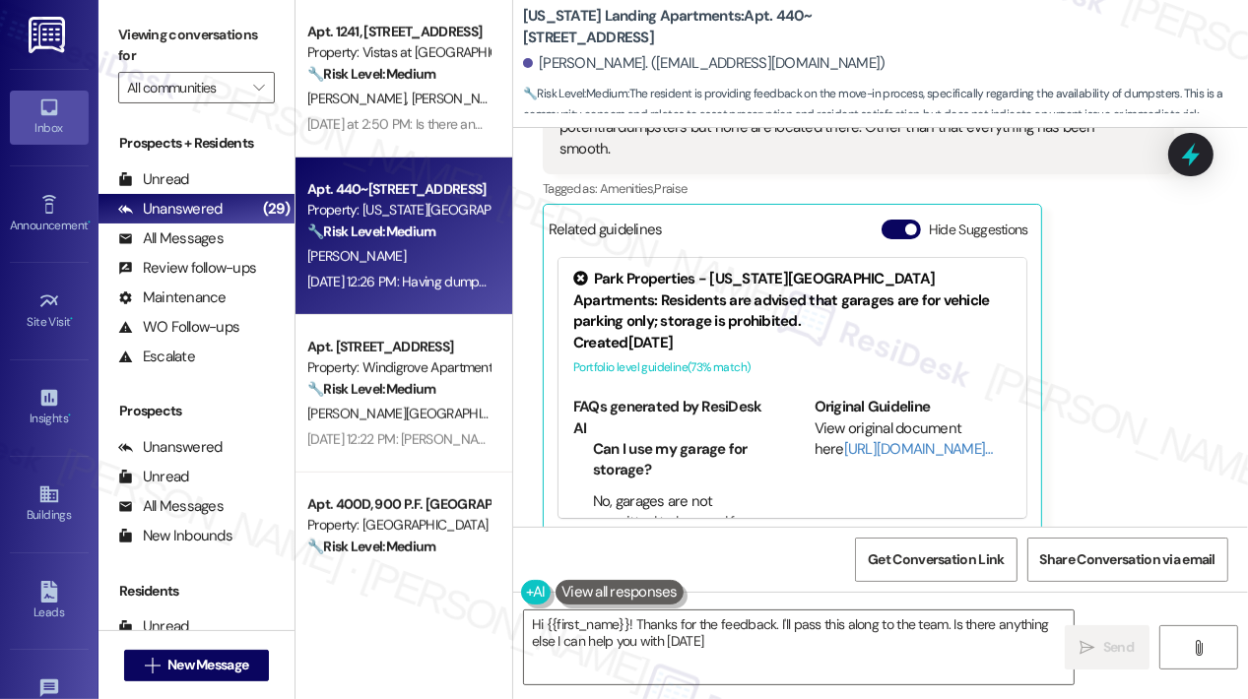
type textarea "Hi {{first_name}}! Thanks for the feedback. I'll pass this along to the team. I…"
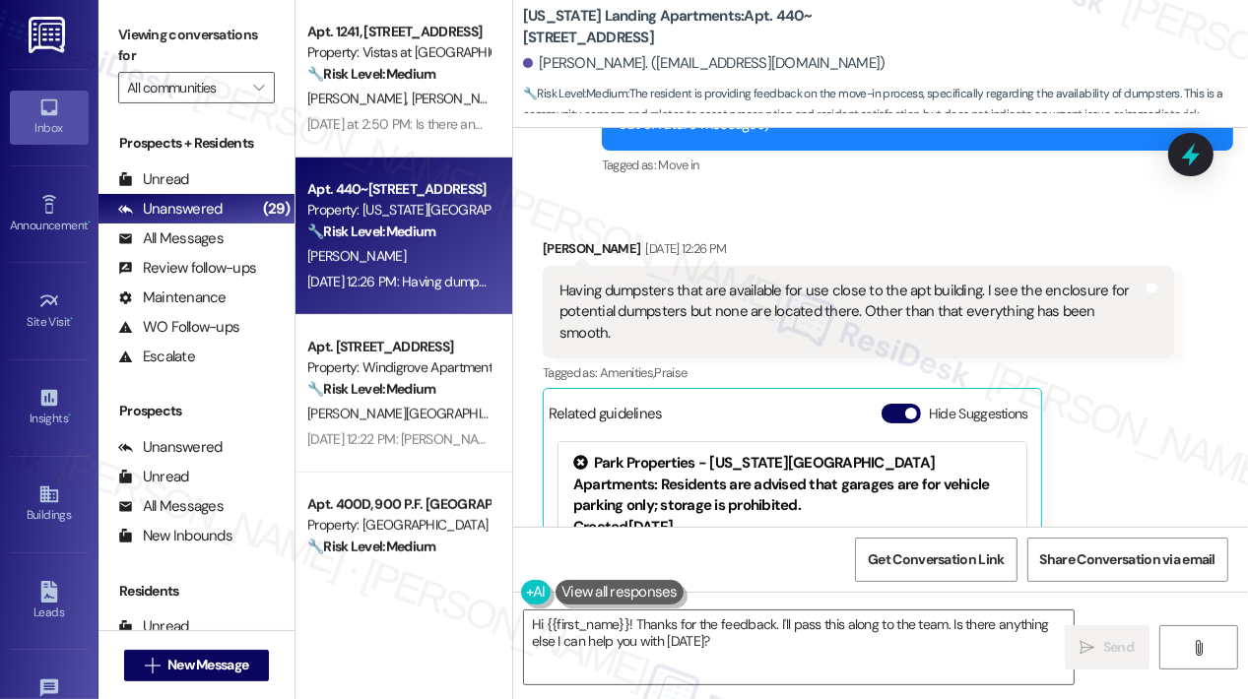
scroll to position [283, 0]
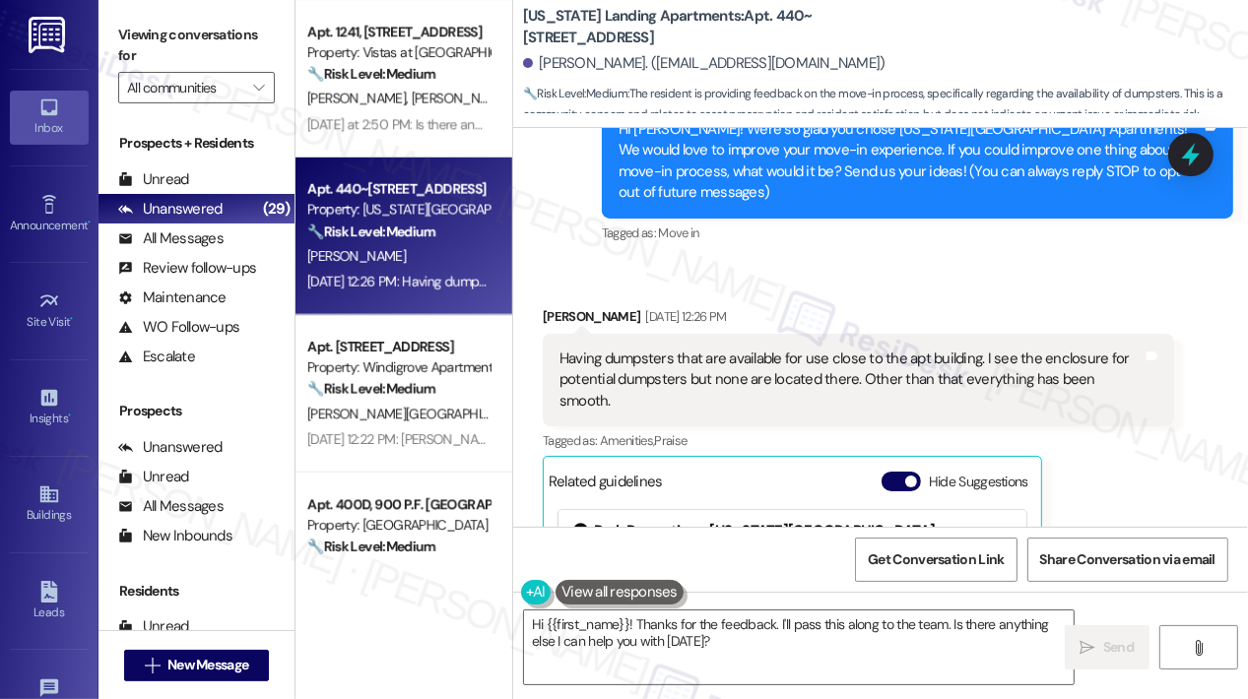
scroll to position [184, 0]
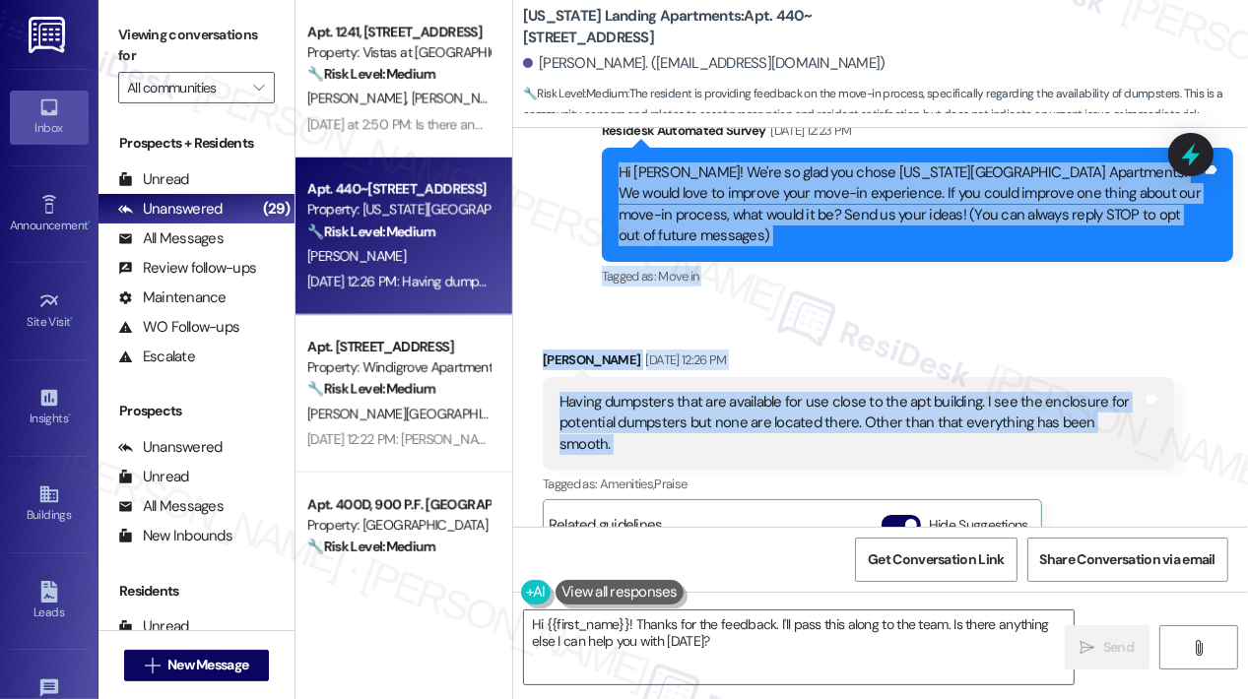
drag, startPoint x: 1138, startPoint y: 421, endPoint x: 620, endPoint y: 174, distance: 573.9
click at [620, 174] on div "Lease started [DATE] 8:00 PM Survey, sent via SMS Residesk Automated Survey [DA…" at bounding box center [880, 327] width 735 height 399
copy div "Hi [PERSON_NAME]! We're so glad you chose [US_STATE][GEOGRAPHIC_DATA] Apartment…"
click at [722, 640] on textarea "Hi {{first_name}}! Thanks for the feedback. I'll pass this along to the team. I…" at bounding box center [798, 648] width 549 height 74
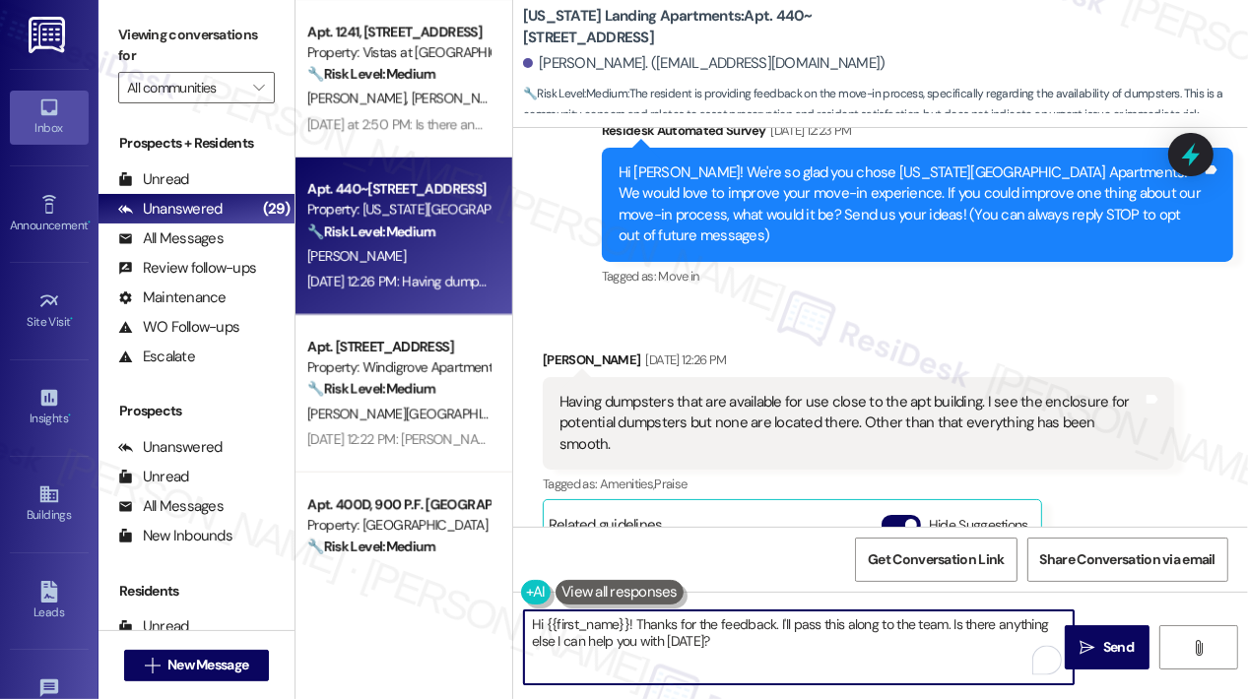
drag, startPoint x: 731, startPoint y: 651, endPoint x: 512, endPoint y: 621, distance: 220.6
click at [513, 621] on div "Hi {{first_name}}! Thanks for the feedback. I'll pass this along to the team. I…" at bounding box center [788, 648] width 551 height 76
paste textarea "[PERSON_NAME] so much for the feedback, [PERSON_NAME]—we’re glad to hear everyt…"
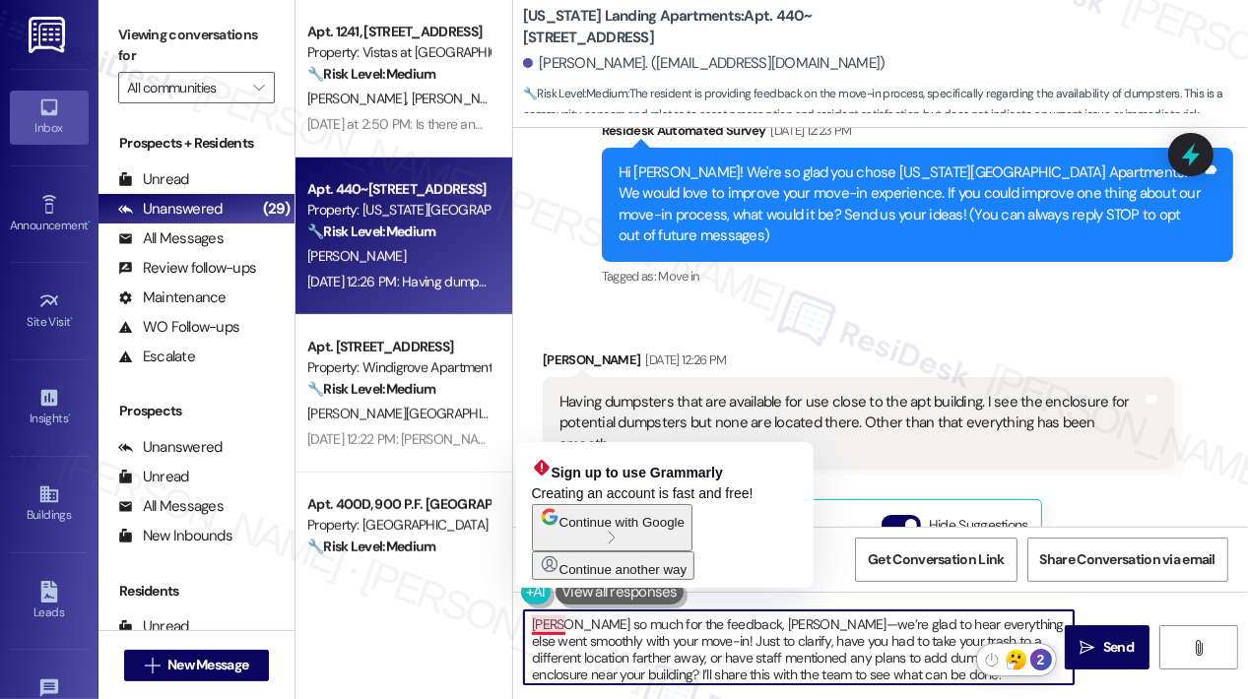
click at [532, 633] on textarea "[PERSON_NAME] so much for the feedback, [PERSON_NAME]—we’re glad to hear everyt…" at bounding box center [798, 648] width 549 height 74
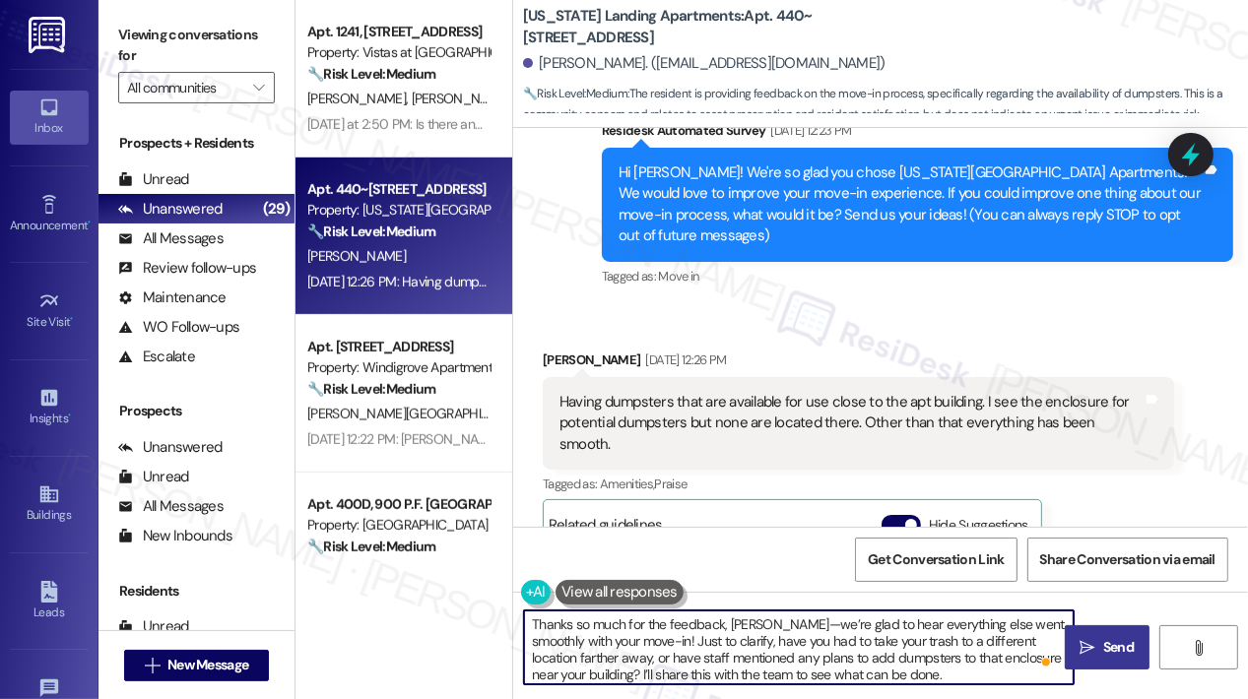
type textarea "Thanks so much for the feedback, [PERSON_NAME]—we’re glad to hear everything el…"
click at [1083, 640] on icon "" at bounding box center [1087, 648] width 15 height 16
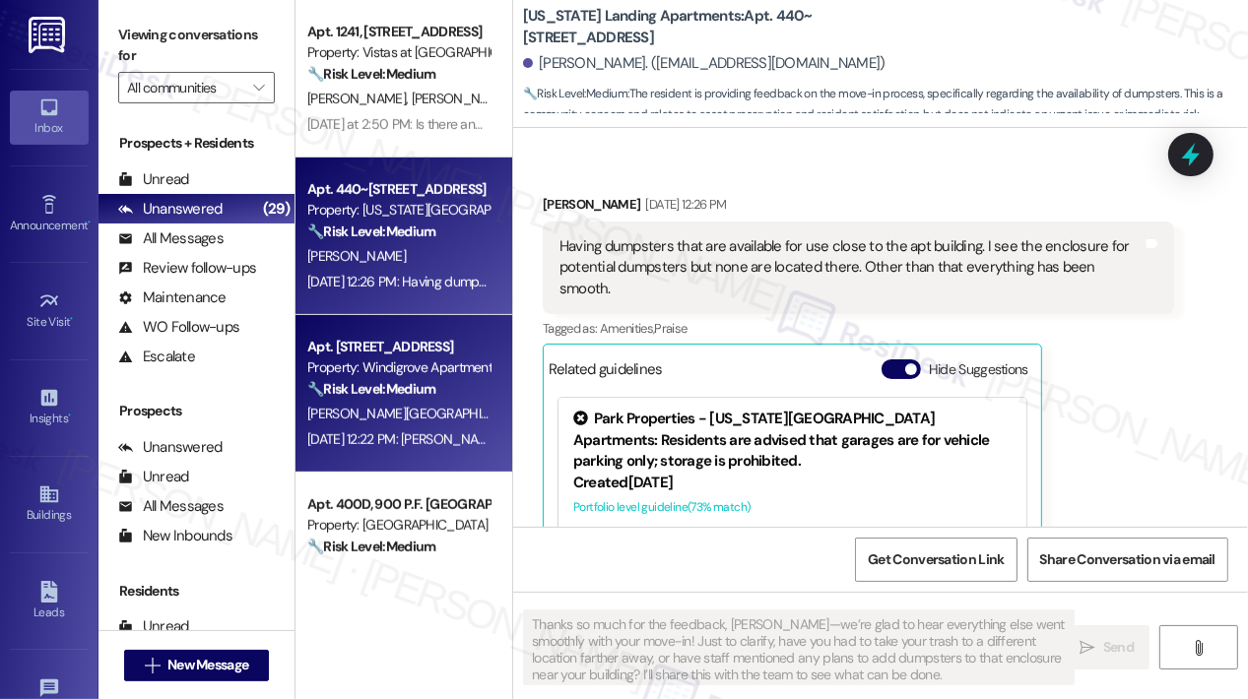
scroll to position [480, 0]
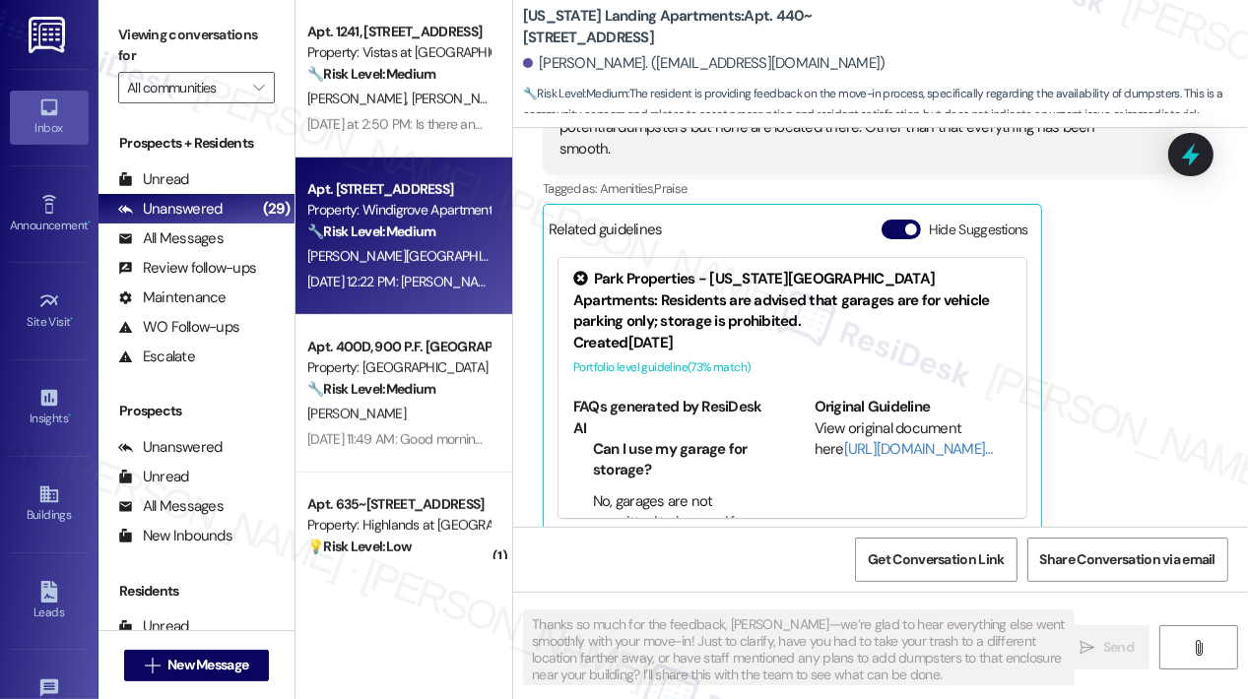
click at [412, 285] on div "[DATE] 12:22 PM: [PERSON_NAME]* [DATE] 12:22 PM: [PERSON_NAME]*" at bounding box center [406, 282] width 198 height 18
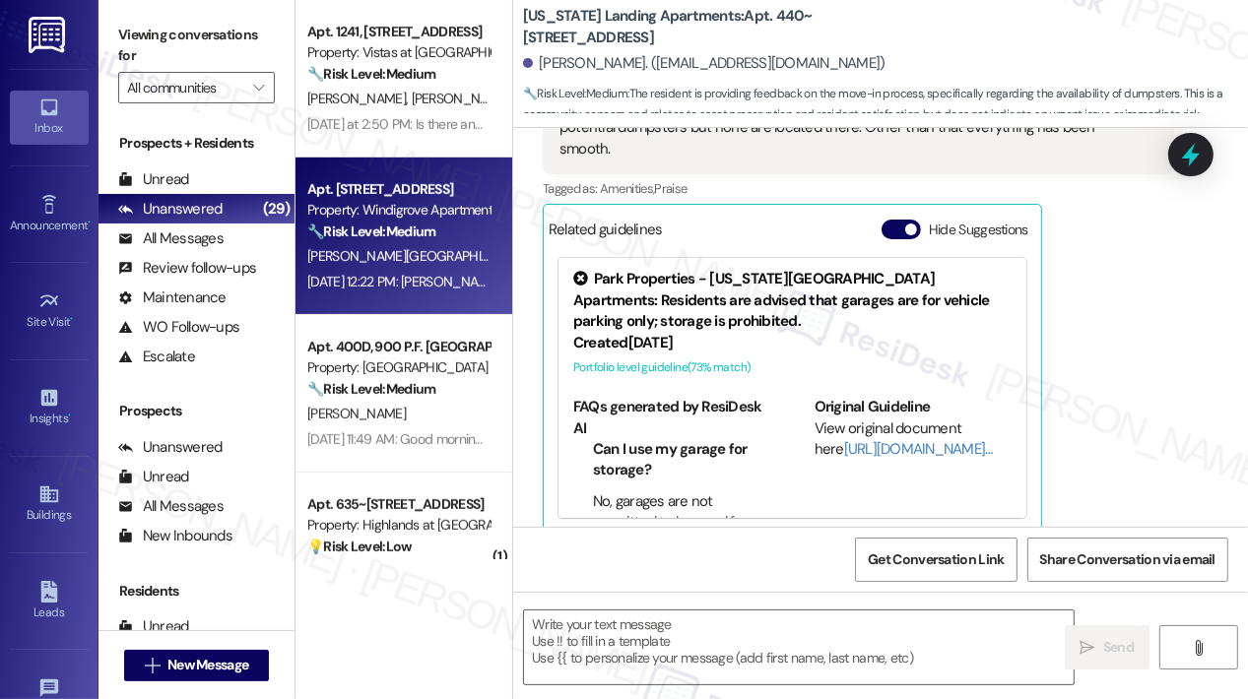
type textarea "Fetching suggested responses. Please feel free to read through the conversation…"
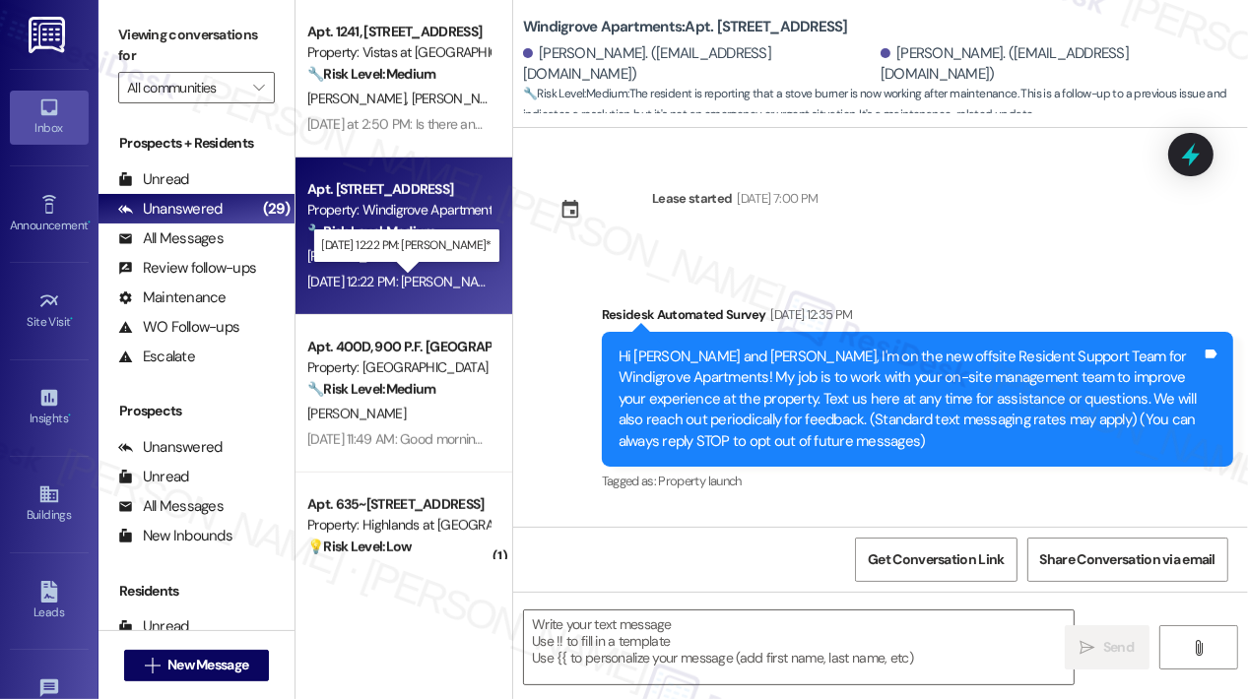
scroll to position [17716, 0]
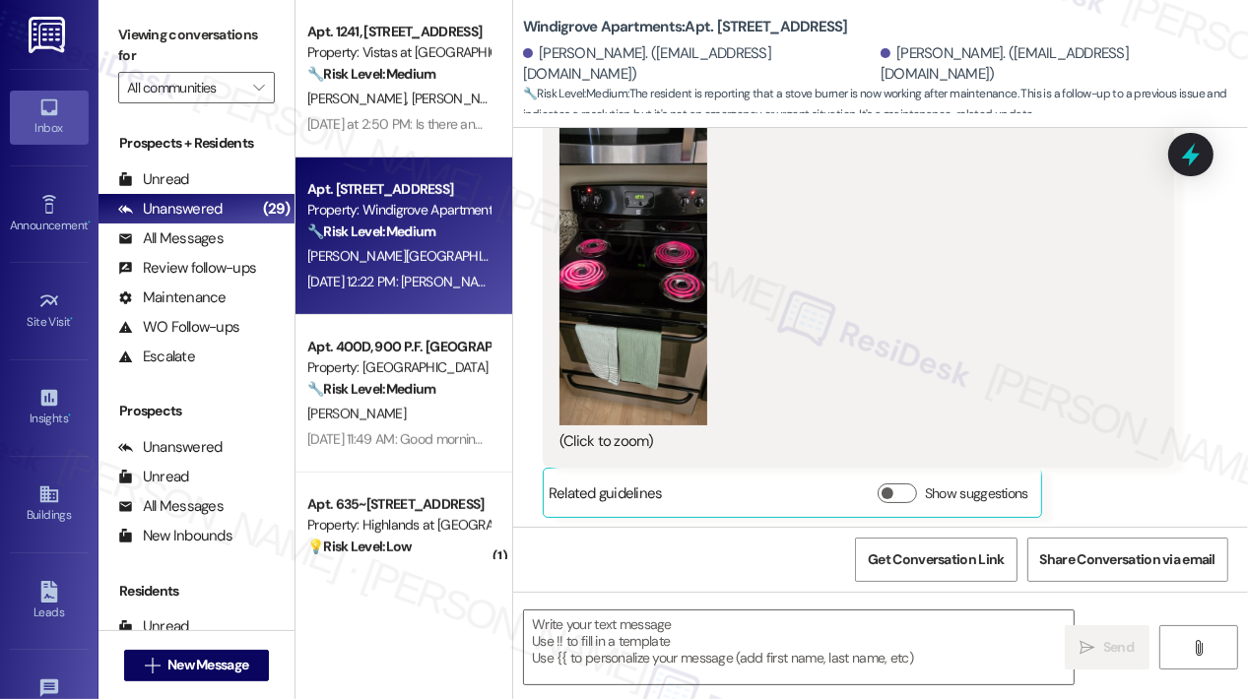
type textarea "Fetching suggested responses. Please feel free to read through the conversation…"
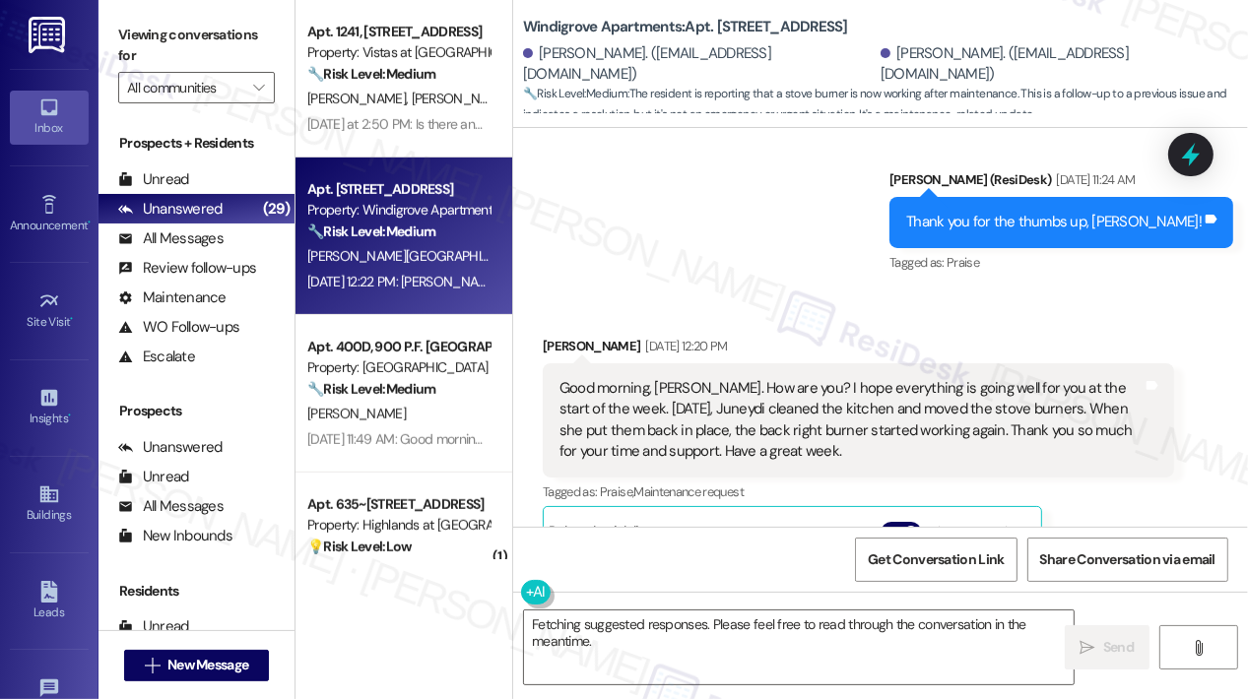
scroll to position [16634, 0]
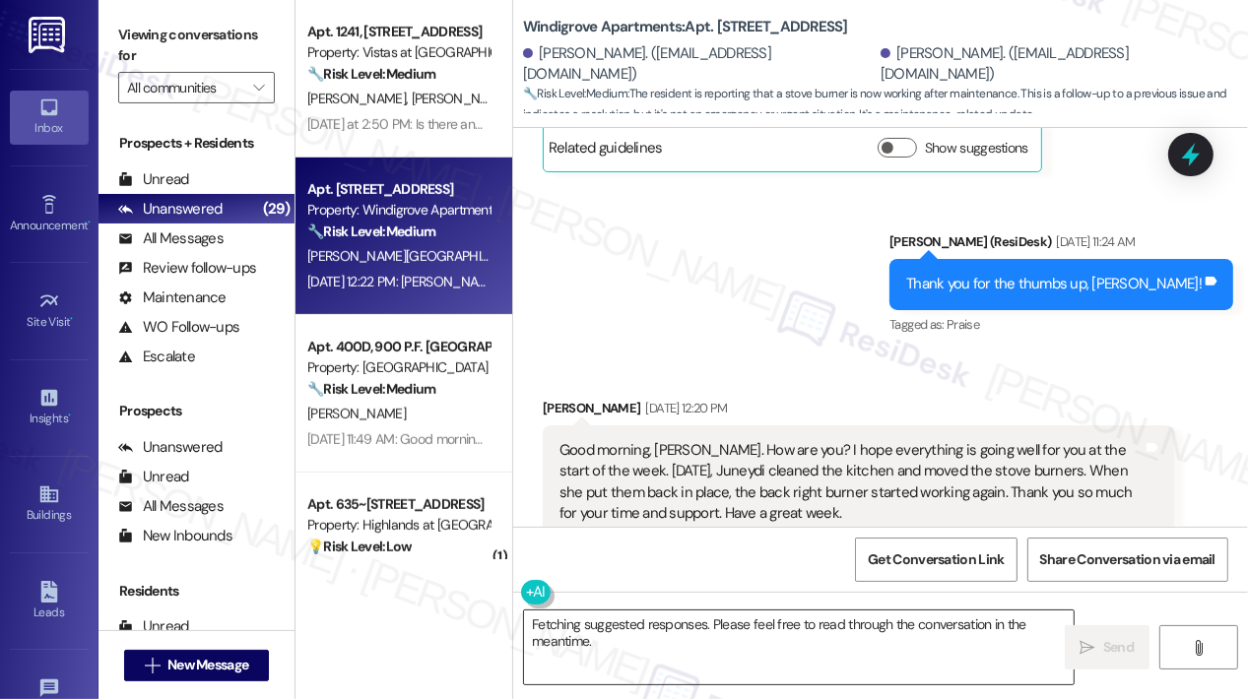
click at [724, 653] on textarea "Fetching suggested responses. Please feel free to read through the conversation…" at bounding box center [798, 648] width 549 height 74
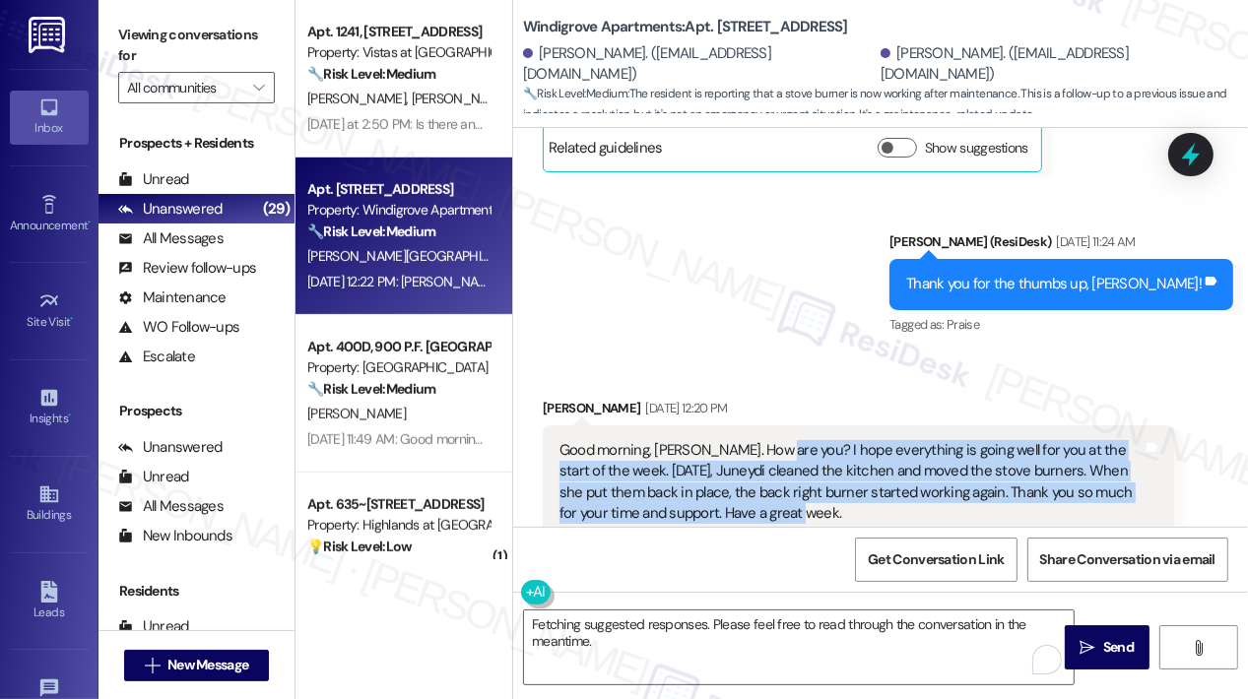
drag, startPoint x: 817, startPoint y: 376, endPoint x: 777, endPoint y: 318, distance: 70.7
click at [777, 440] on div "Good morning, [PERSON_NAME]. How are you? I hope everything is going well for y…" at bounding box center [850, 482] width 583 height 85
copy div "I hope everything is going well for you at the start of the week. [DATE], Juney…"
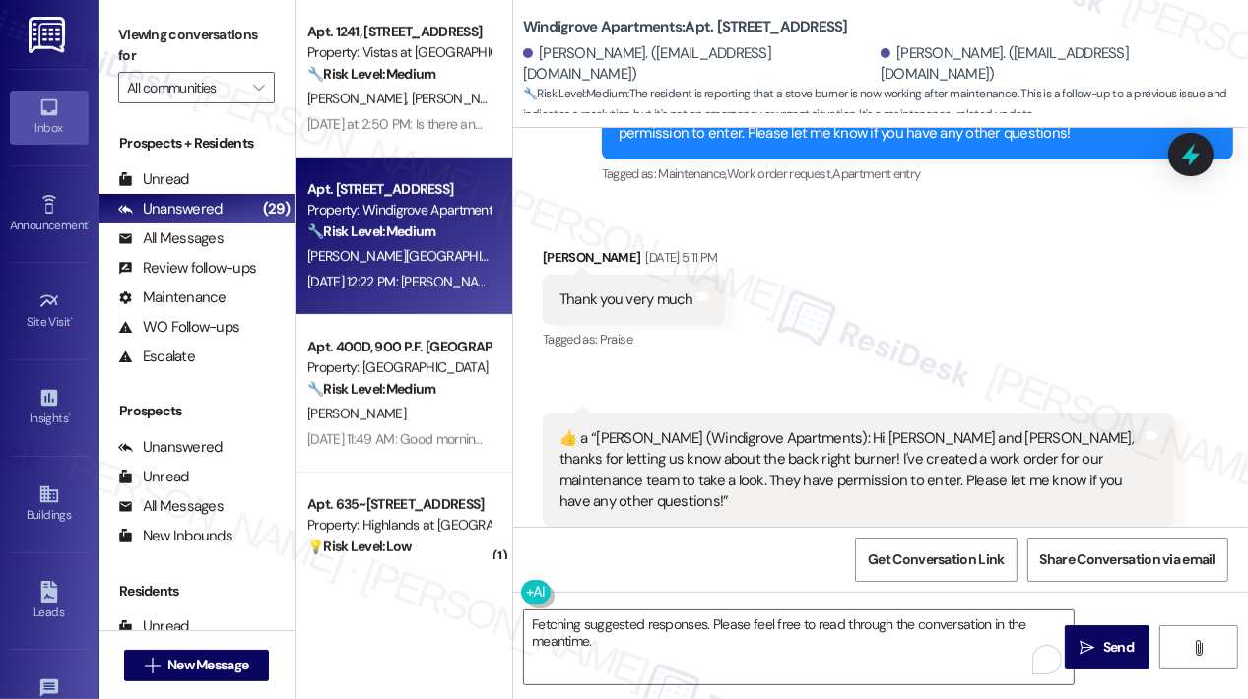
scroll to position [16142, 0]
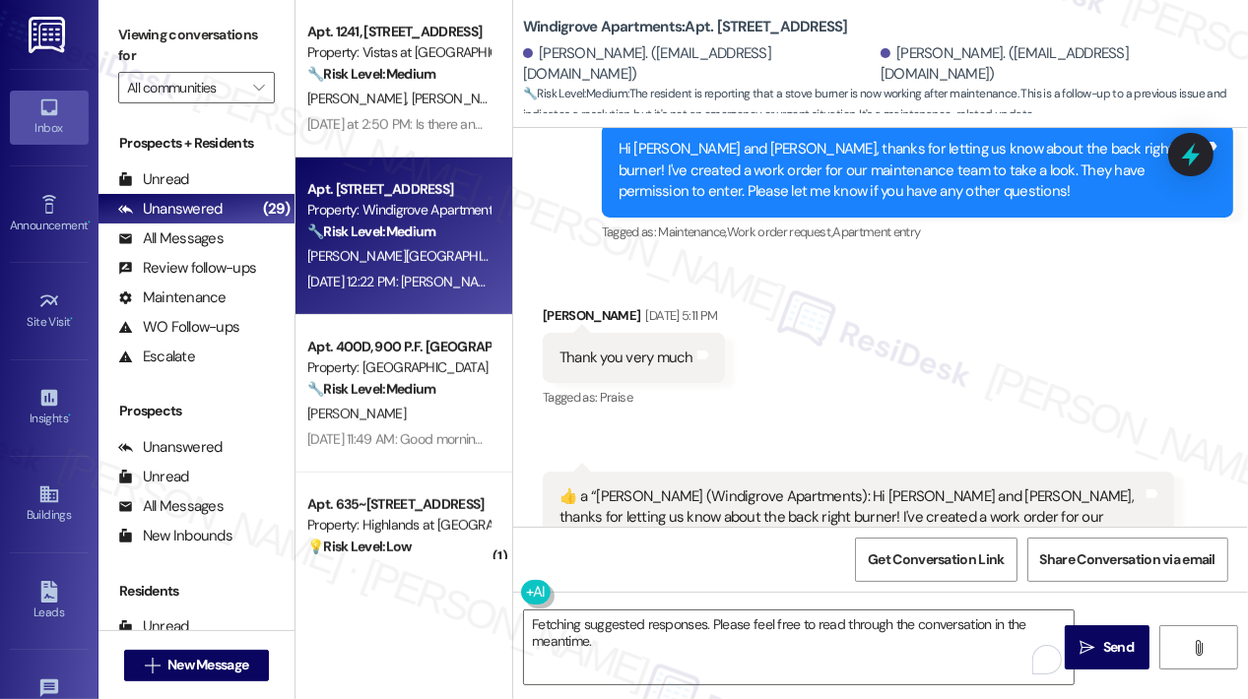
click at [982, 315] on div "Received via SMS [PERSON_NAME] [DATE] 5:11 PM Thank you very much Tags and note…" at bounding box center [880, 470] width 735 height 419
click at [991, 312] on div "Received via SMS [PERSON_NAME] [DATE] 5:11 PM Thank you very much Tags and note…" at bounding box center [880, 470] width 735 height 419
click at [985, 261] on div "Received via SMS [PERSON_NAME] [DATE] 5:11 PM Thank you very much Tags and note…" at bounding box center [880, 470] width 735 height 419
click at [1037, 261] on div "Received via SMS [PERSON_NAME] [DATE] 5:11 PM Thank you very much Tags and note…" at bounding box center [880, 470] width 735 height 419
click at [1178, 145] on icon at bounding box center [1190, 154] width 33 height 33
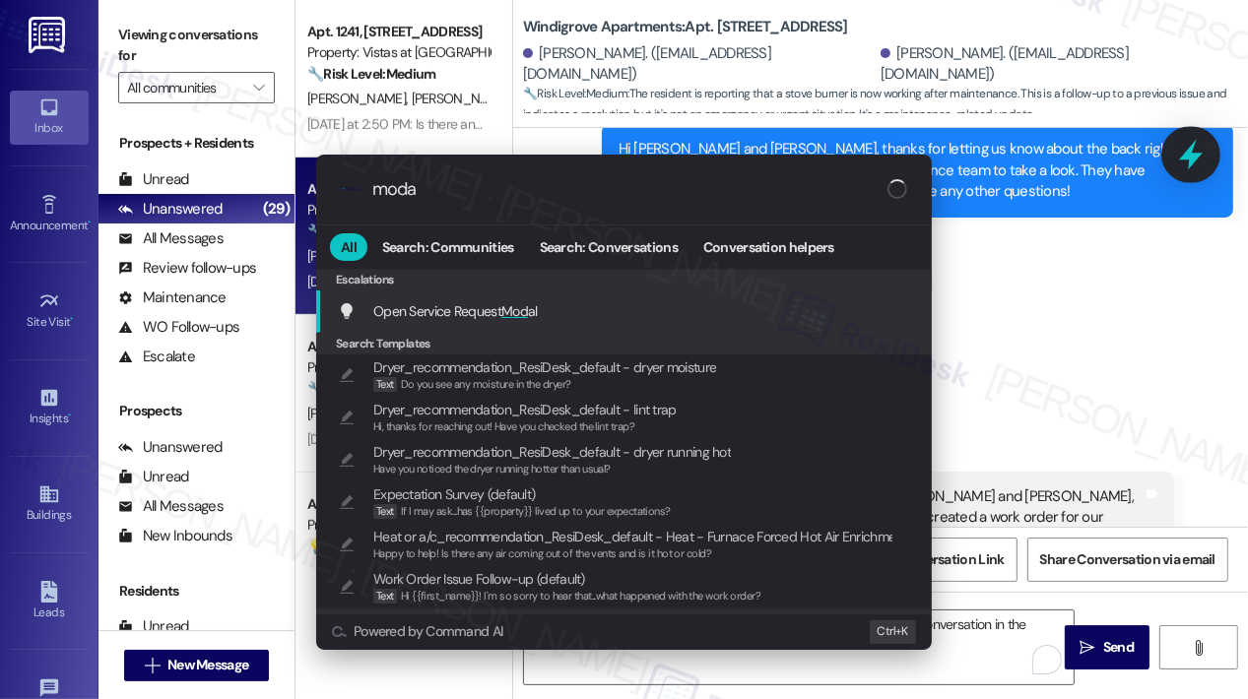
type input "modal"
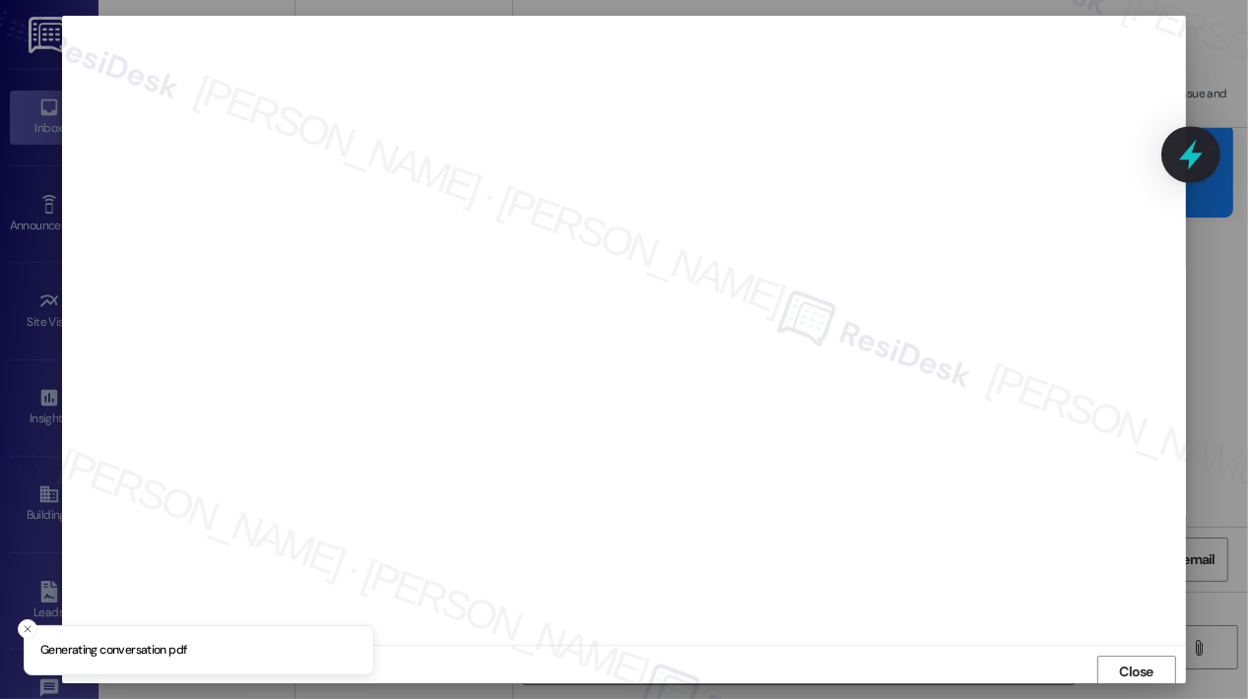
scroll to position [4, 0]
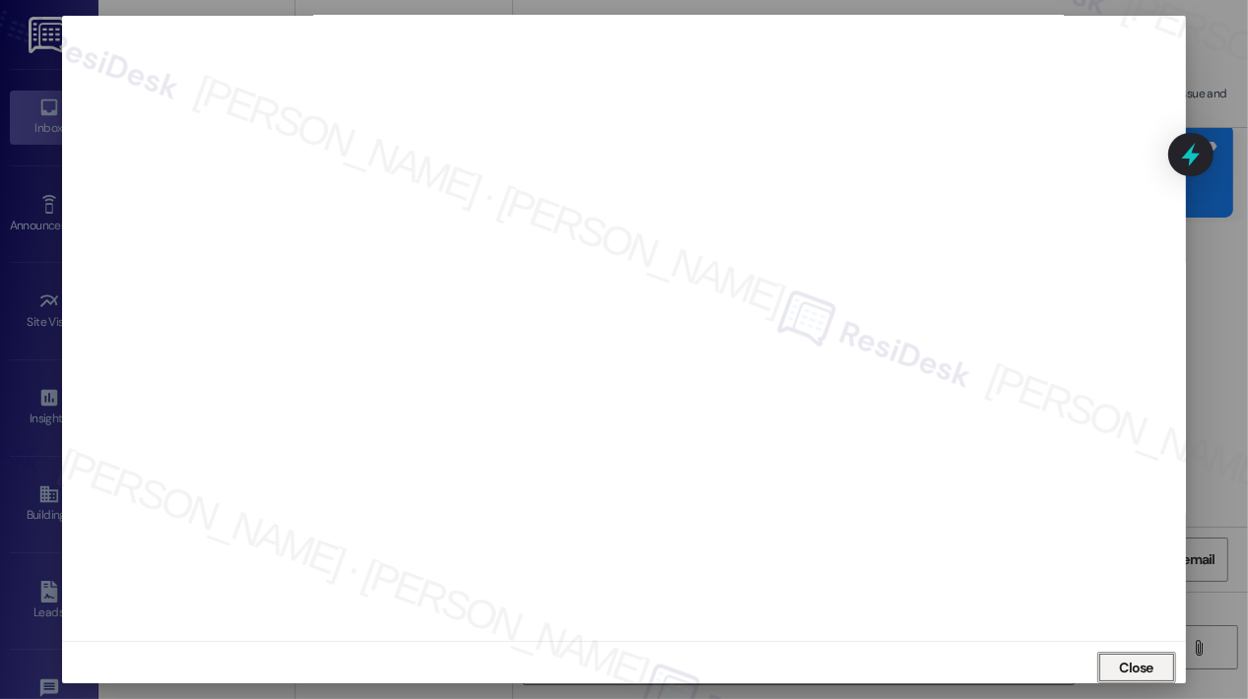
click at [1127, 673] on button "Close" at bounding box center [1136, 668] width 79 height 32
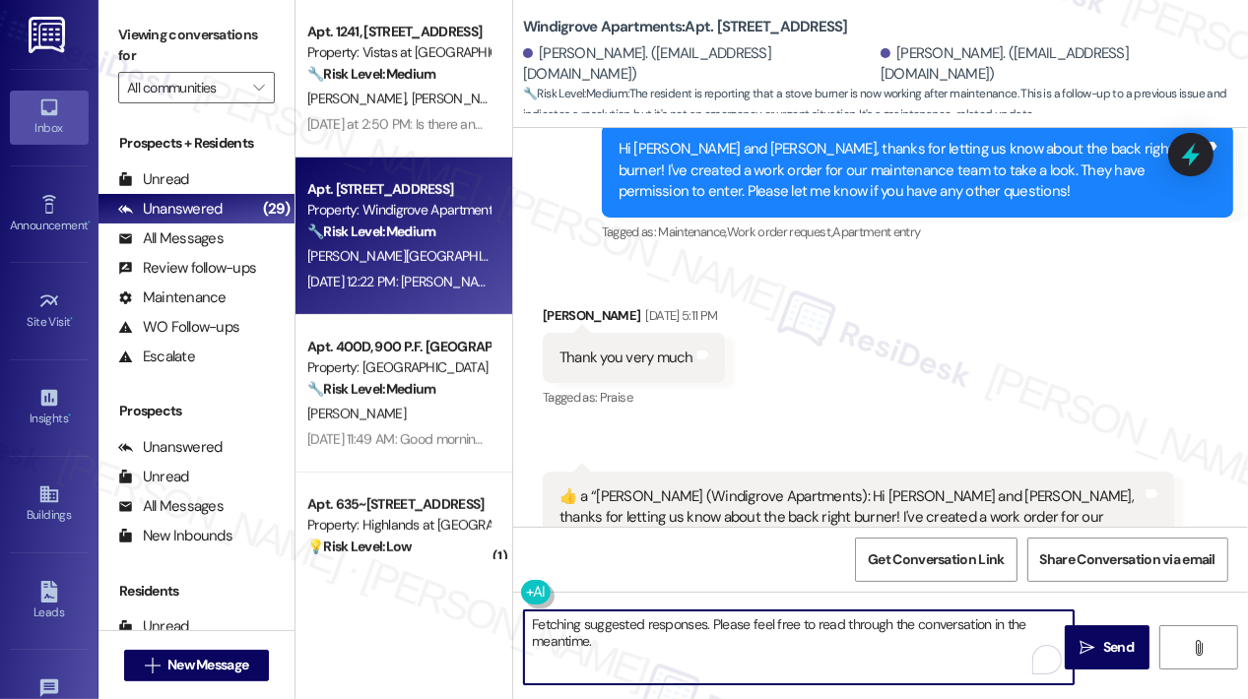
drag, startPoint x: 704, startPoint y: 655, endPoint x: 510, endPoint y: 619, distance: 197.2
click at [510, 619] on div "Apt. 918, 1220 L.P. N. [GEOGRAPHIC_DATA] Property: Wilsondale Apartments ⚠️ Ris…" at bounding box center [771, 349] width 952 height 699
paste textarea "Glad to hear it’s working again! Would you like me to go ahead and cancel the w…"
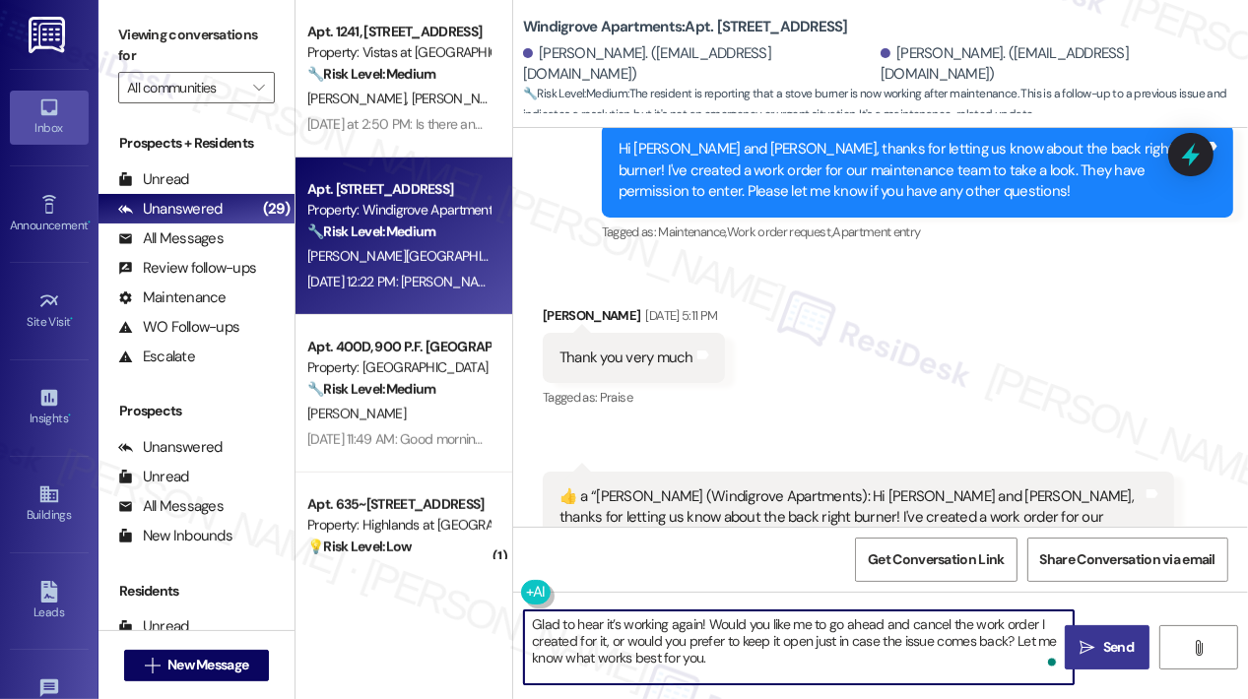
type textarea "Glad to hear it’s working again! Would you like me to go ahead and cancel the w…"
click at [1100, 645] on span "Send" at bounding box center [1118, 647] width 38 height 21
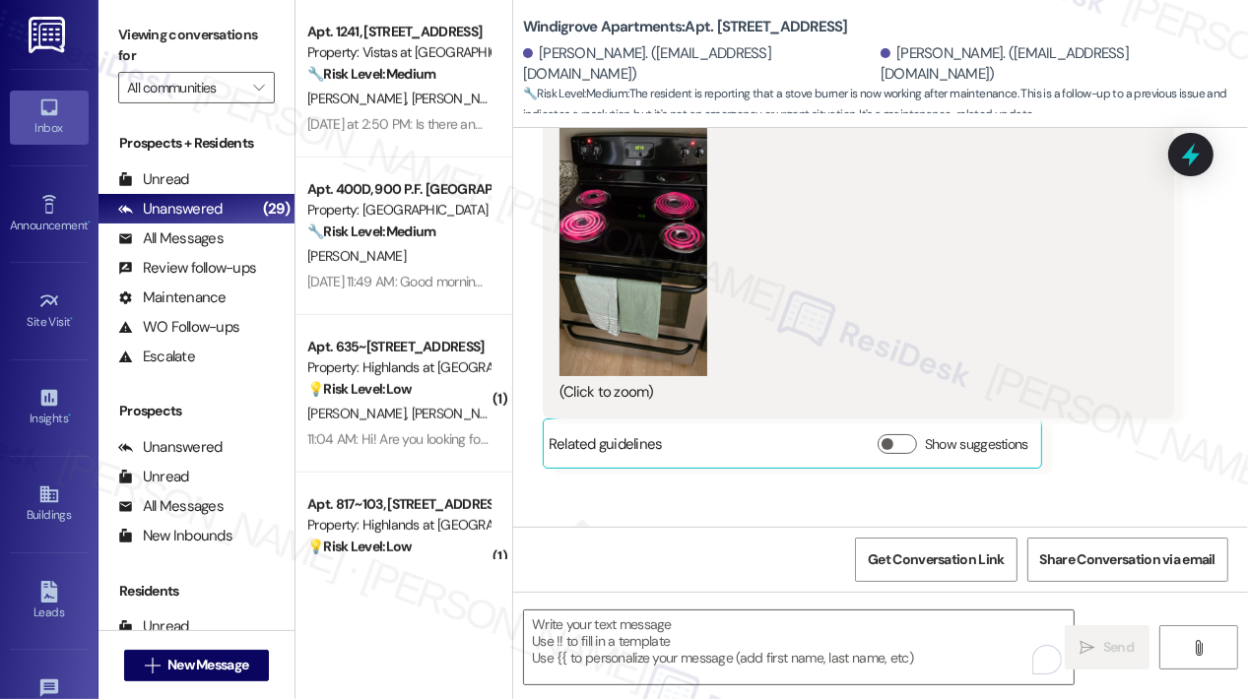
scroll to position [17896, 0]
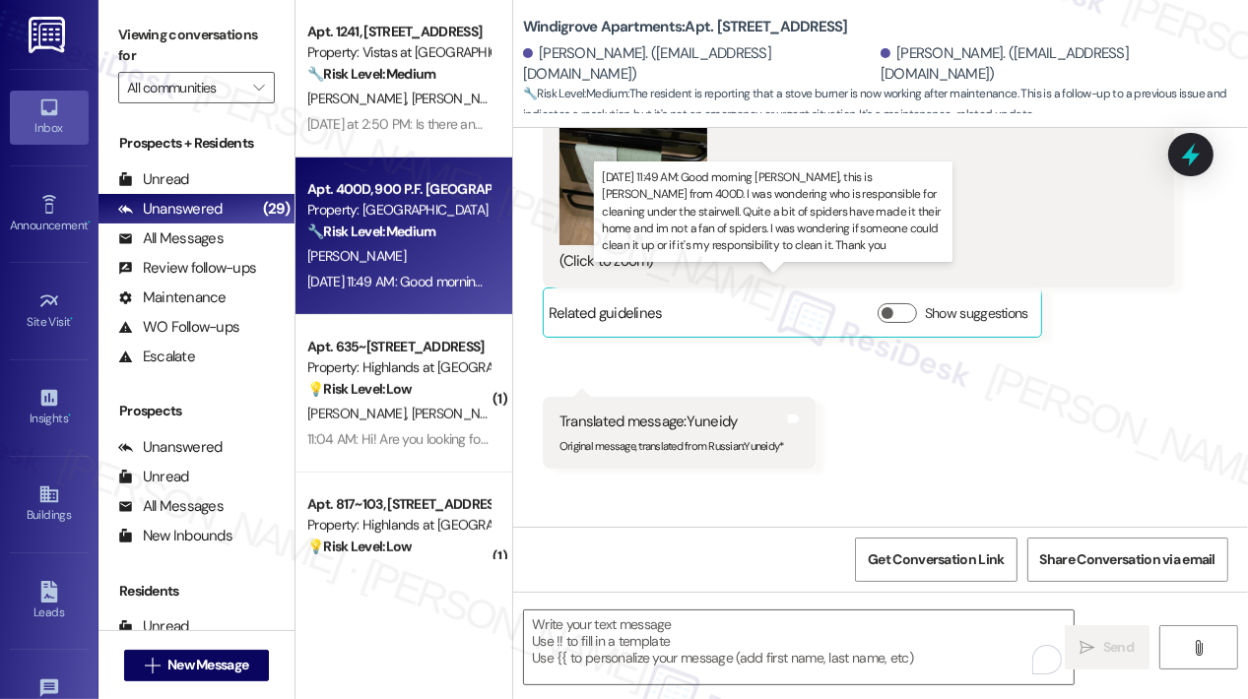
click at [398, 273] on div "[DATE] 11:49 AM: Good morning [PERSON_NAME], this is [PERSON_NAME] from 400D. I…" at bounding box center [1218, 282] width 1822 height 18
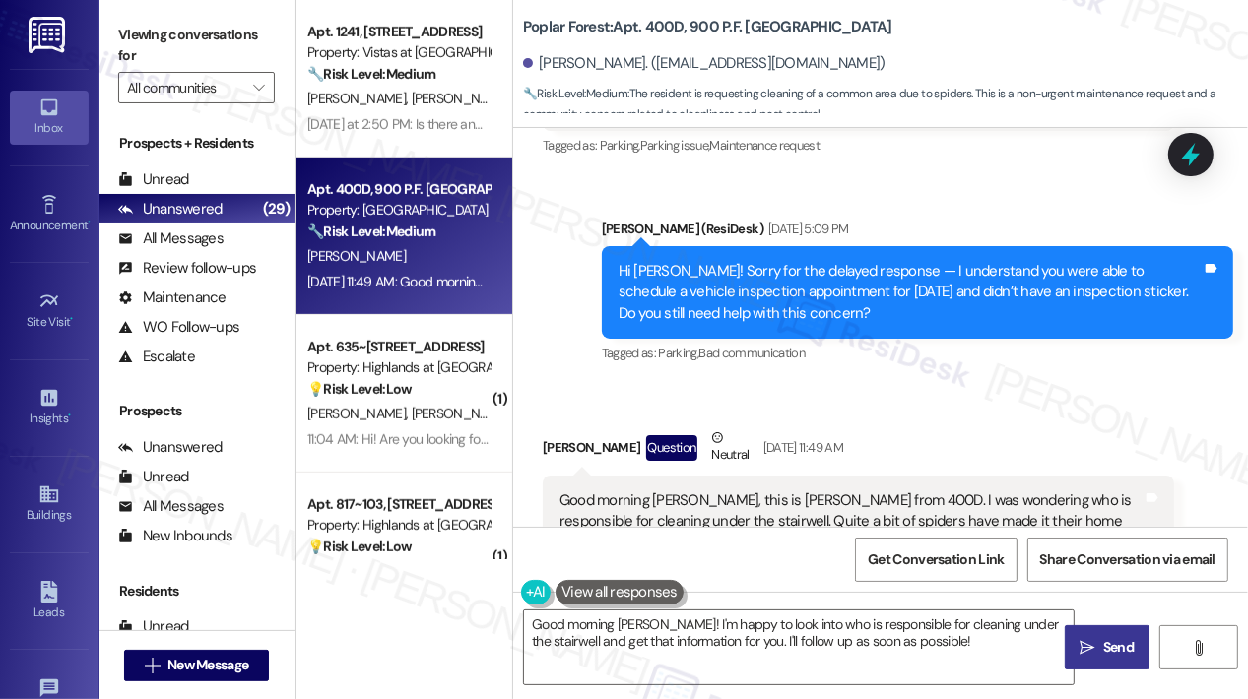
scroll to position [3663, 0]
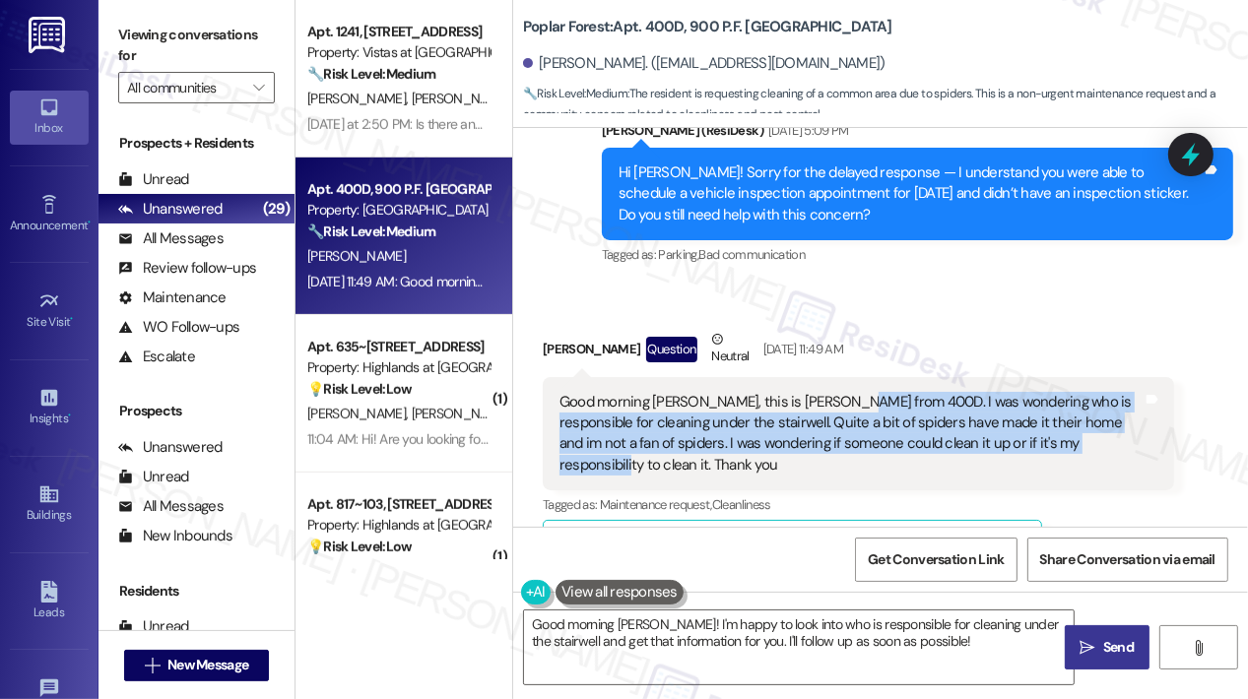
drag, startPoint x: 1050, startPoint y: 420, endPoint x: 842, endPoint y: 381, distance: 211.5
click at [842, 392] on div "Good morning [PERSON_NAME], this is [PERSON_NAME] from 400D. I was wondering wh…" at bounding box center [850, 434] width 583 height 85
copy div "I was wondering who is responsible for cleaning under the stairwell. Quite a bi…"
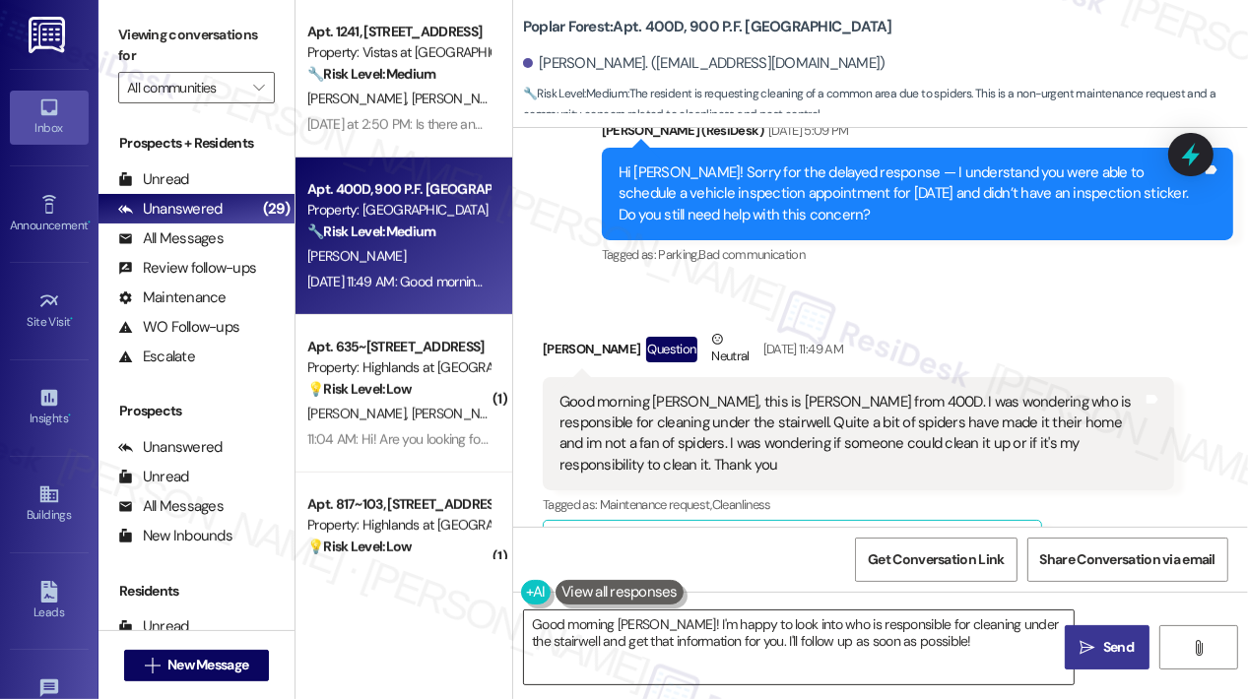
click at [749, 644] on textarea "Good morning [PERSON_NAME]! I'm happy to look into who is responsible for clean…" at bounding box center [798, 648] width 549 height 74
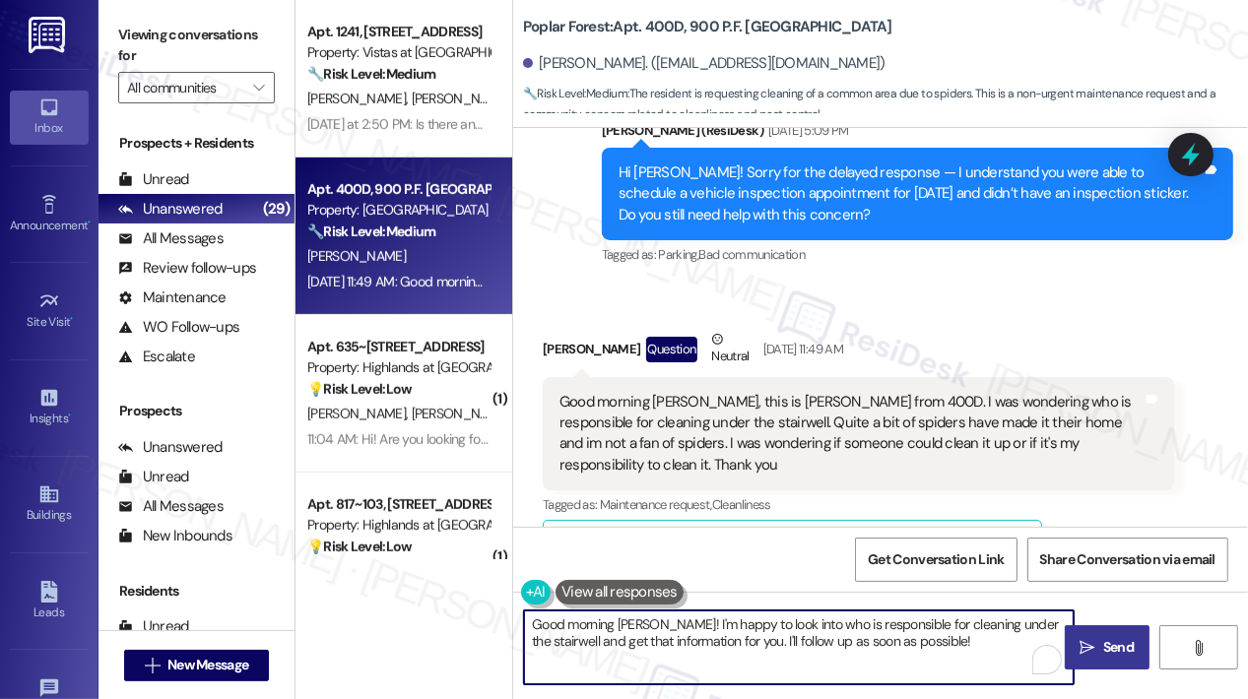
click at [749, 644] on textarea "Good morning [PERSON_NAME]! I'm happy to look into who is responsible for clean…" at bounding box center [798, 648] width 549 height 74
paste textarea "Thanks for reaching out! I totally understand not wanting to deal with spiders—…"
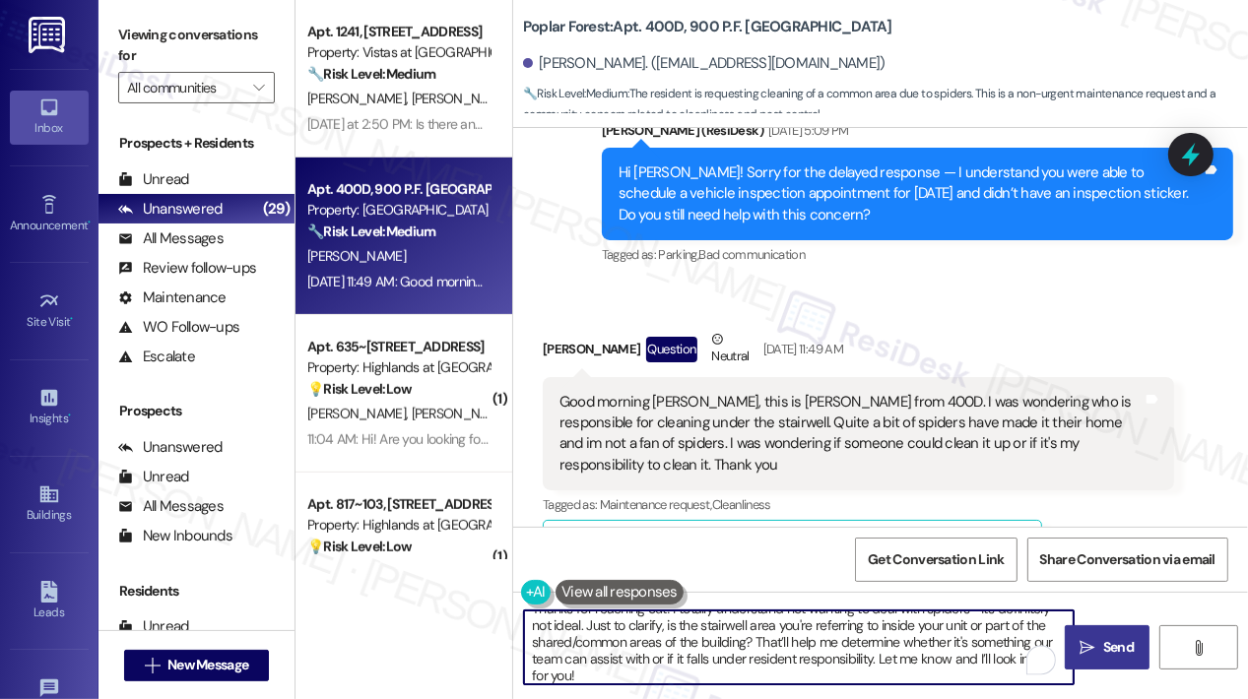
scroll to position [0, 0]
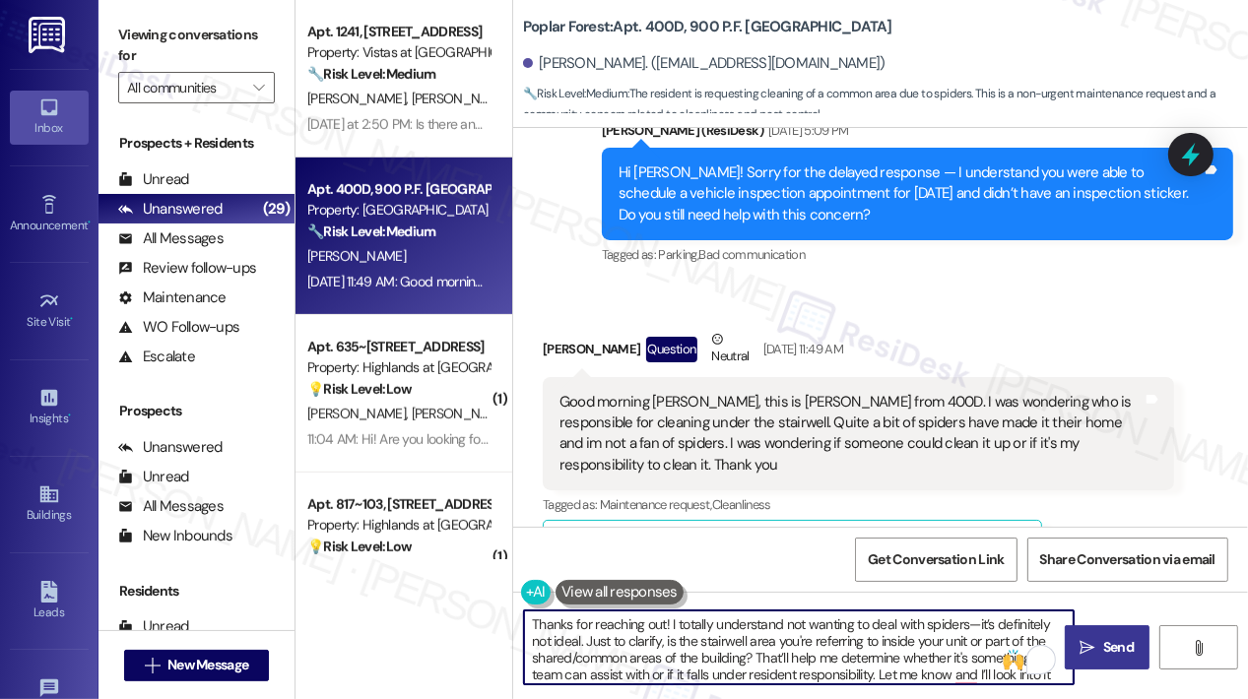
click at [532, 620] on textarea "Thanks for reaching out! I totally understand not wanting to deal with spiders—…" at bounding box center [798, 648] width 549 height 74
type textarea "Hi [PERSON_NAME]. Thanks for reaching out! I totally understand not wanting to …"
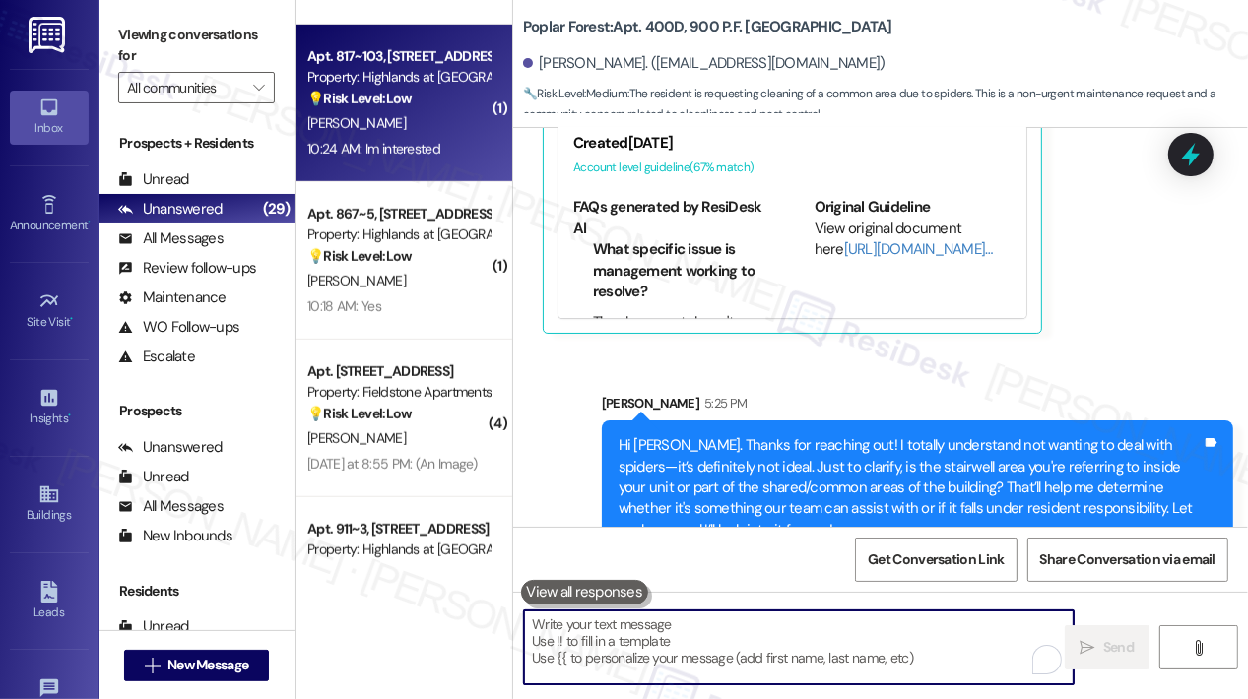
scroll to position [1083, 0]
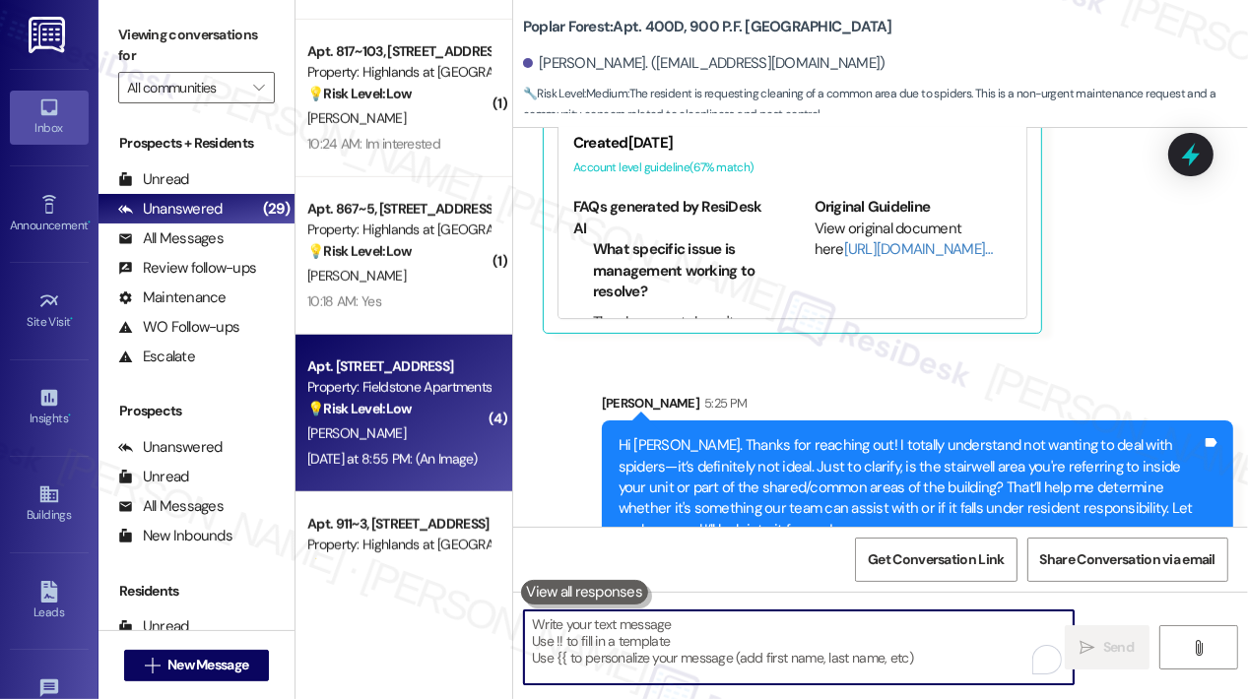
click at [440, 401] on div "💡 Risk Level: Low The resident is reacting to a message from the assistant. The…" at bounding box center [398, 409] width 182 height 21
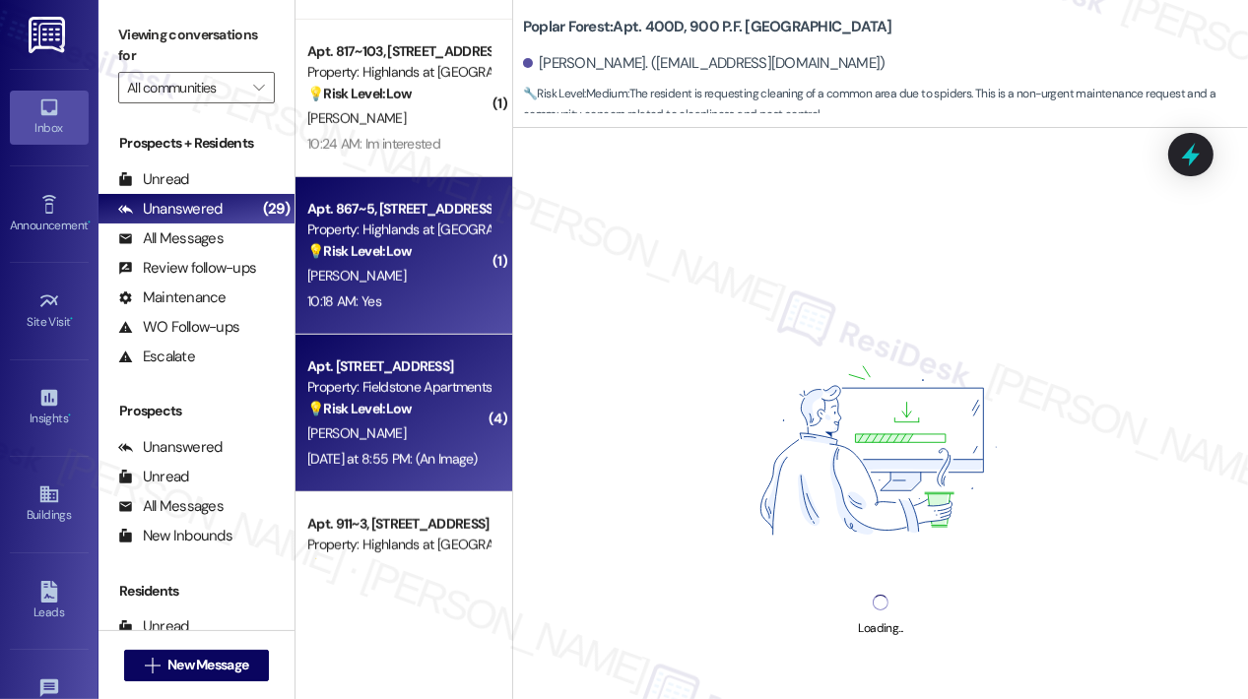
click at [437, 297] on div "10:18 AM: Yes 10:18 AM: Yes" at bounding box center [398, 302] width 186 height 25
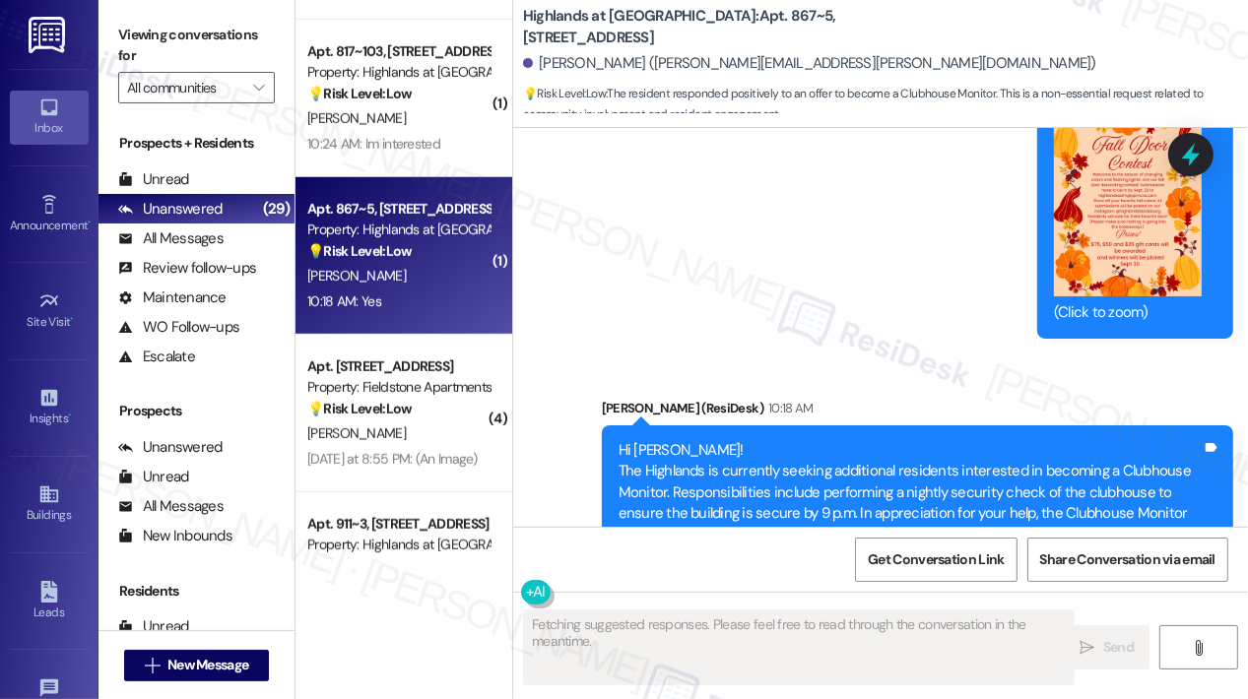
scroll to position [36045, 0]
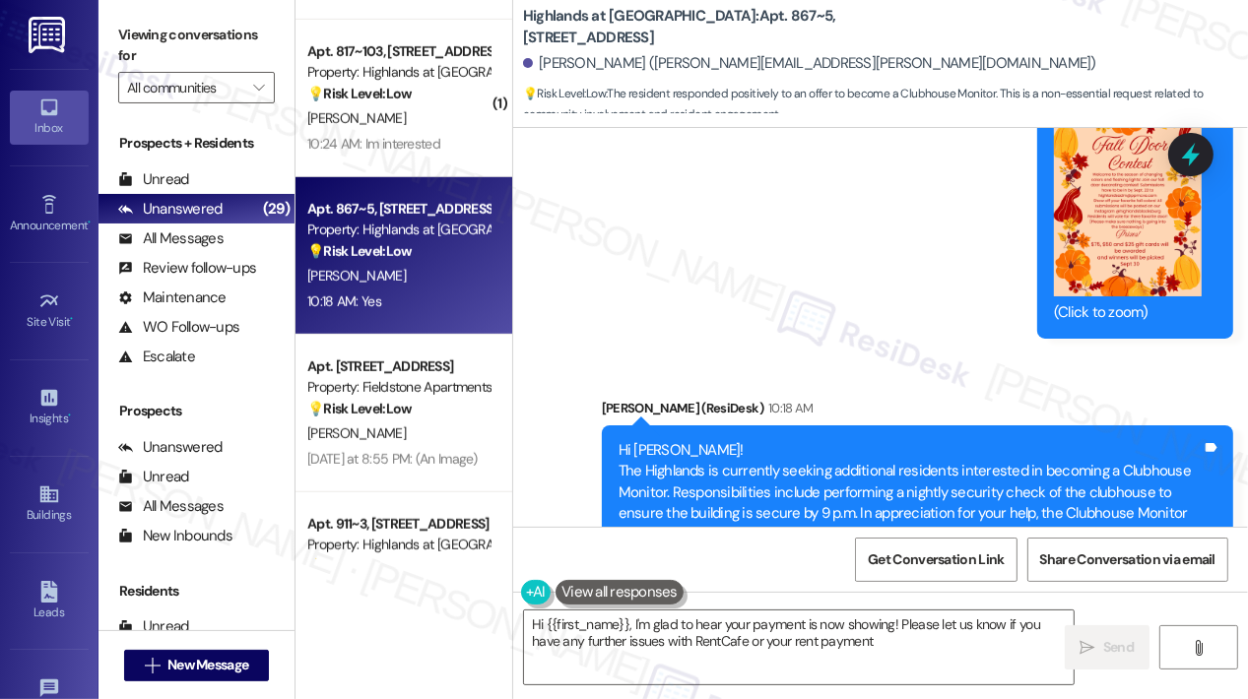
type textarea "Hi {{first_name}}, I'm glad to hear your payment is now showing! Please let us …"
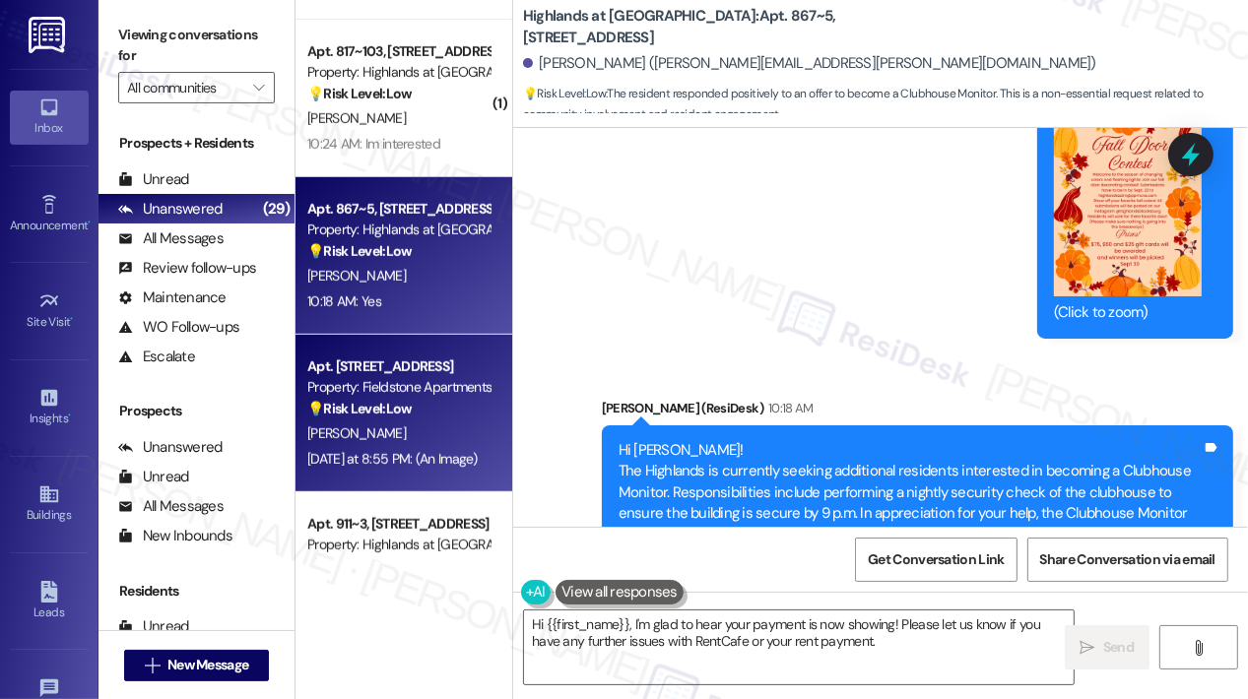
click at [433, 424] on div "[PERSON_NAME]" at bounding box center [398, 433] width 186 height 25
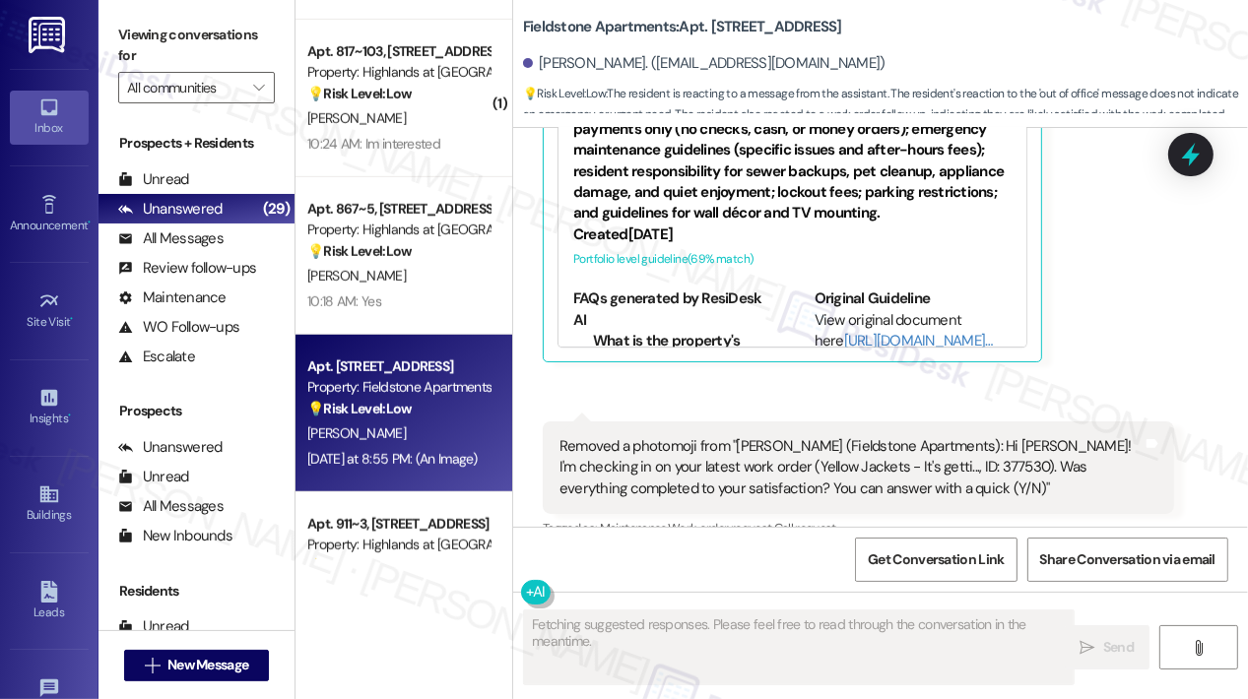
scroll to position [16525, 0]
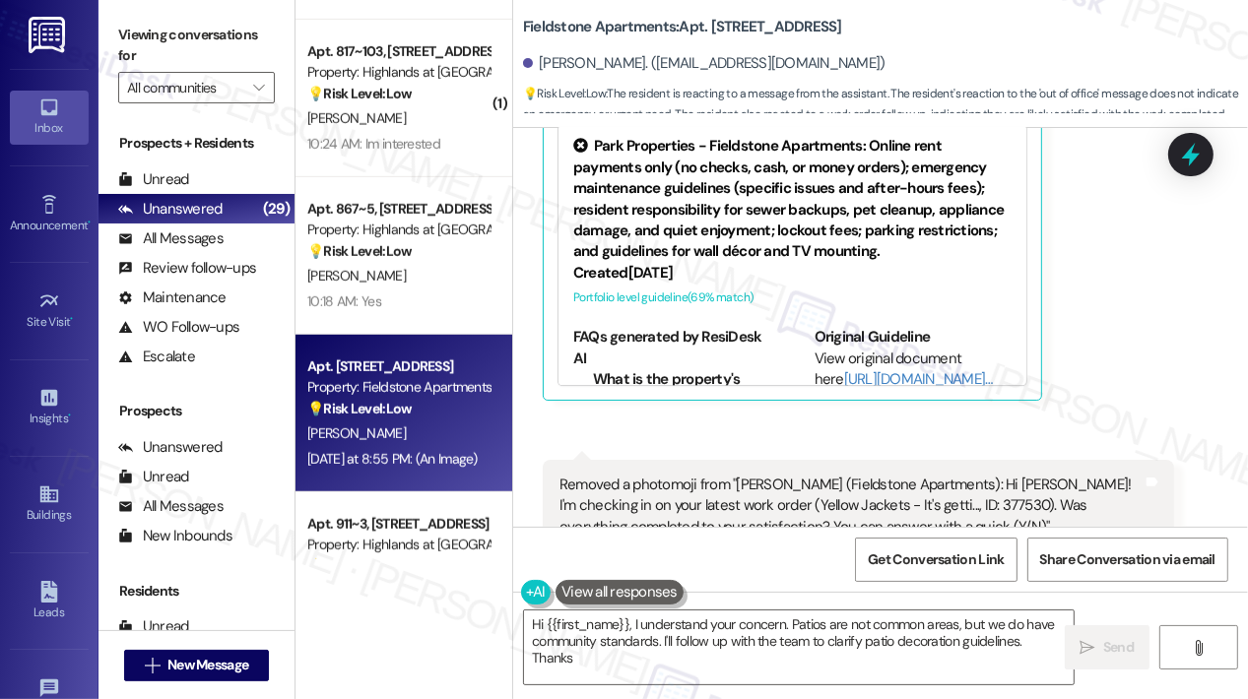
type textarea "Hi {{first_name}}, I understand your concern. Patios are not common areas, but …"
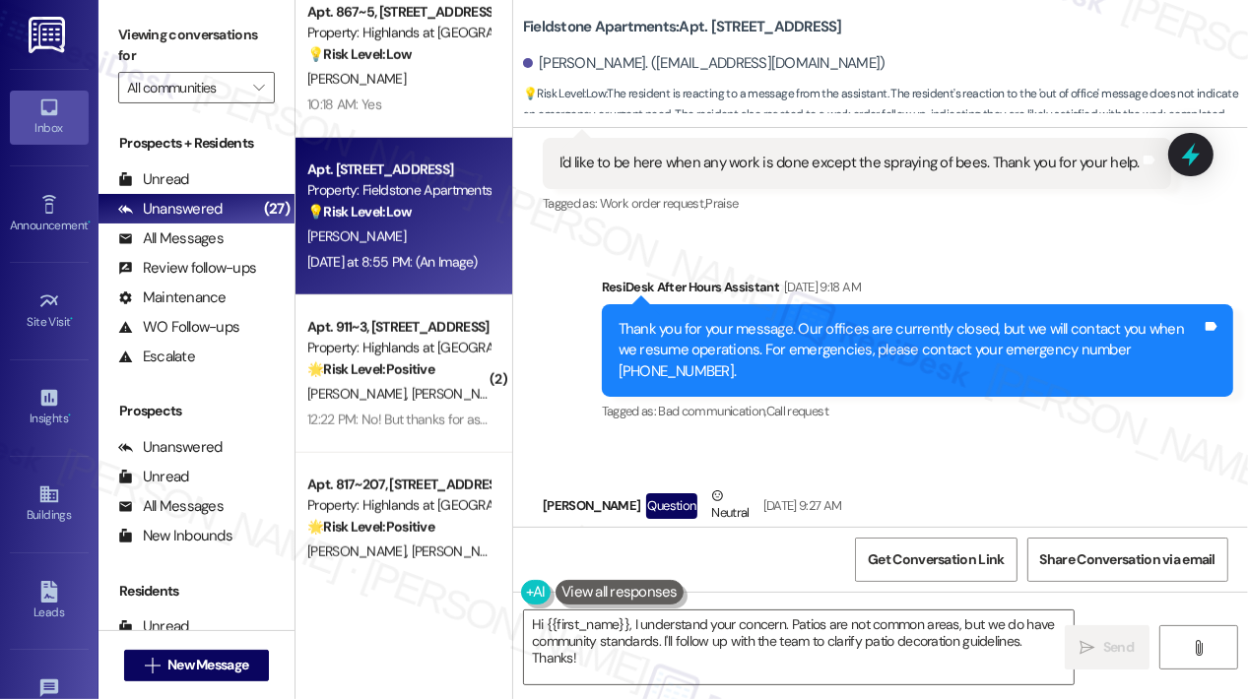
scroll to position [14458, 0]
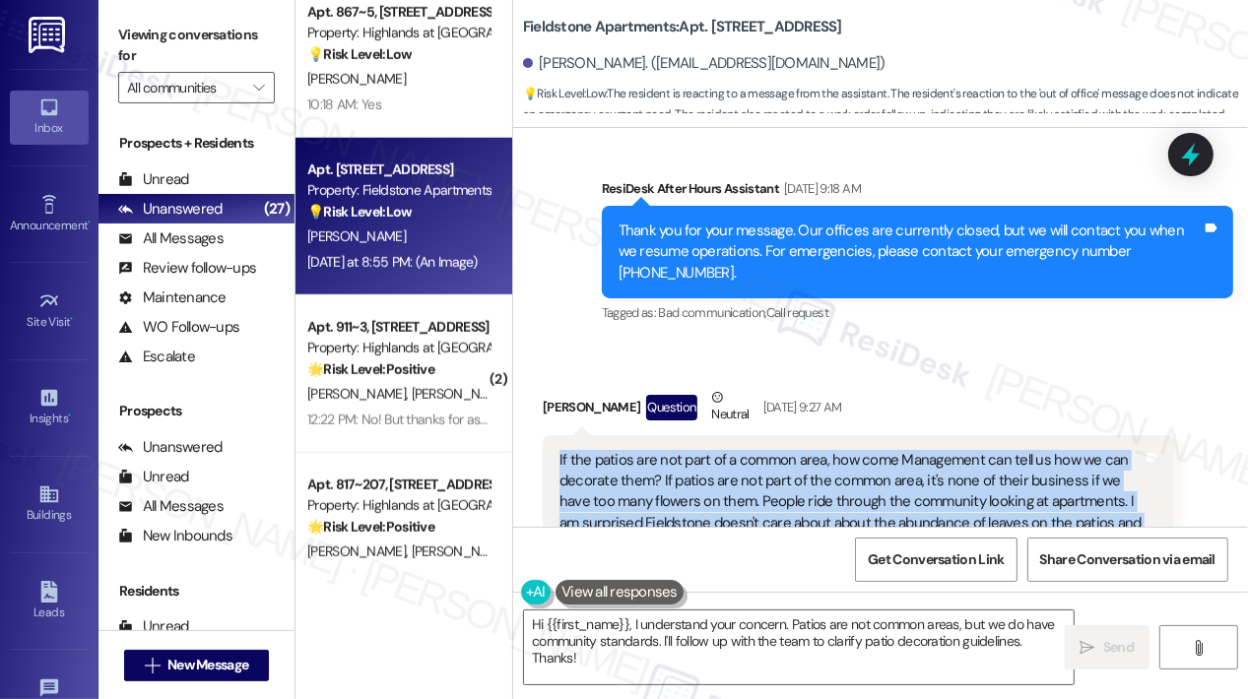
drag, startPoint x: 1078, startPoint y: 449, endPoint x: 558, endPoint y: 360, distance: 527.4
click at [559, 450] on div "If the patios are not part of a common area, how come Management can tell us ho…" at bounding box center [850, 502] width 583 height 105
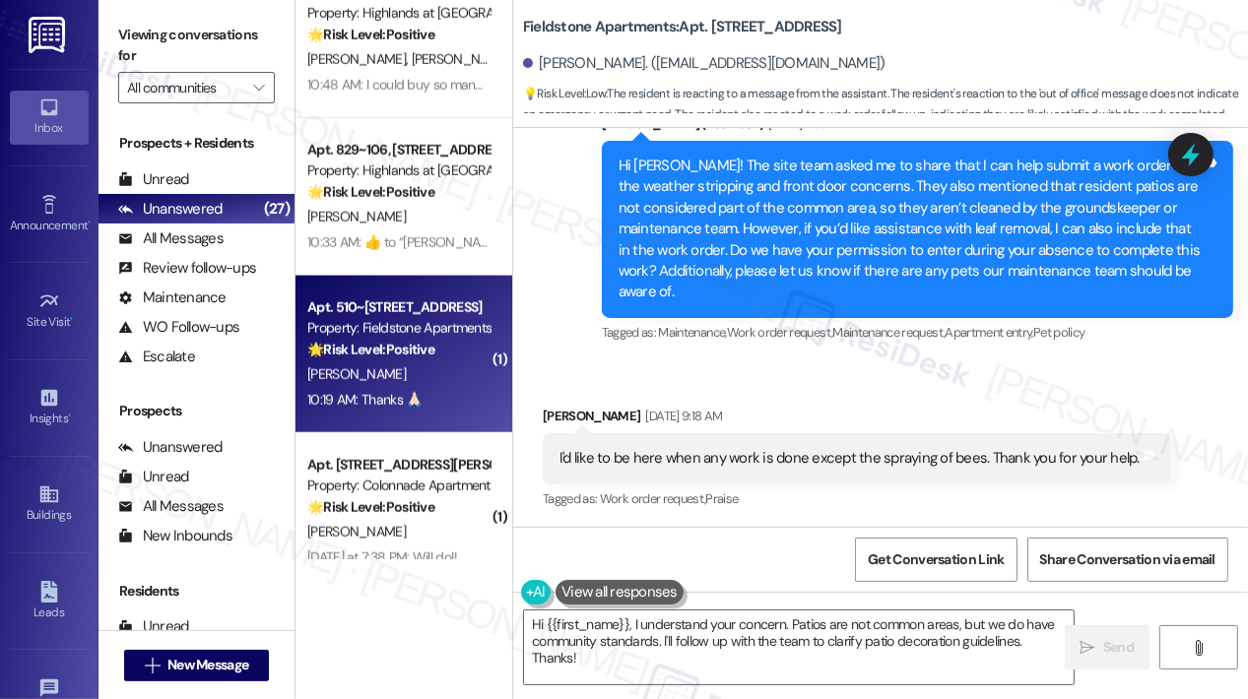
scroll to position [1871, 0]
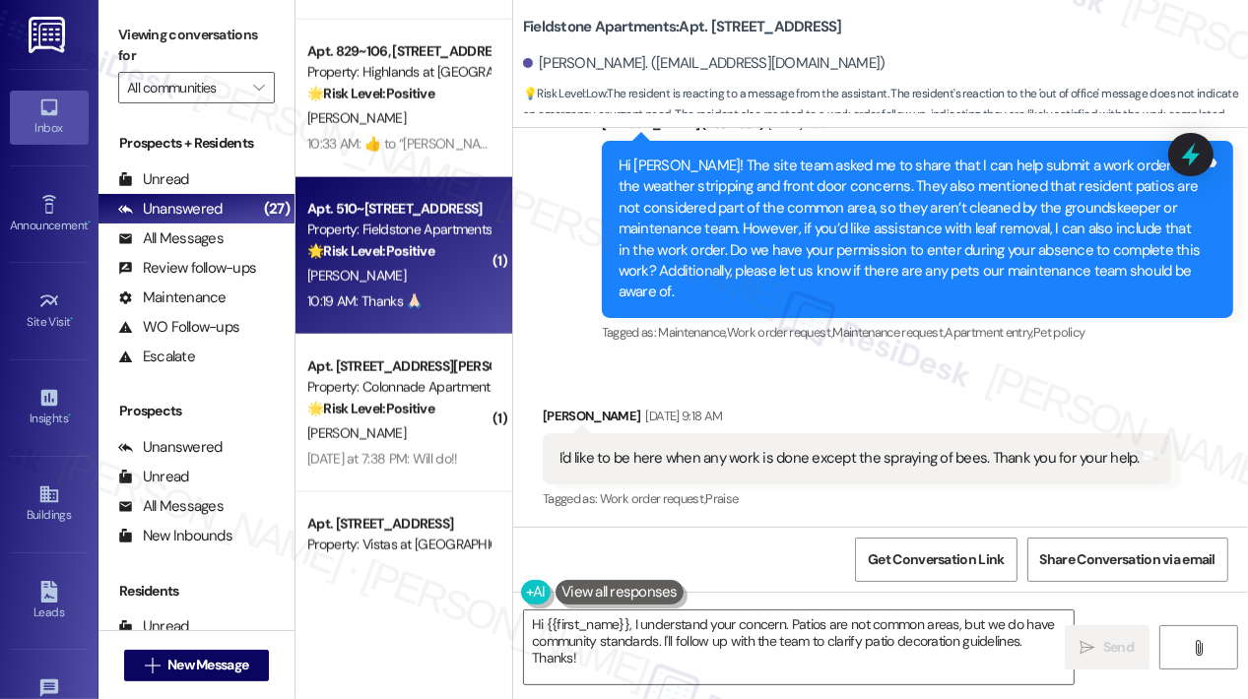
click at [449, 401] on div "🌟 Risk Level: Positive The resident is providing positive feedback about their …" at bounding box center [398, 409] width 182 height 21
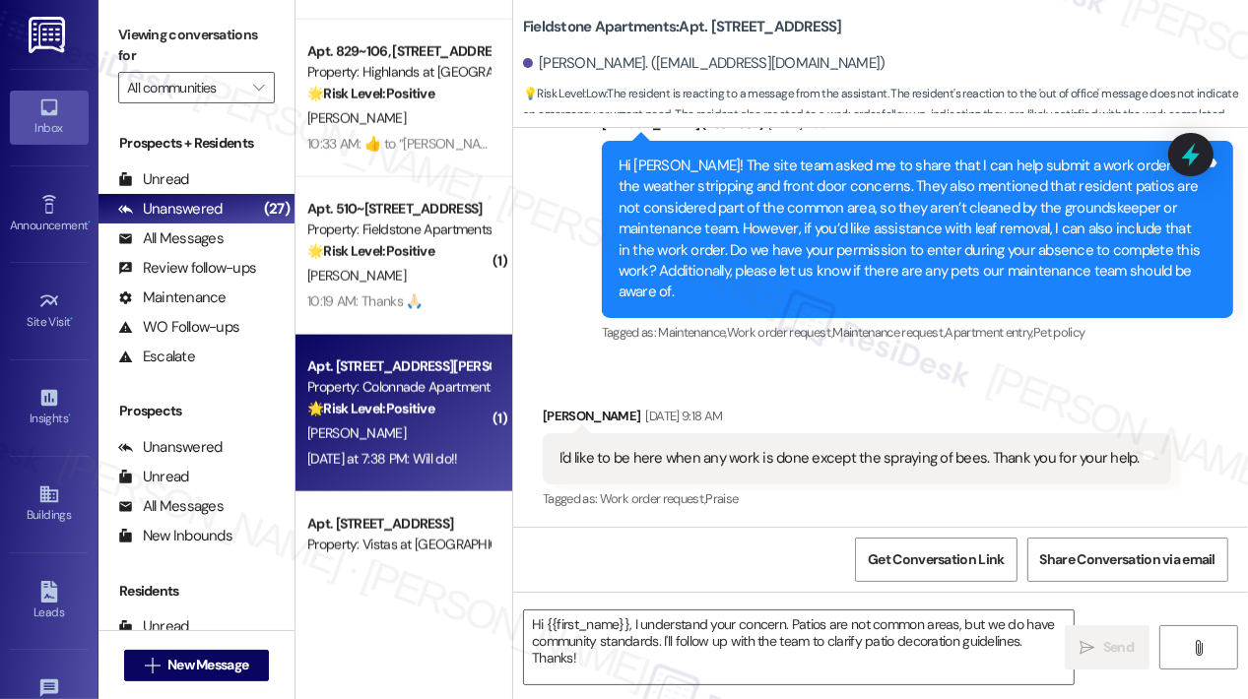
type textarea "Fetching suggested responses. Please feel free to read through the conversation…"
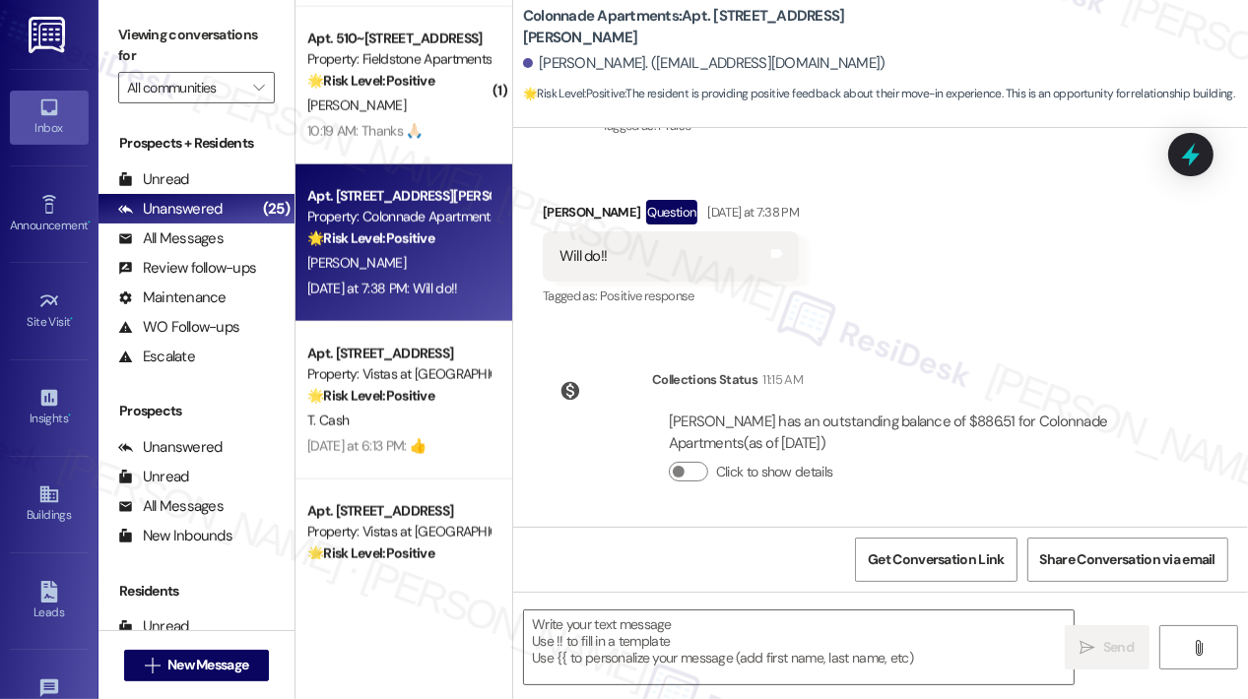
scroll to position [2166, 0]
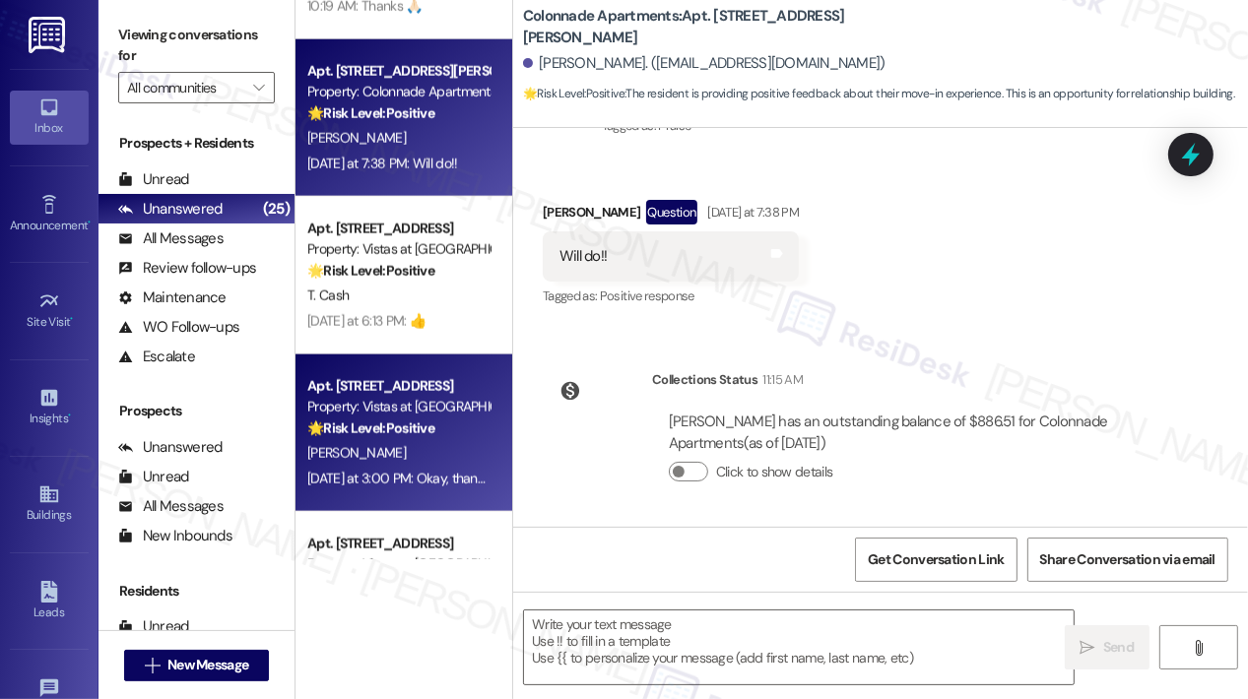
click at [453, 435] on div "🌟 Risk Level: Positive Resident is simply acknowledging the office closure anno…" at bounding box center [398, 429] width 182 height 21
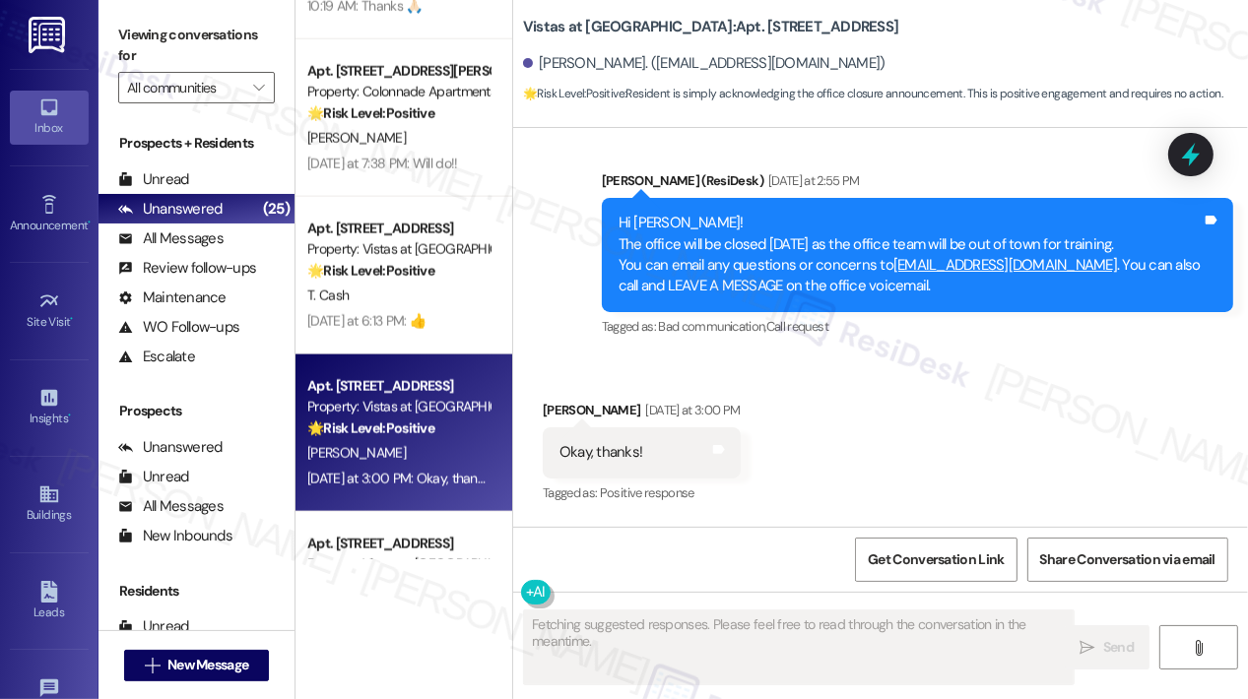
scroll to position [11613, 0]
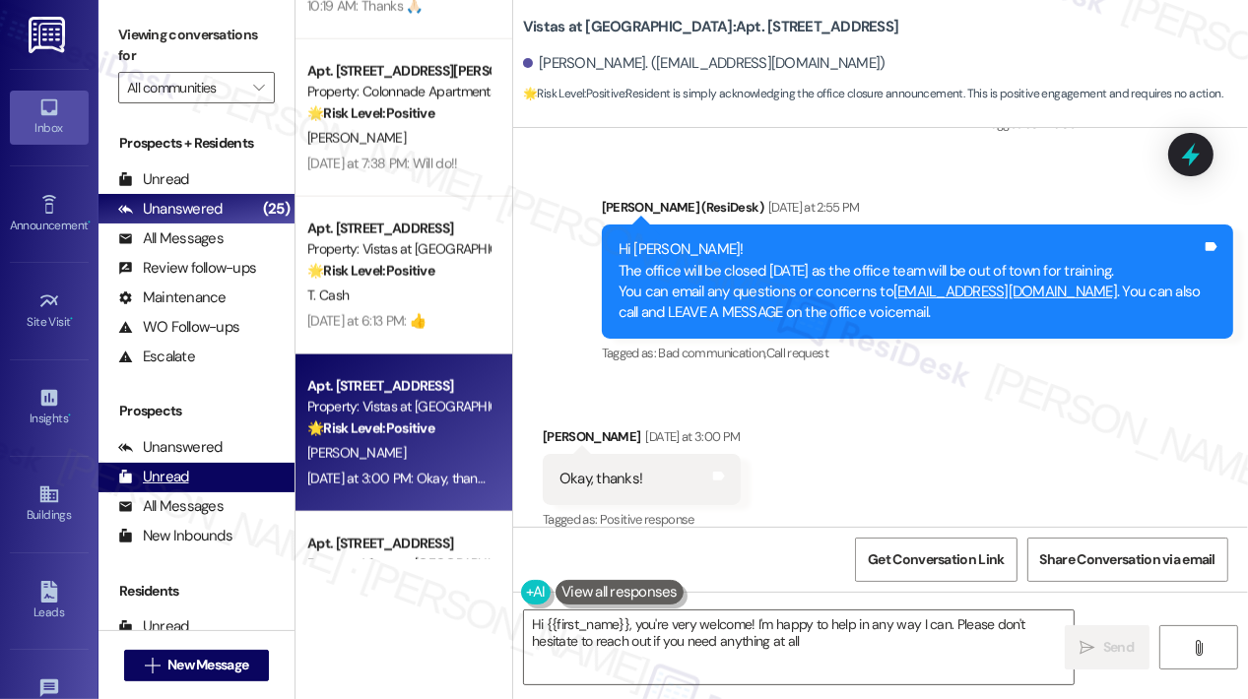
type textarea "Hi {{first_name}}, you're very welcome! I'm happy to help in any way I can. Ple…"
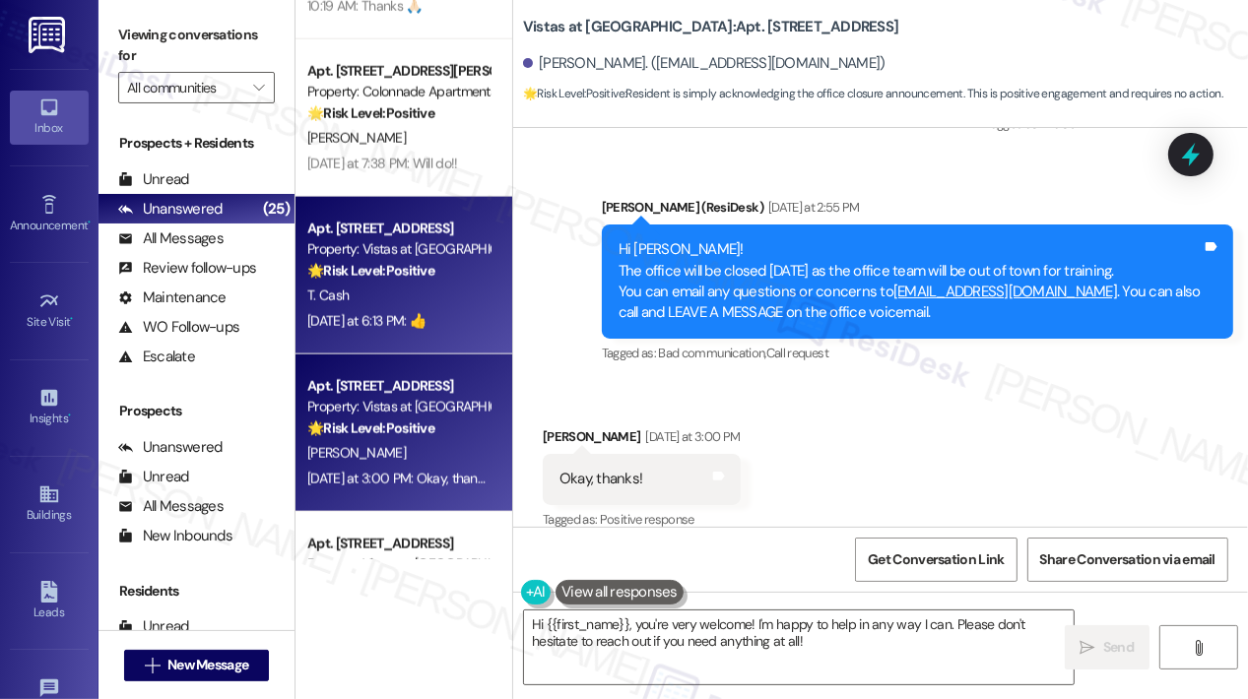
scroll to position [2560, 0]
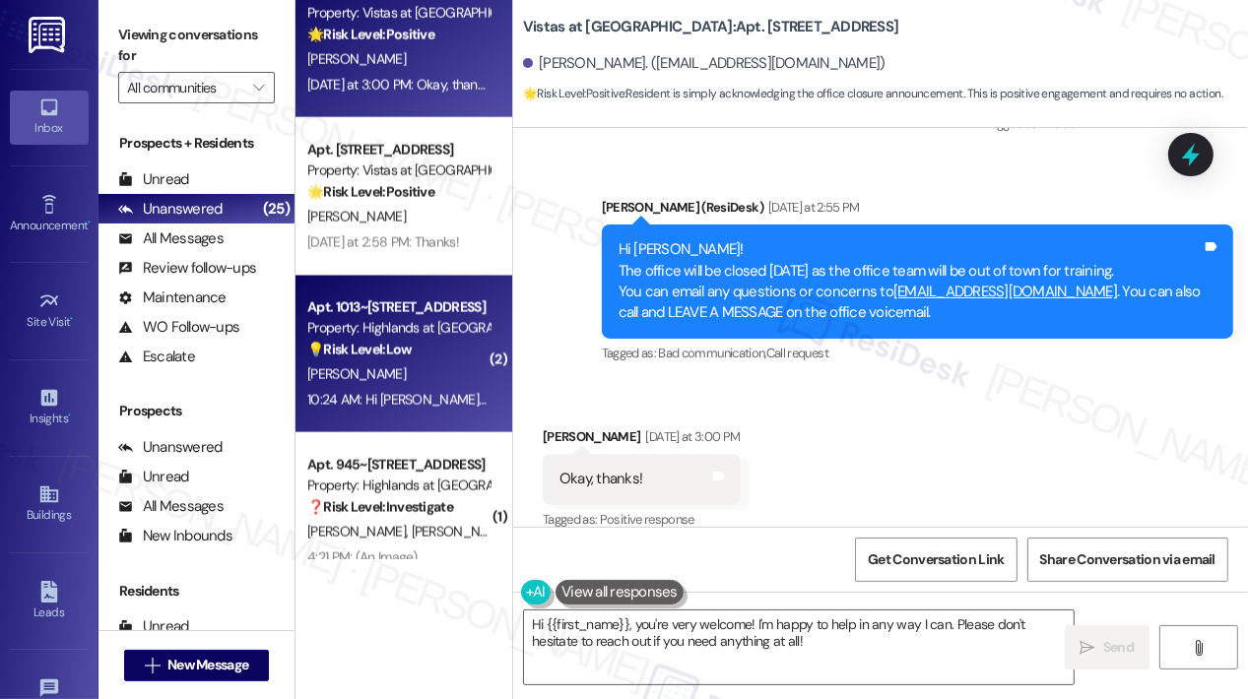
click at [450, 365] on div "[PERSON_NAME]" at bounding box center [398, 374] width 186 height 25
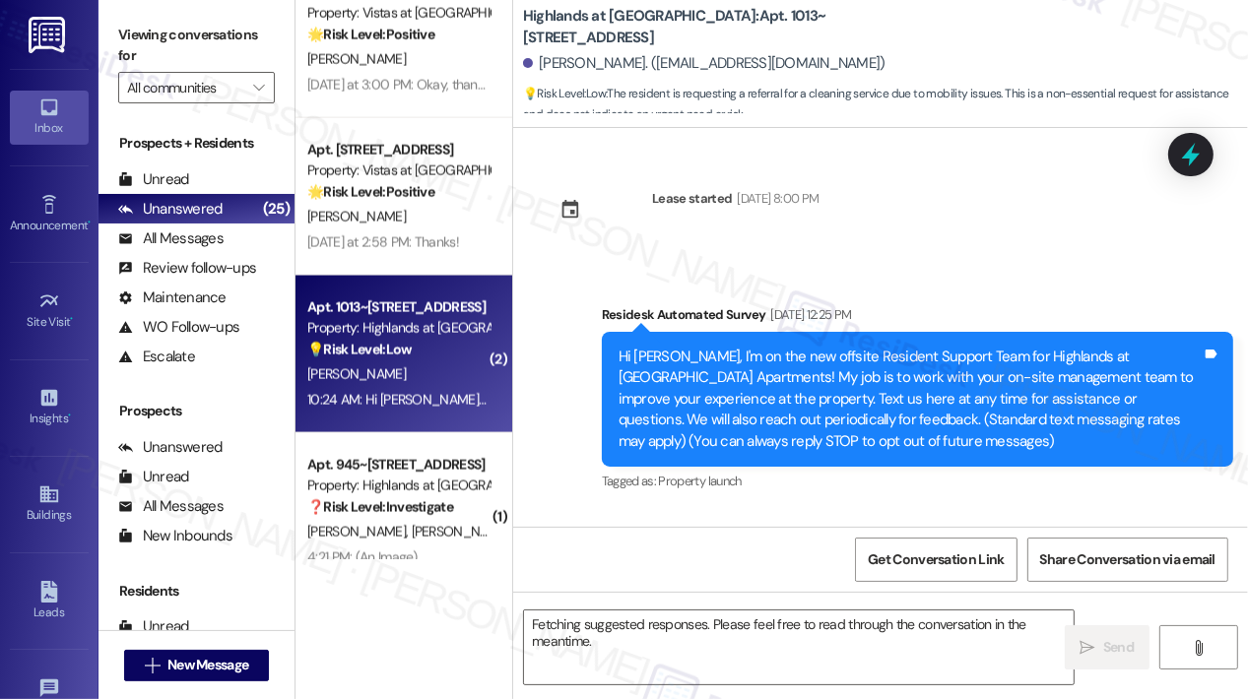
scroll to position [30164, 0]
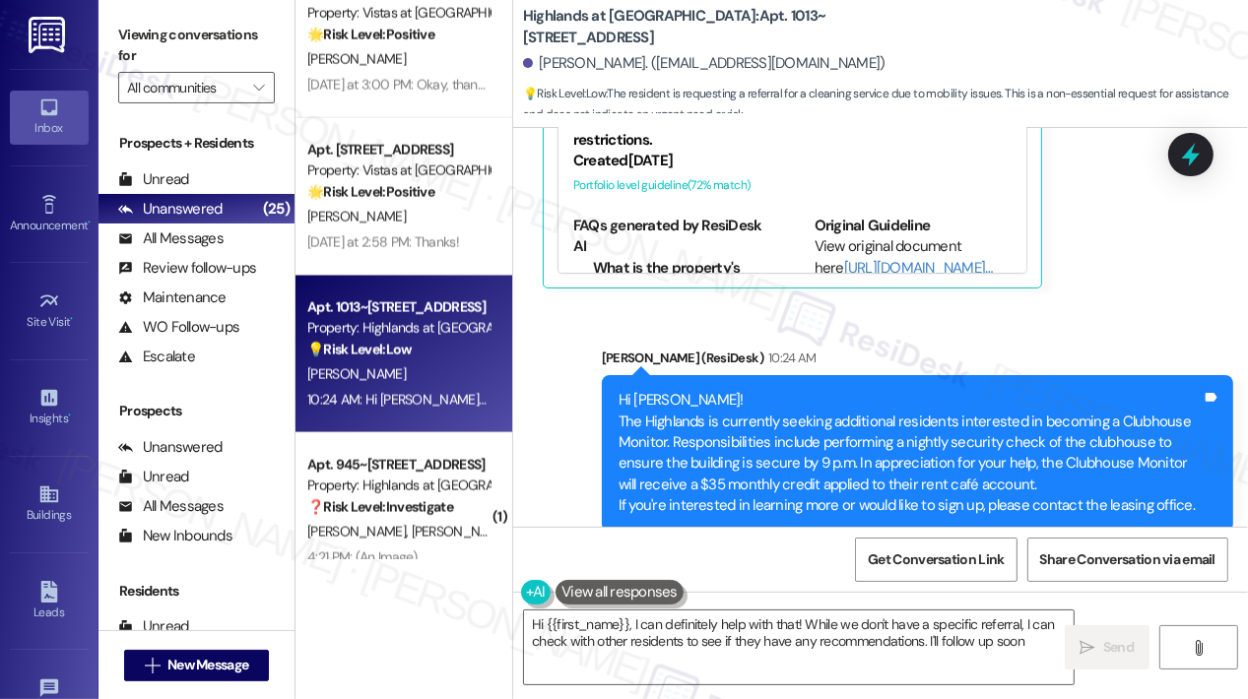
type textarea "Hi {{first_name}}, I can definitely help with that! While we don't have a speci…"
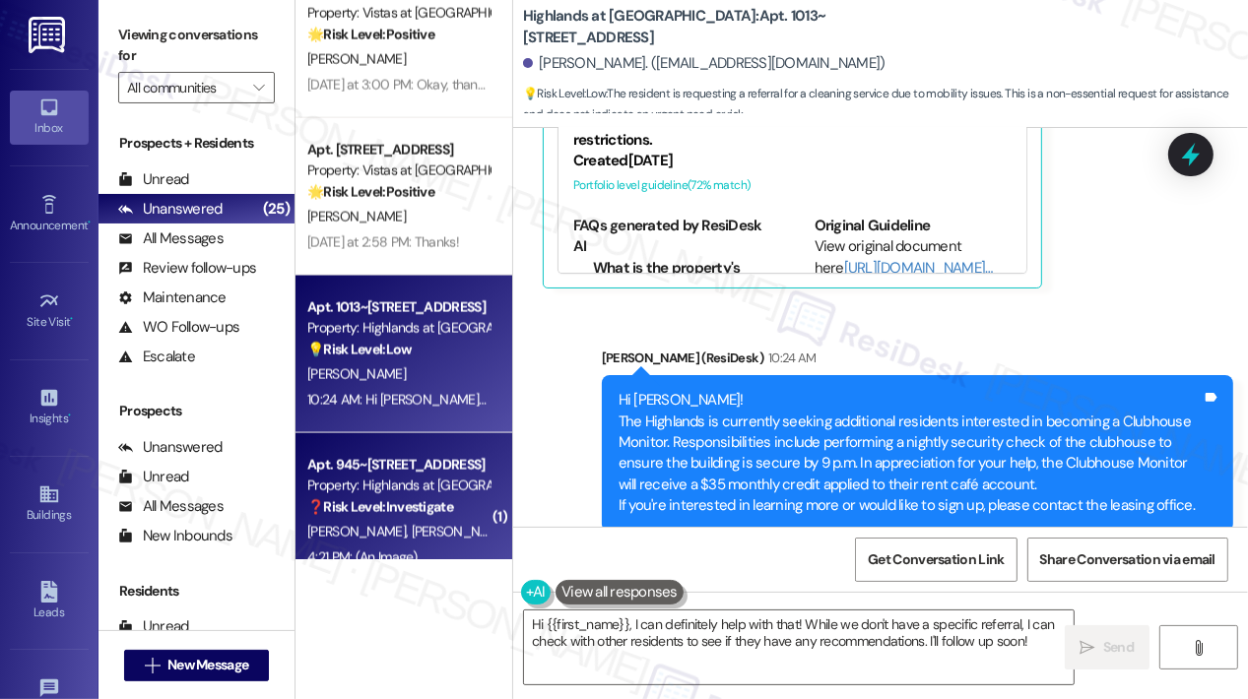
click at [444, 474] on div "Apt. 945~[STREET_ADDRESS]" at bounding box center [398, 465] width 182 height 21
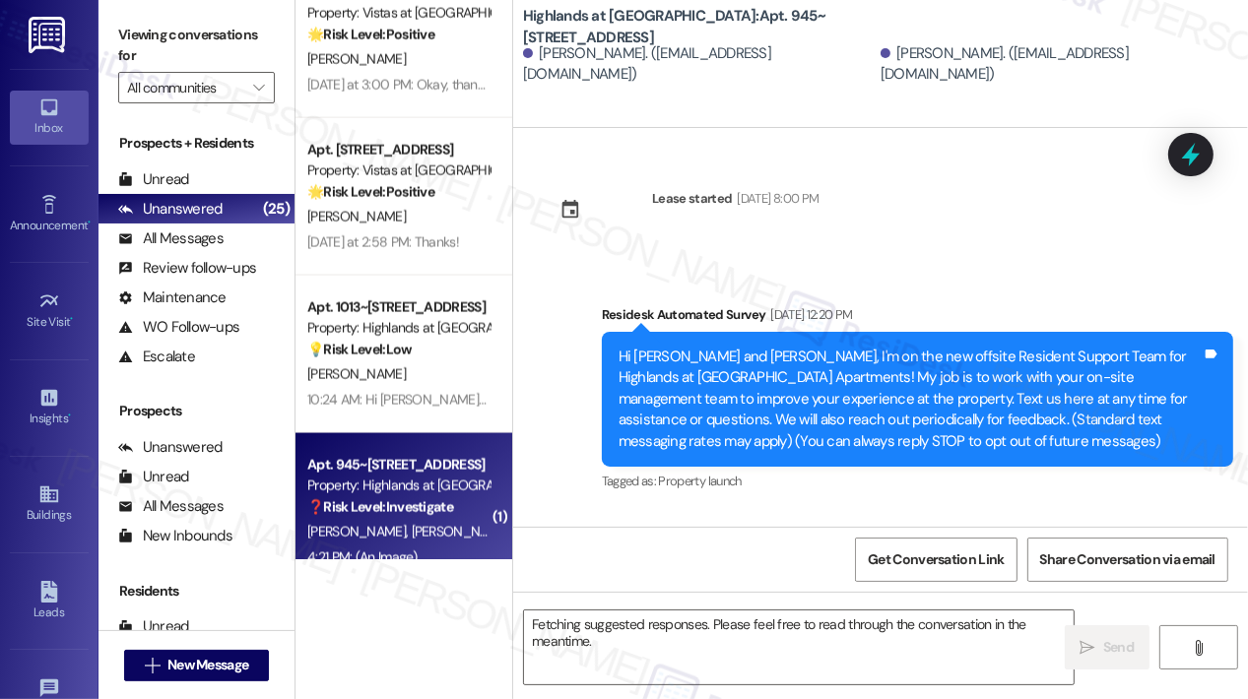
scroll to position [63208, 0]
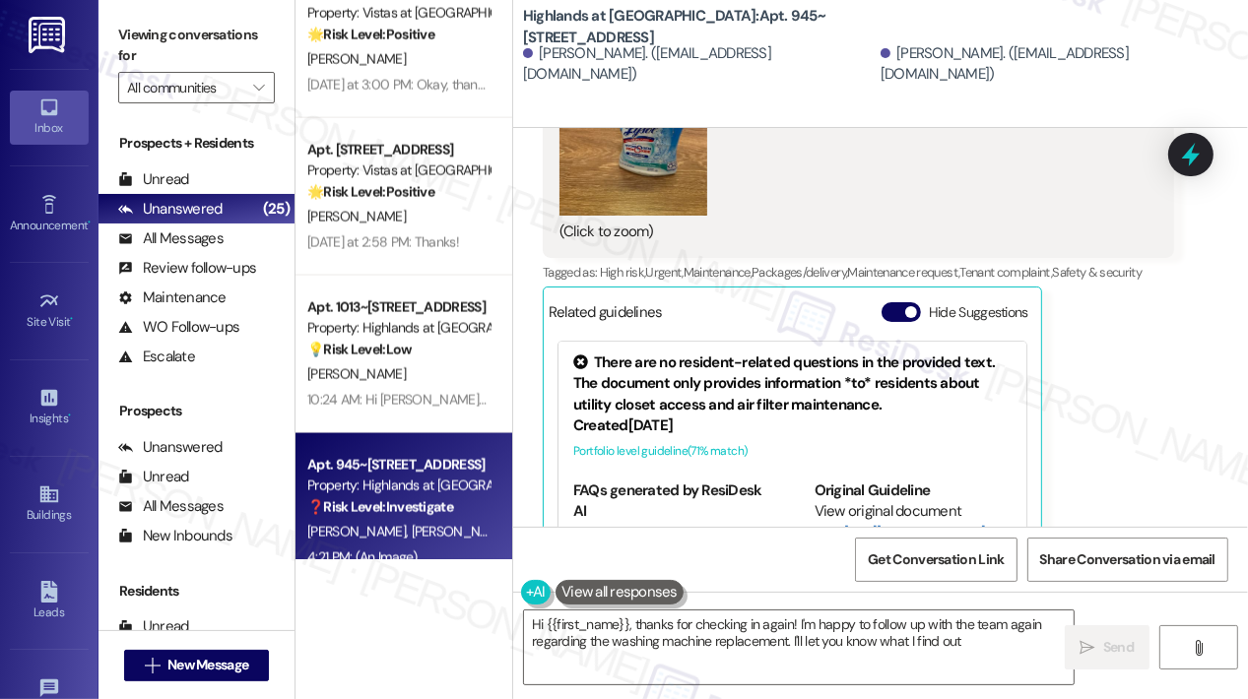
type textarea "Hi {{first_name}}, thanks for checking in again! I'm happy to follow up with th…"
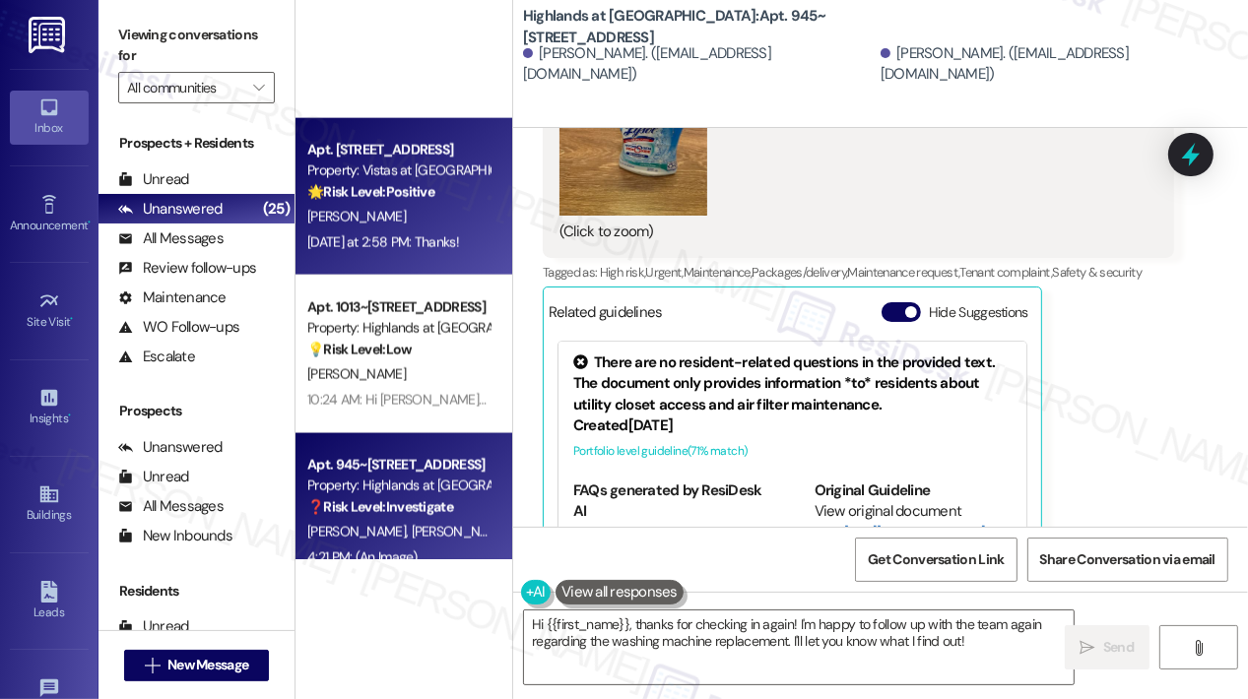
scroll to position [2856, 0]
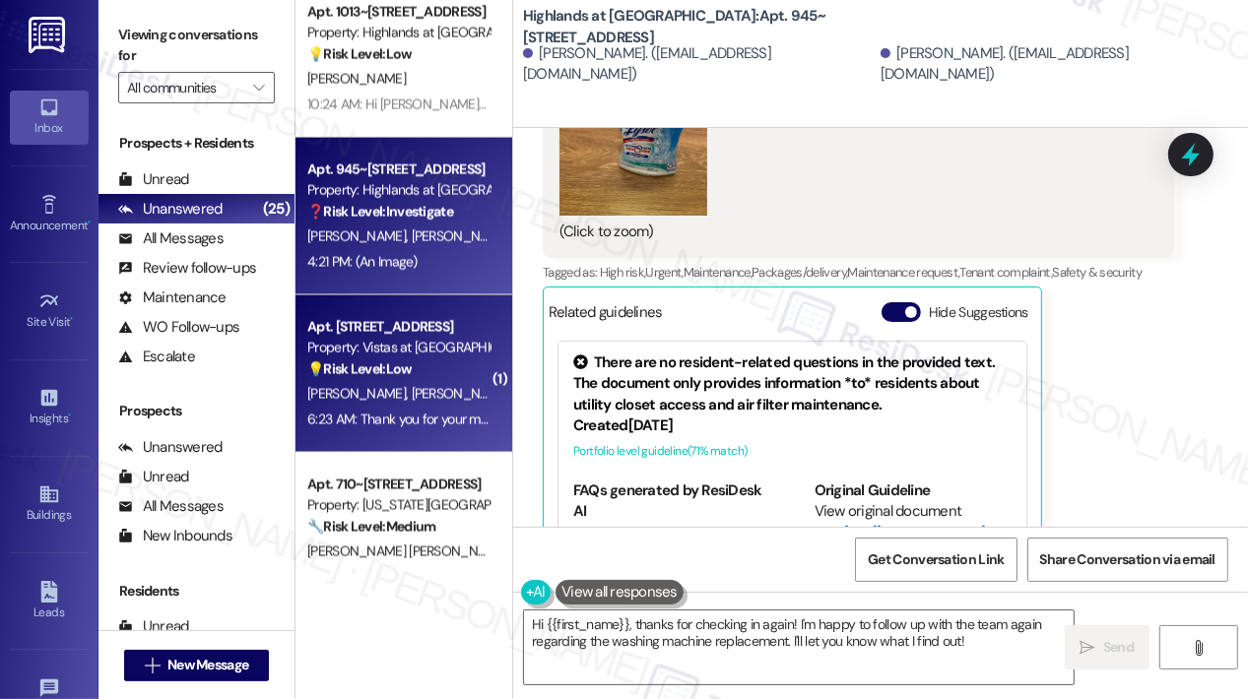
click at [404, 322] on div "Apt. [STREET_ADDRESS]" at bounding box center [398, 327] width 182 height 21
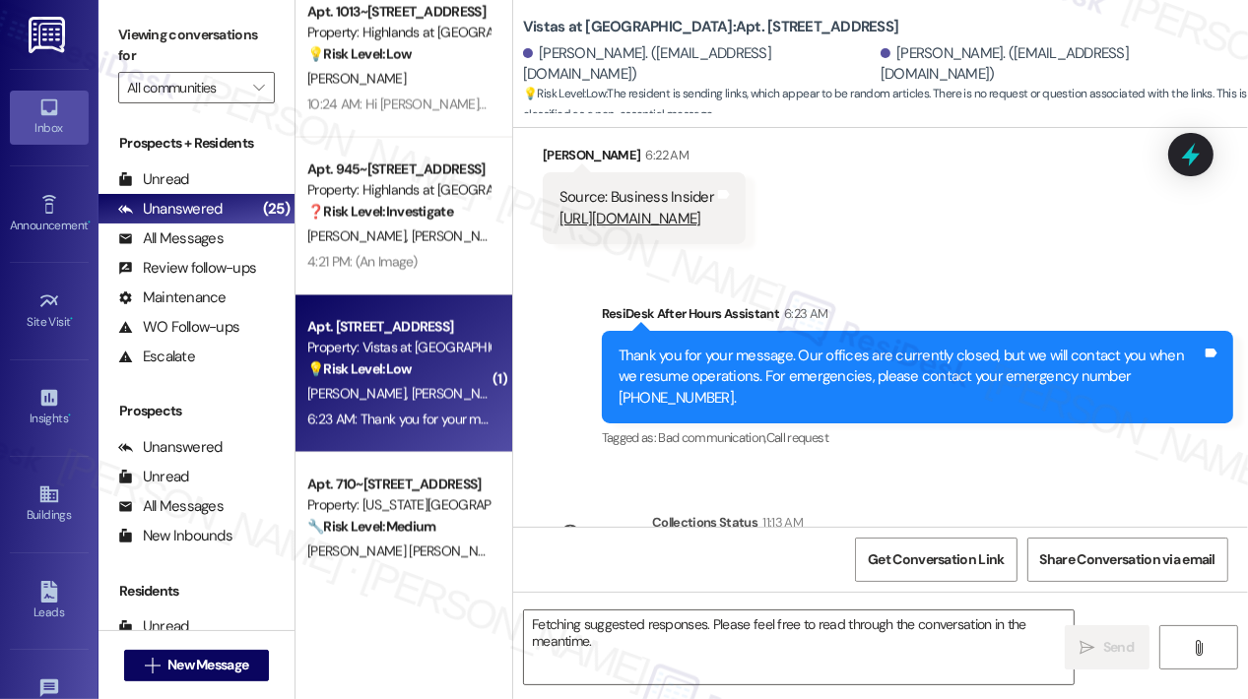
scroll to position [6379, 0]
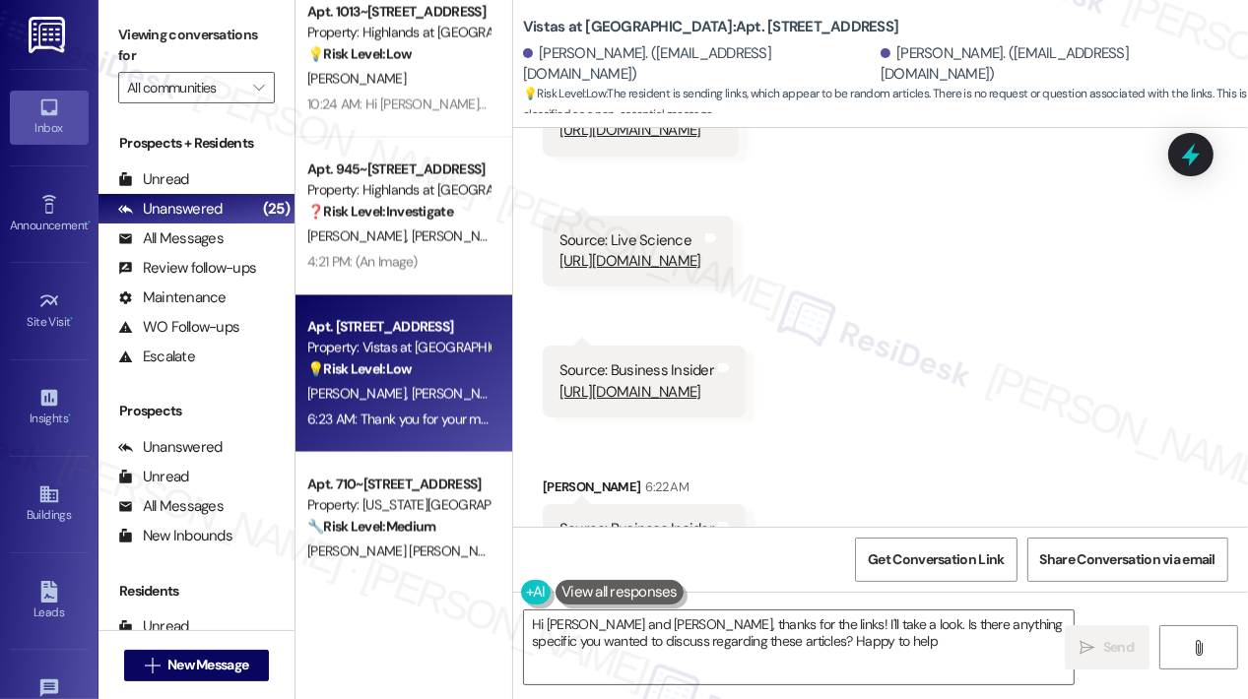
type textarea "Hi [PERSON_NAME] and [PERSON_NAME], thanks for the links! I'll take a look. Is …"
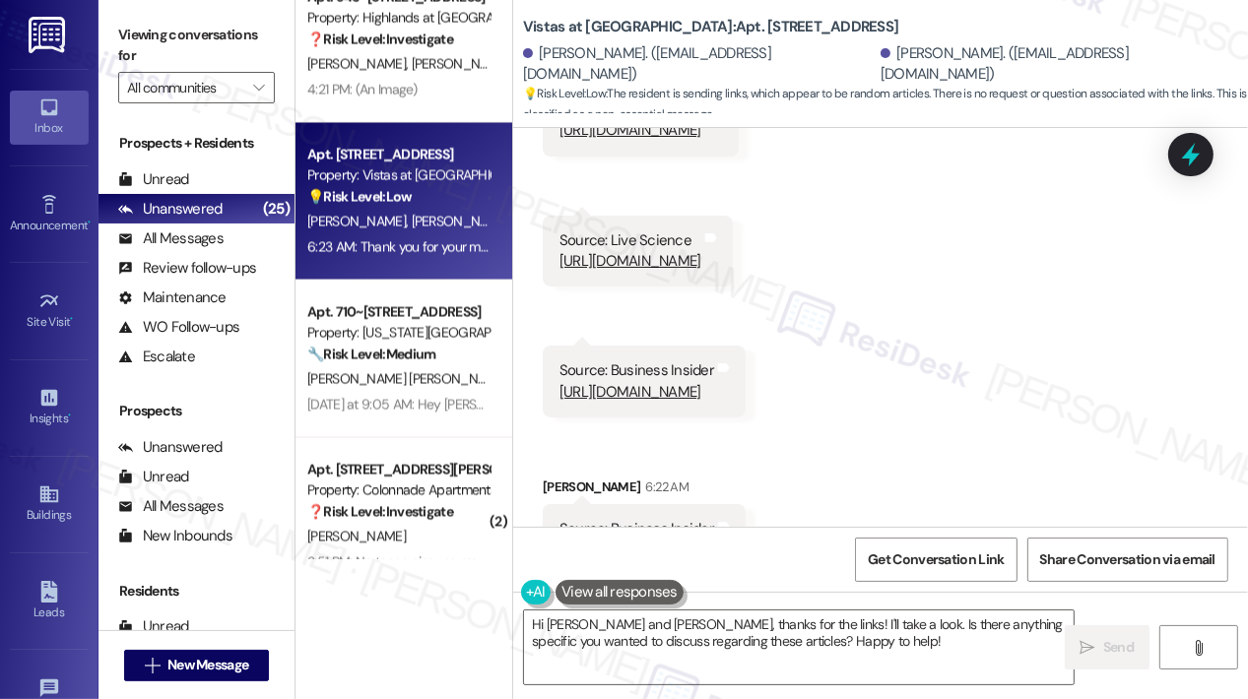
scroll to position [3151, 0]
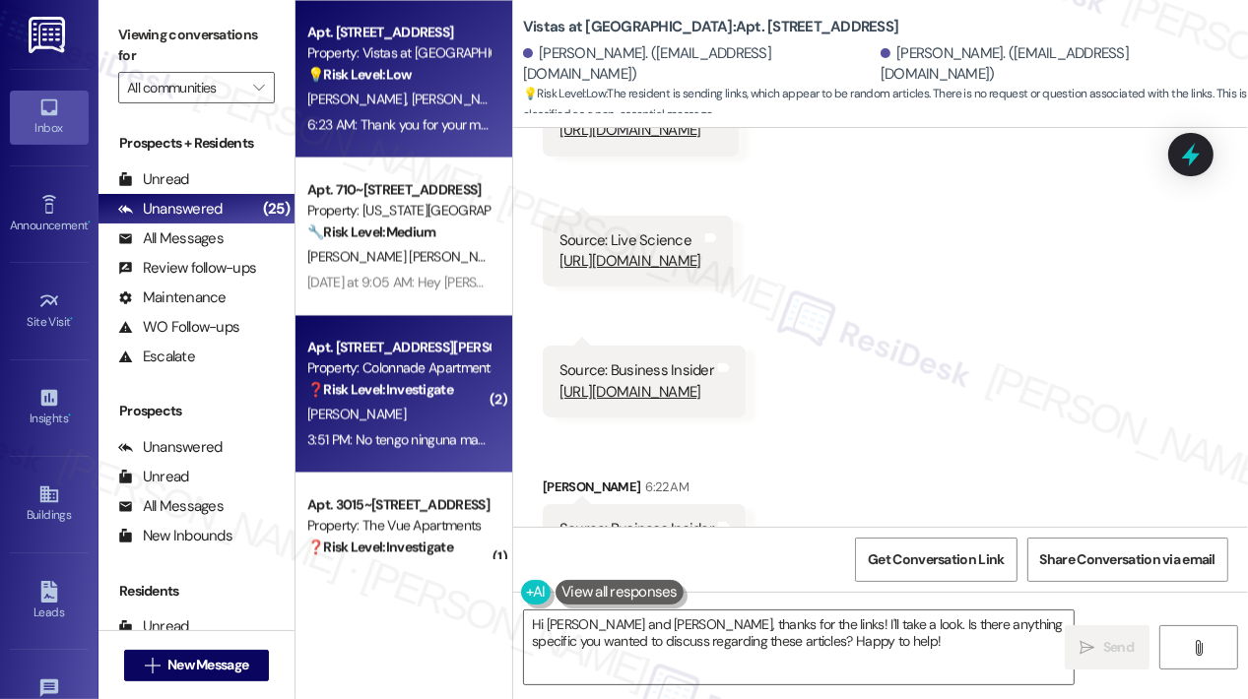
click at [402, 351] on div "Apt. [STREET_ADDRESS][PERSON_NAME]" at bounding box center [398, 347] width 182 height 21
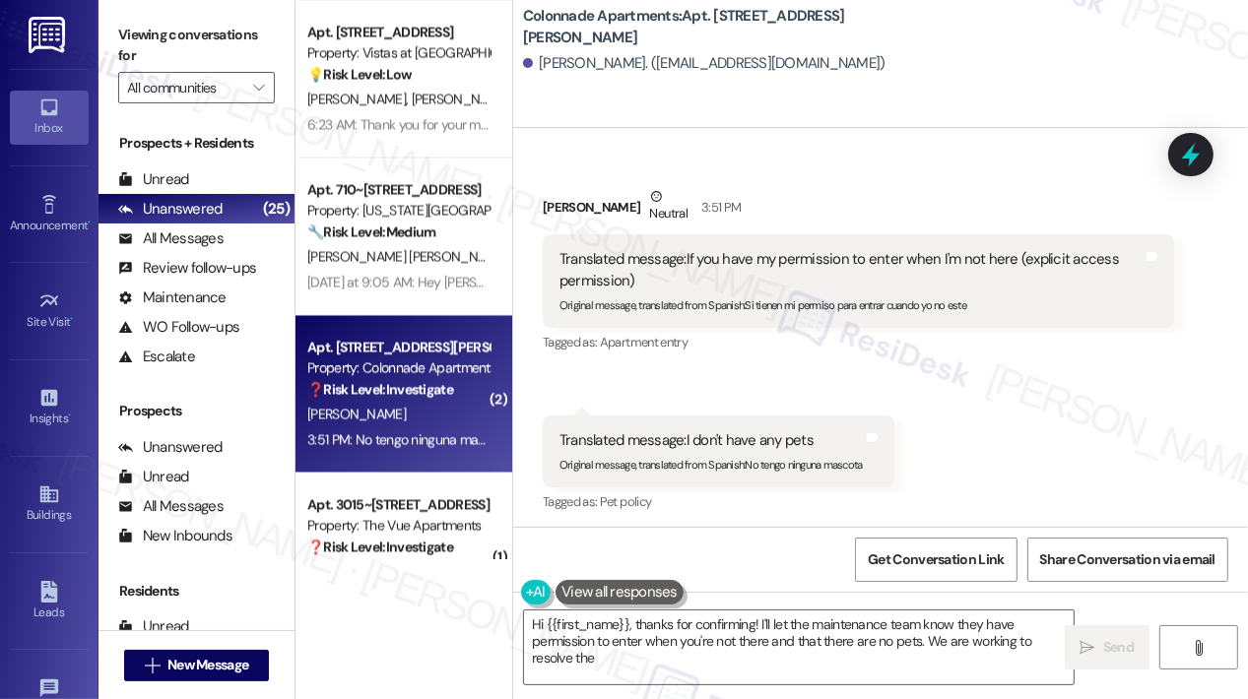
scroll to position [2639, 0]
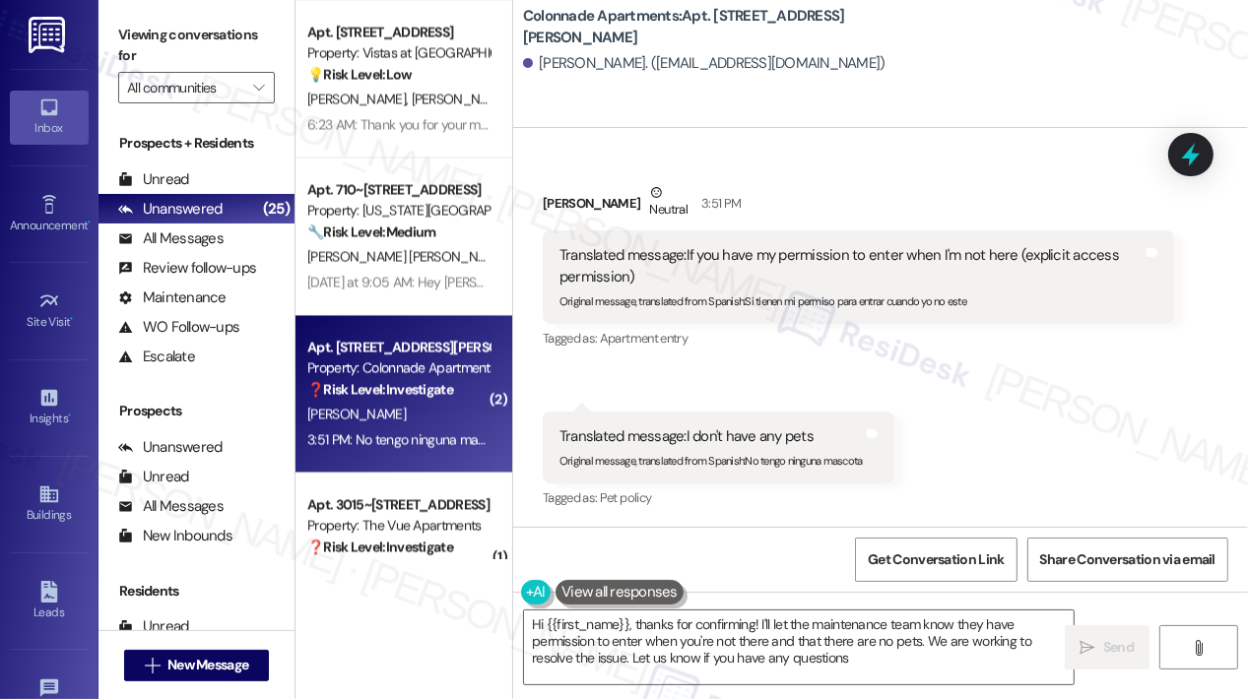
type textarea "Hi {{first_name}}, thanks for confirming! I'll let the maintenance team know th…"
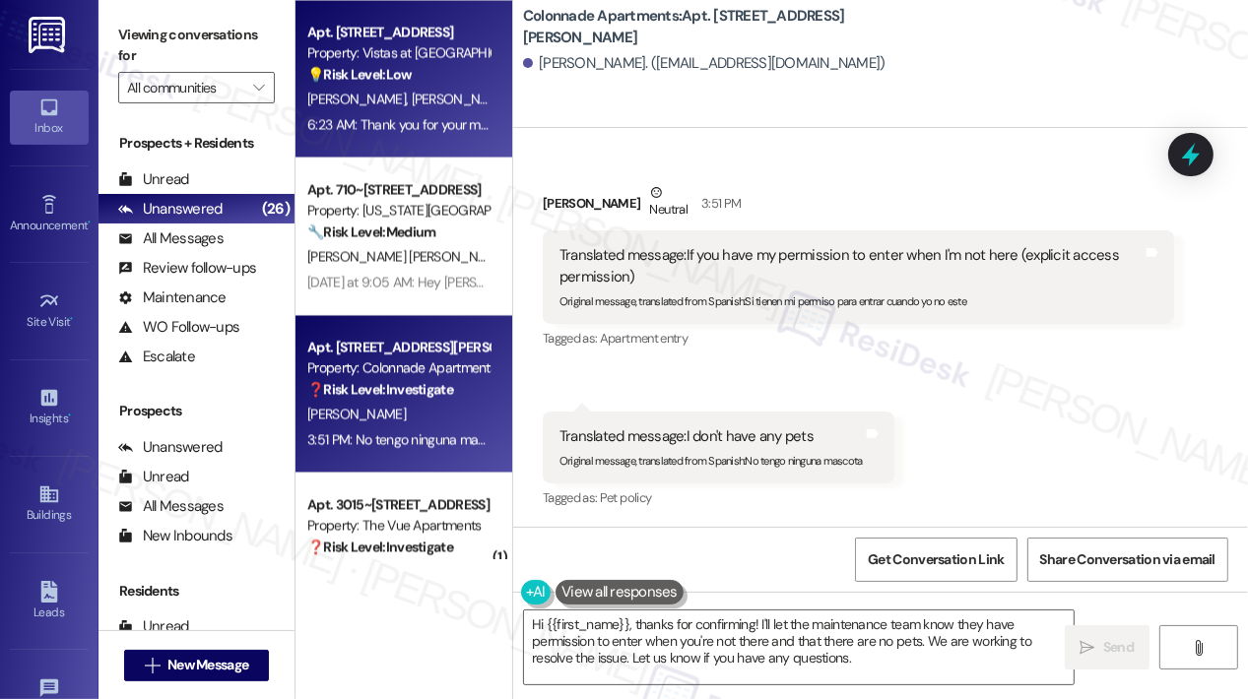
click at [412, 99] on span "[PERSON_NAME]" at bounding box center [461, 99] width 98 height 18
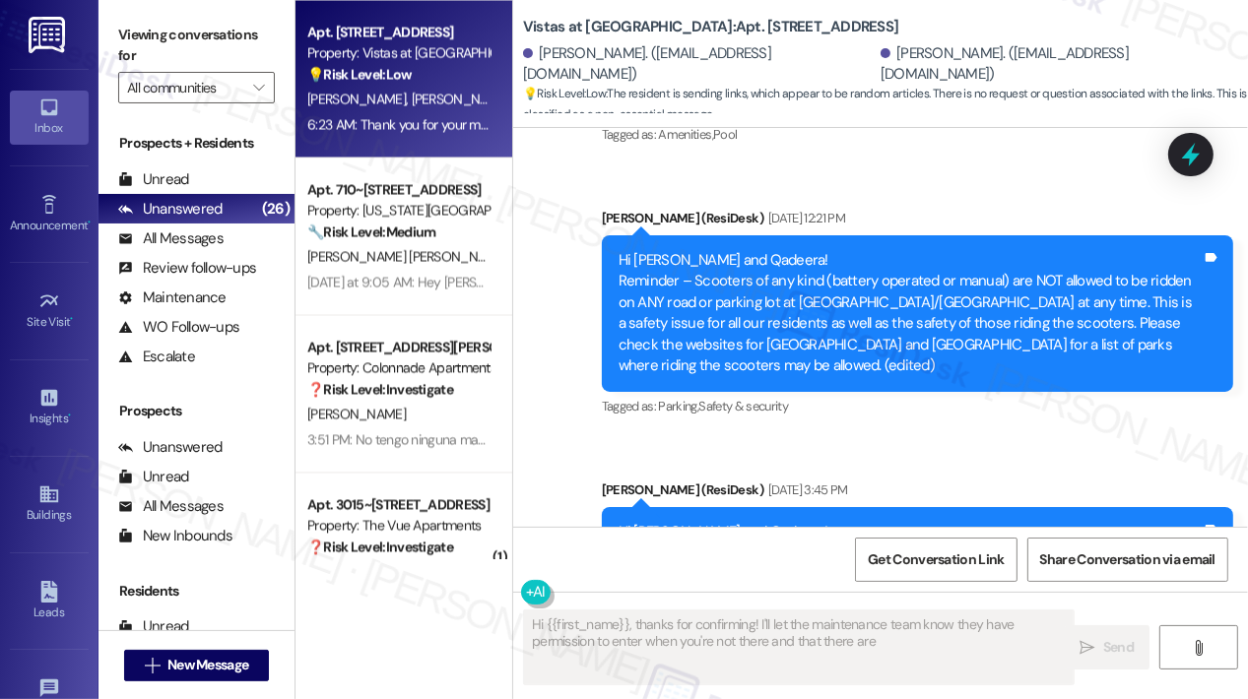
scroll to position [6770, 0]
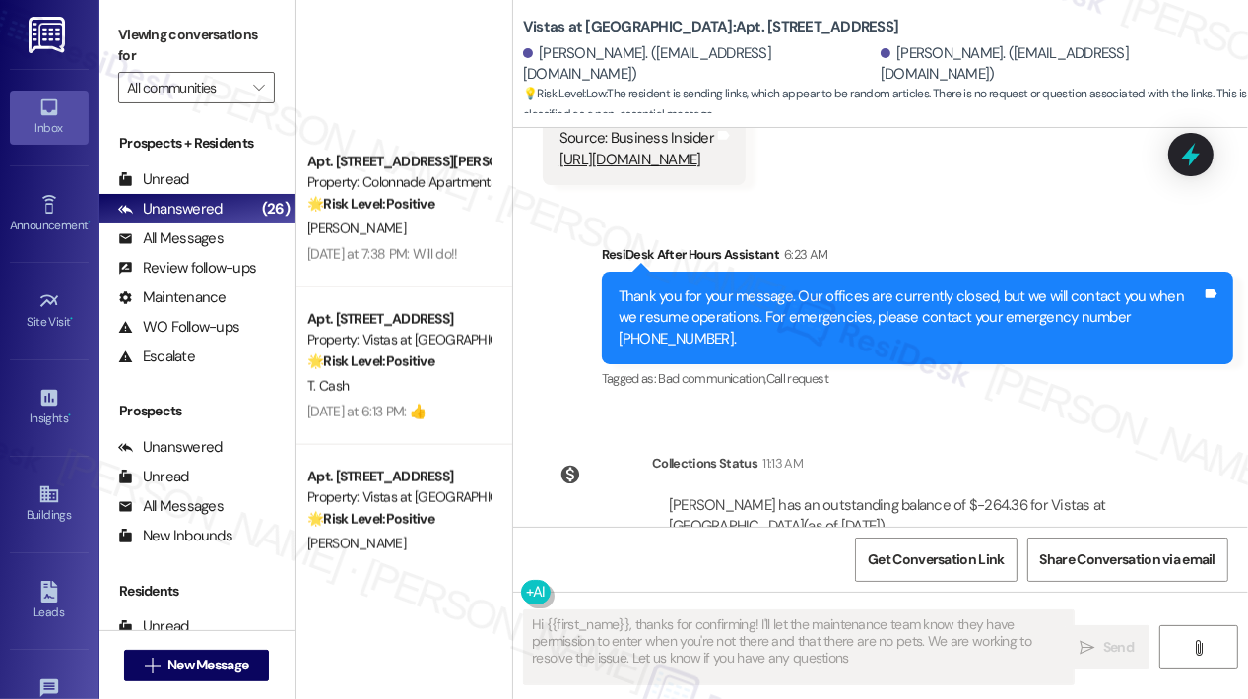
type textarea "Hi {{first_name}}, thanks for confirming! I'll let the maintenance team know th…"
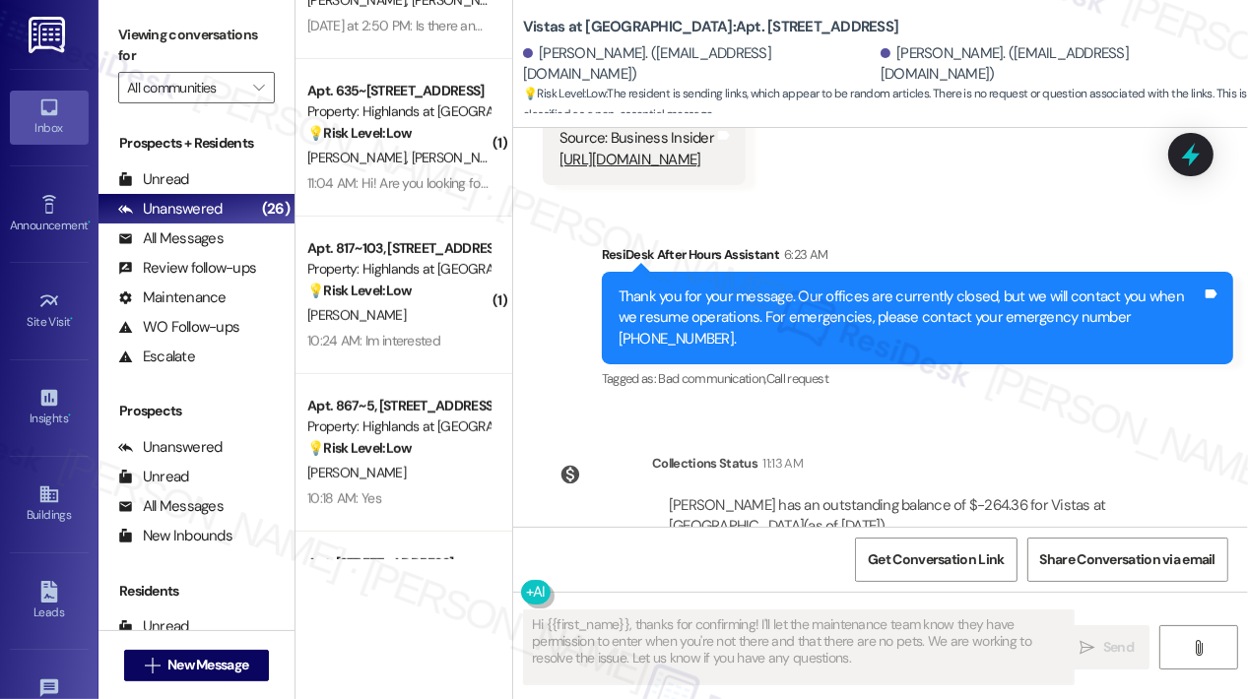
scroll to position [492, 0]
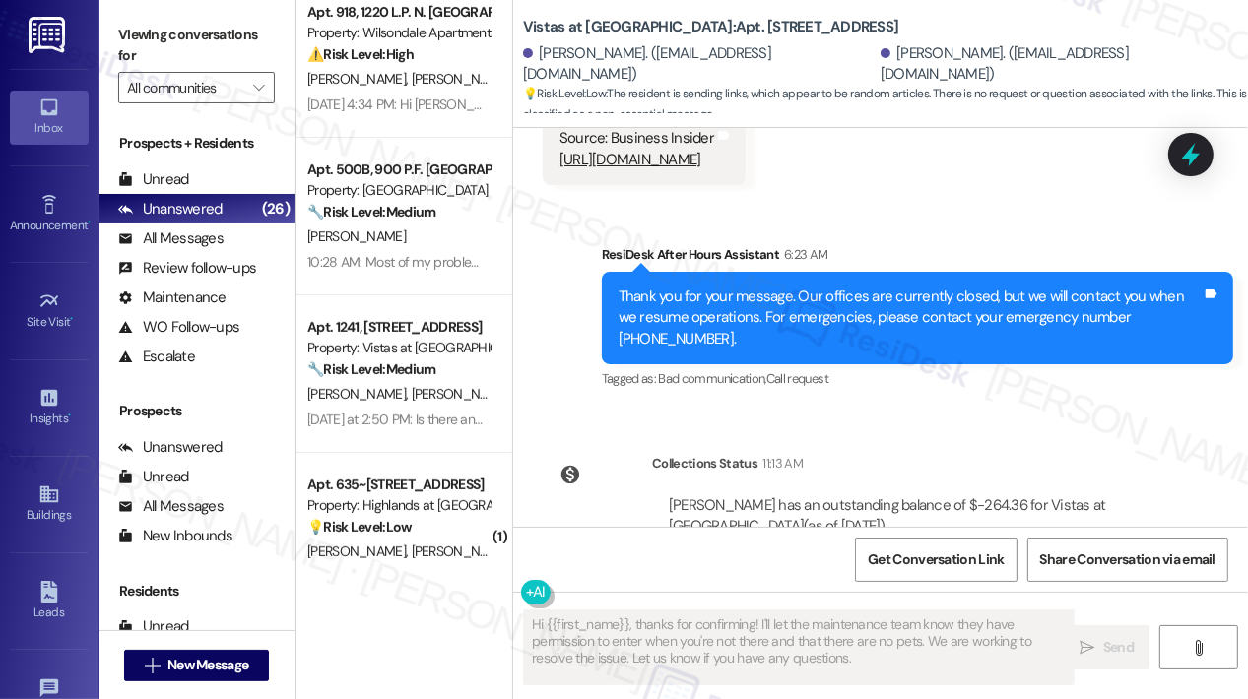
click at [399, 97] on div "[DATE] 4:34 PM: Hi [PERSON_NAME] all us well. I gave a question.. When they cam…" at bounding box center [1078, 105] width 1542 height 18
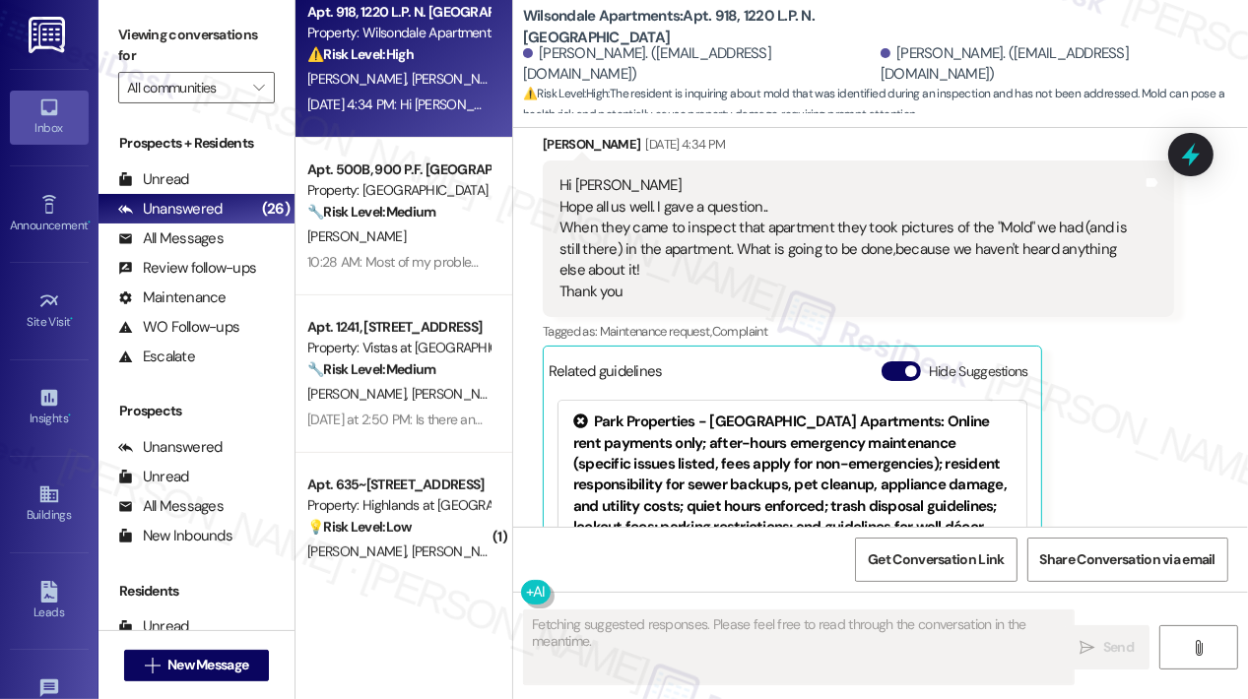
scroll to position [10555, 0]
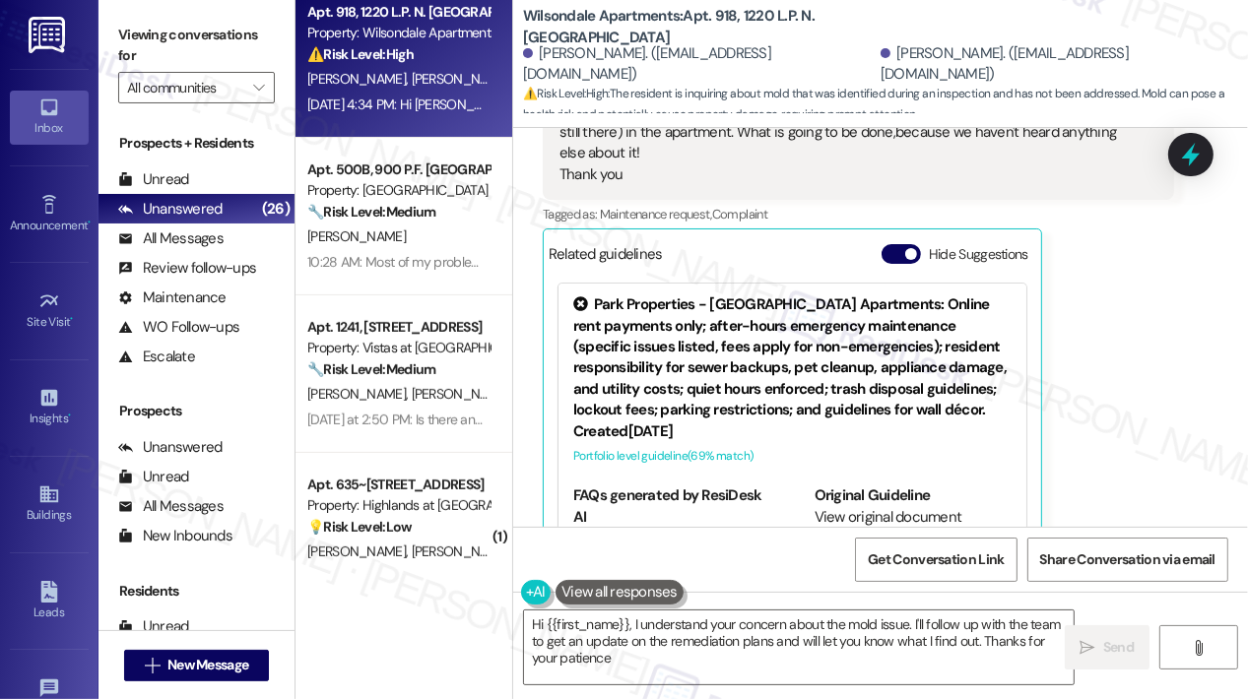
type textarea "Hi {{first_name}}, I understand your concern about the mold issue. I'll follow …"
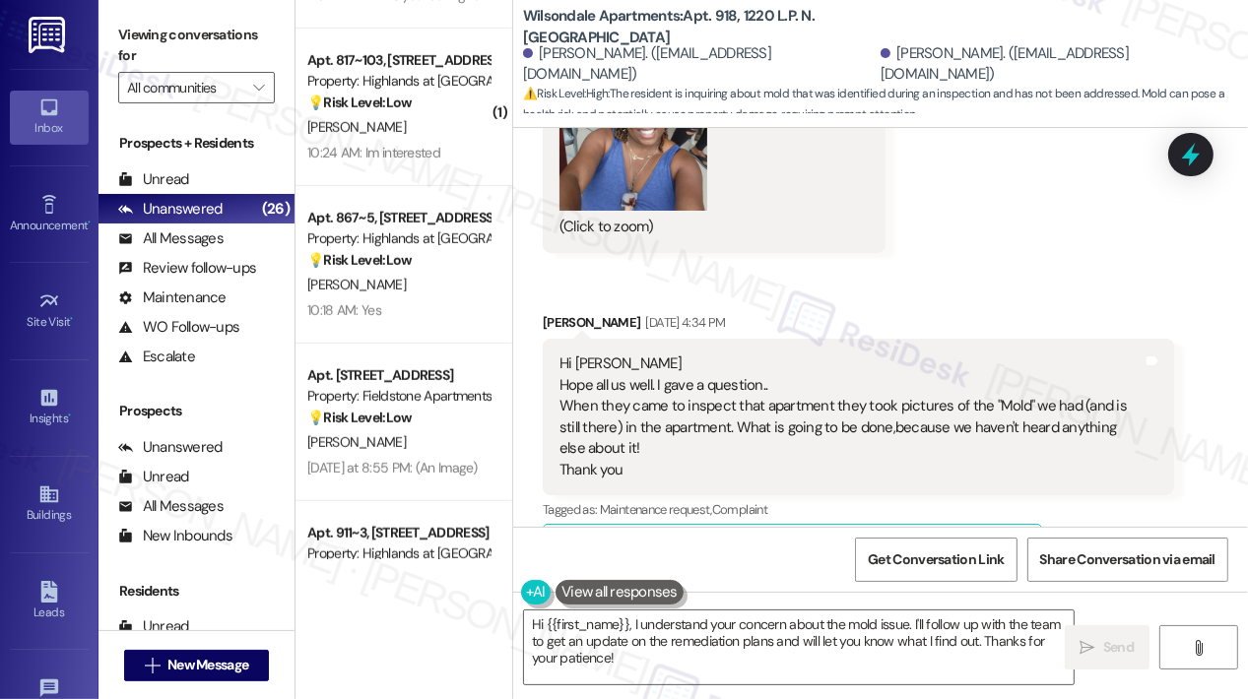
scroll to position [1083, 0]
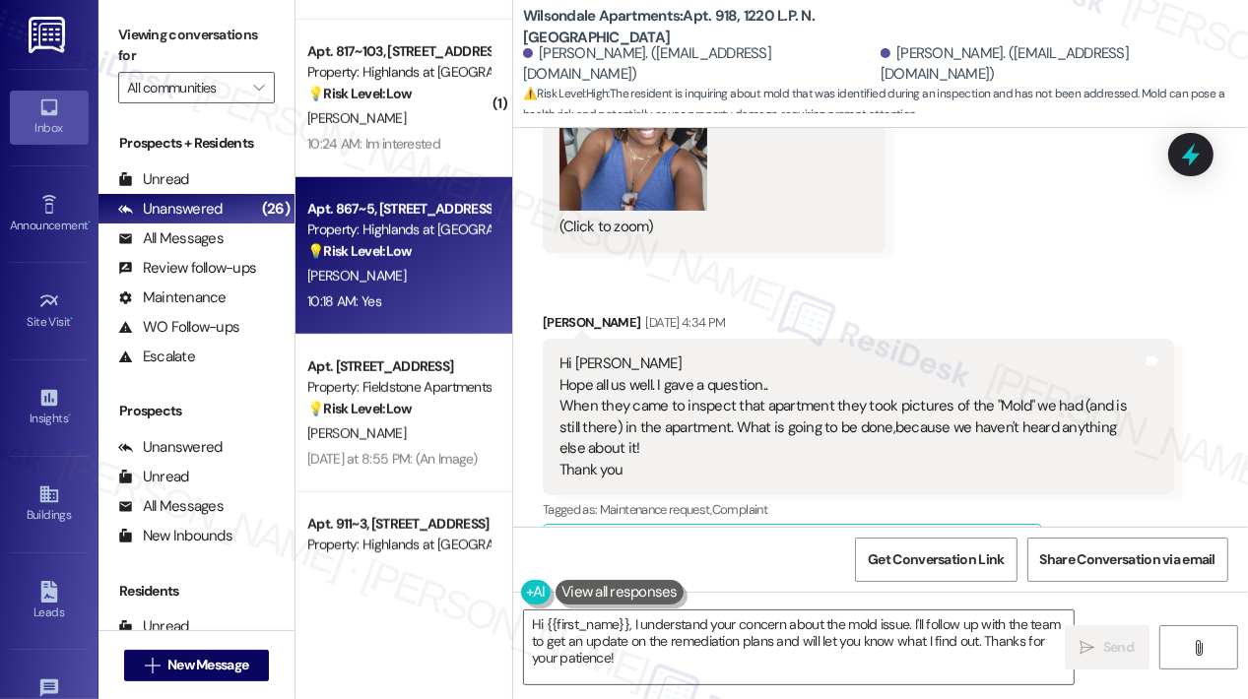
click at [417, 306] on div "10:18 AM: Yes 10:18 AM: Yes" at bounding box center [398, 302] width 186 height 25
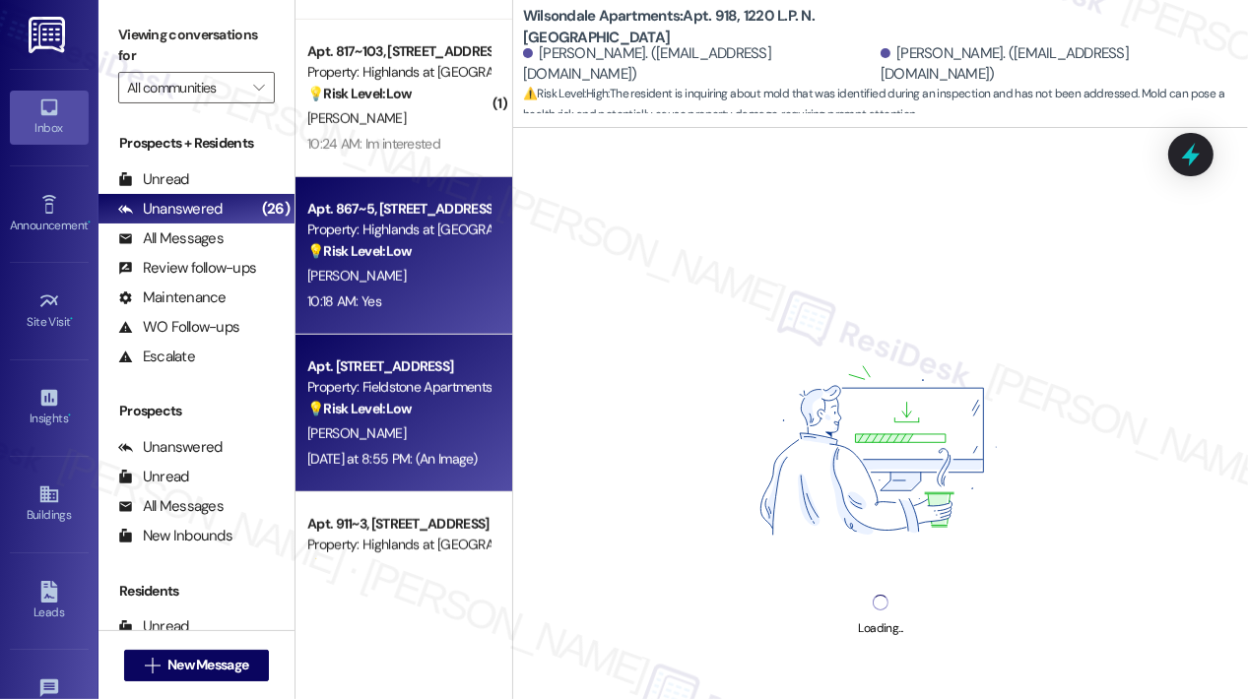
click at [440, 436] on div "[PERSON_NAME]" at bounding box center [398, 433] width 186 height 25
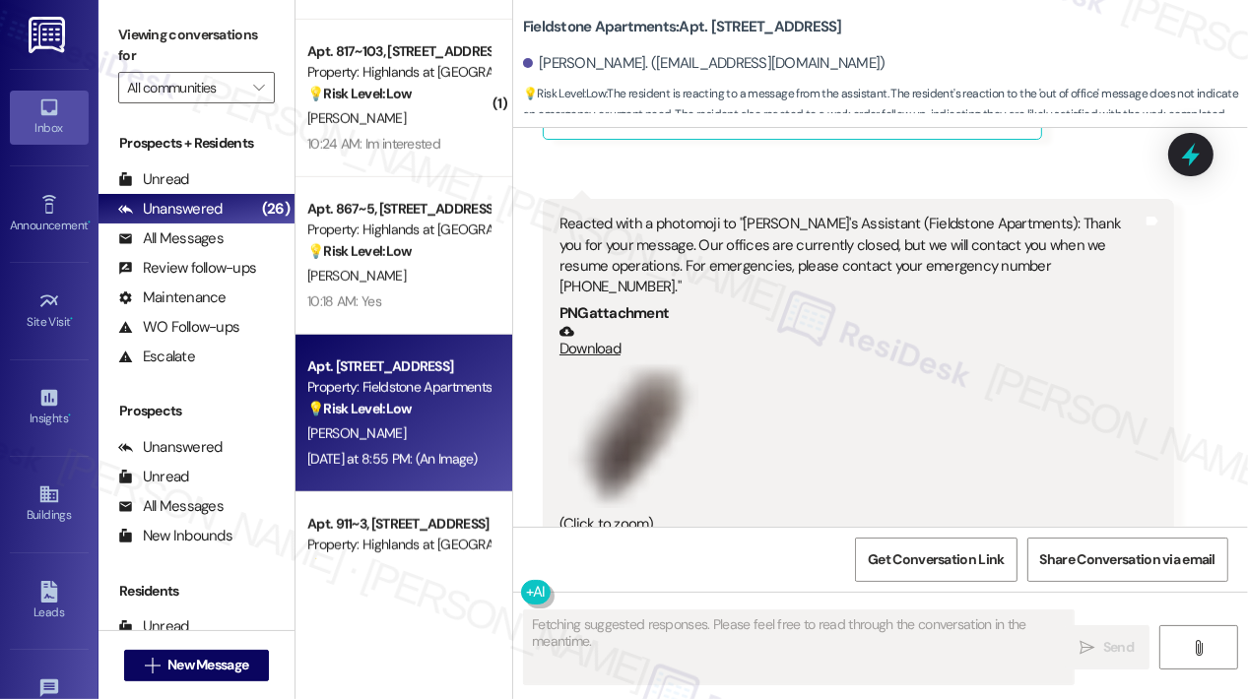
scroll to position [1379, 0]
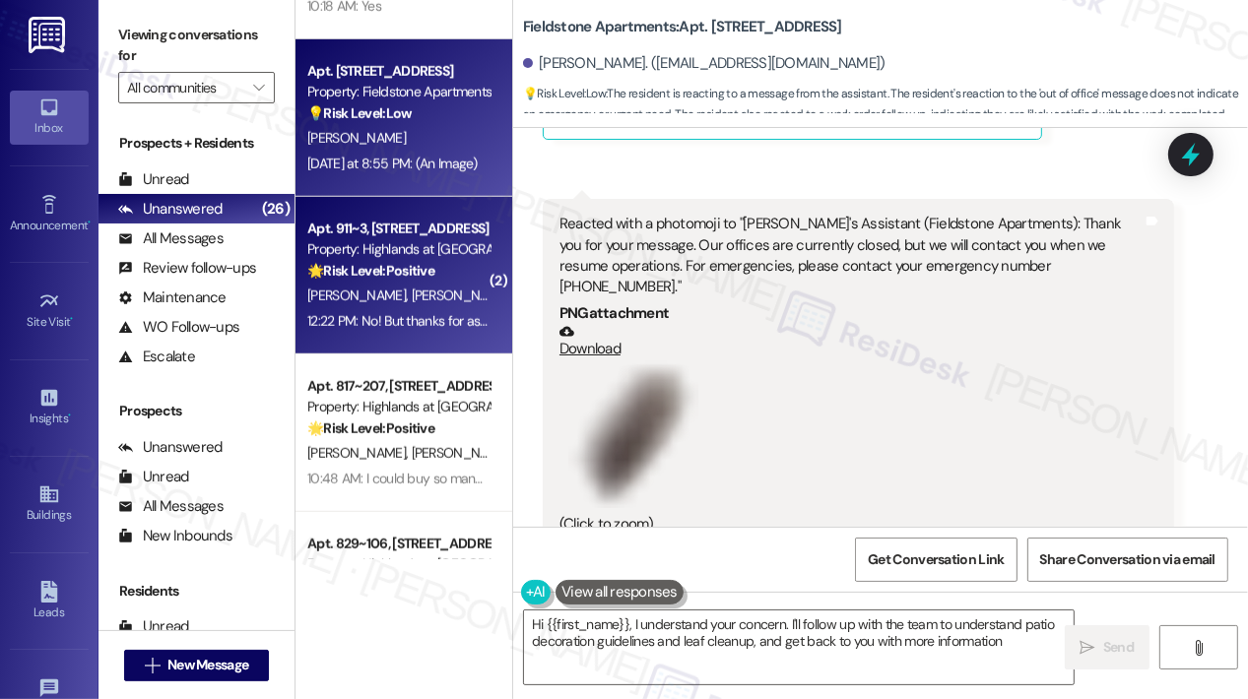
type textarea "Hi {{first_name}}, I understand your concern. I'll follow up with the team to u…"
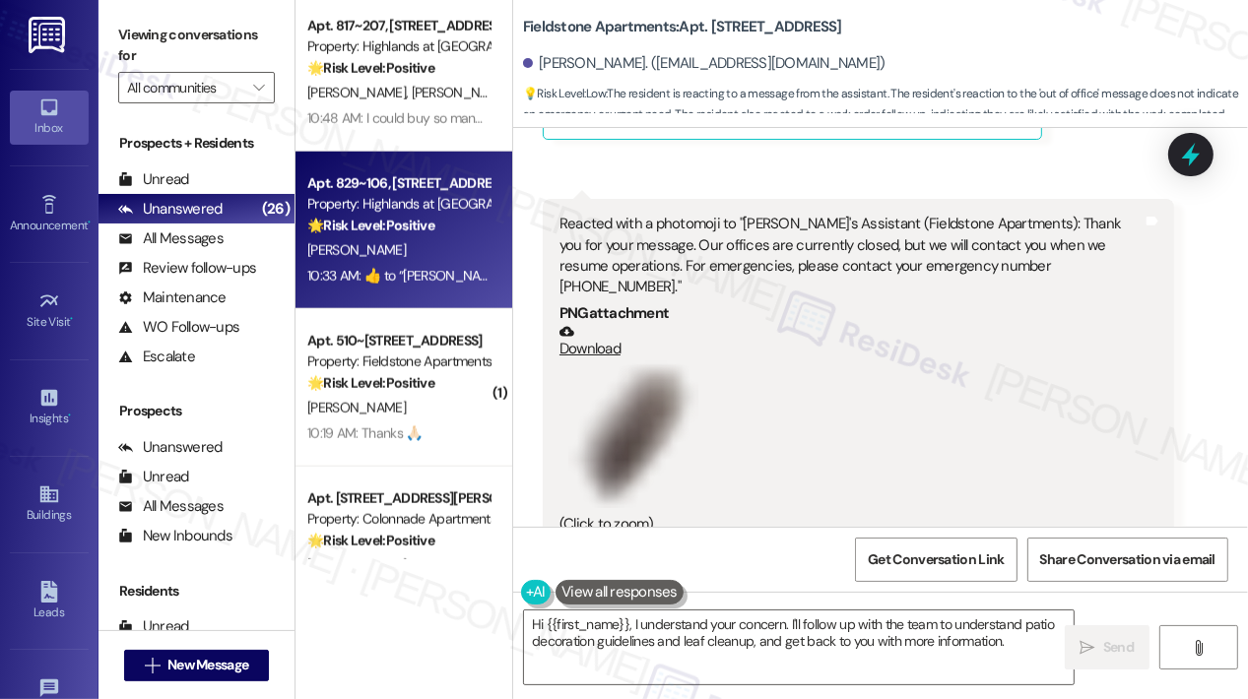
scroll to position [1773, 0]
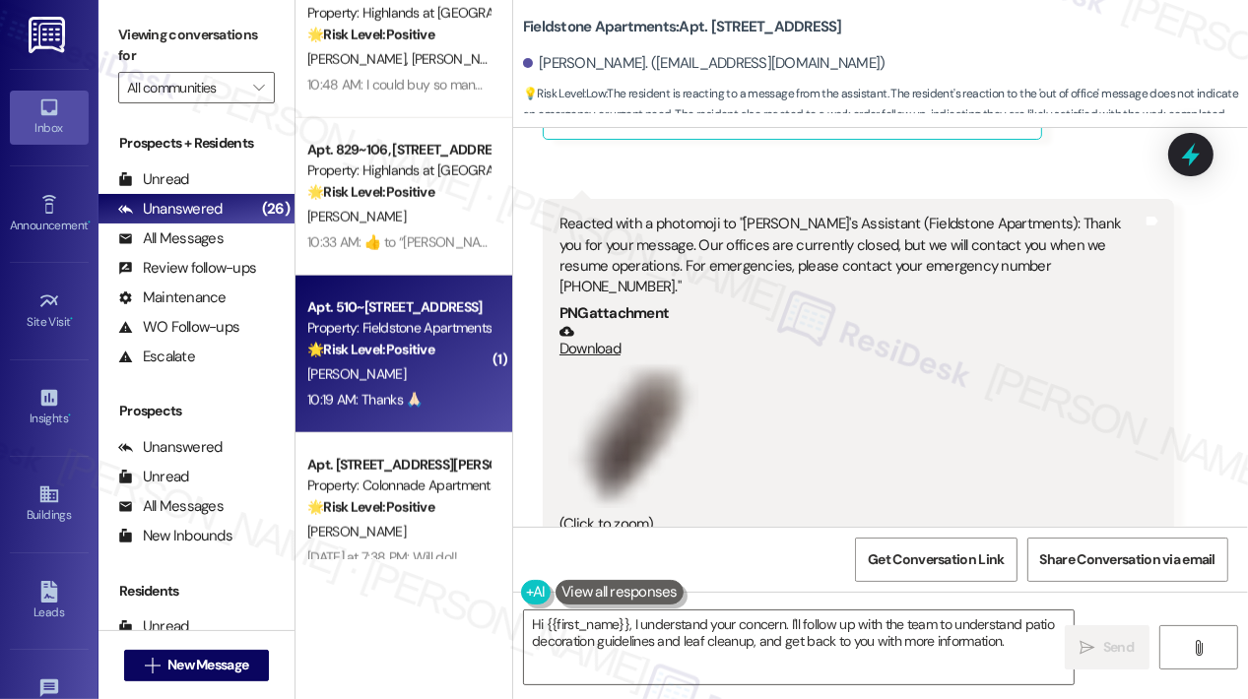
click at [431, 394] on div "10:19 AM: Thanks 🙏🏻 10:19 AM: Thanks 🙏🏻" at bounding box center [398, 400] width 186 height 25
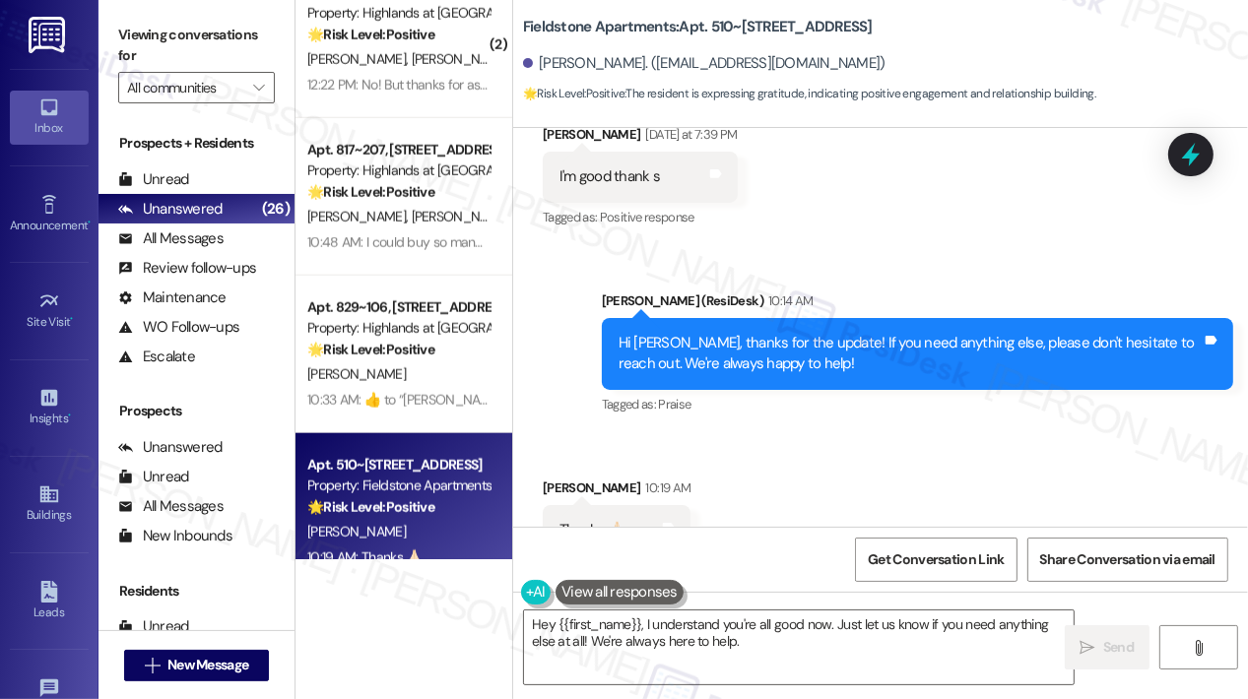
scroll to position [11935, 0]
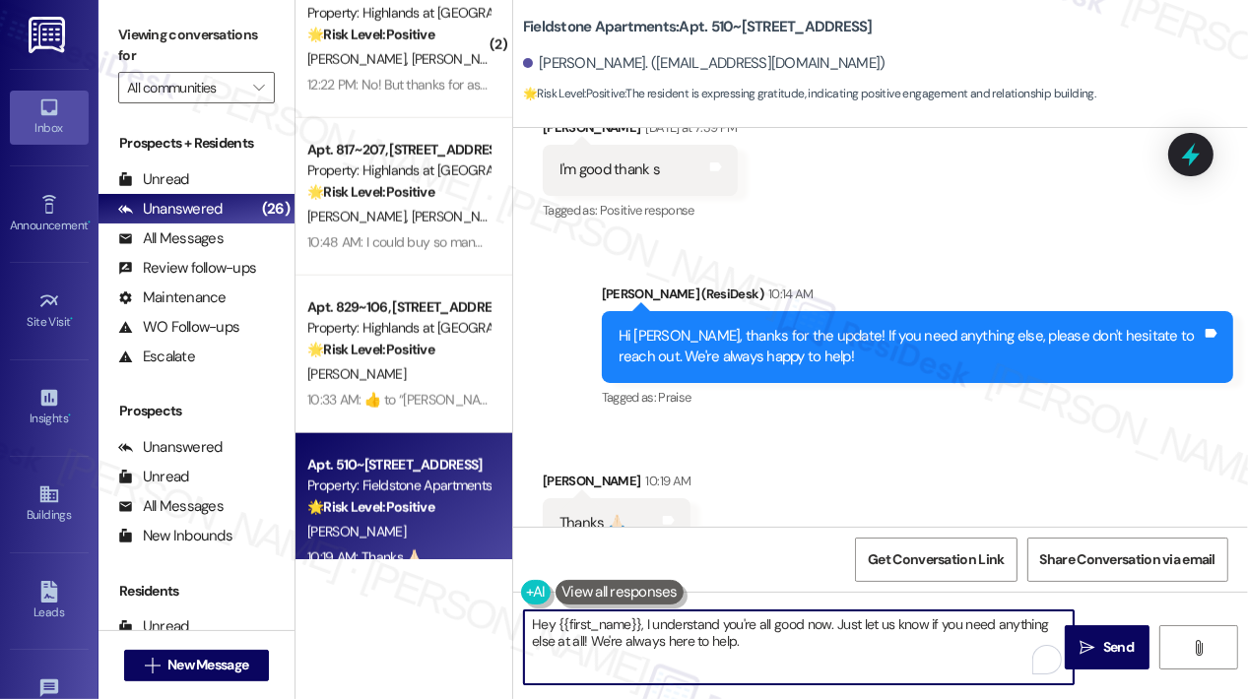
drag, startPoint x: 796, startPoint y: 651, endPoint x: 524, endPoint y: 617, distance: 273.8
click at [524, 617] on textarea "Hey {{first_name}}, I understand you're all good now. Just let us know if you n…" at bounding box center [798, 648] width 549 height 74
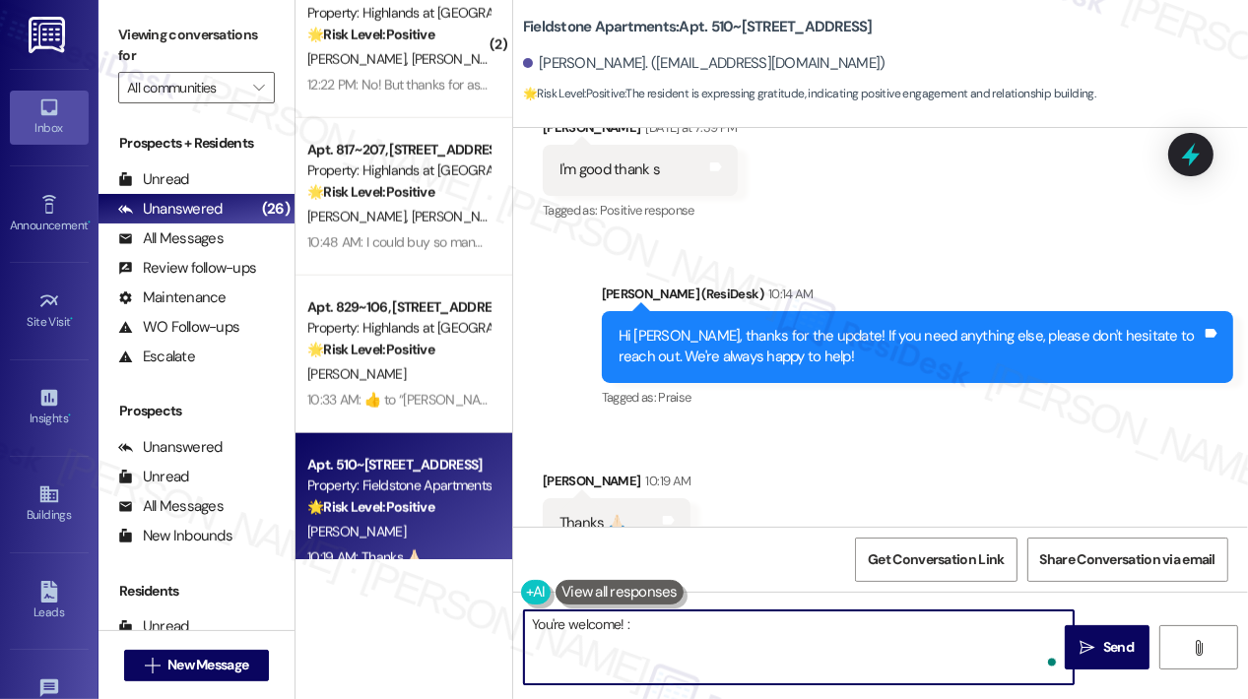
type textarea "You're welcome! :)"
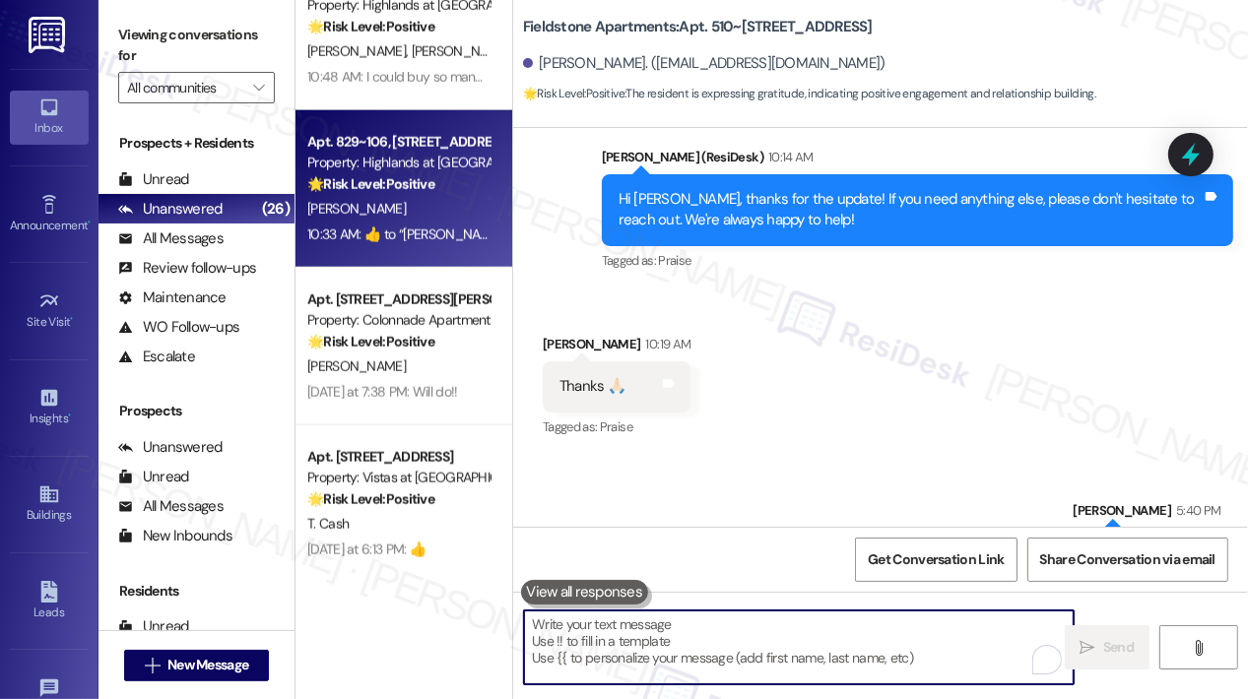
scroll to position [1969, 0]
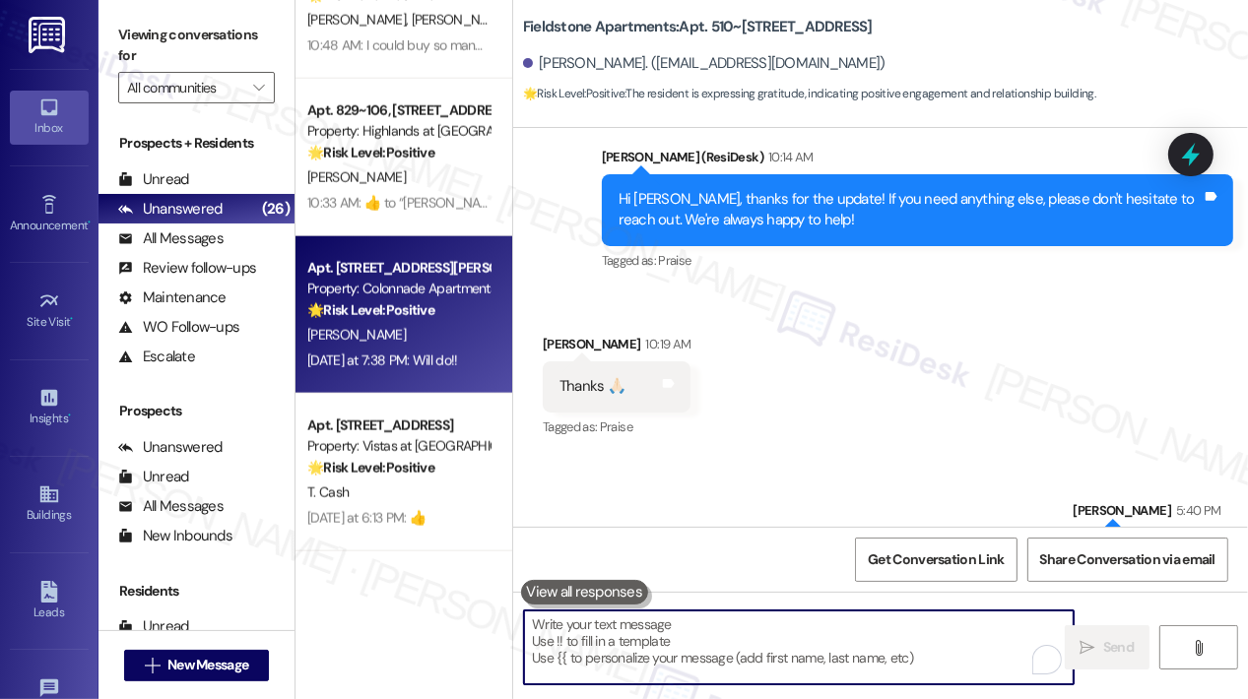
click at [437, 358] on div "[DATE] at 7:38 PM: Will do!! [DATE] at 7:38 PM: Will do!!" at bounding box center [382, 361] width 150 height 18
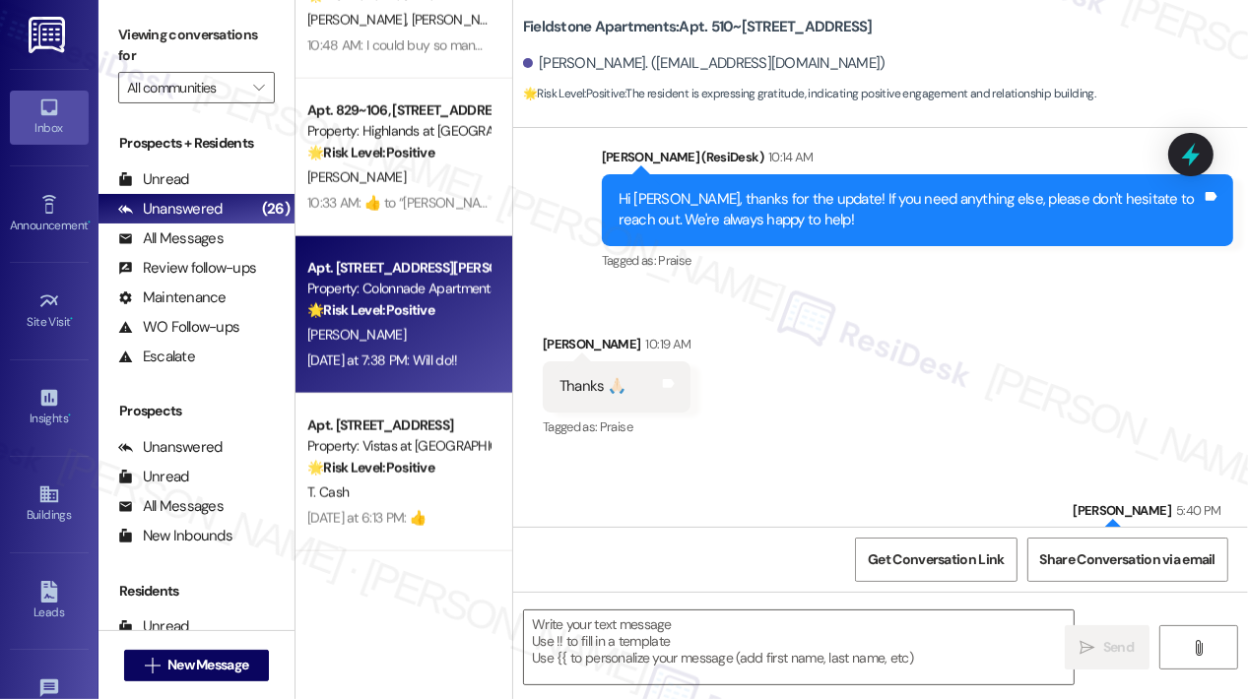
type textarea "Fetching suggested responses. Please feel free to read through the conversation…"
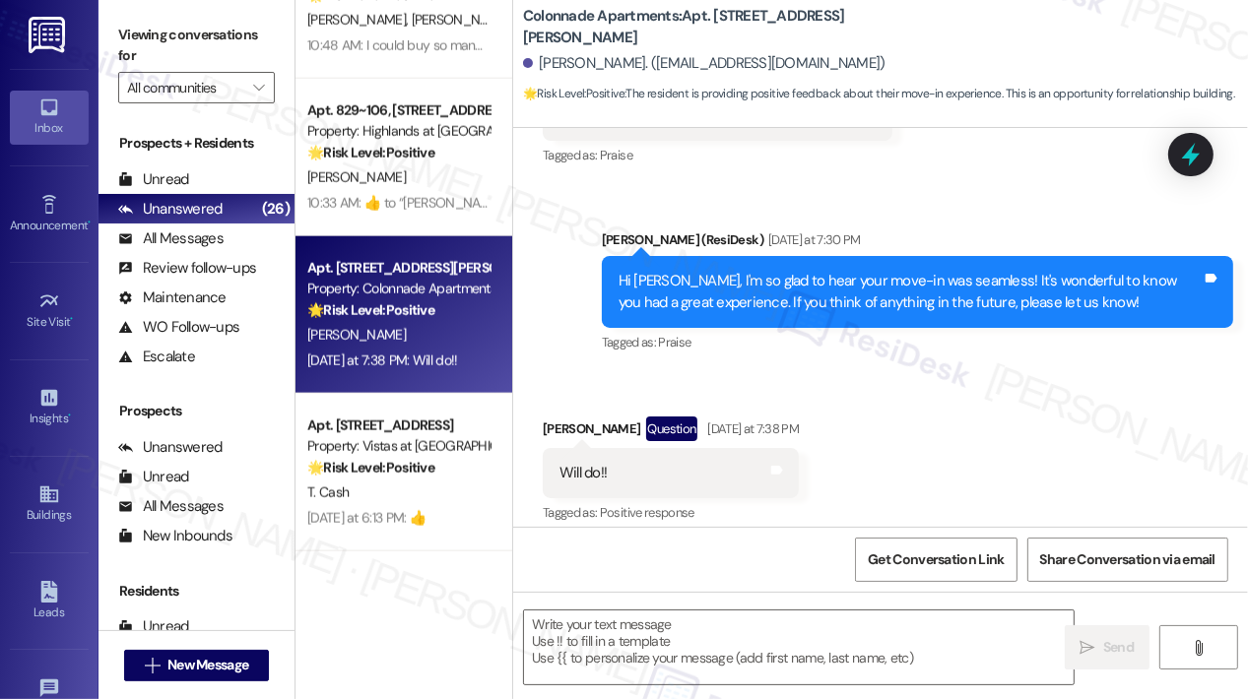
scroll to position [898, 0]
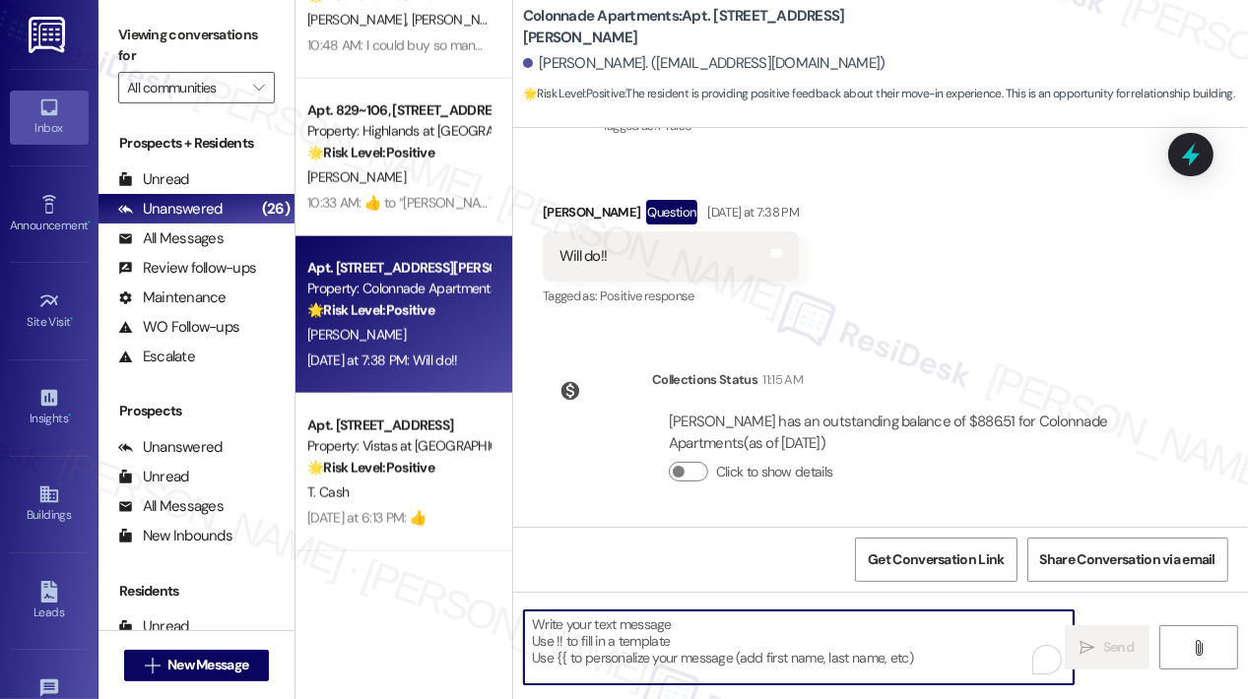
click at [848, 619] on textarea "To enrich screen reader interactions, please activate Accessibility in Grammarl…" at bounding box center [798, 648] width 549 height 74
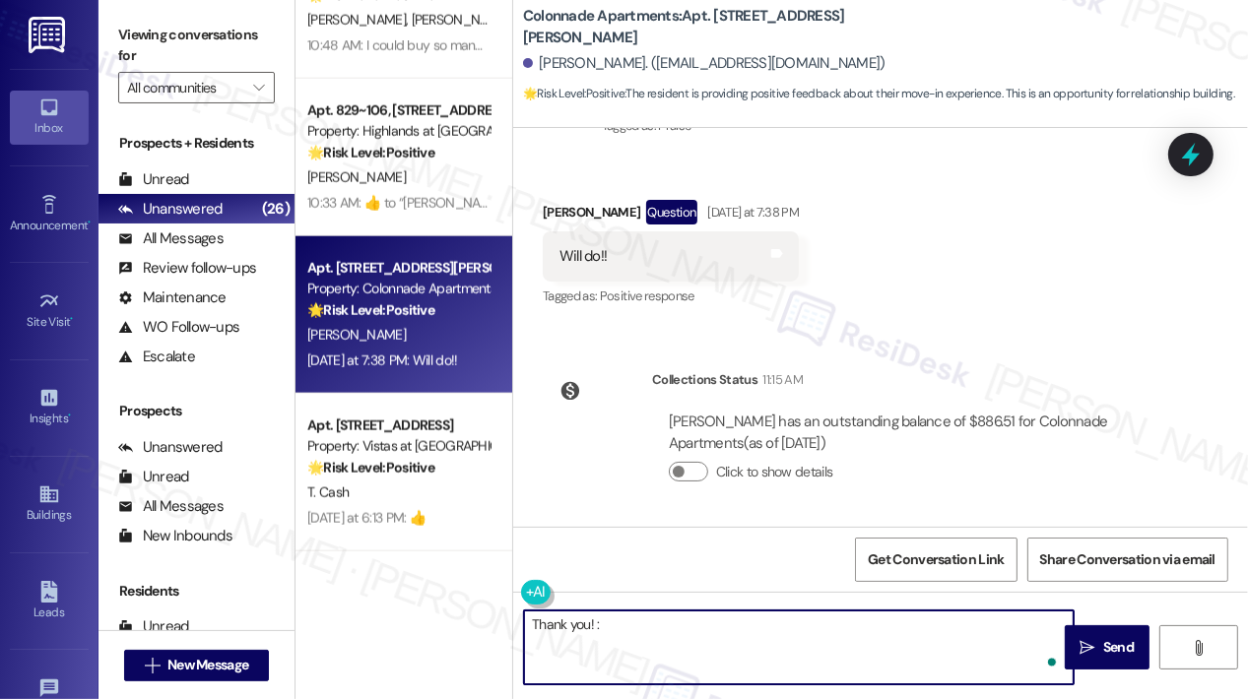
type textarea "Thank you! :)"
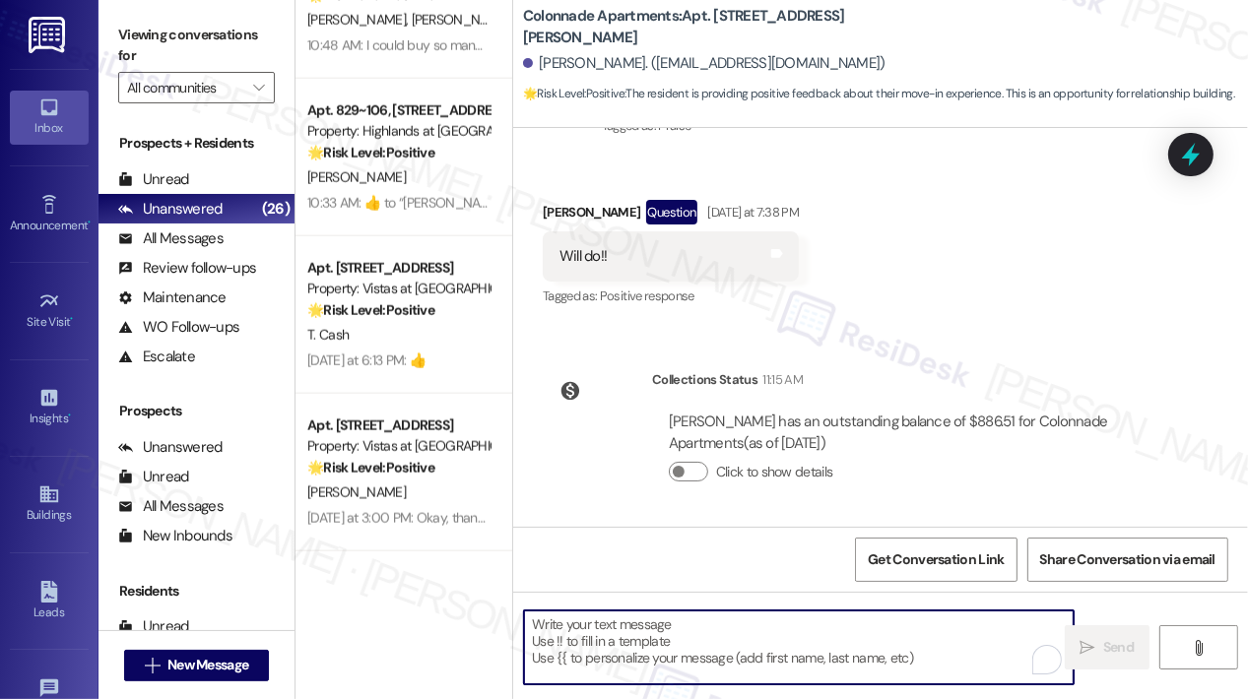
scroll to position [1036, 0]
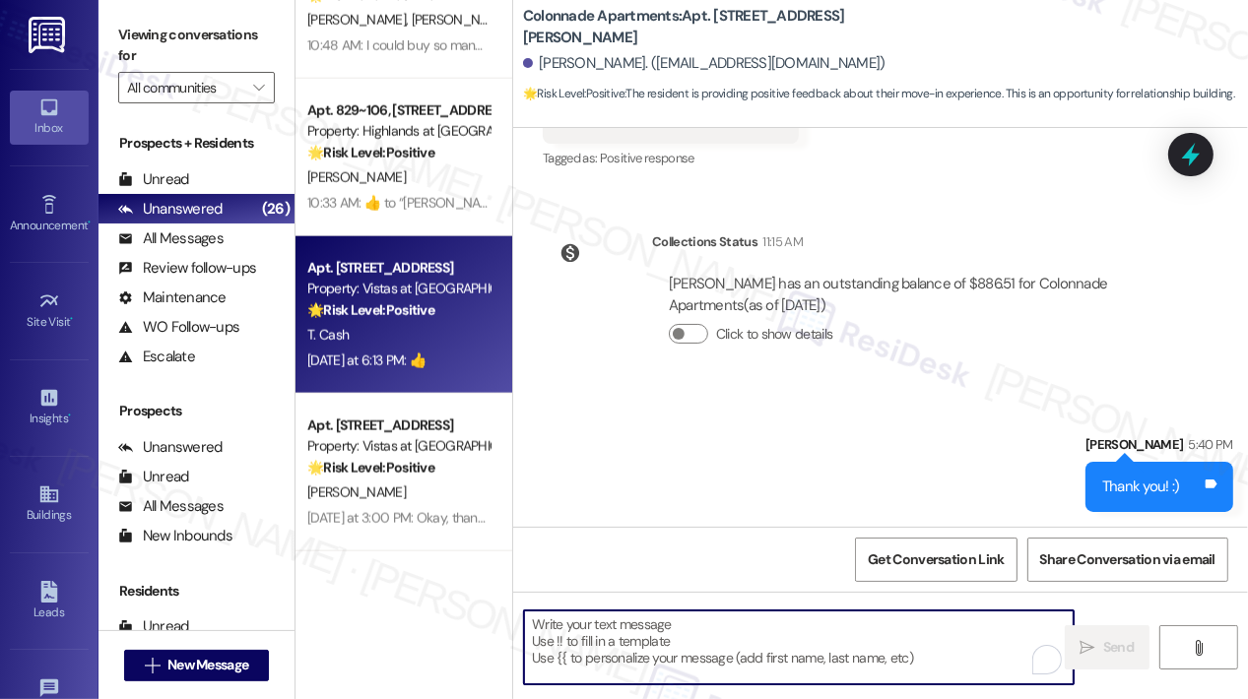
click at [420, 347] on div "T. Cash" at bounding box center [398, 335] width 186 height 25
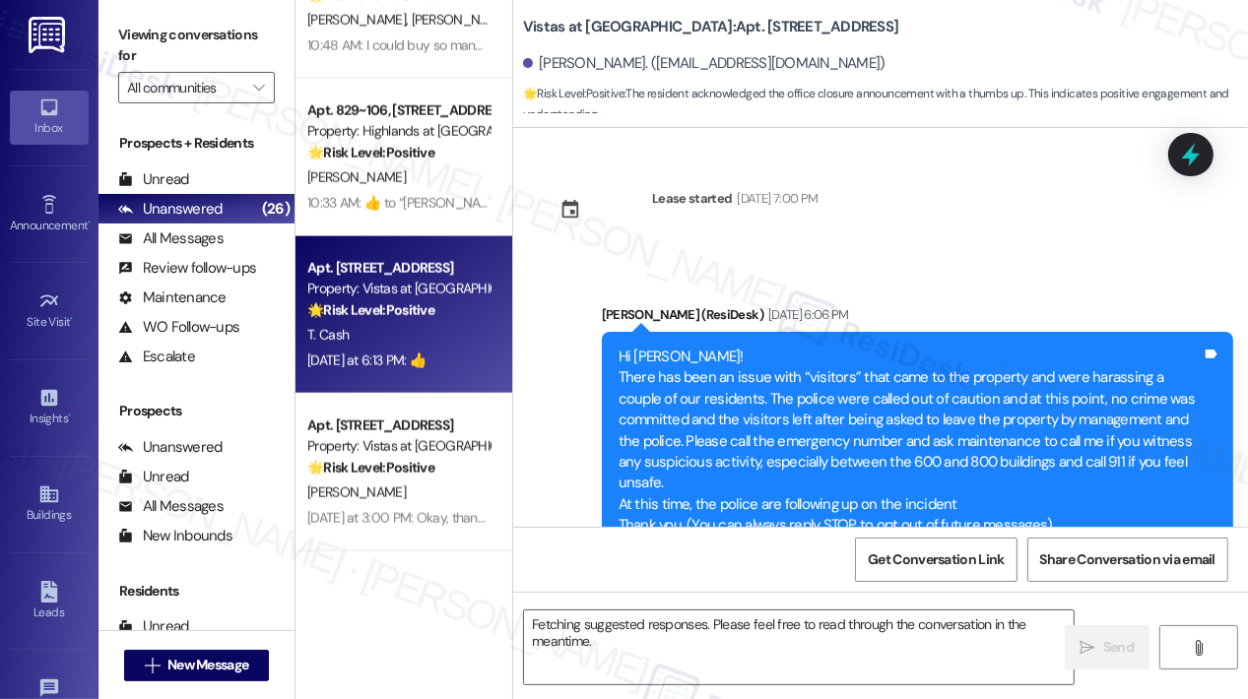
scroll to position [21865, 0]
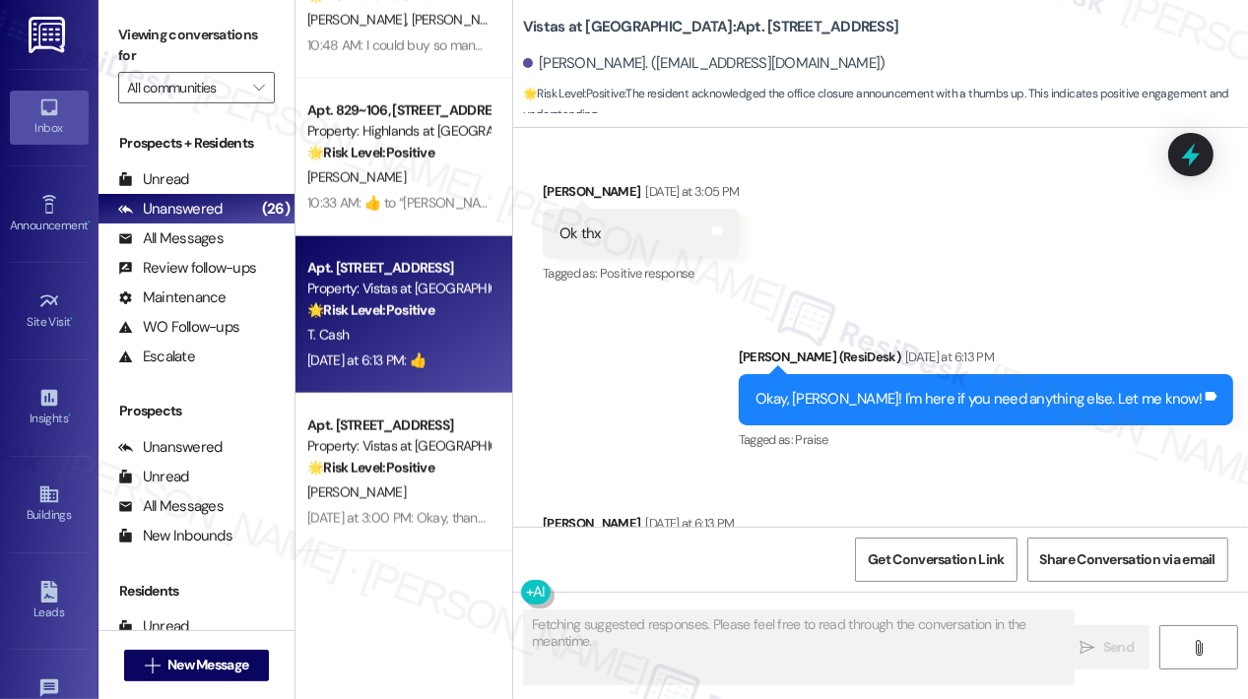
click at [1081, 469] on div "Received via SMS [PERSON_NAME] [DATE] at 6:13 PM 👍 Tags and notes Tagged as: Po…" at bounding box center [880, 552] width 735 height 166
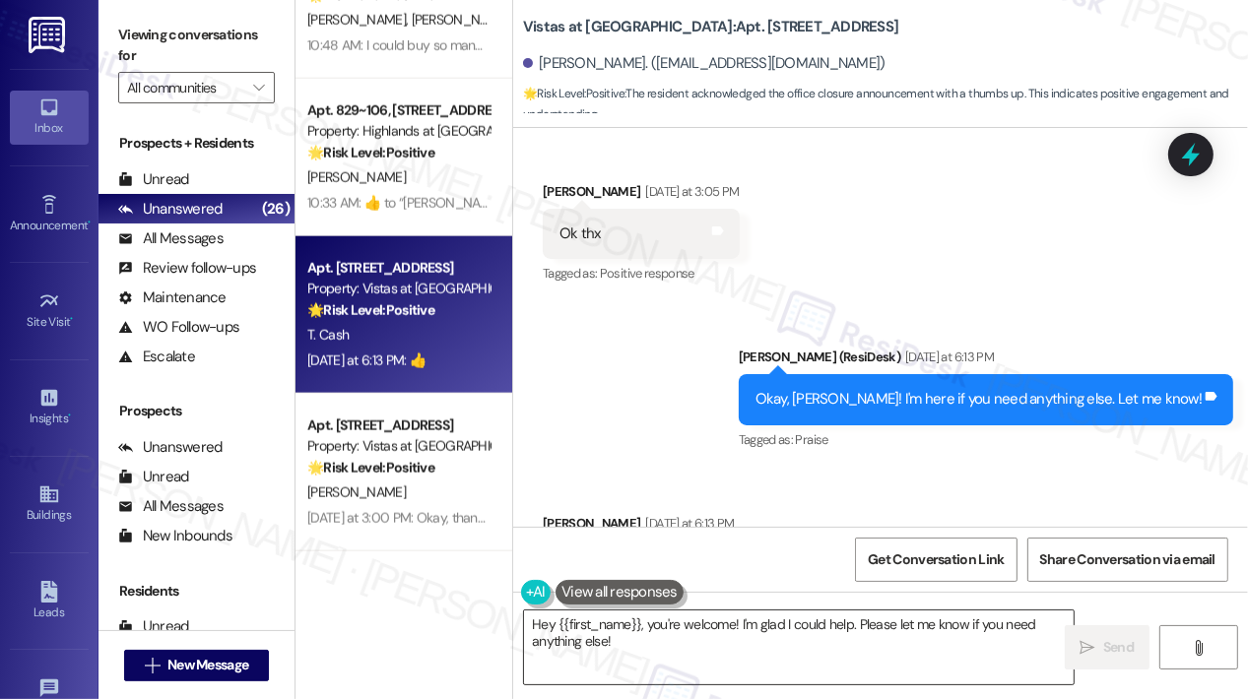
click at [806, 642] on textarea "Hey {{first_name}}, you're welcome! I'm glad I could help. Please let me know i…" at bounding box center [798, 648] width 549 height 74
drag, startPoint x: 610, startPoint y: 454, endPoint x: 553, endPoint y: 457, distance: 56.2
click at [553, 541] on div "👍 Tags and notes" at bounding box center [639, 566] width 192 height 50
copy div "👍"
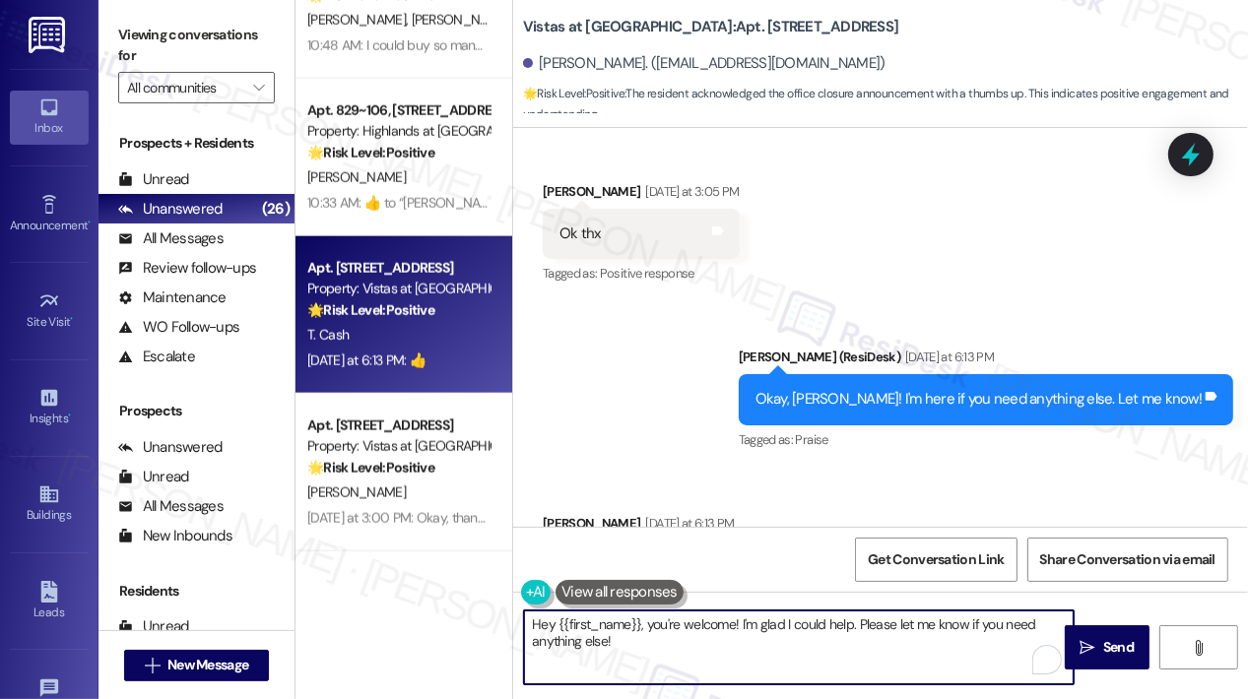
drag, startPoint x: 652, startPoint y: 661, endPoint x: 487, endPoint y: 613, distance: 171.4
click at [487, 613] on div "Apt. [STREET_ADDRESS] Property: Fieldstone Apartments 💡 Risk Level: Low The res…" at bounding box center [771, 349] width 952 height 699
paste textarea "👍"
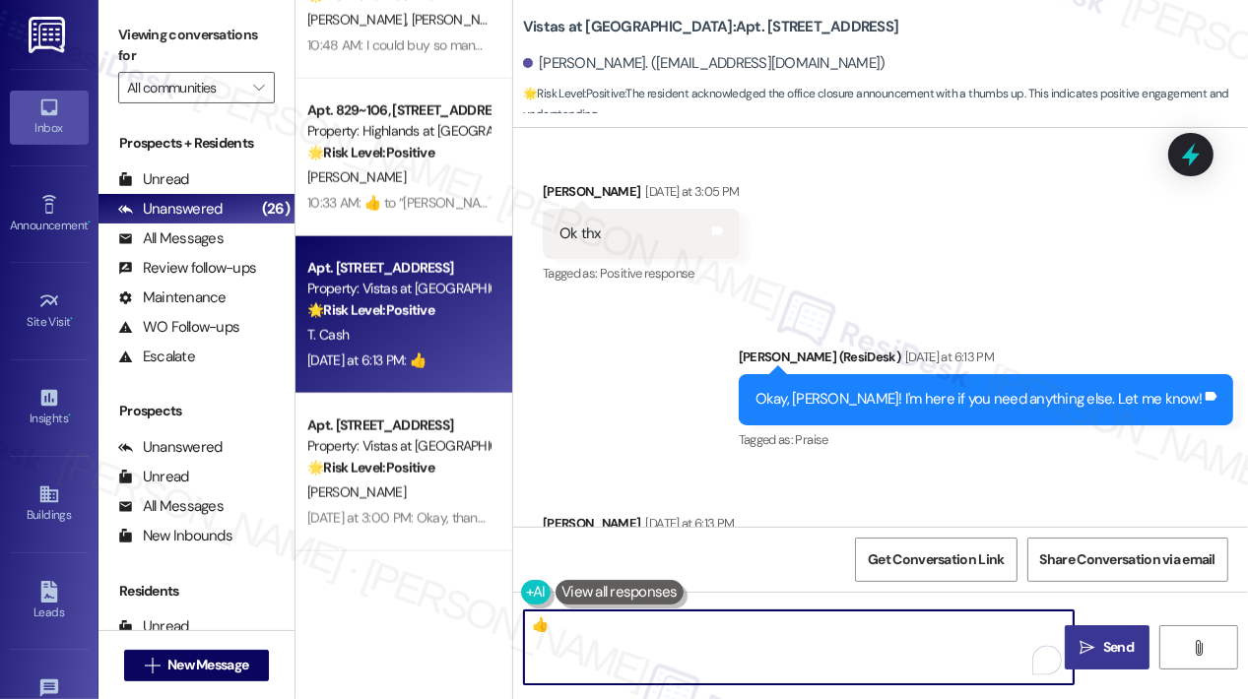
type textarea "👍"
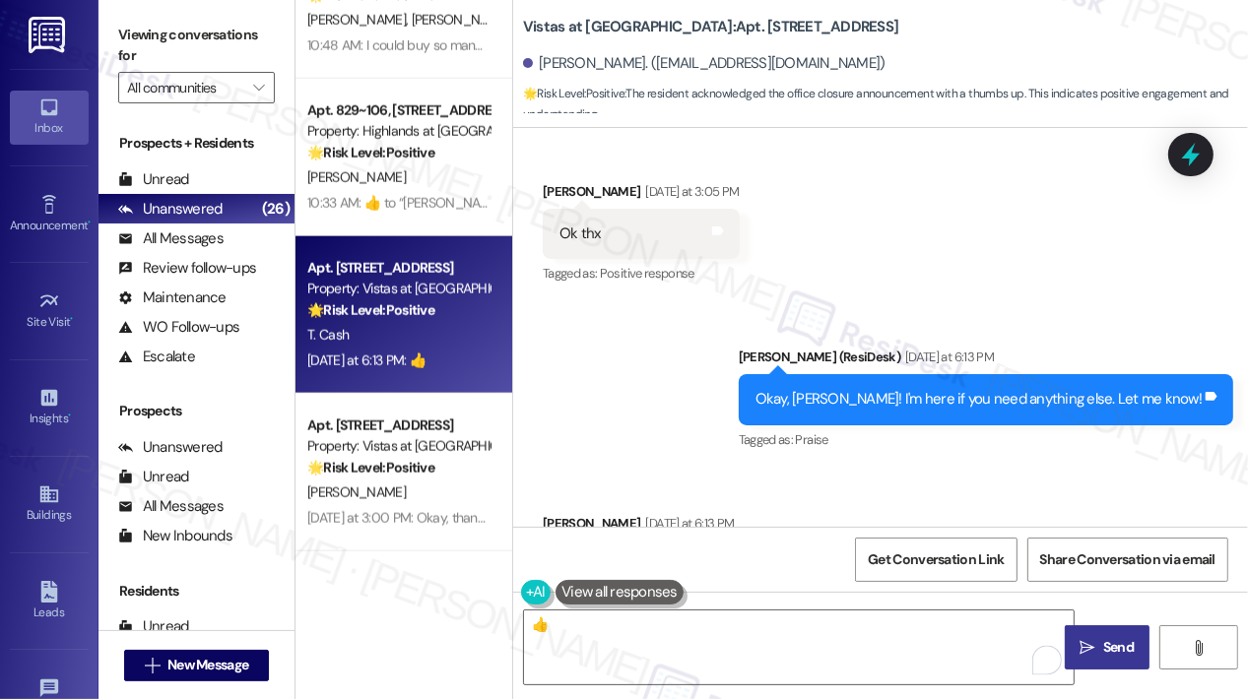
click at [1095, 641] on span " Send" at bounding box center [1107, 647] width 62 height 21
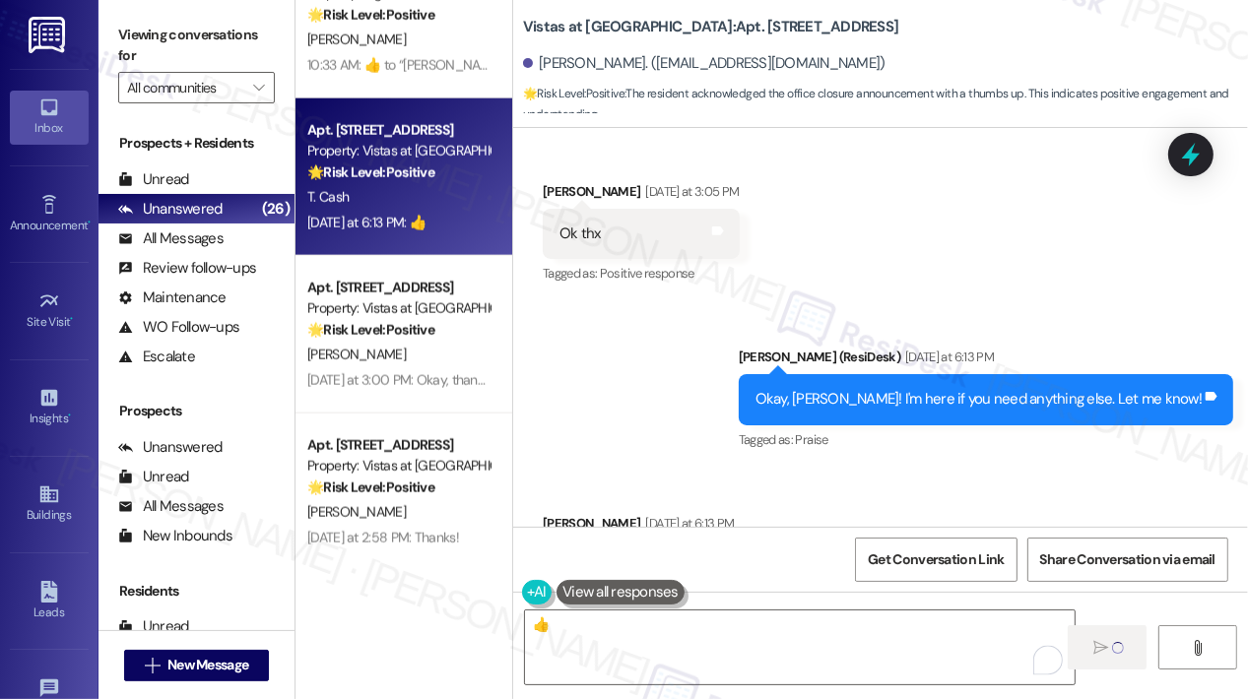
scroll to position [2166, 0]
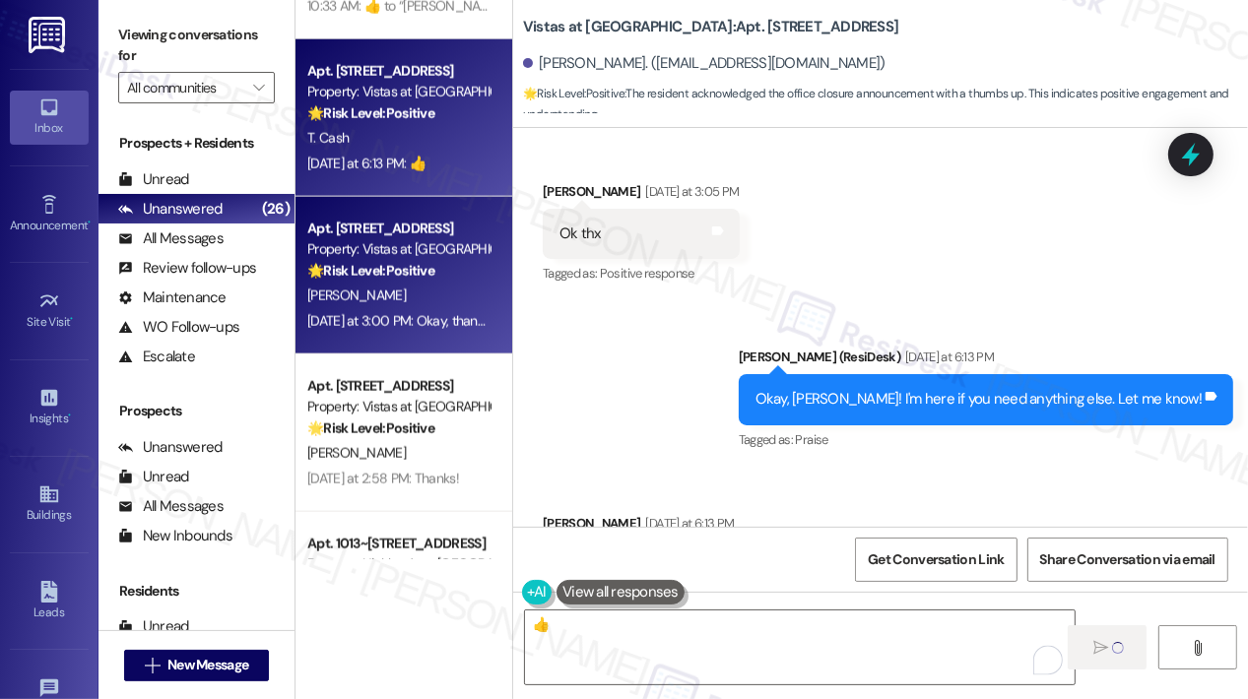
click at [433, 324] on div "[DATE] at 3:00 PM: Okay, thanks! [DATE] at 3:00 PM: Okay, thanks!" at bounding box center [400, 321] width 186 height 18
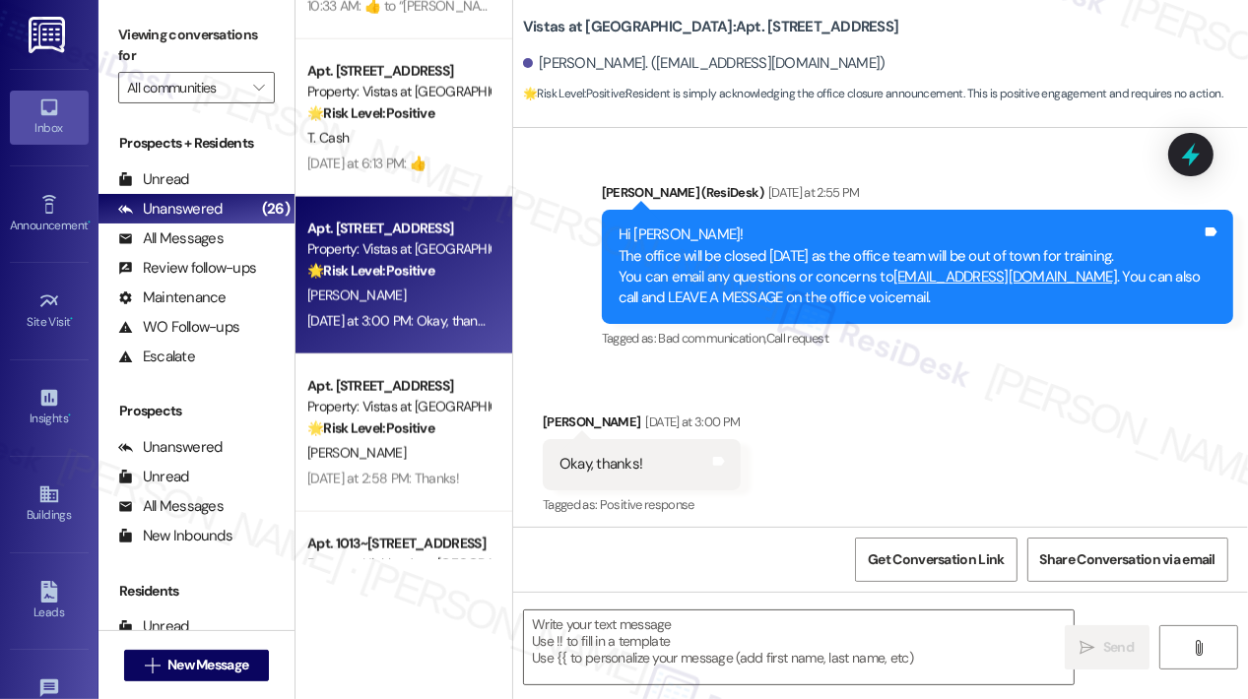
scroll to position [11613, 0]
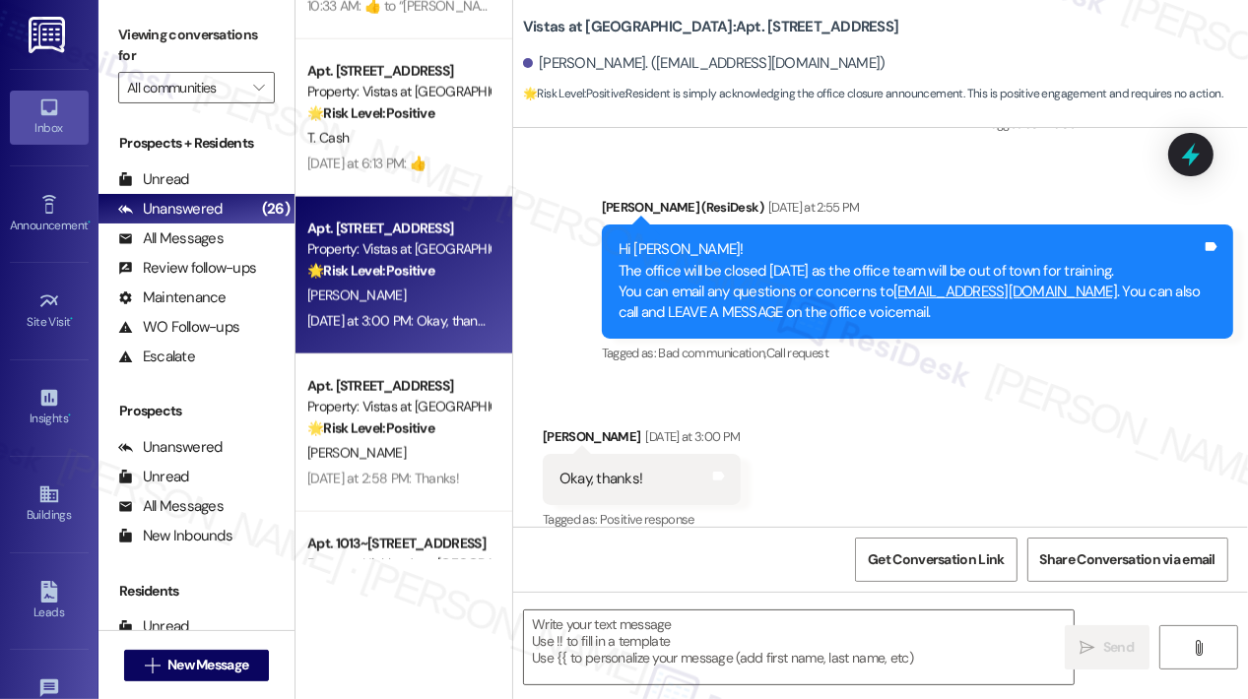
type textarea "Fetching suggested responses. Please feel free to read through the conversation…"
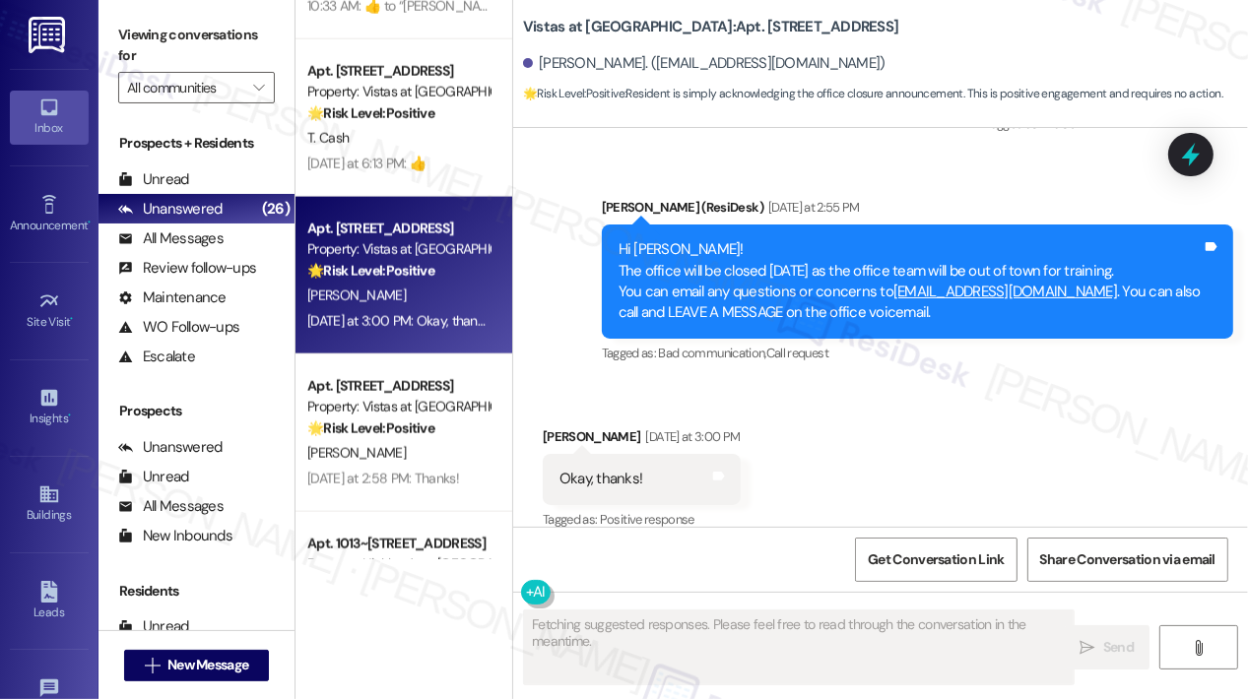
click at [958, 383] on div "Received via SMS [PERSON_NAME] [DATE] at 3:00 PM Okay, thanks! Tags and notes T…" at bounding box center [880, 465] width 735 height 166
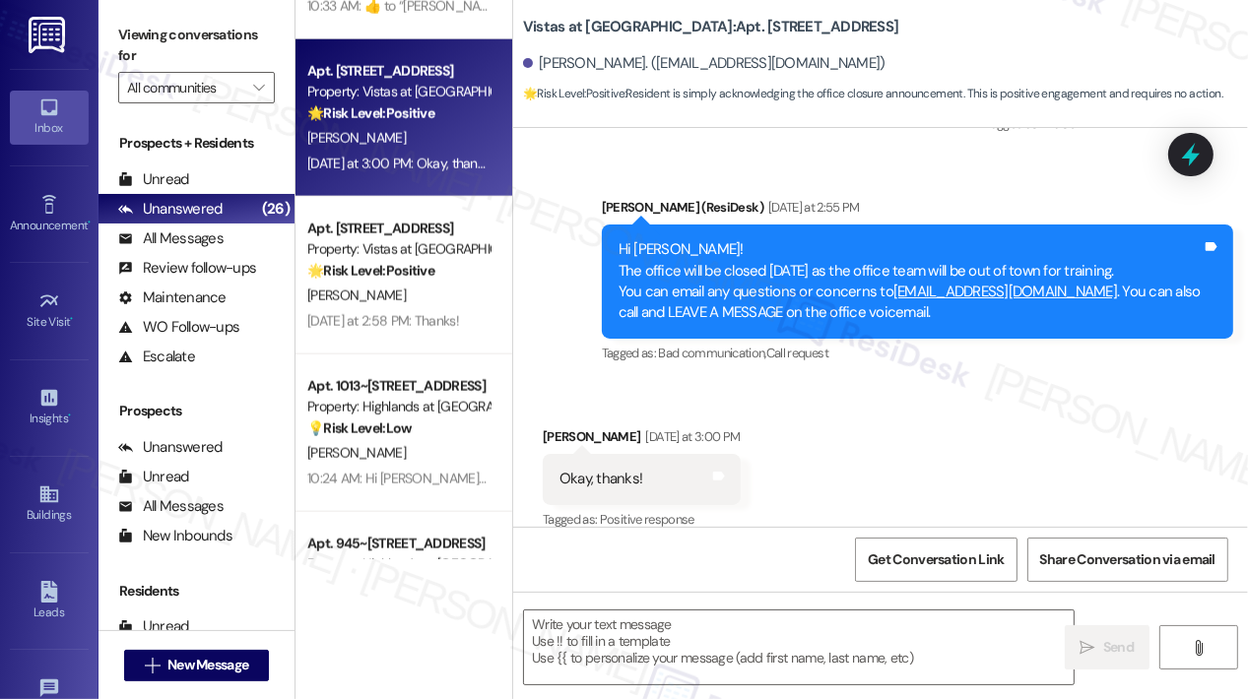
click at [1066, 464] on div "Received via SMS [PERSON_NAME] [DATE] at 3:00 PM Okay, thanks! Tags and notes T…" at bounding box center [880, 465] width 735 height 166
click at [961, 480] on div "Received via SMS [PERSON_NAME] [DATE] at 3:00 PM Okay, thanks! Tags and notes T…" at bounding box center [880, 465] width 735 height 166
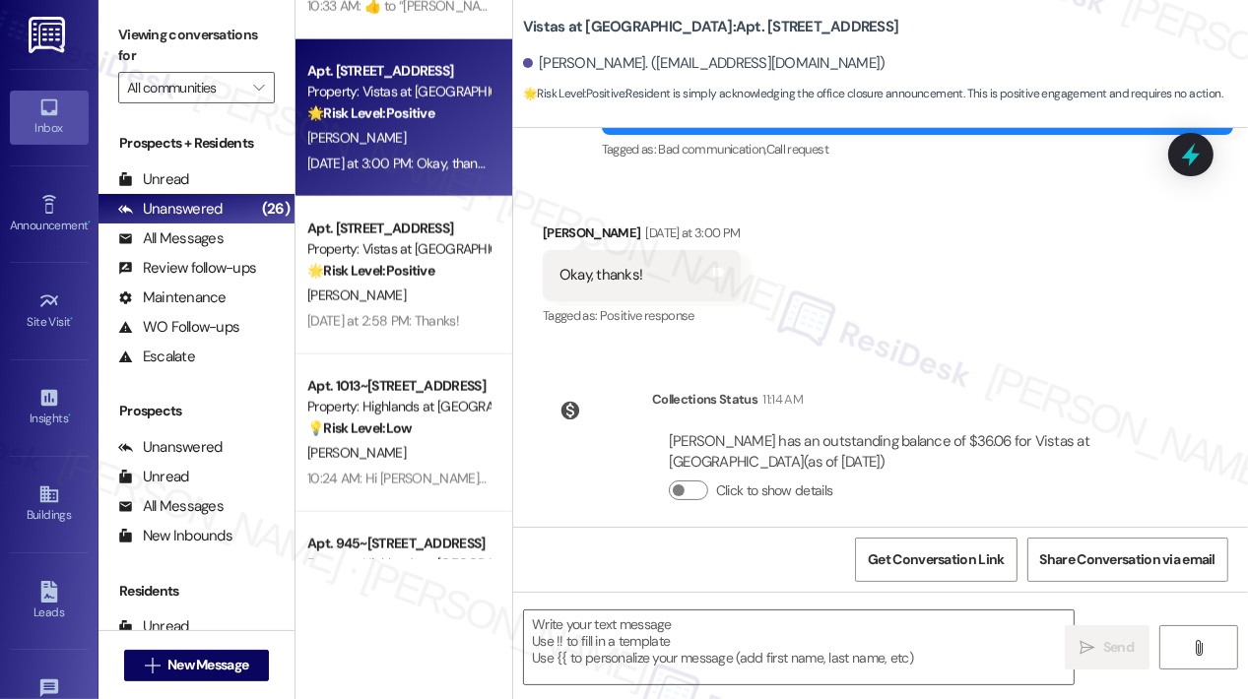
scroll to position [11718, 0]
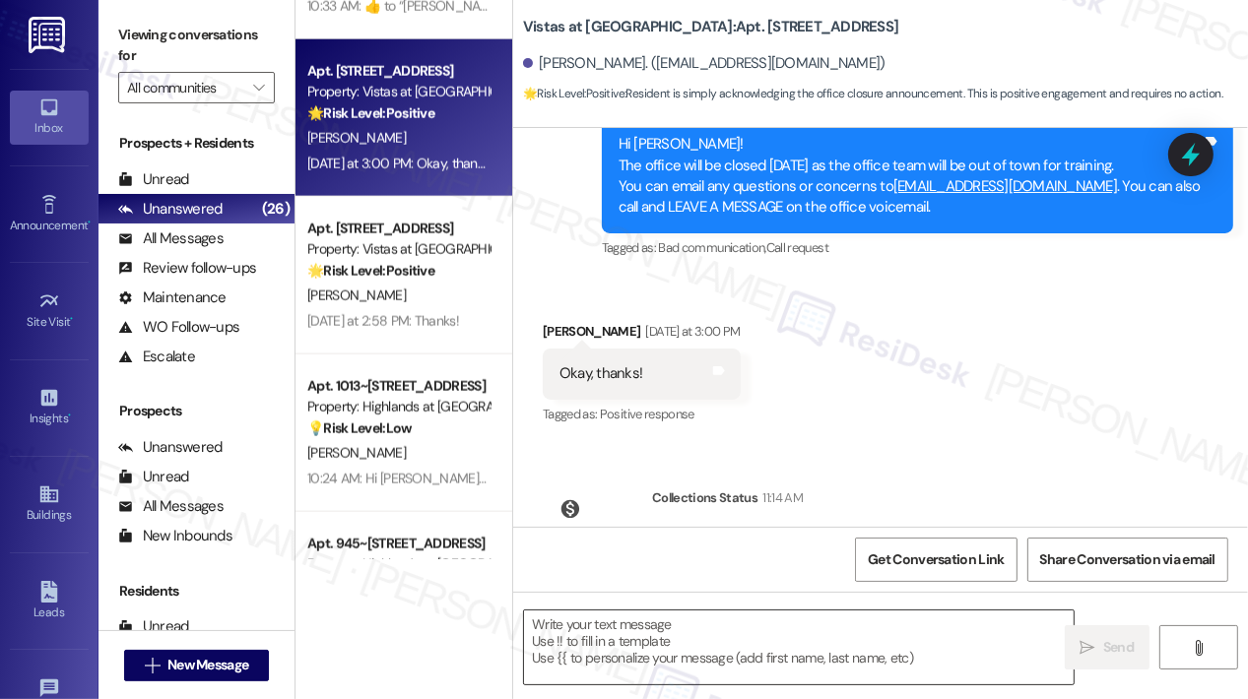
click at [812, 637] on textarea at bounding box center [798, 648] width 549 height 74
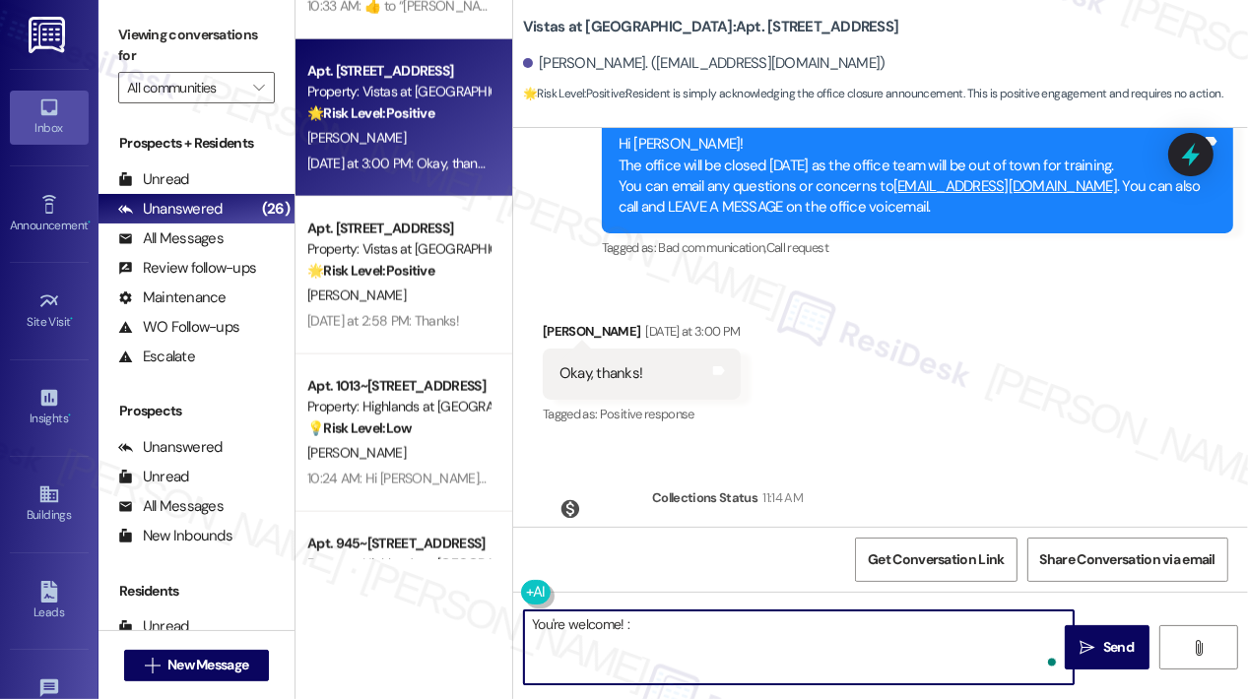
type textarea "You're welcome! :)"
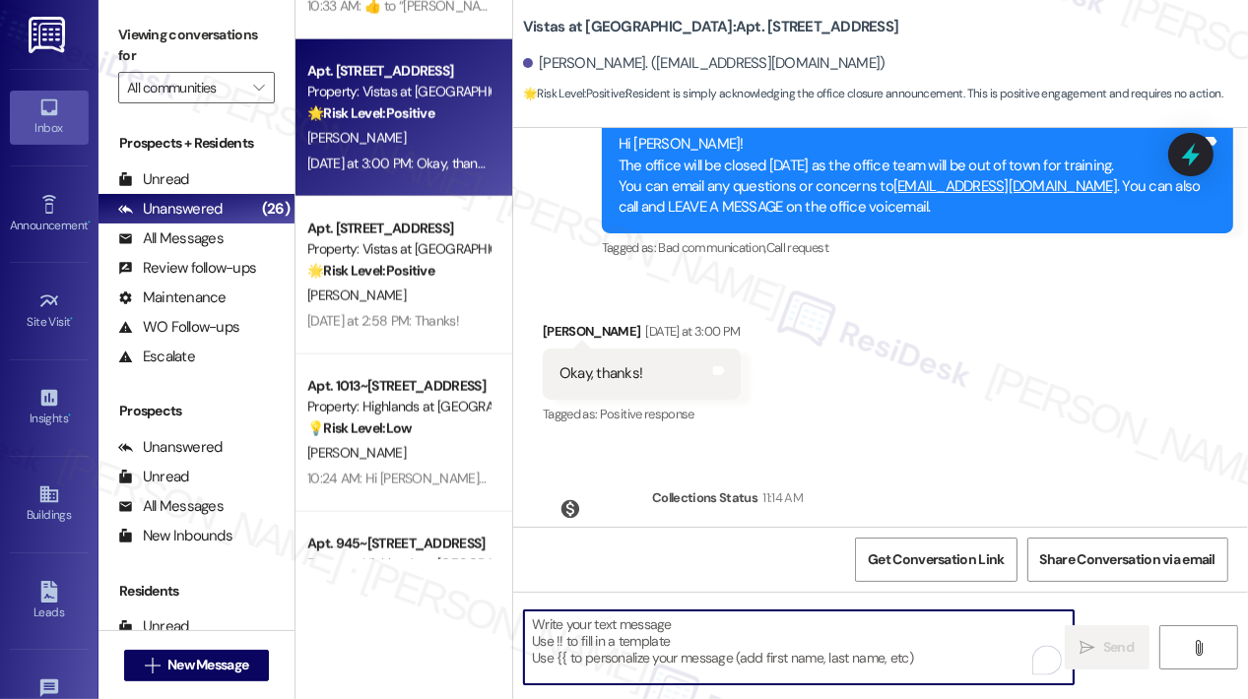
scroll to position [11613, 0]
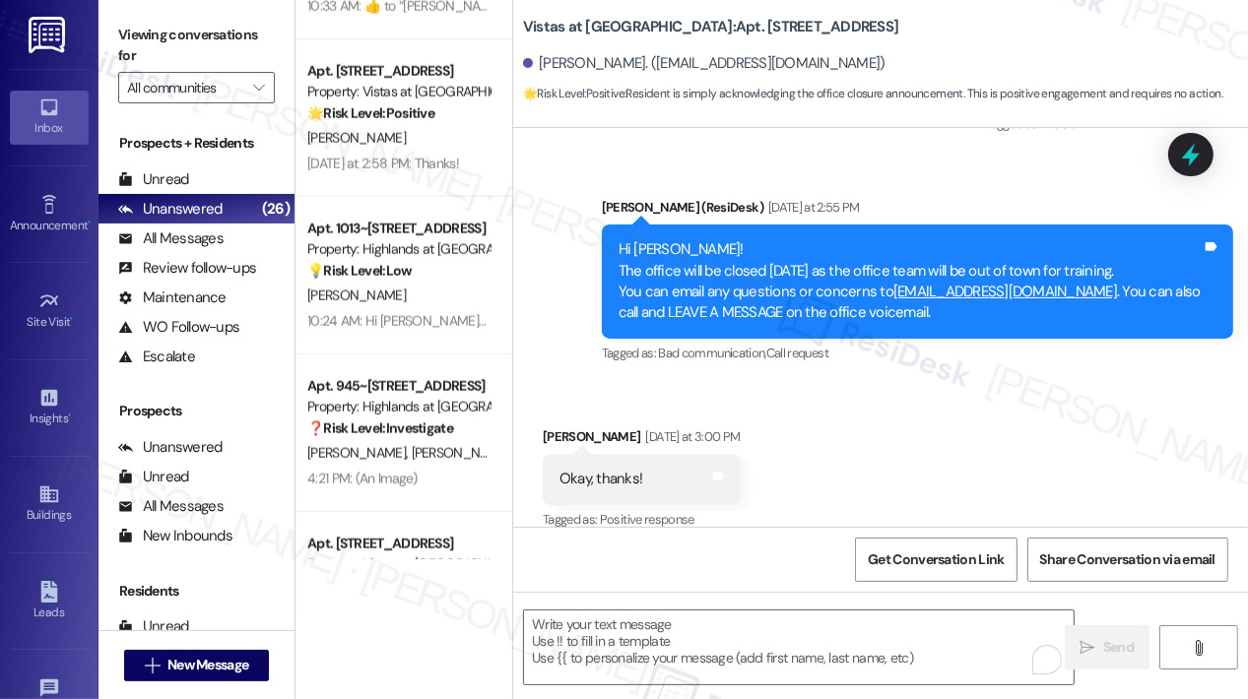
click at [916, 431] on div "Received via SMS [PERSON_NAME] [DATE] at 3:00 PM Okay, thanks! Tags and notes T…" at bounding box center [880, 465] width 735 height 166
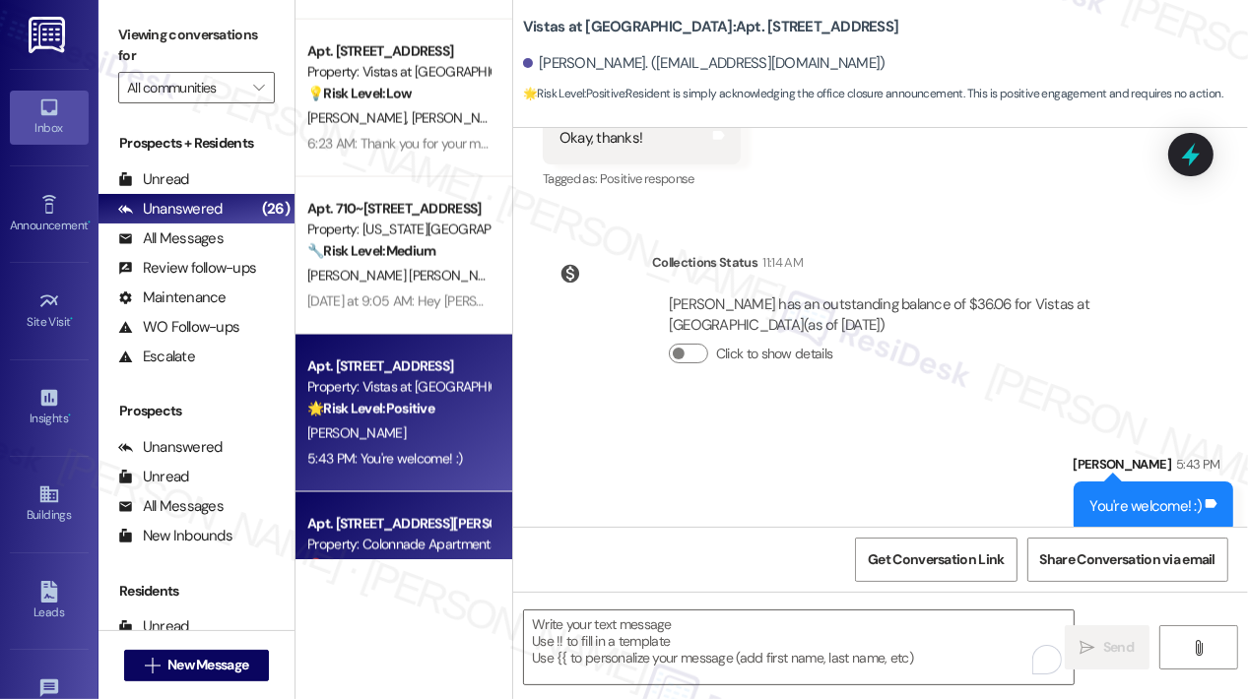
scroll to position [2856, 0]
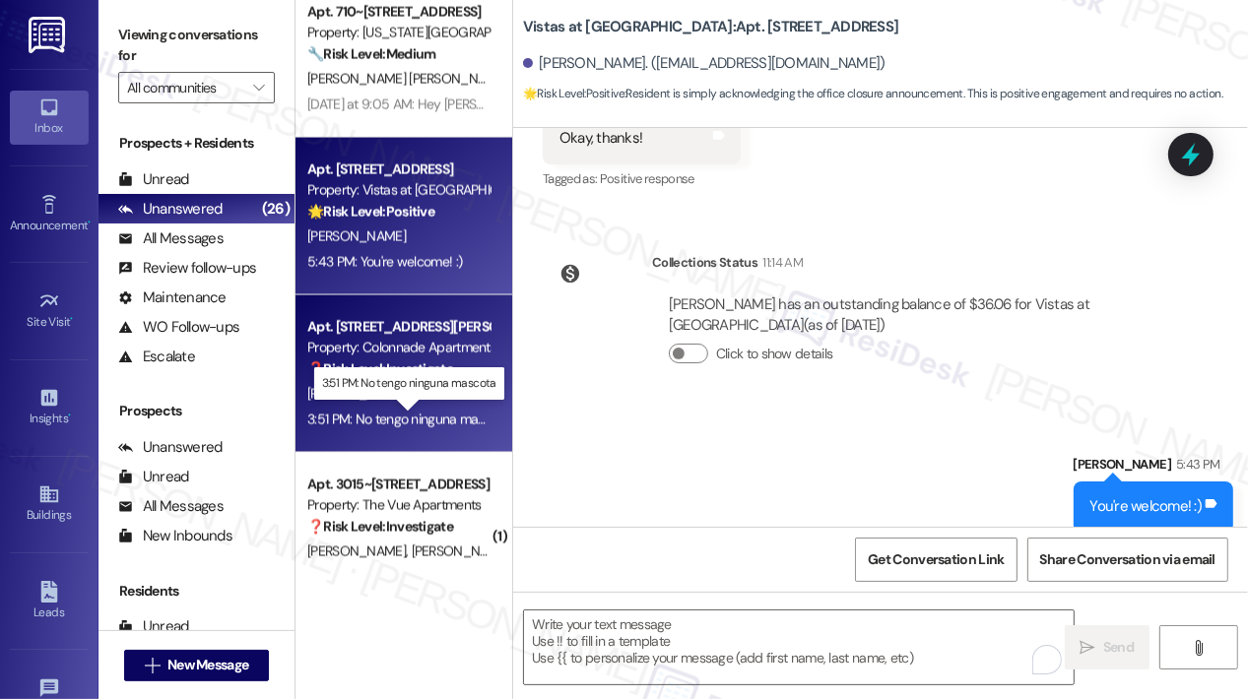
click at [430, 421] on div "3:51 PM: No tengo ninguna mascota 3:51 PM: No tengo ninguna mascota" at bounding box center [408, 420] width 203 height 18
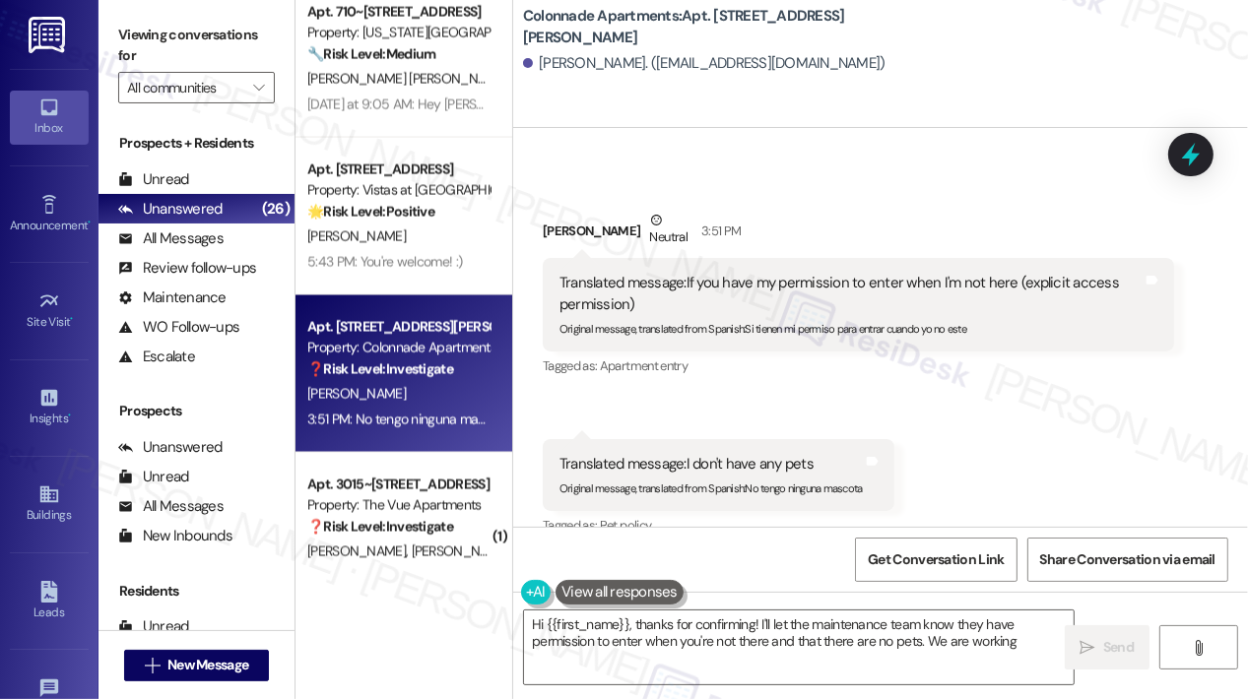
scroll to position [2639, 0]
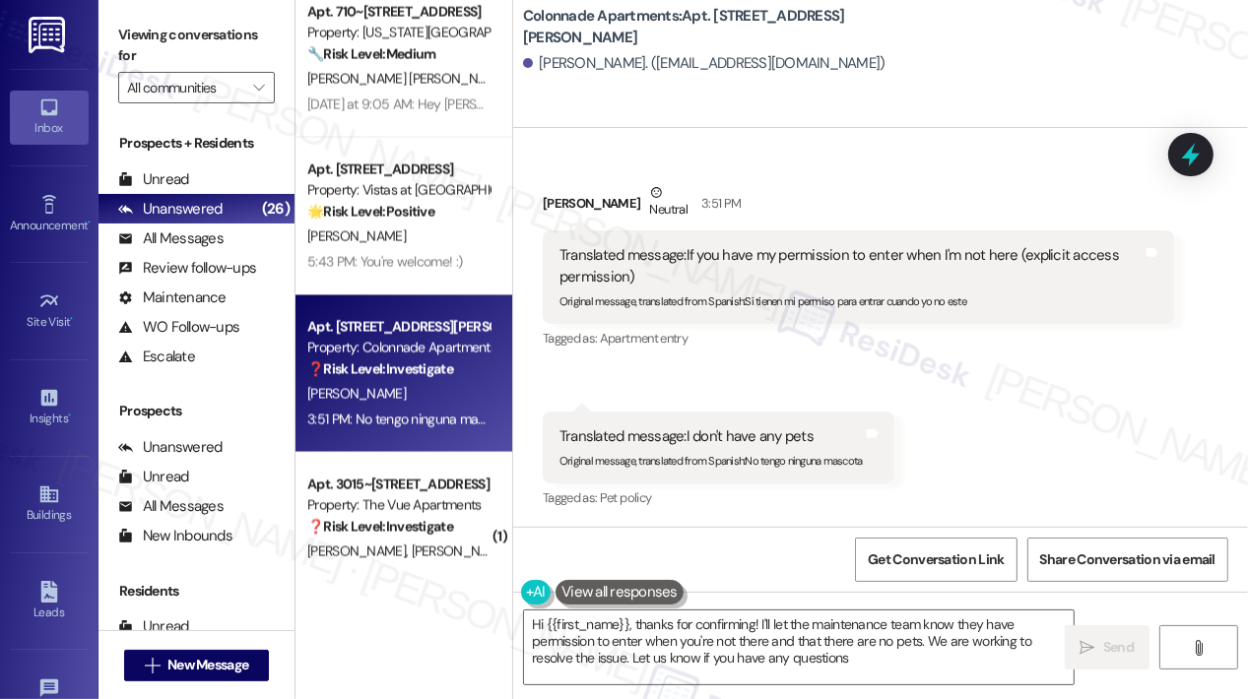
type textarea "Hi {{first_name}}, thanks for confirming! I'll let the maintenance team know th…"
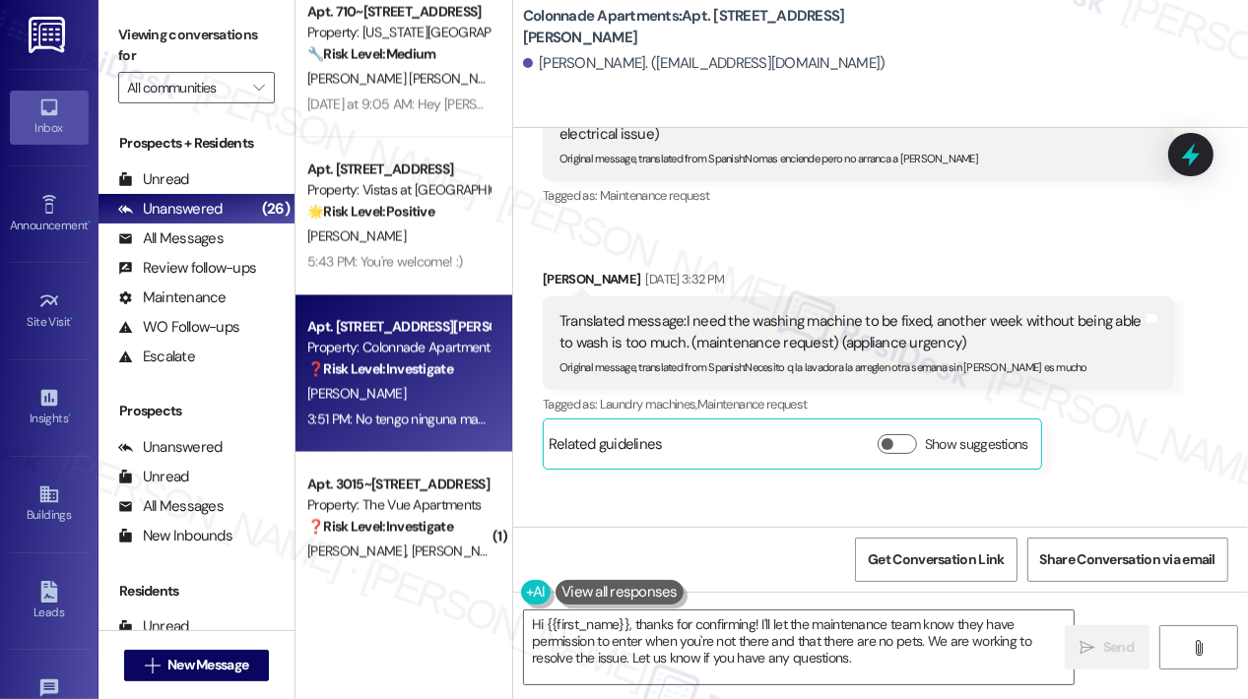
scroll to position [1851, 0]
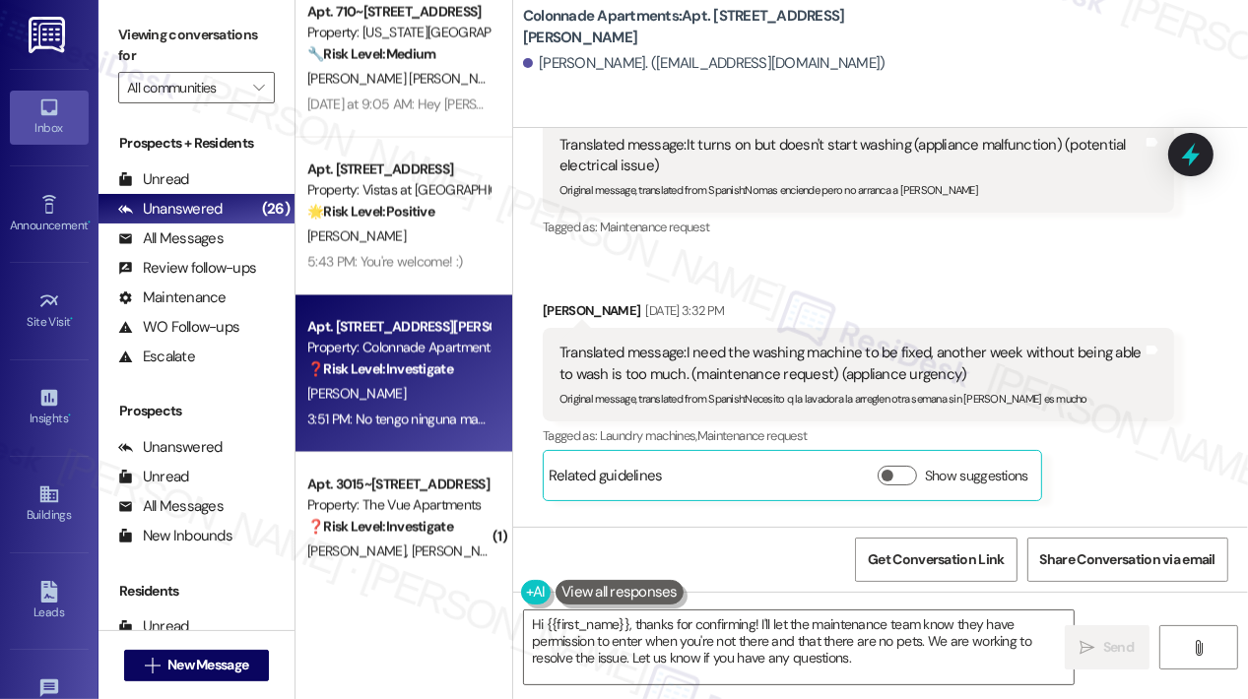
click at [935, 280] on div "Received via SMS [PERSON_NAME] [DATE] 3:00 PM Translated message: It turns on b…" at bounding box center [880, 202] width 735 height 627
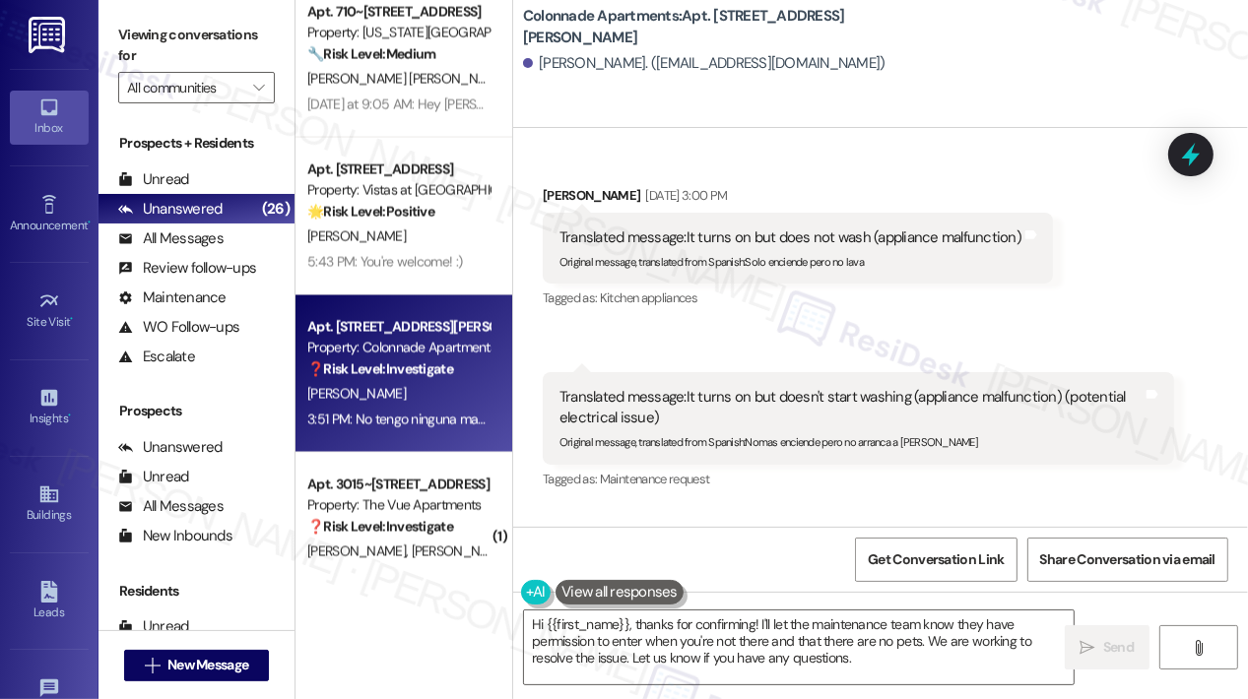
scroll to position [1556, 0]
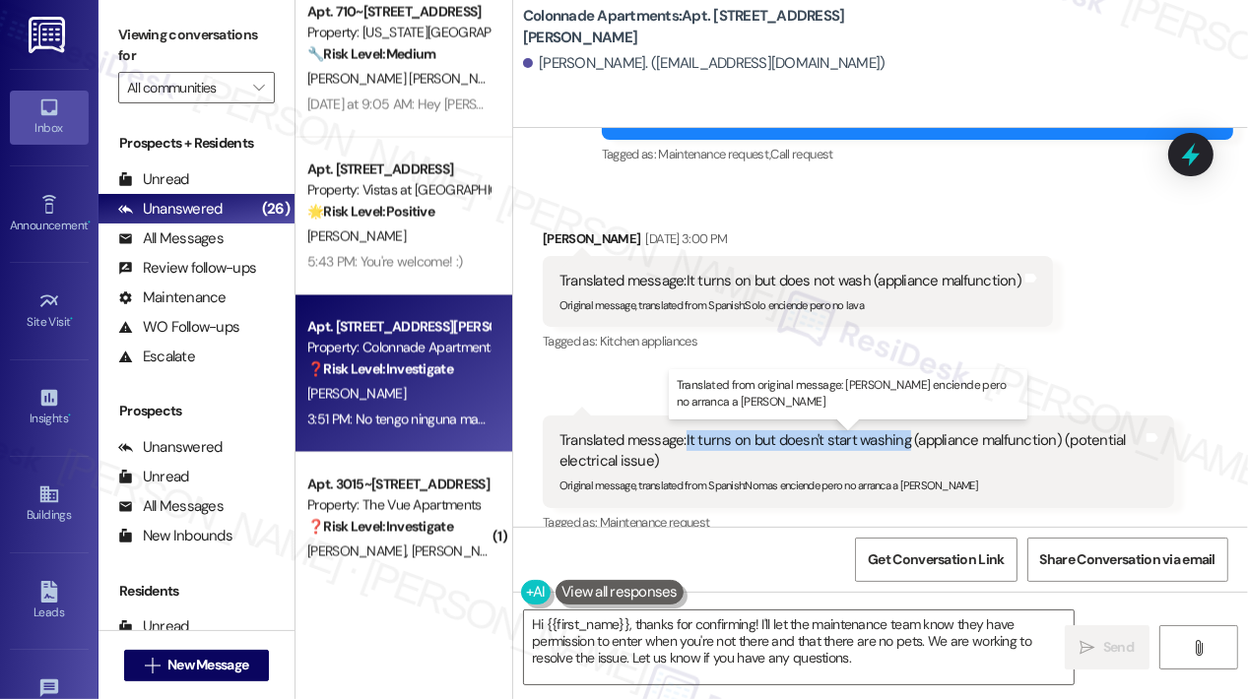
drag, startPoint x: 685, startPoint y: 445, endPoint x: 904, endPoint y: 448, distance: 218.6
click at [904, 448] on div "Translated message: It turns on but doesn't start washing (appliance malfunctio…" at bounding box center [850, 451] width 583 height 42
copy div "It turns on but doesn't start washing"
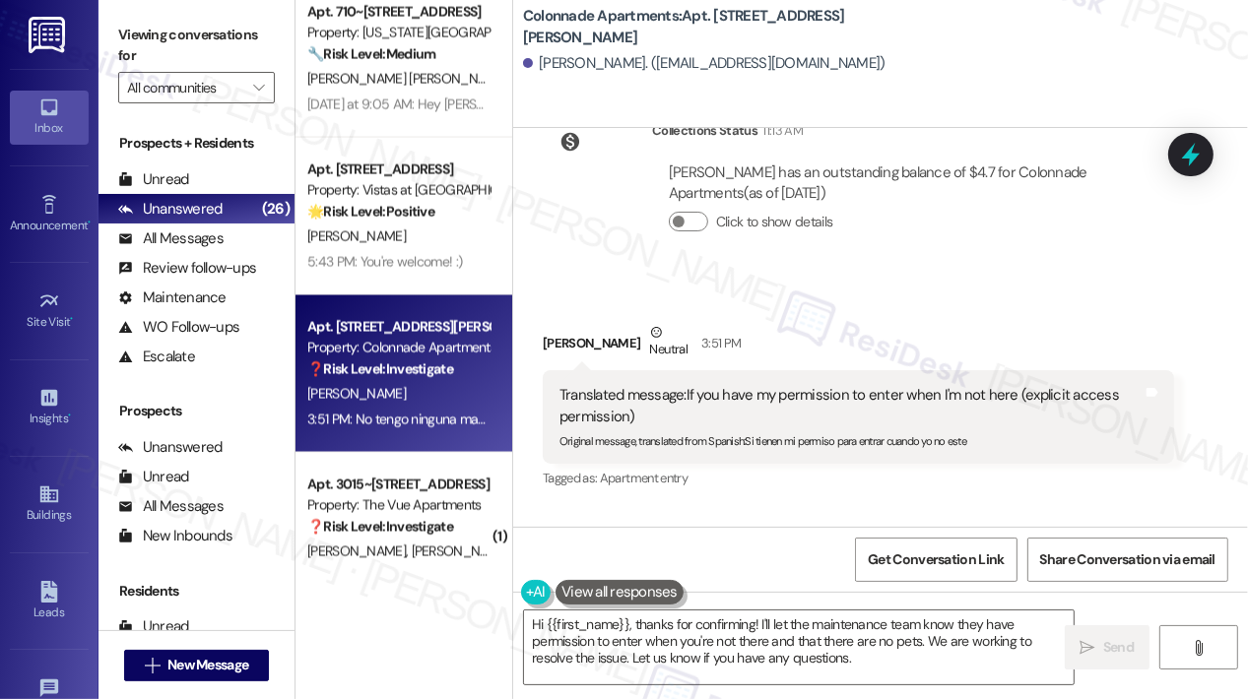
scroll to position [2344, 0]
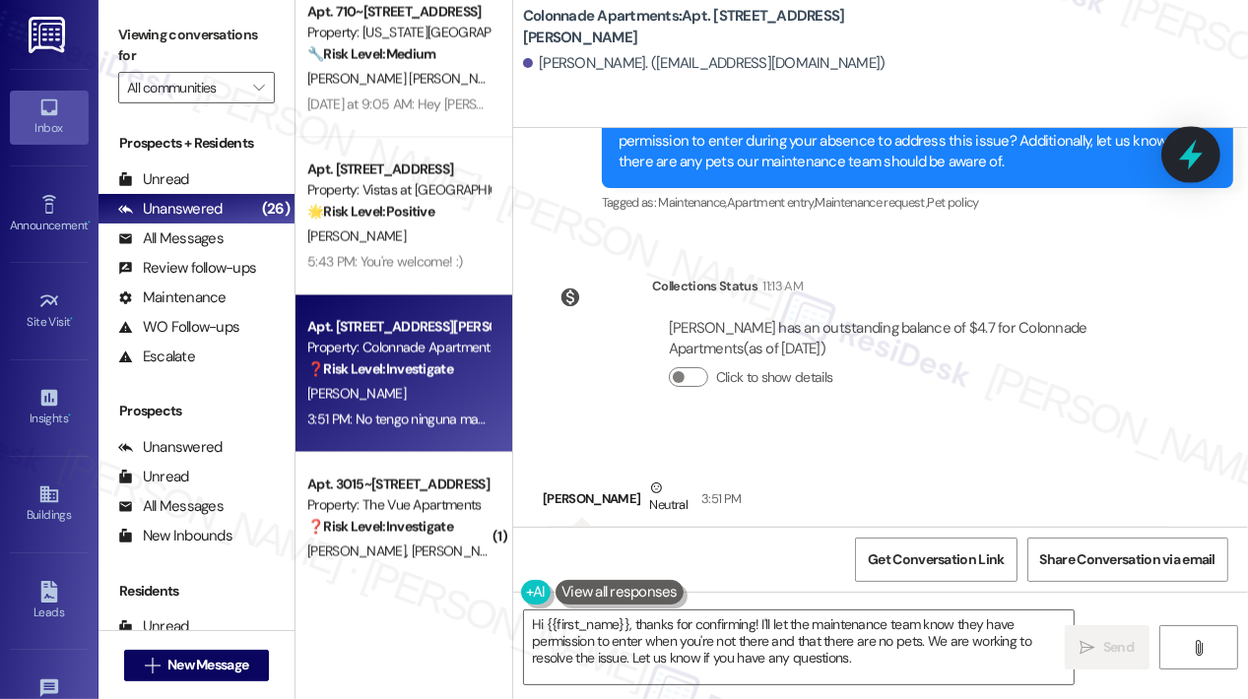
click at [1198, 149] on icon at bounding box center [1190, 154] width 33 height 33
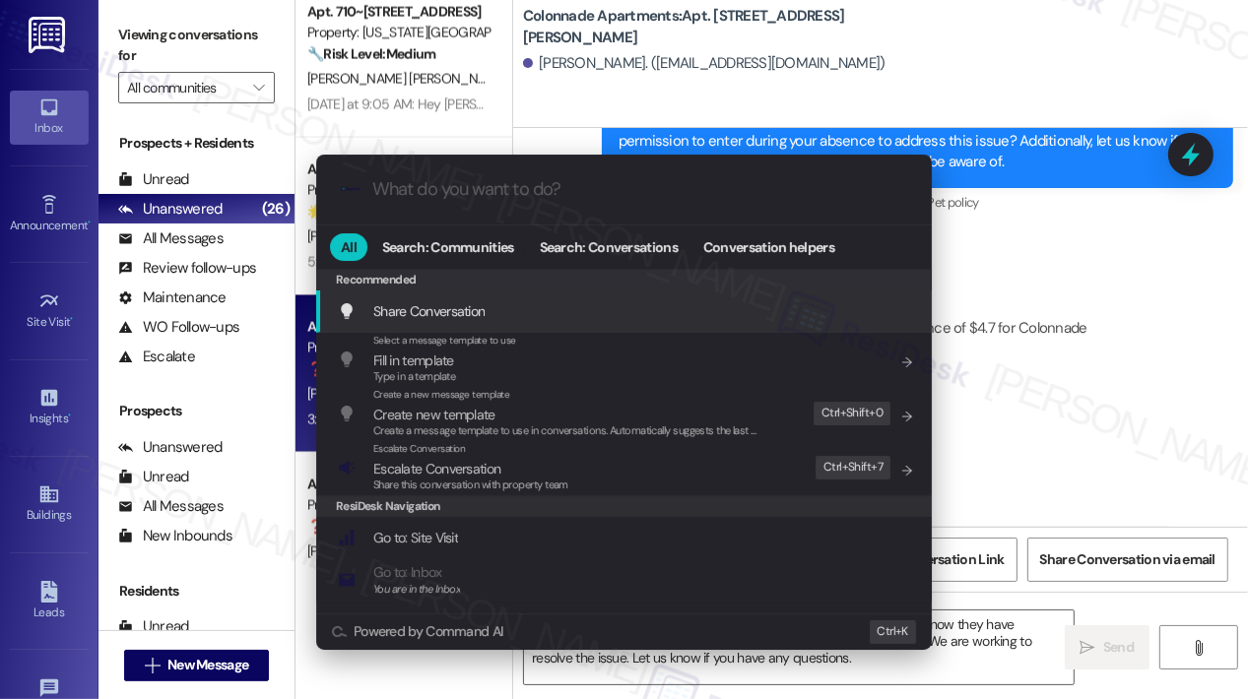
click at [479, 184] on input "What do you want to do?" at bounding box center [639, 189] width 535 height 21
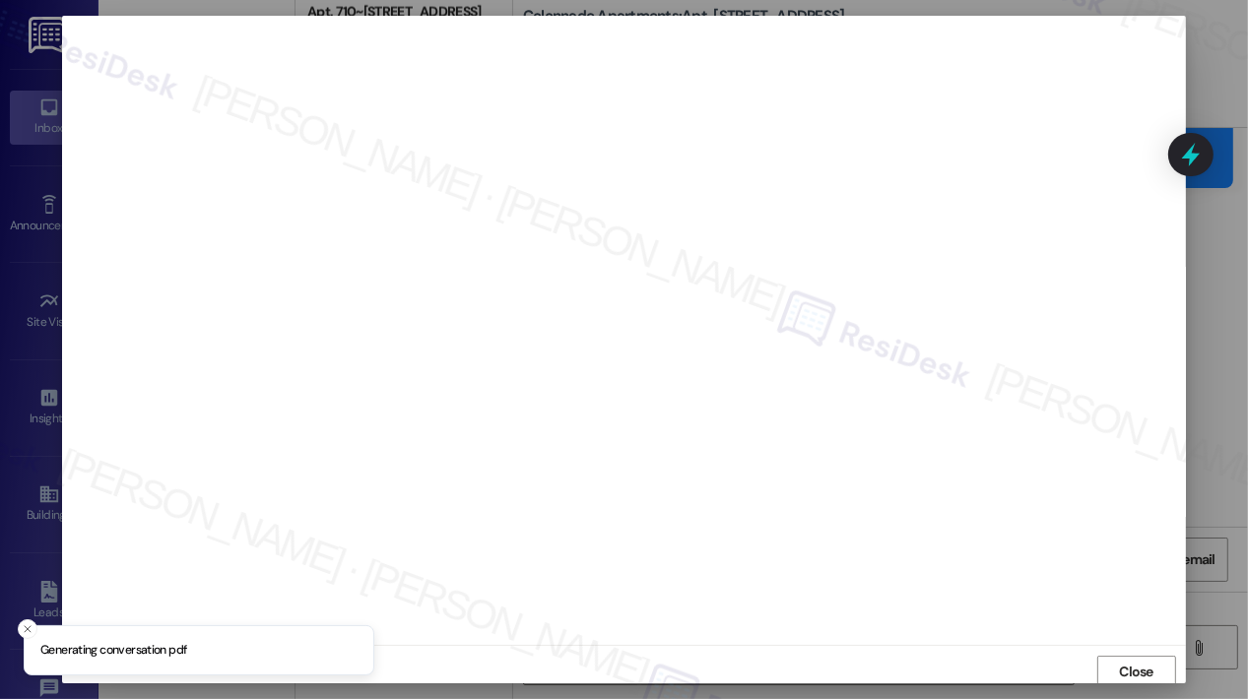
scroll to position [4, 0]
click at [1138, 673] on span "Close" at bounding box center [1136, 668] width 34 height 21
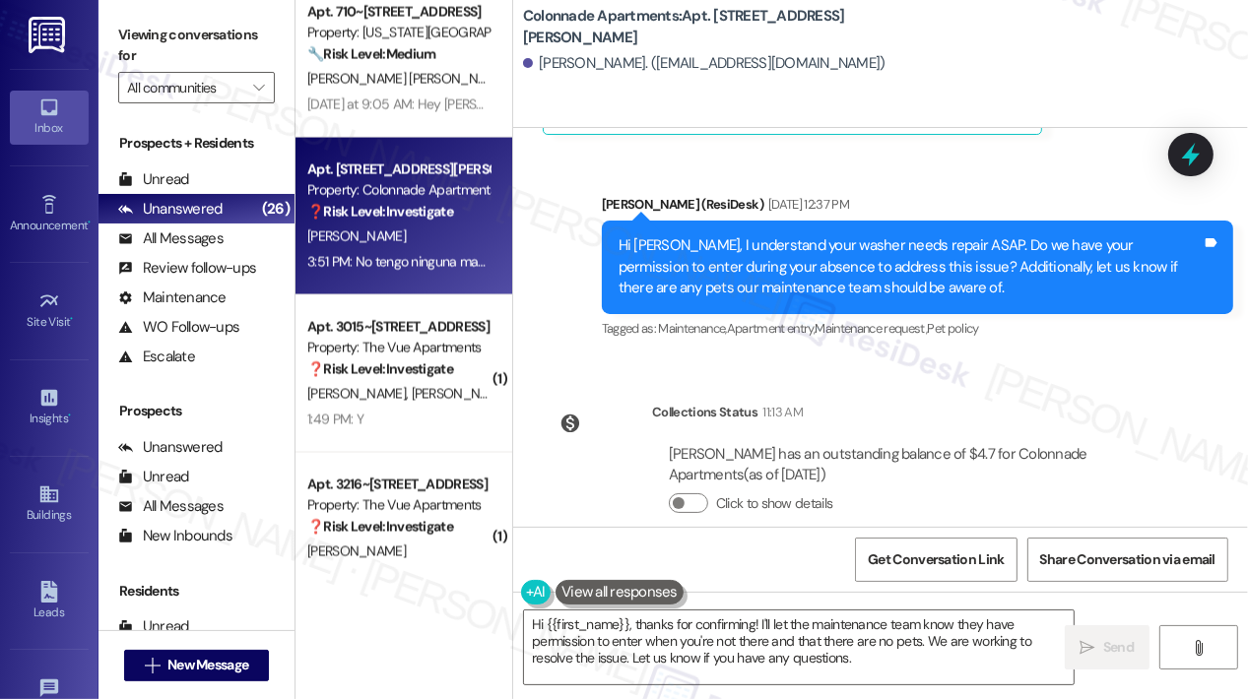
scroll to position [2147, 0]
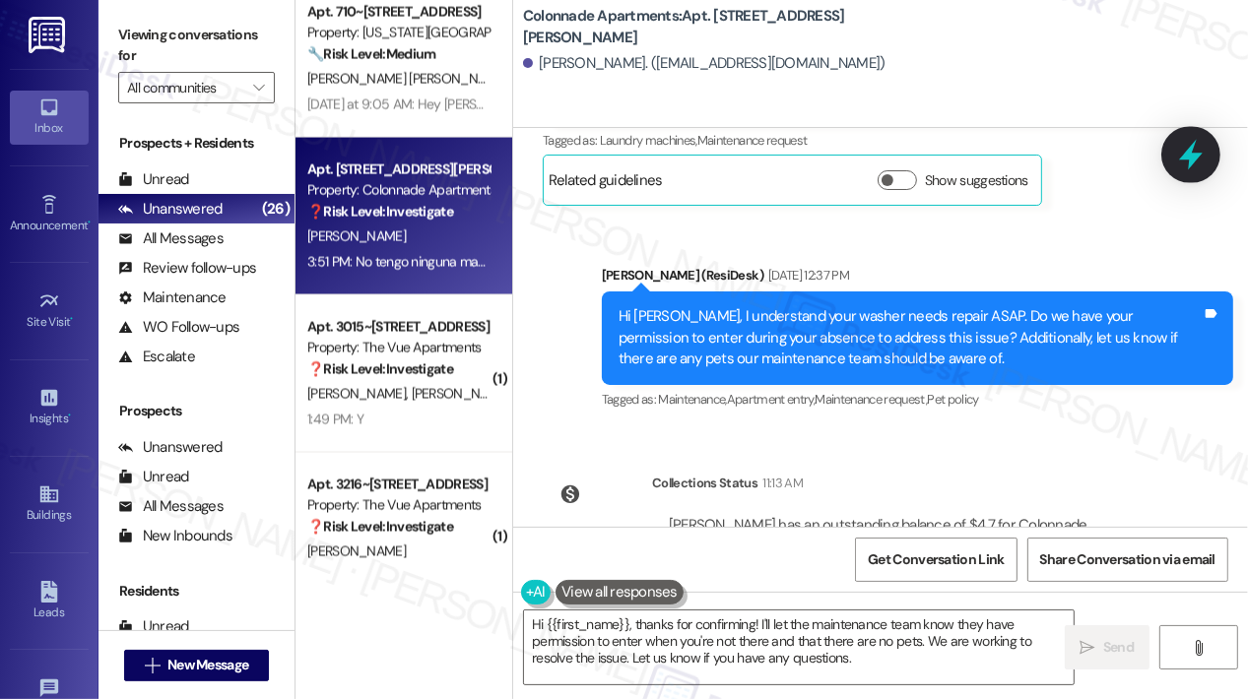
click at [1189, 163] on icon at bounding box center [1190, 154] width 33 height 33
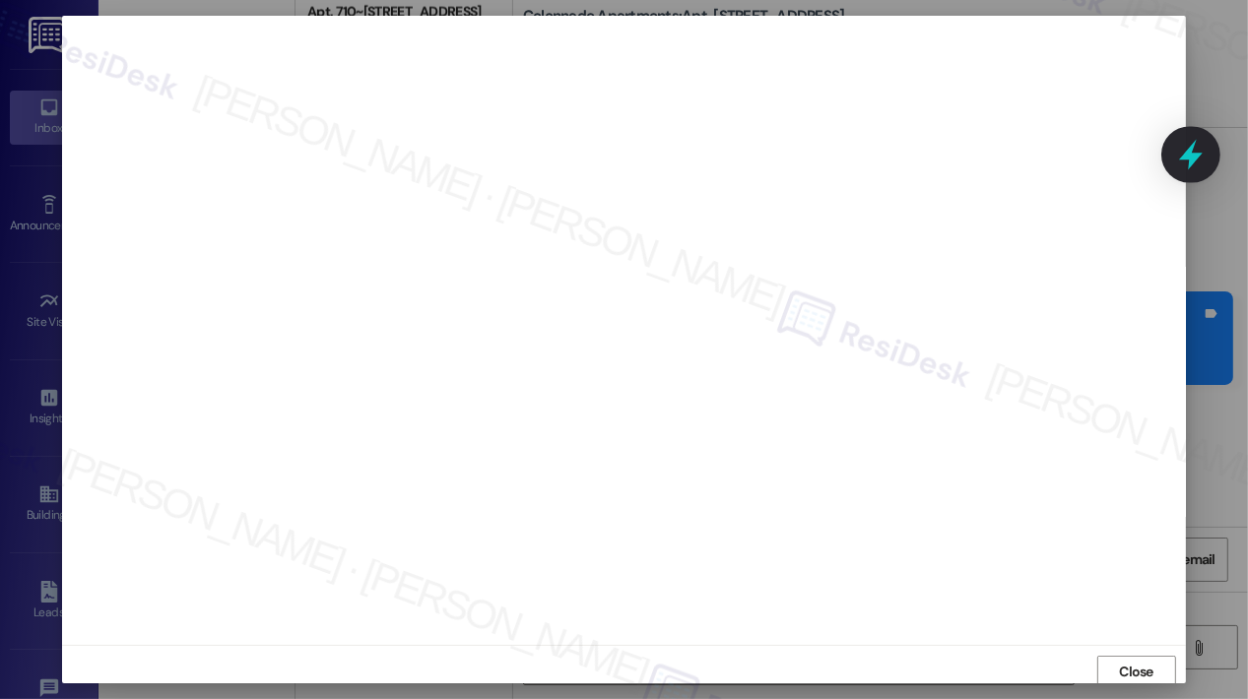
scroll to position [4, 0]
click at [1134, 661] on span "Close" at bounding box center [1136, 668] width 34 height 21
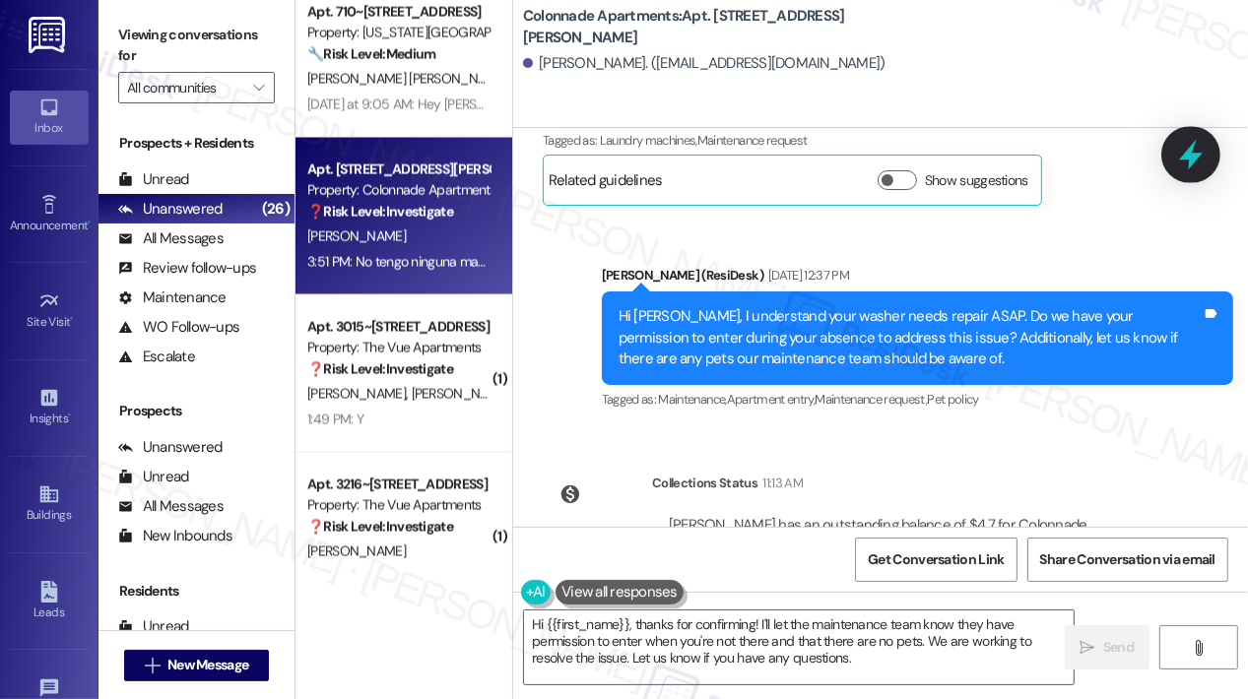
click at [1190, 151] on icon at bounding box center [1191, 155] width 24 height 31
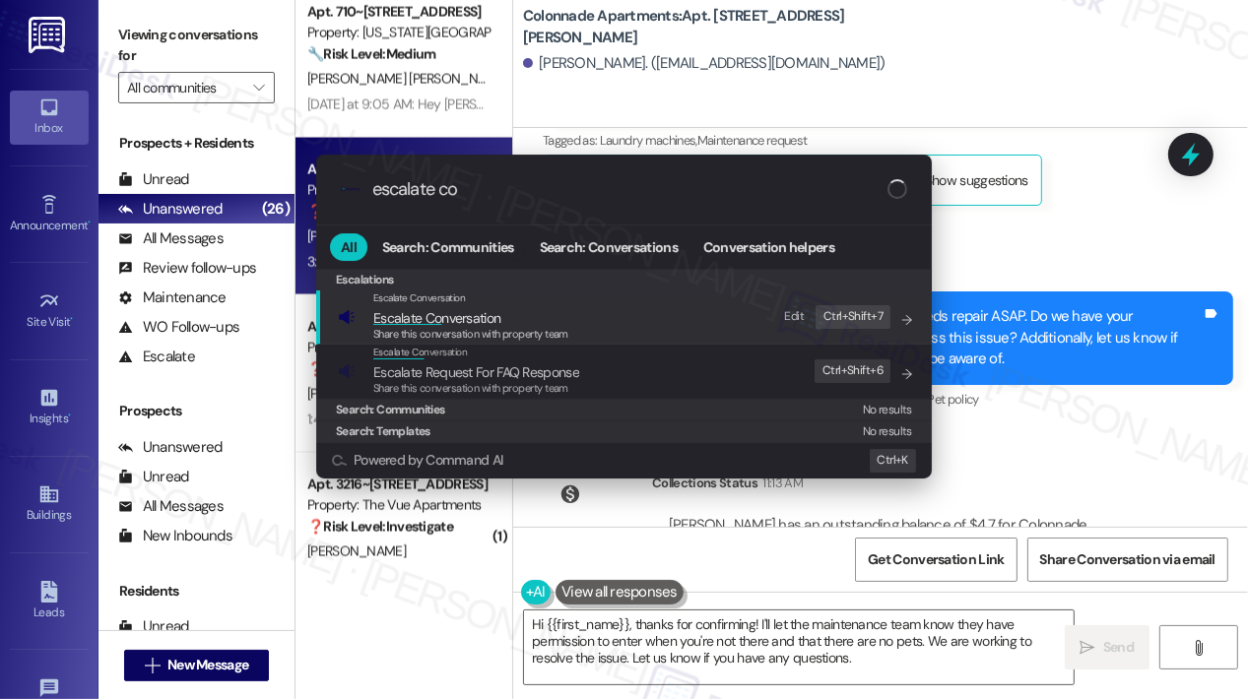
type input "escalate con"
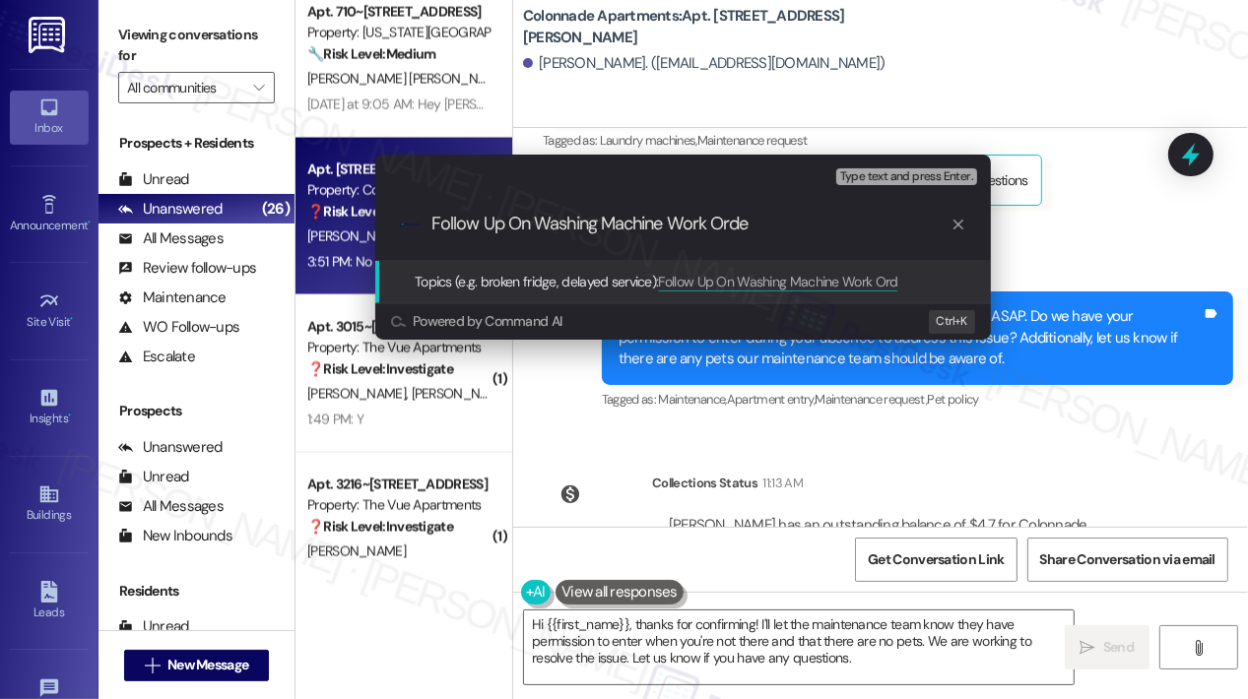
type input "Follow Up On Washing Machine Work Order"
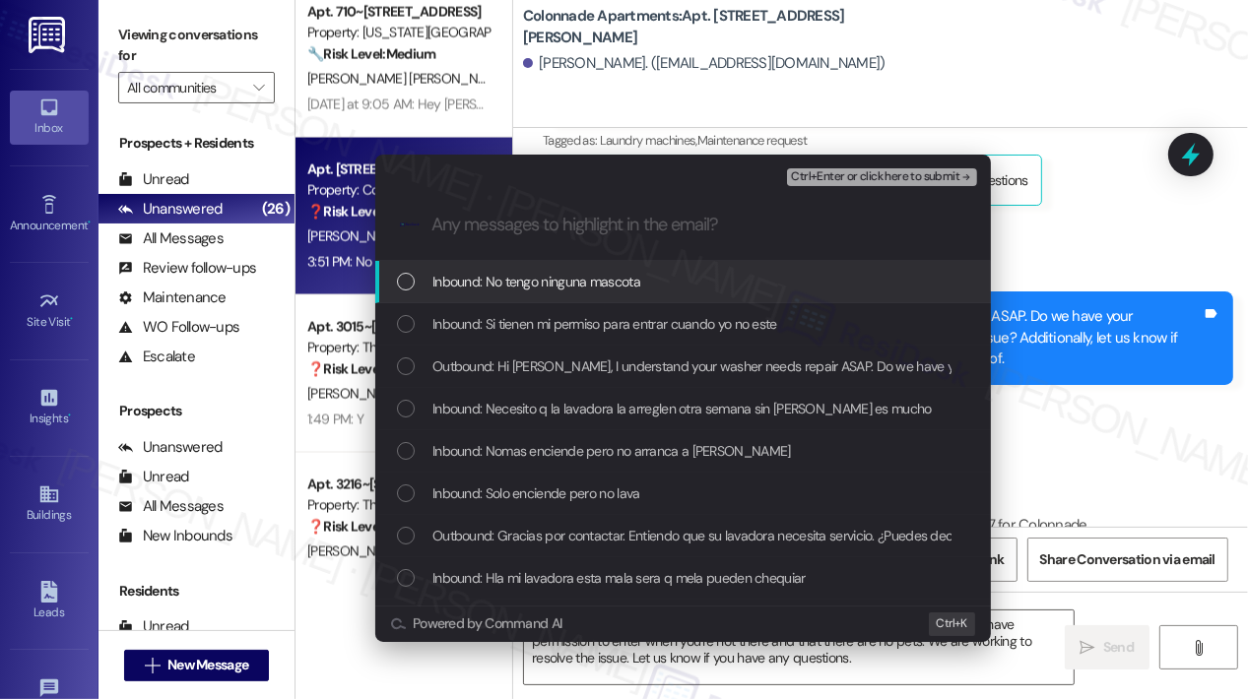
click at [713, 279] on div "Inbound: No tengo ninguna mascota" at bounding box center [685, 282] width 576 height 22
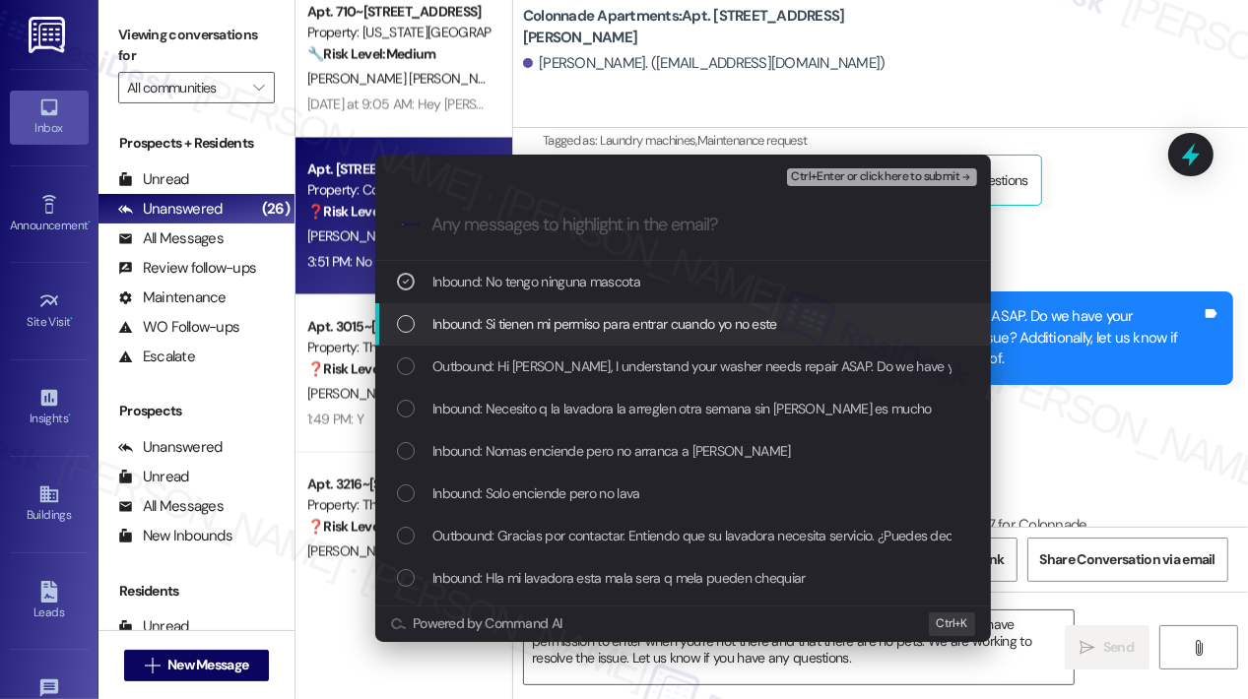
click at [714, 317] on span "Inbound: Si tienen mi permiso para entrar cuando yo no este" at bounding box center [604, 324] width 345 height 22
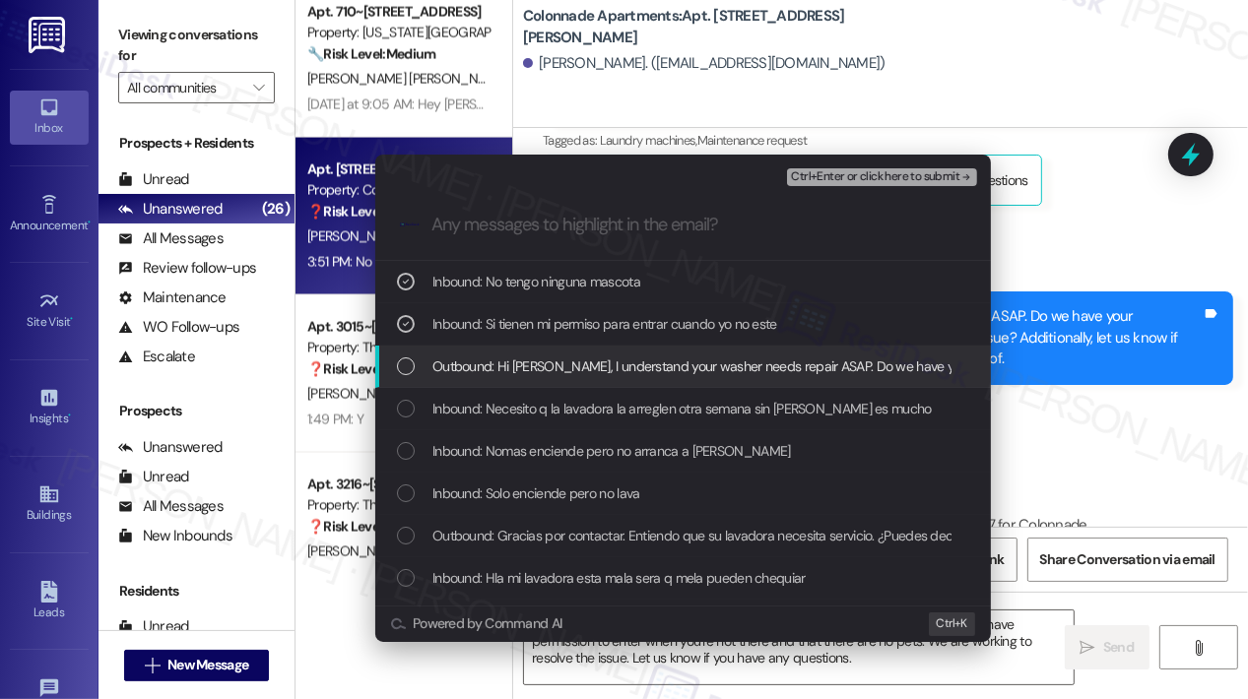
click at [721, 377] on span "Outbound: Hi [PERSON_NAME], I understand your washer needs repair ASAP. Do we h…" at bounding box center [1136, 366] width 1408 height 22
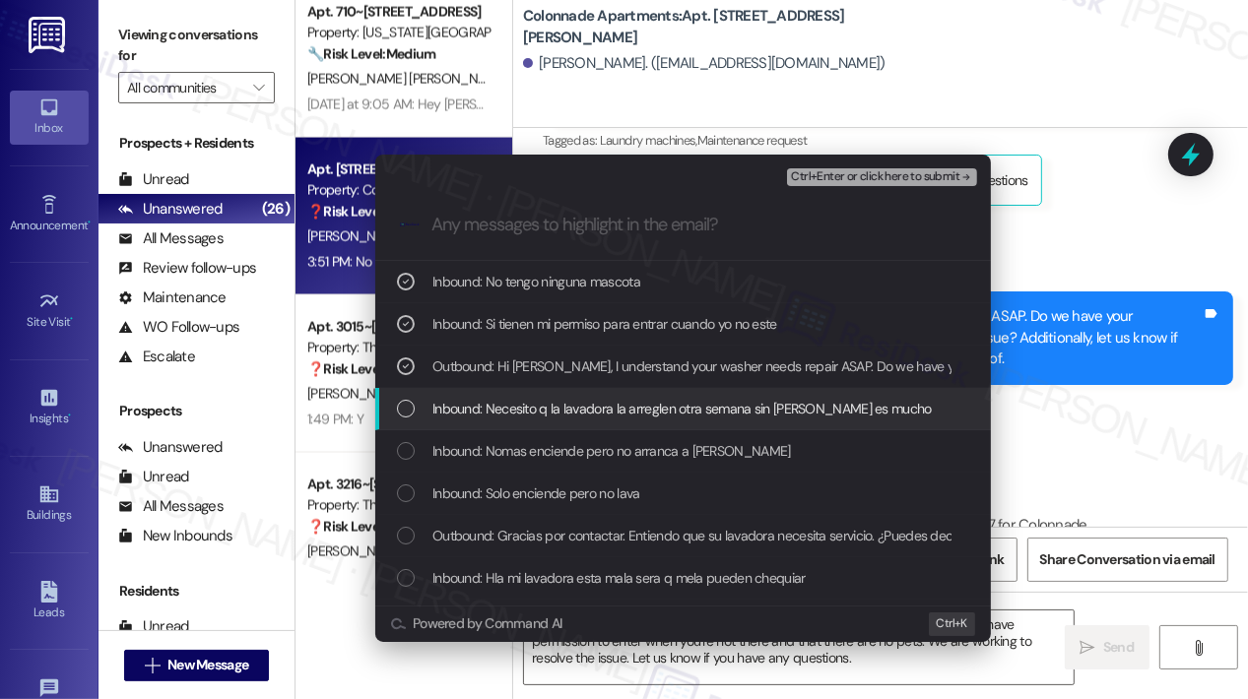
click at [721, 412] on span "Inbound: Necesito q la lavadora la arreglen otra semana sin [PERSON_NAME] es mu…" at bounding box center [681, 409] width 499 height 22
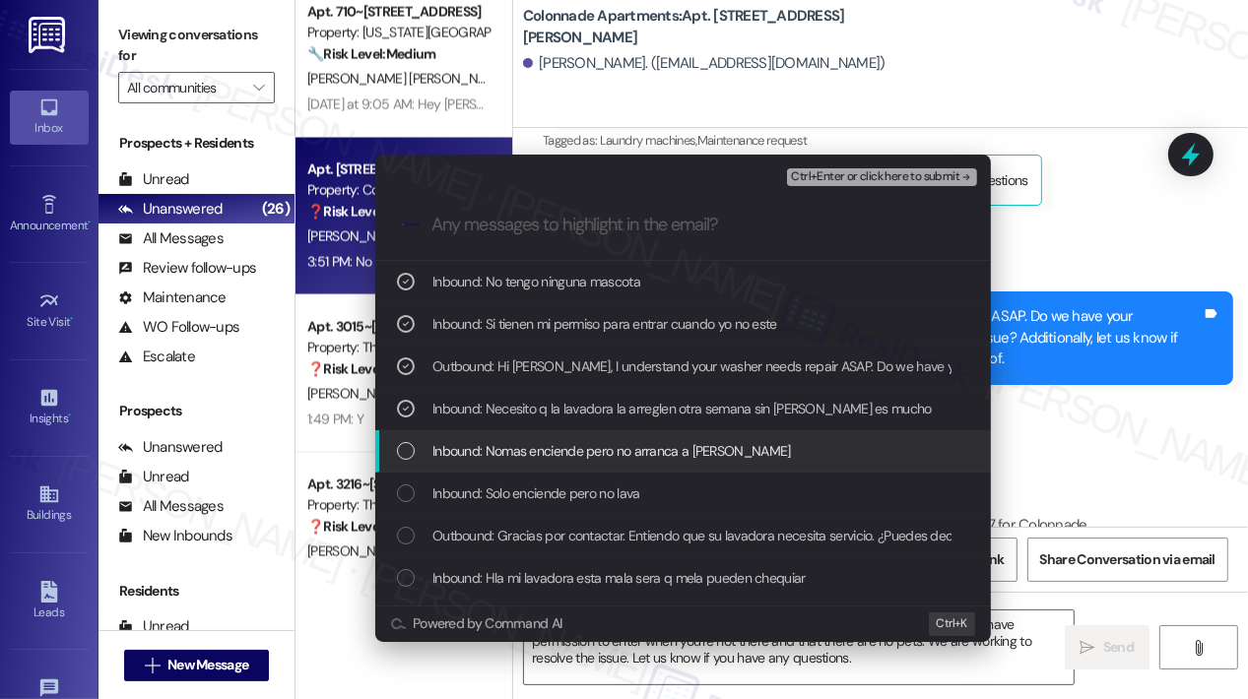
click at [721, 452] on div "Inbound: Nomas enciende pero no arranca a [PERSON_NAME]" at bounding box center [685, 451] width 576 height 22
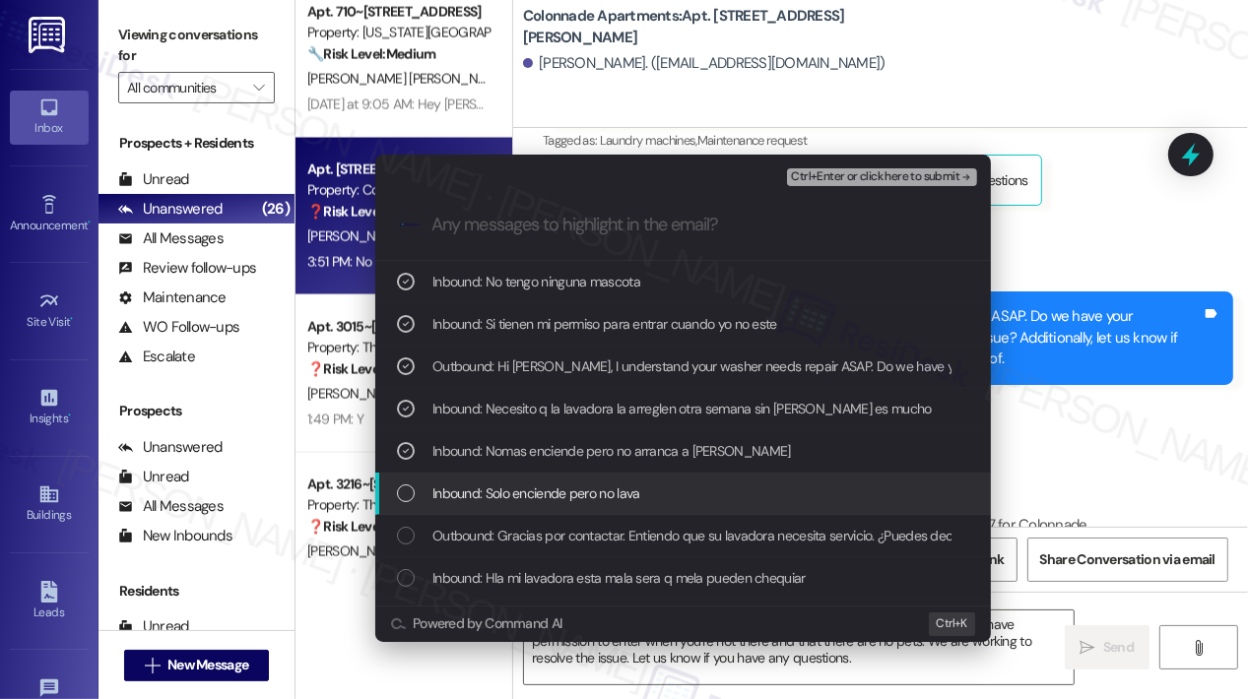
click at [721, 498] on div "Inbound: Solo enciende pero no lava" at bounding box center [685, 494] width 576 height 22
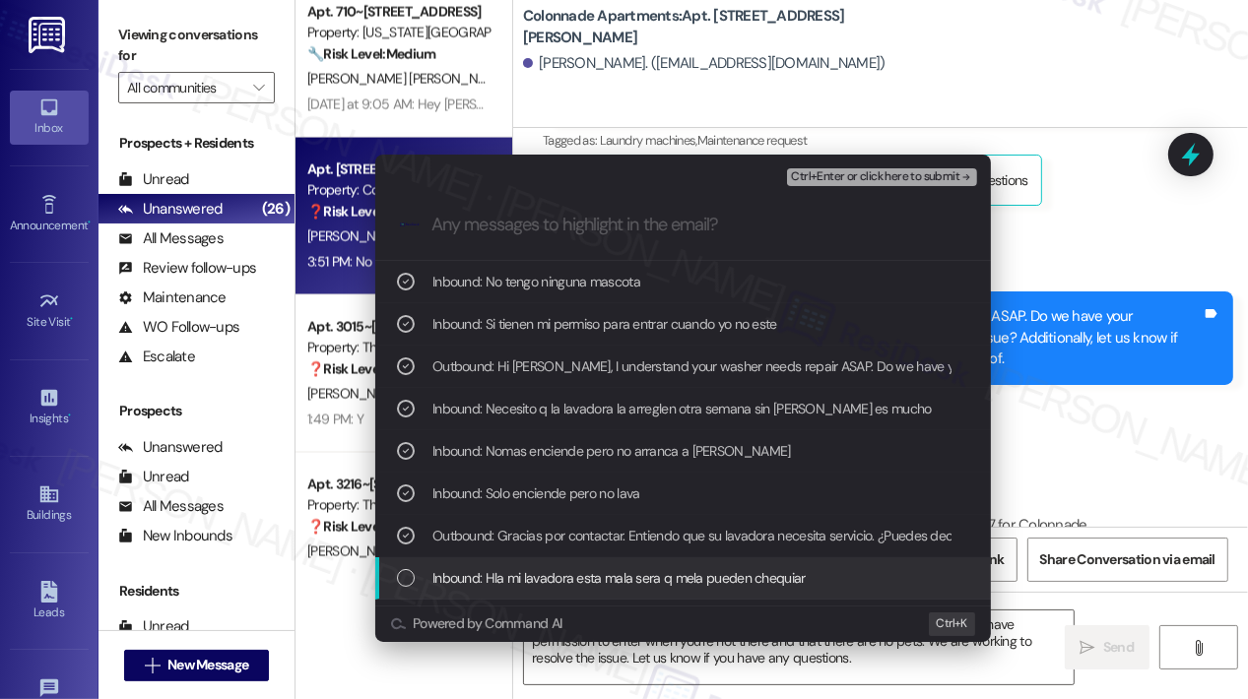
click at [730, 576] on span "Inbound: Hla mi lavadora esta mala sera q mela pueden chequiar" at bounding box center [618, 578] width 373 height 22
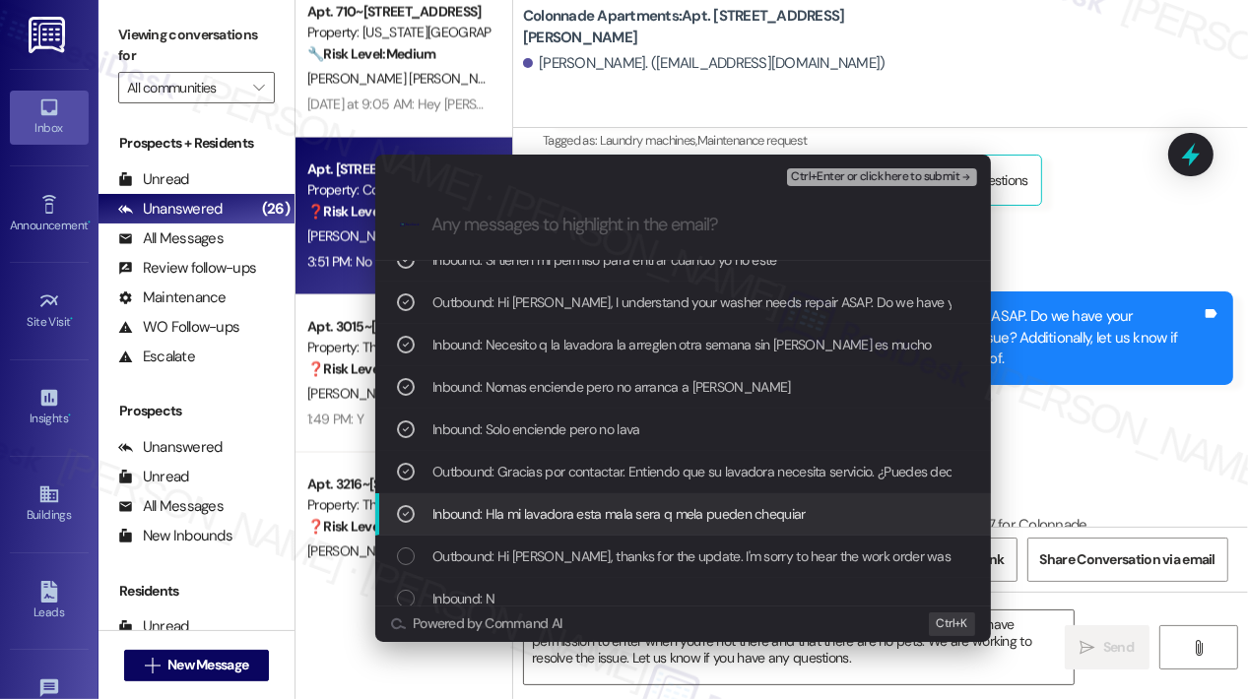
scroll to position [98, 0]
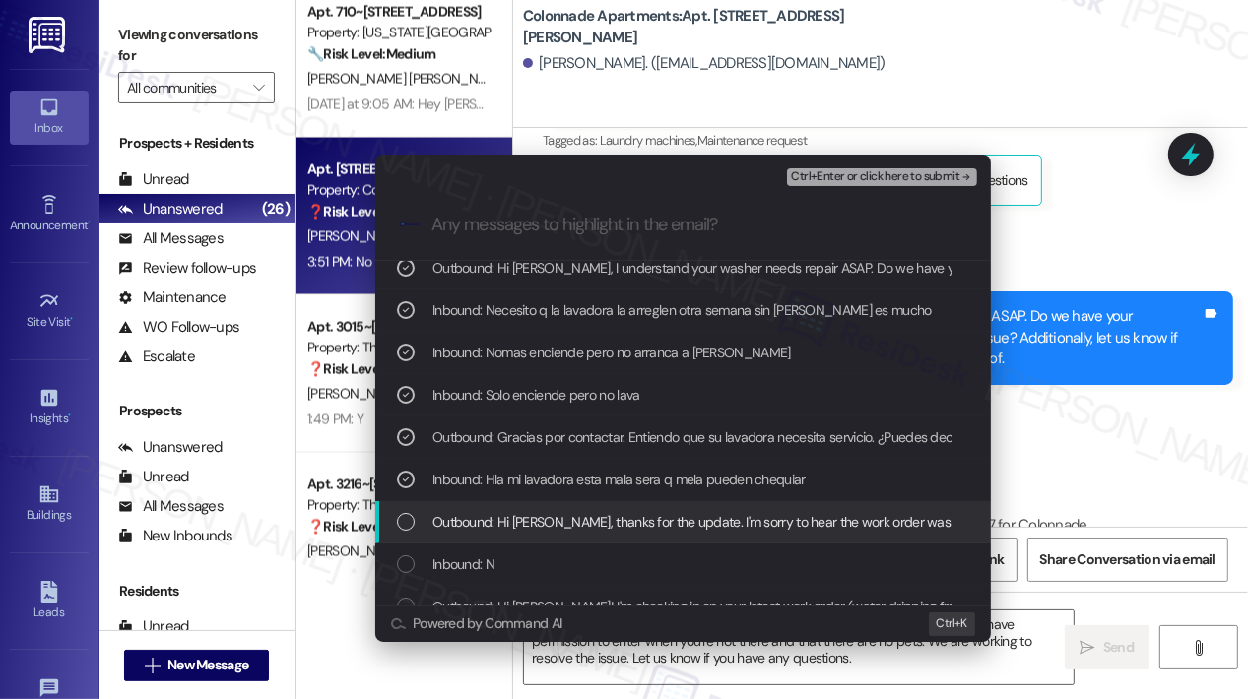
click at [787, 523] on span "Outbound: Hi [PERSON_NAME], thanks for the update. I'm sorry to hear the work o…" at bounding box center [957, 522] width 1050 height 22
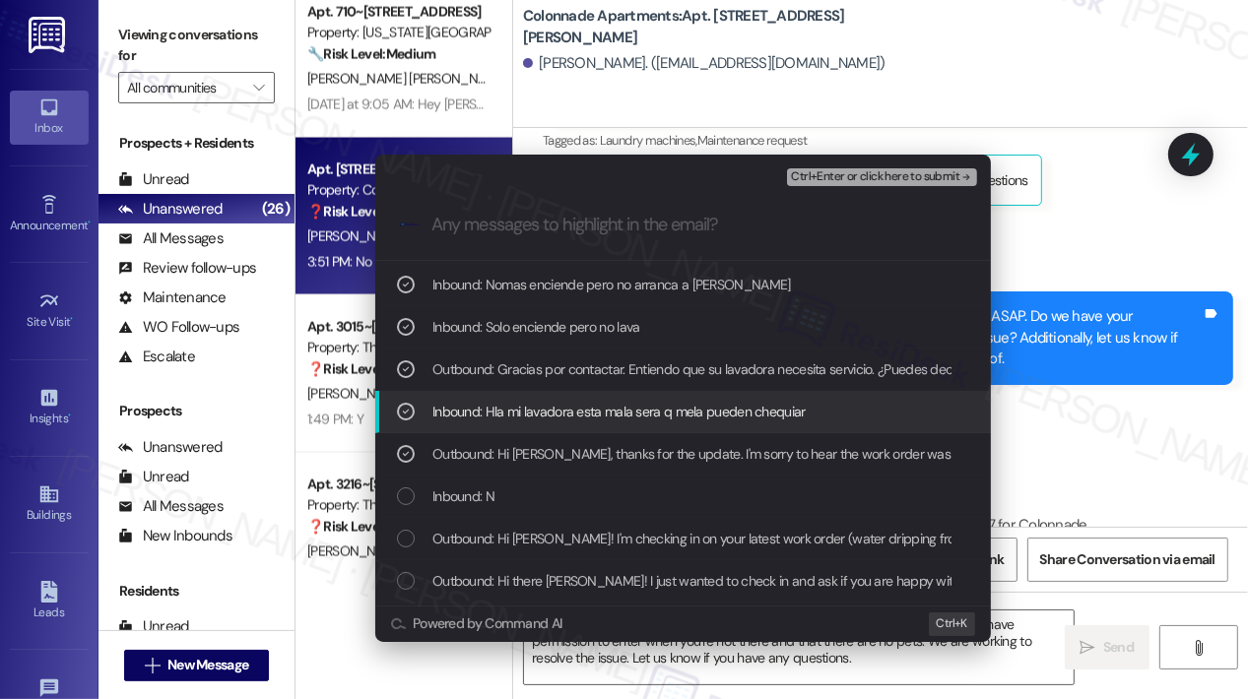
scroll to position [197, 0]
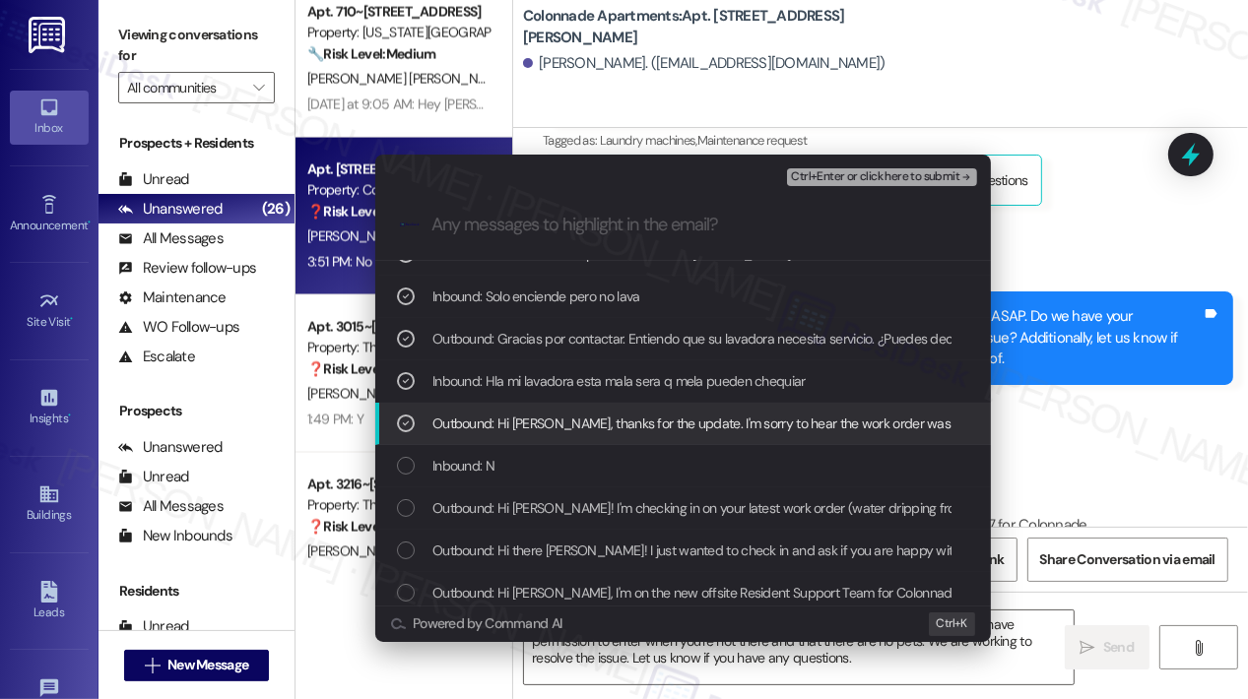
click at [785, 421] on span "Outbound: Hi [PERSON_NAME], thanks for the update. I'm sorry to hear the work o…" at bounding box center [957, 424] width 1050 height 22
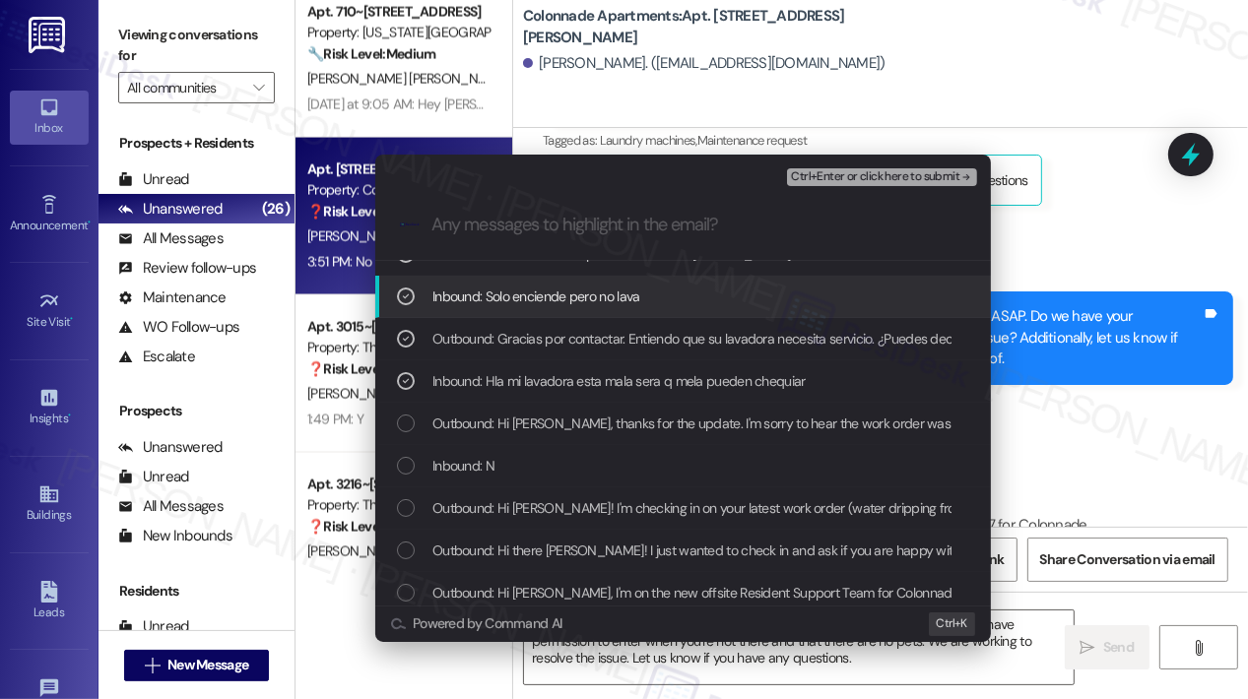
click at [819, 182] on span "Ctrl+Enter or click here to submit" at bounding box center [875, 177] width 168 height 14
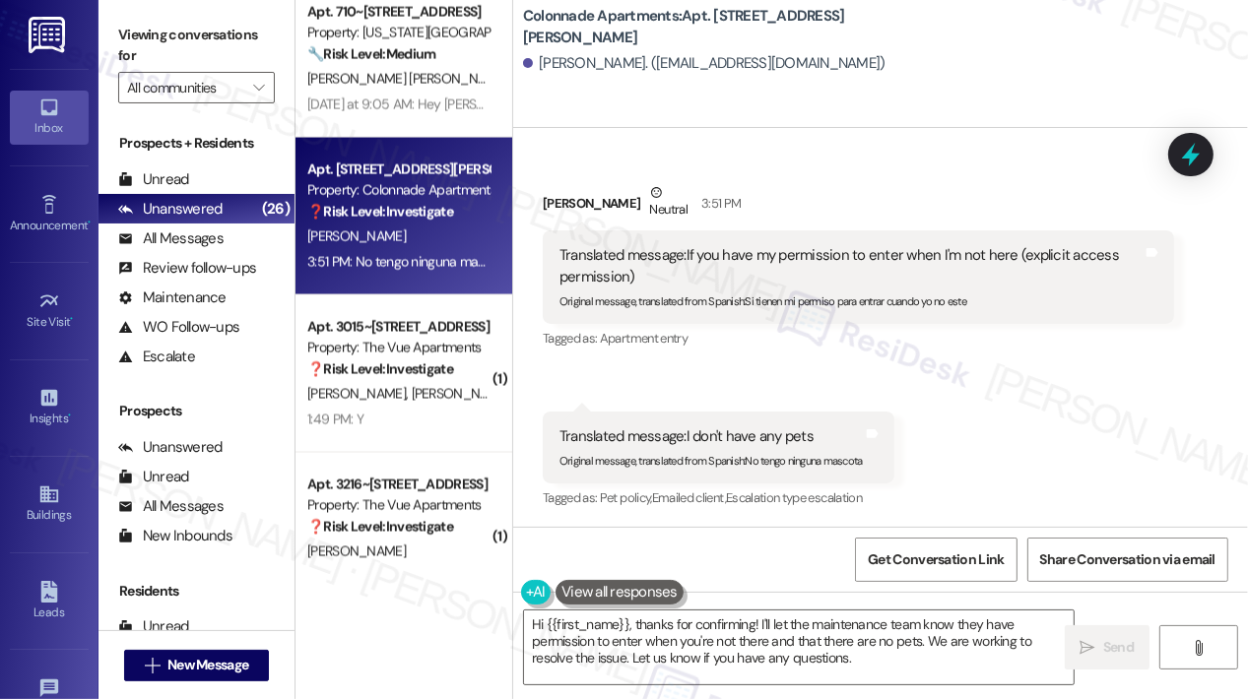
scroll to position [2639, 0]
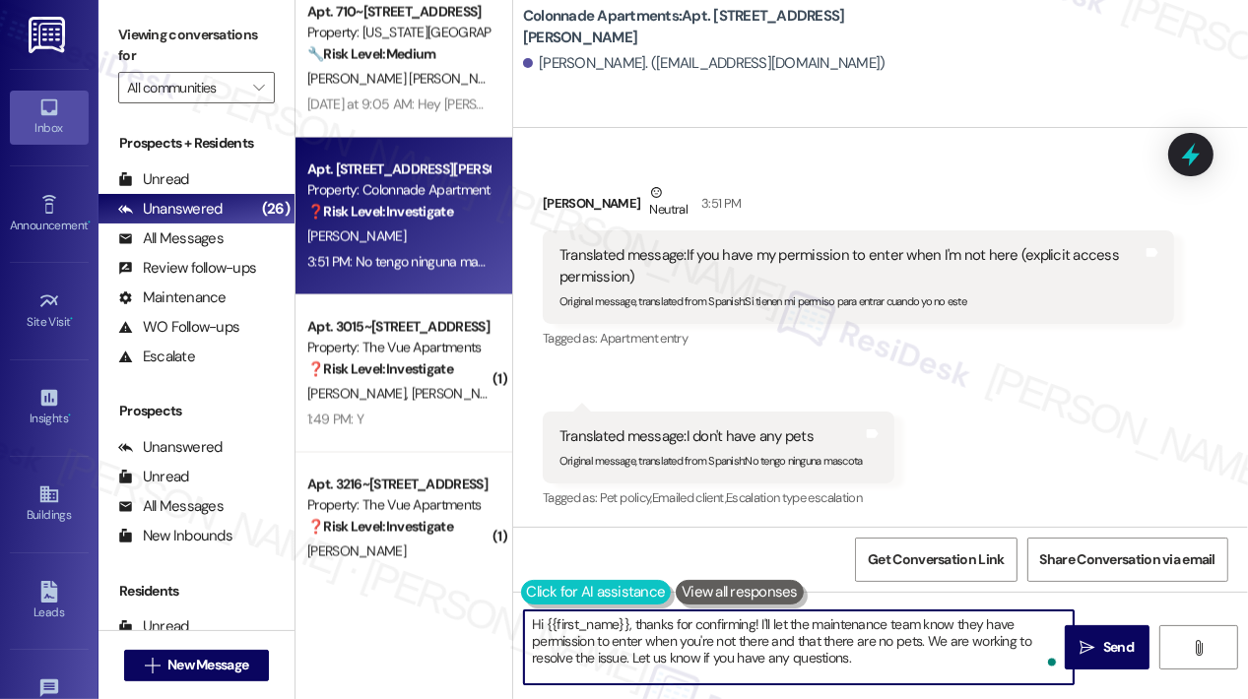
drag, startPoint x: 910, startPoint y: 665, endPoint x: 520, endPoint y: 603, distance: 394.9
click at [524, 610] on div "Hi {{first_name}}, thanks for confirming! I'll let the maintenance team know th…" at bounding box center [788, 648] width 551 height 76
paste textarea "I can see that a work order was submitted for your washer on [DATE]. I’ve alrea…"
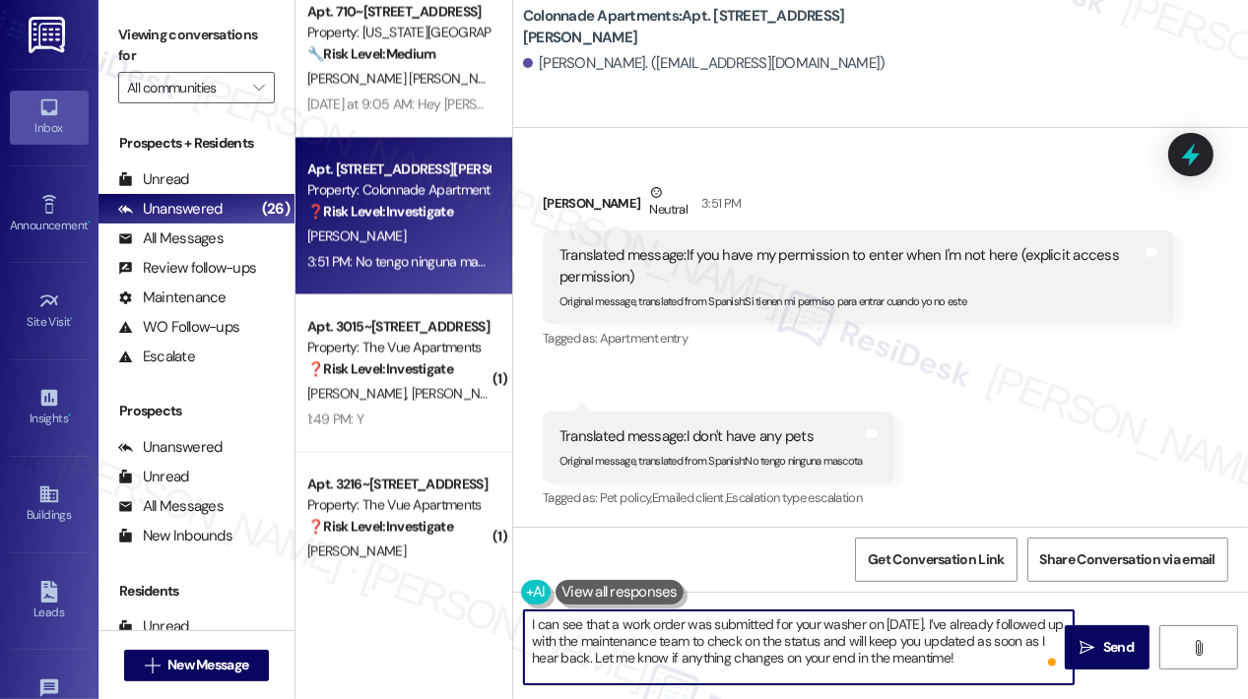
click at [532, 629] on textarea "I can see that a work order was submitted for your washer on [DATE]. I’ve alrea…" at bounding box center [798, 648] width 549 height 74
type textarea "Hi [PERSON_NAME]. I can see that a work order was submitted for your washer on …"
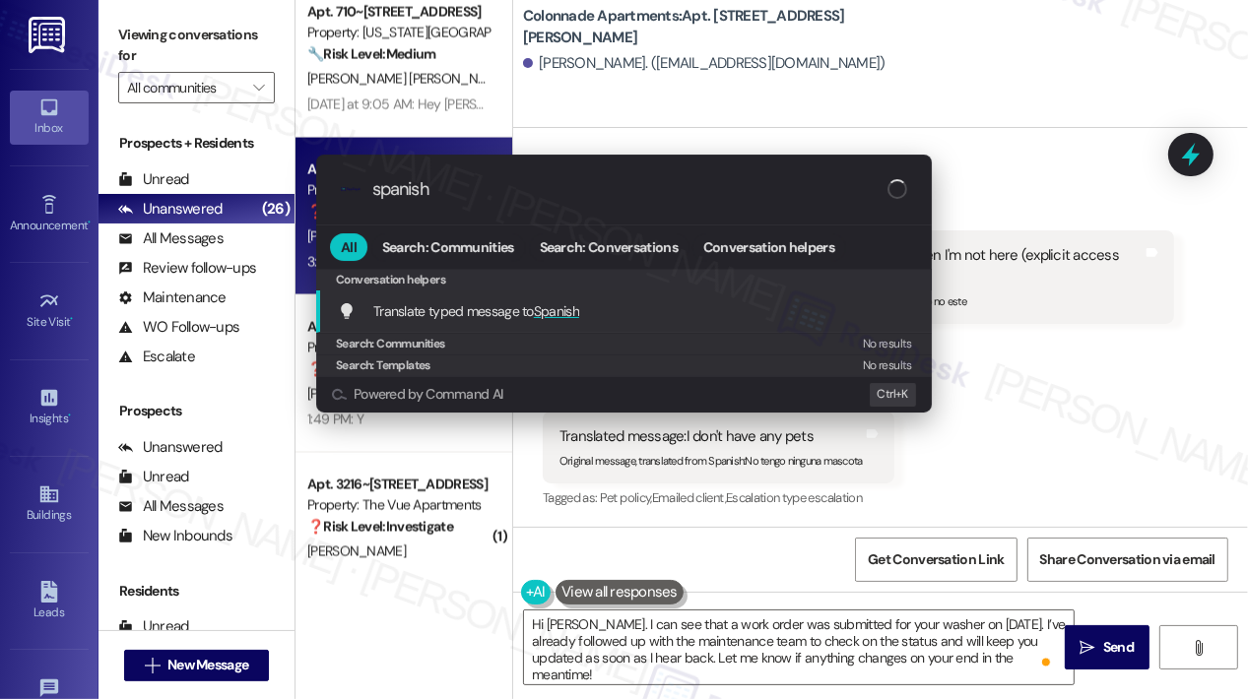
type input "spanish"
click at [508, 306] on span "Translate typed message to Spanish" at bounding box center [476, 311] width 206 height 18
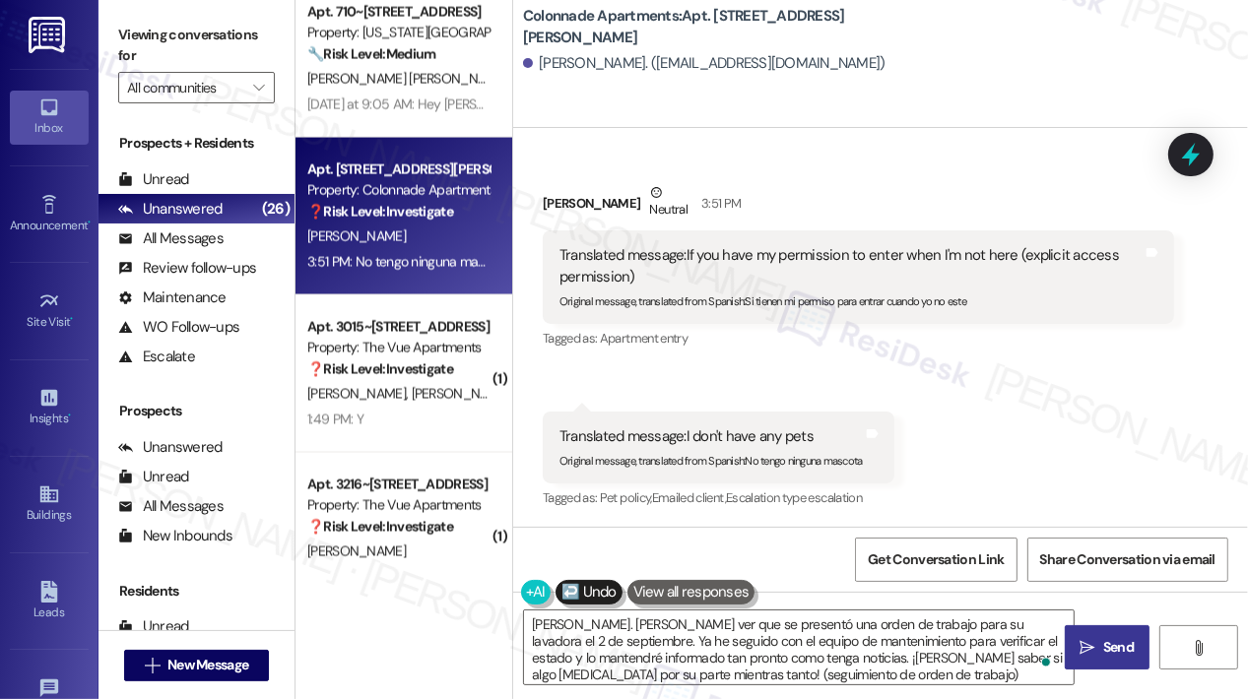
click at [1118, 645] on span "Send" at bounding box center [1118, 647] width 31 height 21
type textarea "Fetching suggested responses. Please feel free to read through the conversation…"
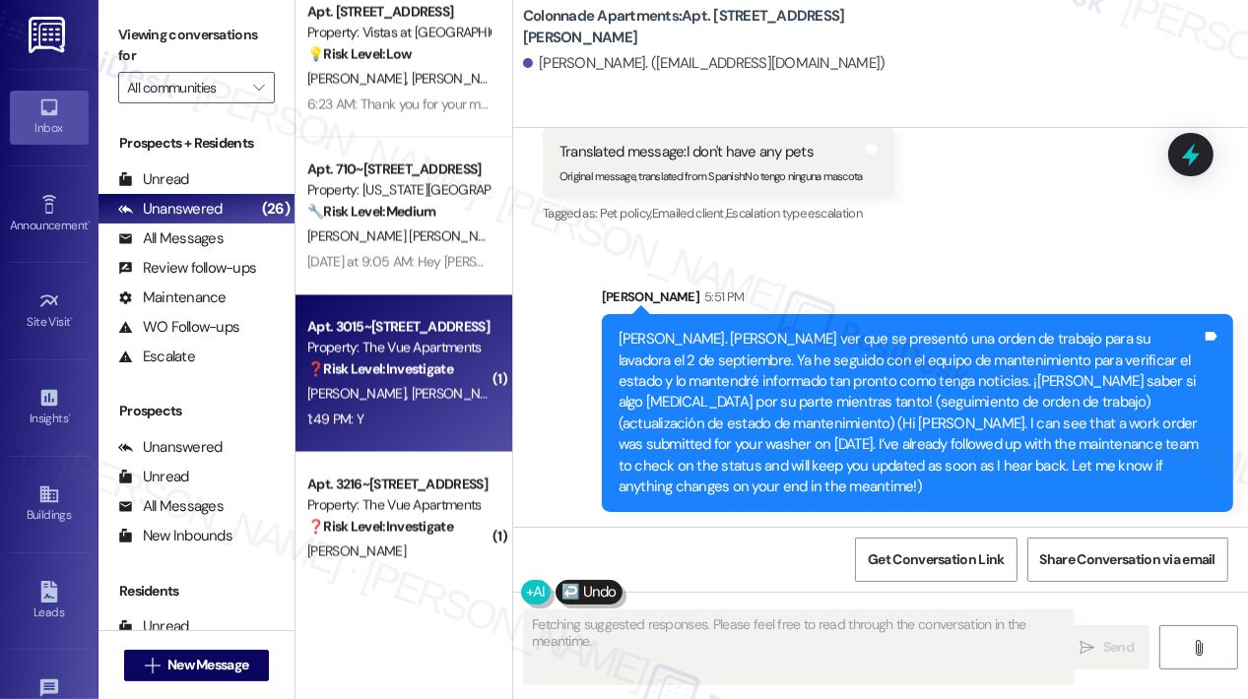
scroll to position [2907, 0]
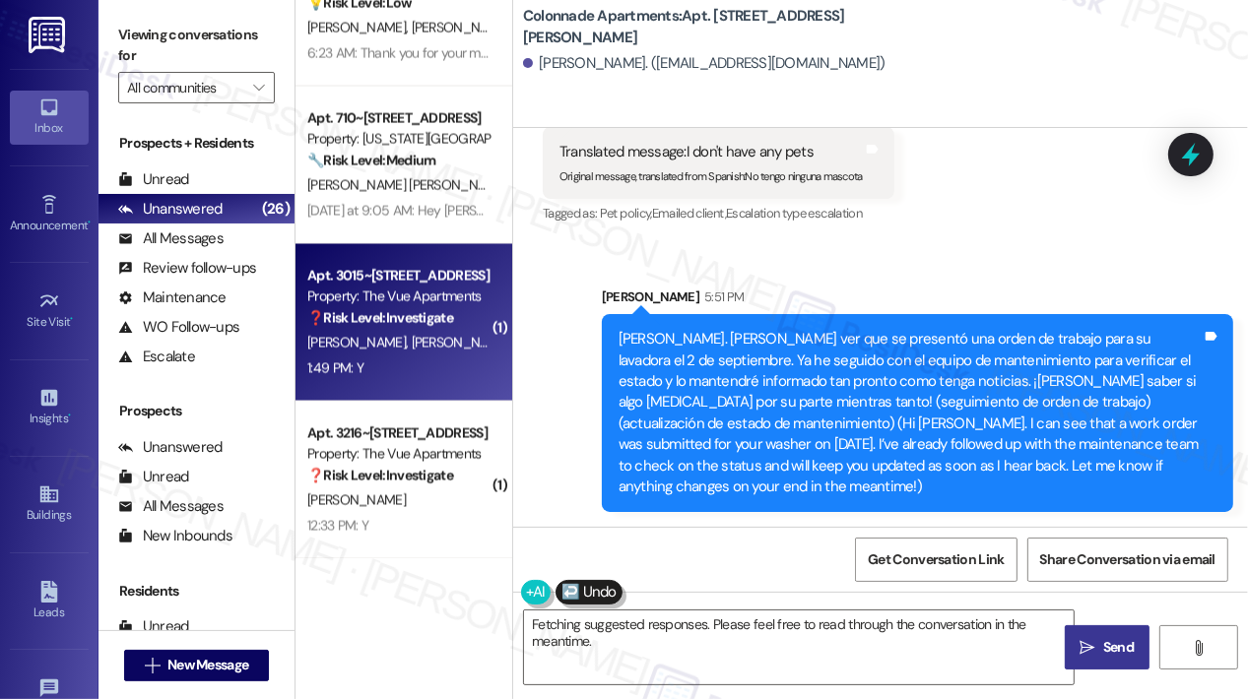
click at [440, 308] on div "❓ Risk Level: Investigate" at bounding box center [398, 318] width 182 height 21
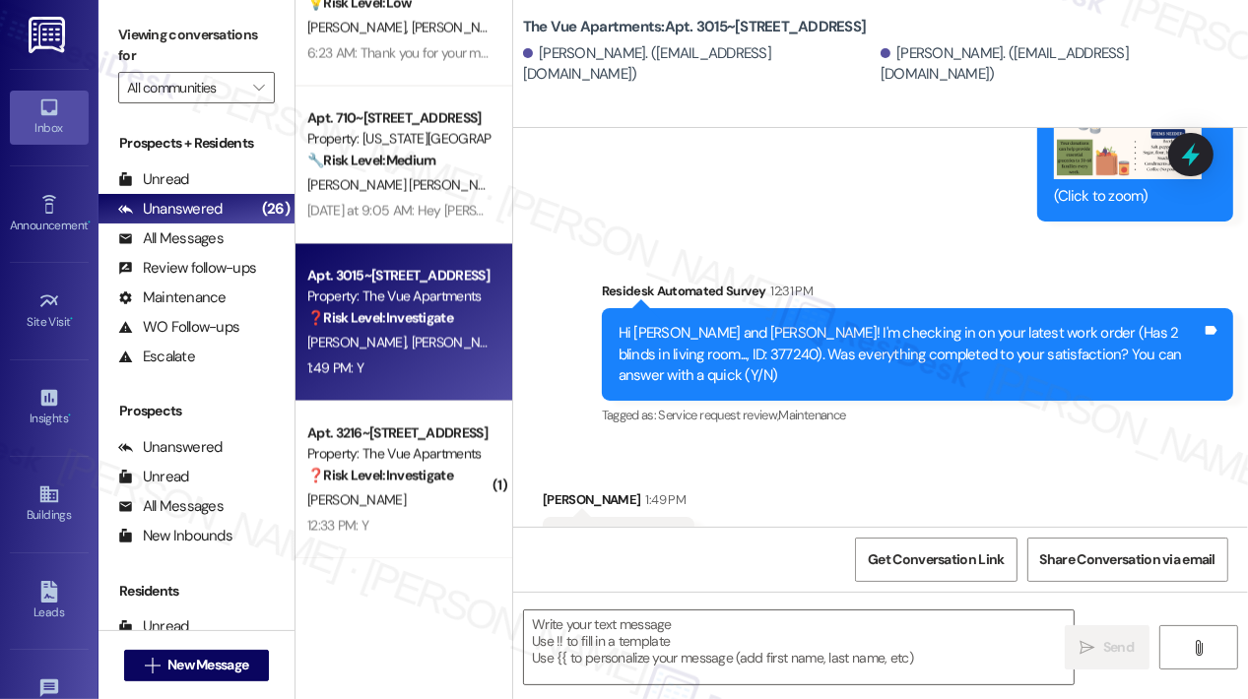
scroll to position [4566, 0]
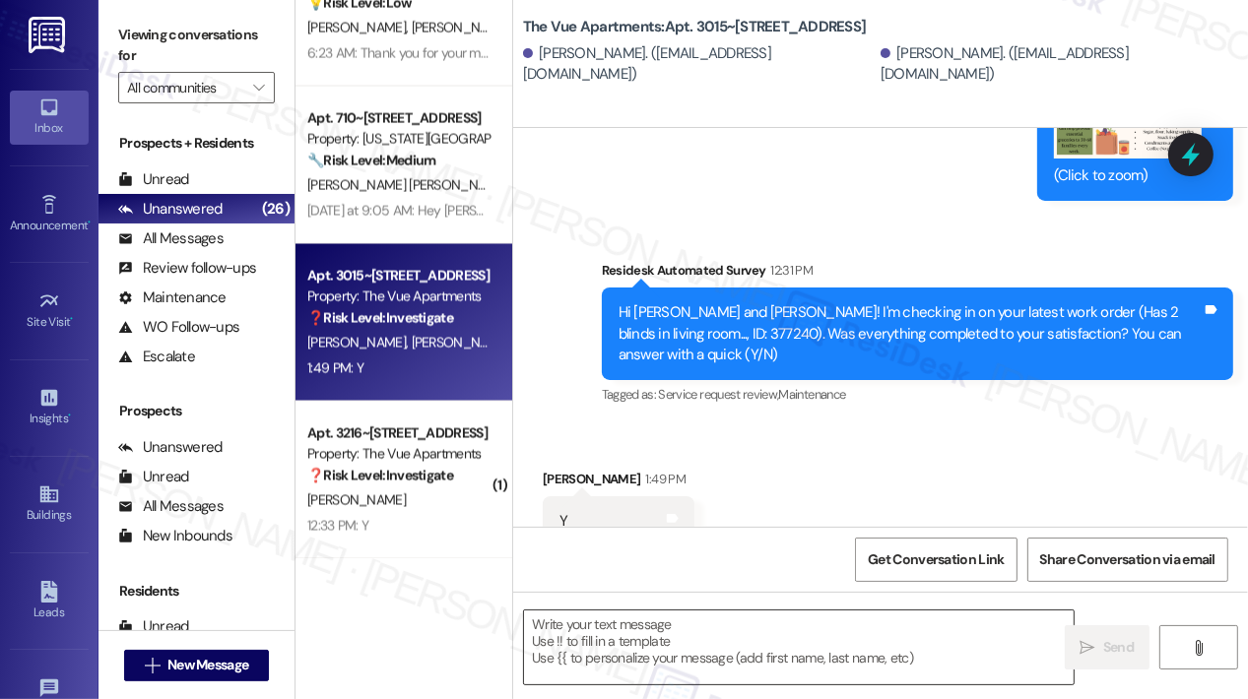
click at [666, 633] on textarea at bounding box center [798, 648] width 549 height 74
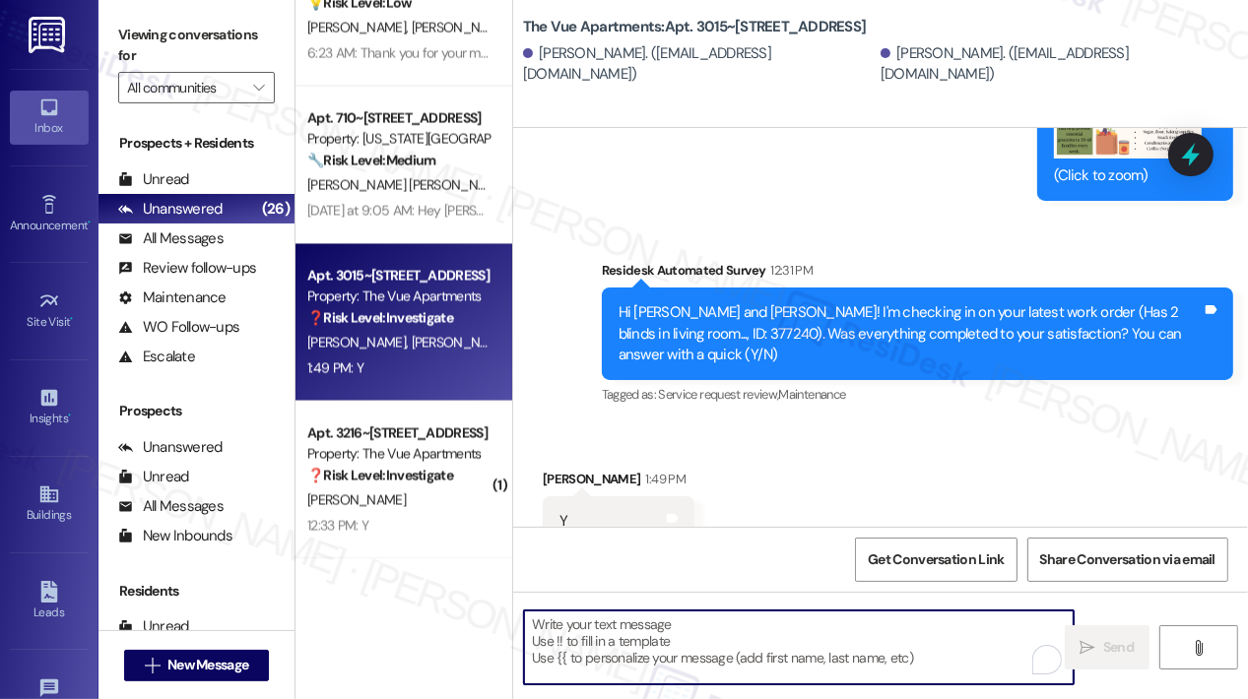
paste textarea "That’s wonderful to hear! We’re so glad that you’re satisfied with the recent w…"
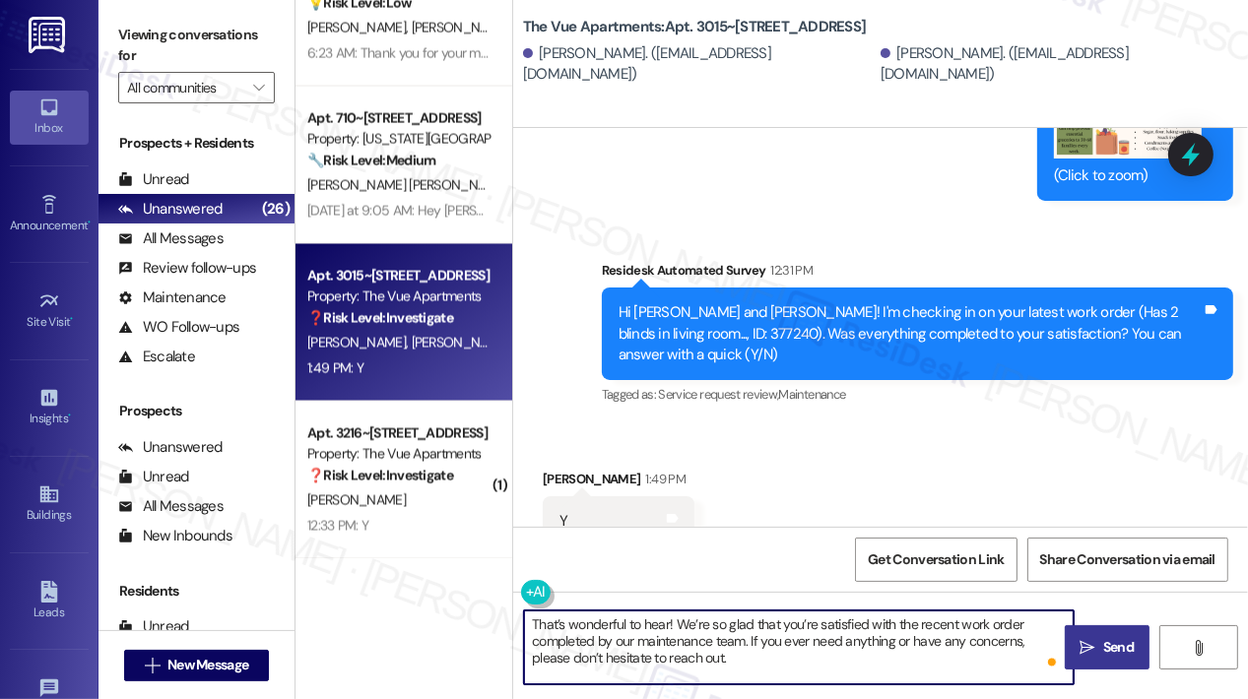
click at [668, 621] on textarea "That’s wonderful to hear! We’re so glad that you’re satisfied with the recent w…" at bounding box center [798, 648] width 549 height 74
click at [773, 672] on textarea "That’s wonderful to hear, [PERSON_NAME]! We’re so glad that you’re satisfied wi…" at bounding box center [798, 648] width 549 height 74
type textarea "That’s wonderful to hear, [PERSON_NAME]! We’re so glad that you’re satisfied wi…"
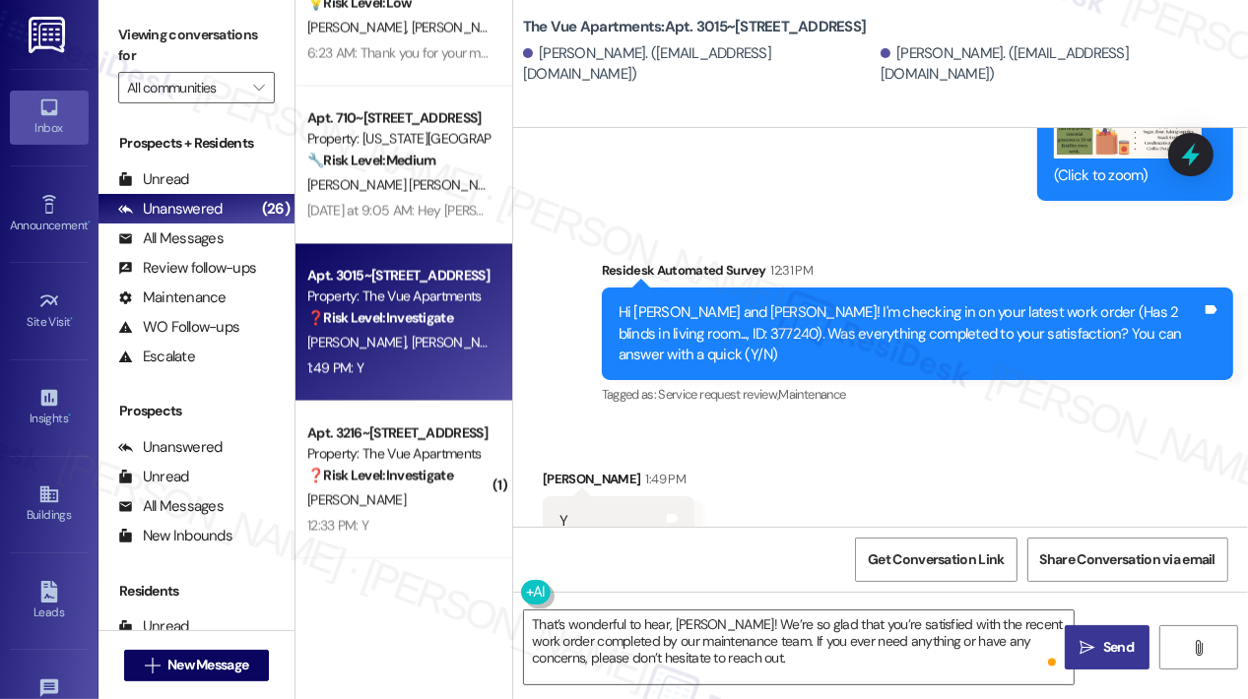
click at [1072, 646] on button " Send" at bounding box center [1107, 647] width 86 height 44
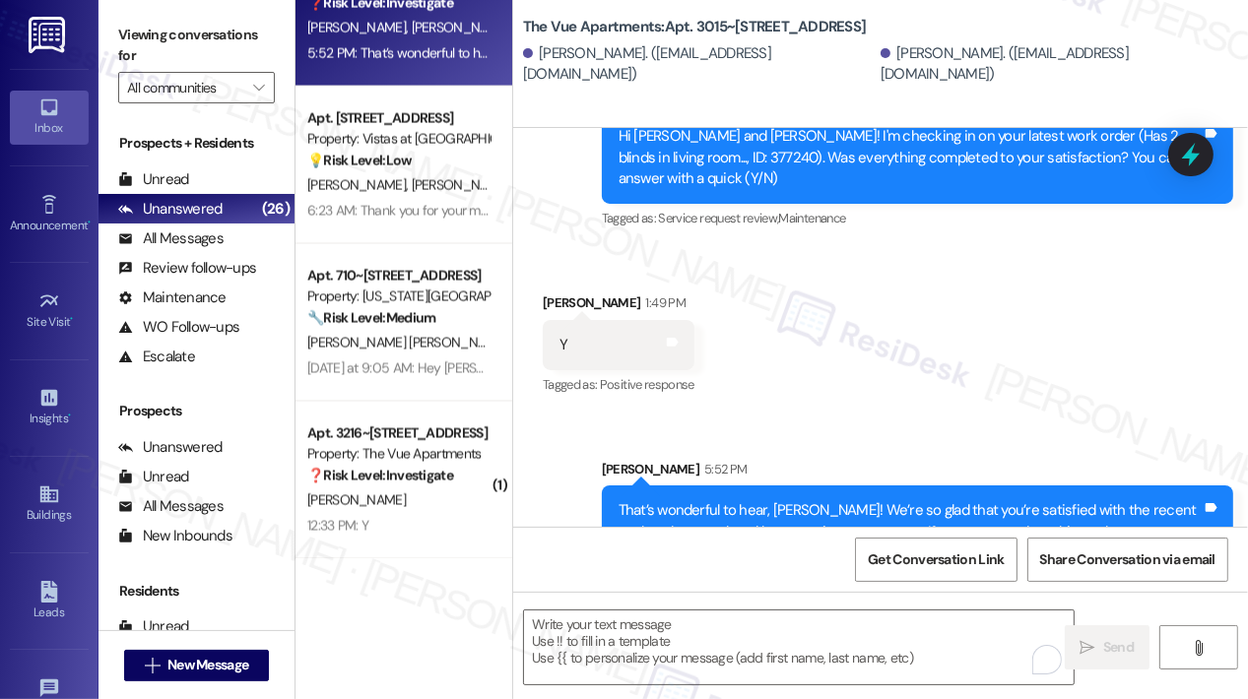
scroll to position [4746, 0]
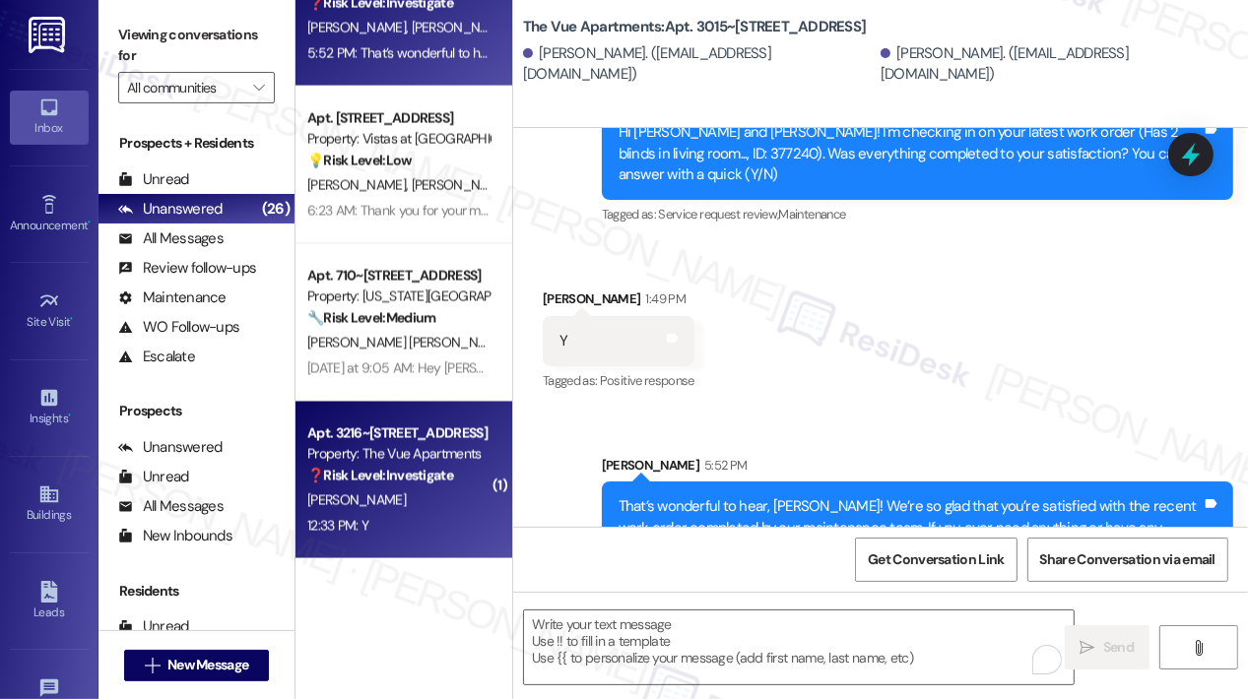
click at [425, 472] on strong "❓ Risk Level: Investigate" at bounding box center [380, 476] width 146 height 18
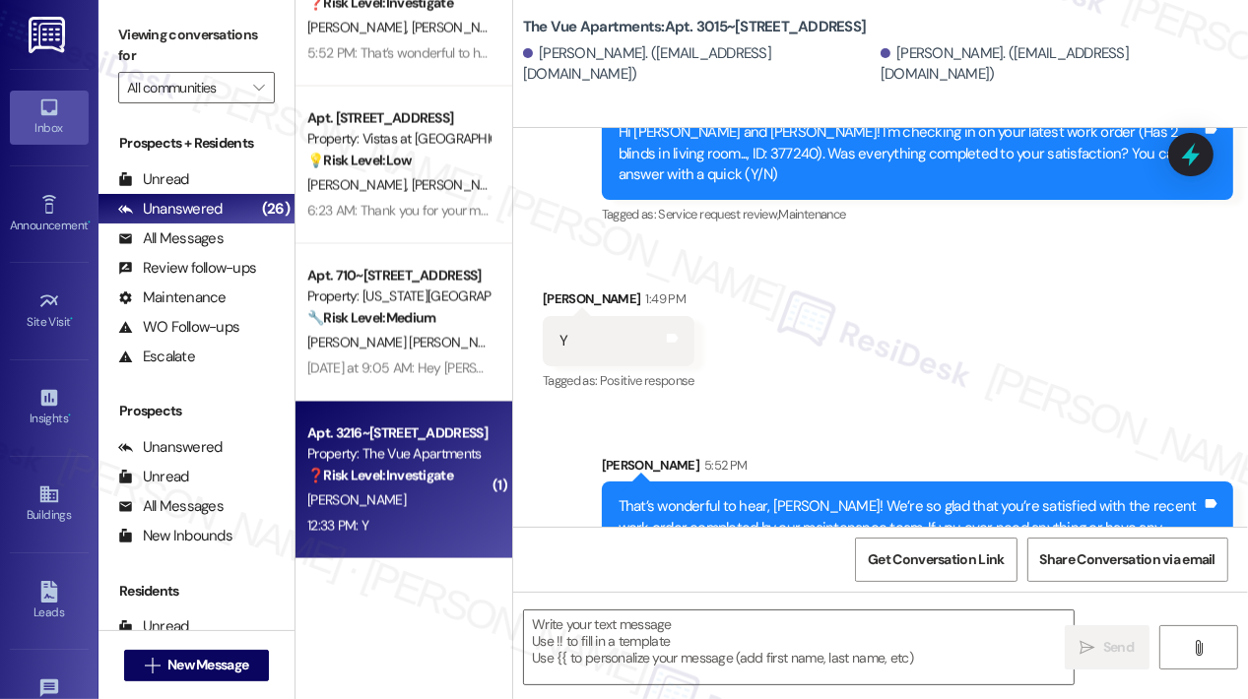
type textarea "Fetching suggested responses. Please feel free to read through the conversation…"
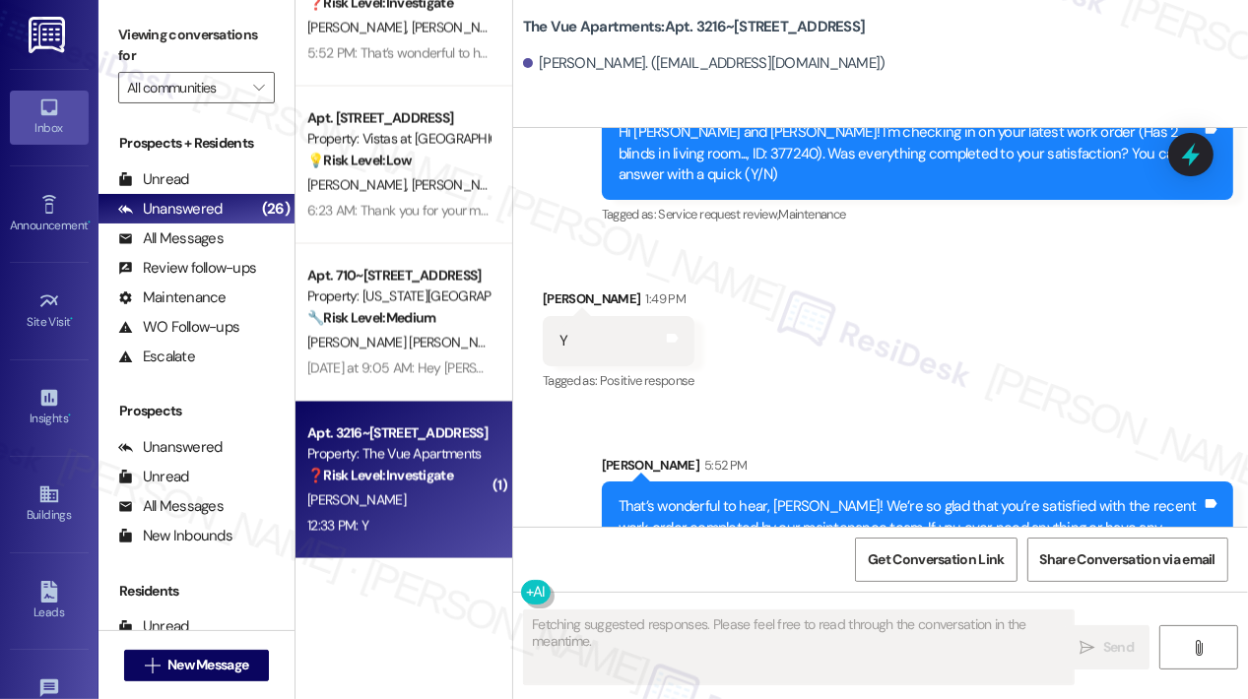
scroll to position [4549, 0]
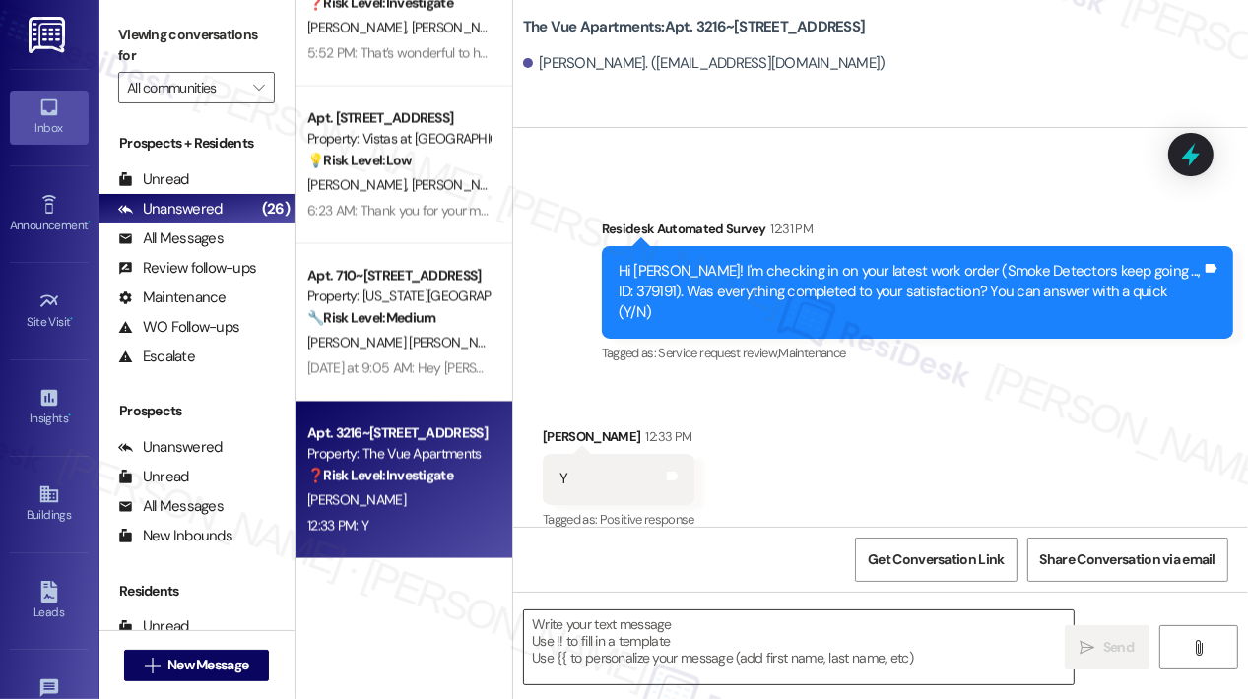
click at [701, 637] on textarea at bounding box center [798, 648] width 549 height 74
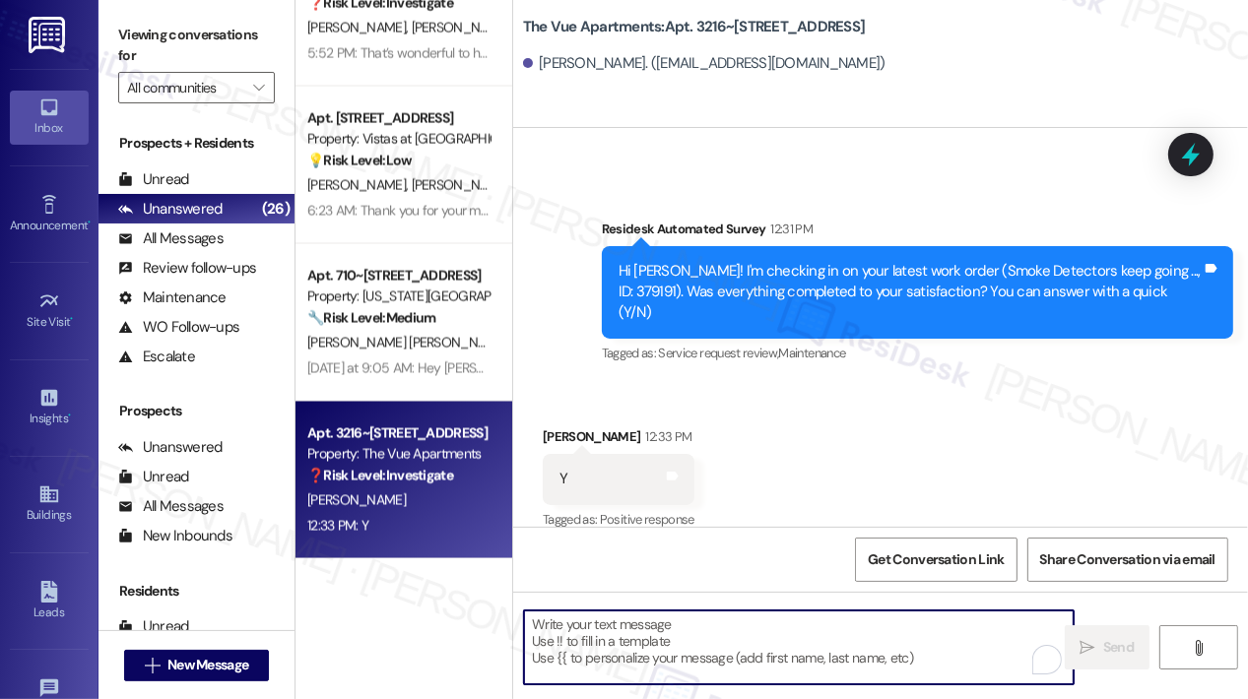
paste textarea "That’s wonderful to hear! We’re so glad that you’re satisfied with the recent w…"
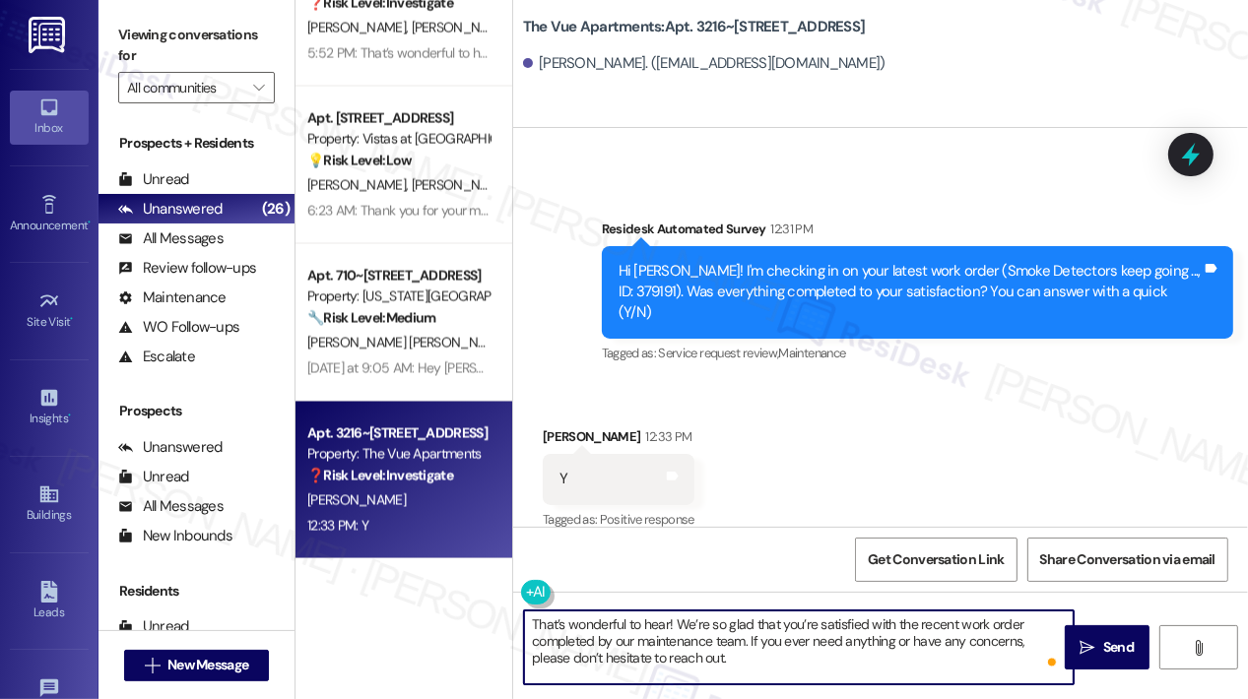
click at [667, 629] on textarea "That’s wonderful to hear! We’re so glad that you’re satisfied with the recent w…" at bounding box center [798, 648] width 549 height 74
click at [945, 427] on div "Received via SMS [PERSON_NAME] 12:33 PM Y Tags and notes Tagged as: Positive re…" at bounding box center [880, 465] width 735 height 166
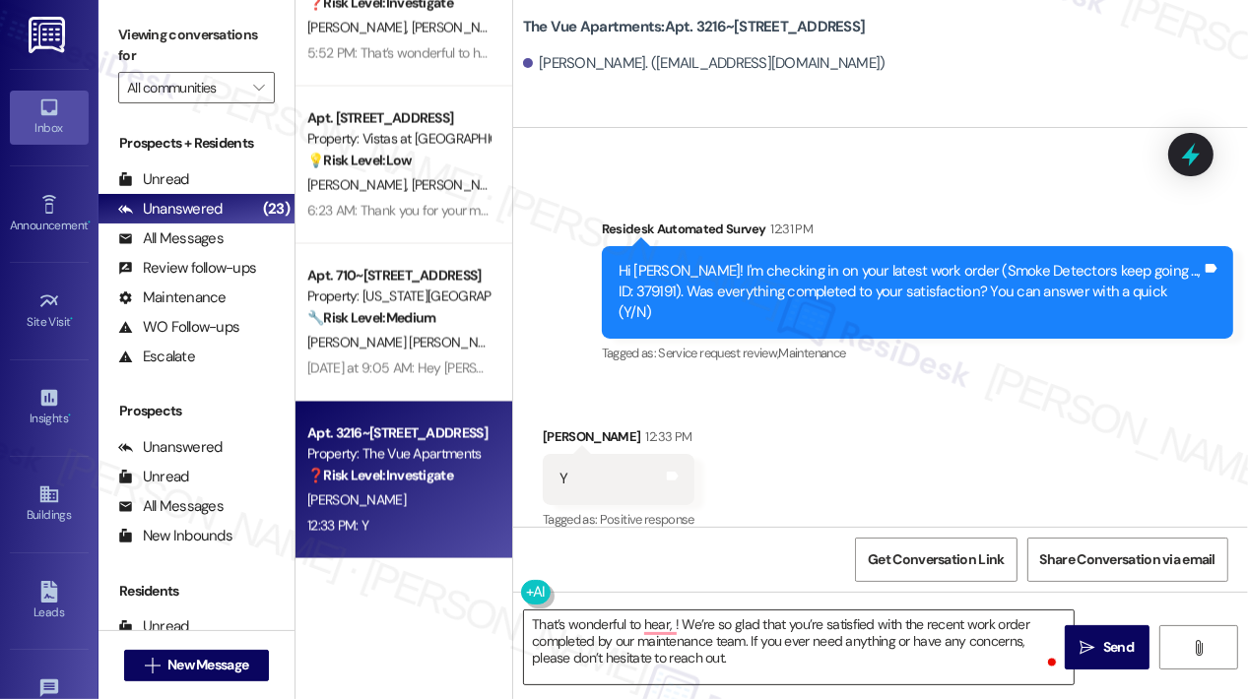
click at [863, 662] on textarea "That’s wonderful to hear, ! We’re so glad that you’re satisfied with the recent…" at bounding box center [798, 648] width 549 height 74
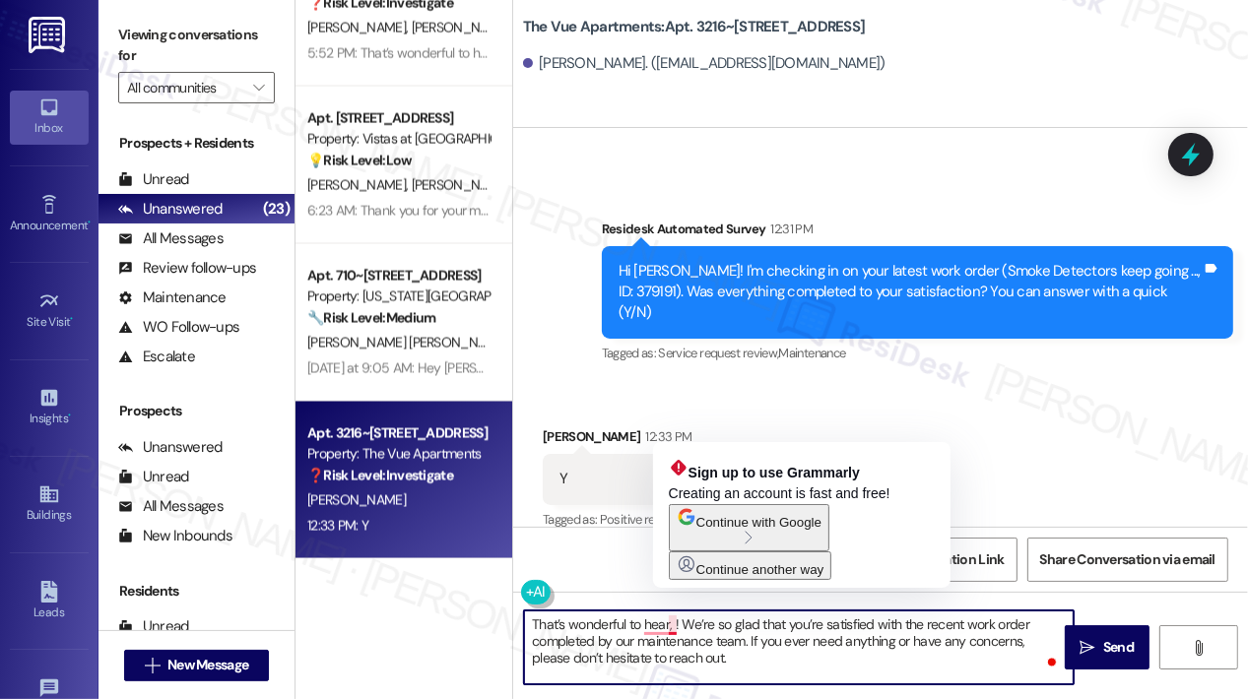
click at [672, 619] on textarea "That’s wonderful to hear, ! We’re so glad that you’re satisfied with the recent…" at bounding box center [798, 648] width 549 height 74
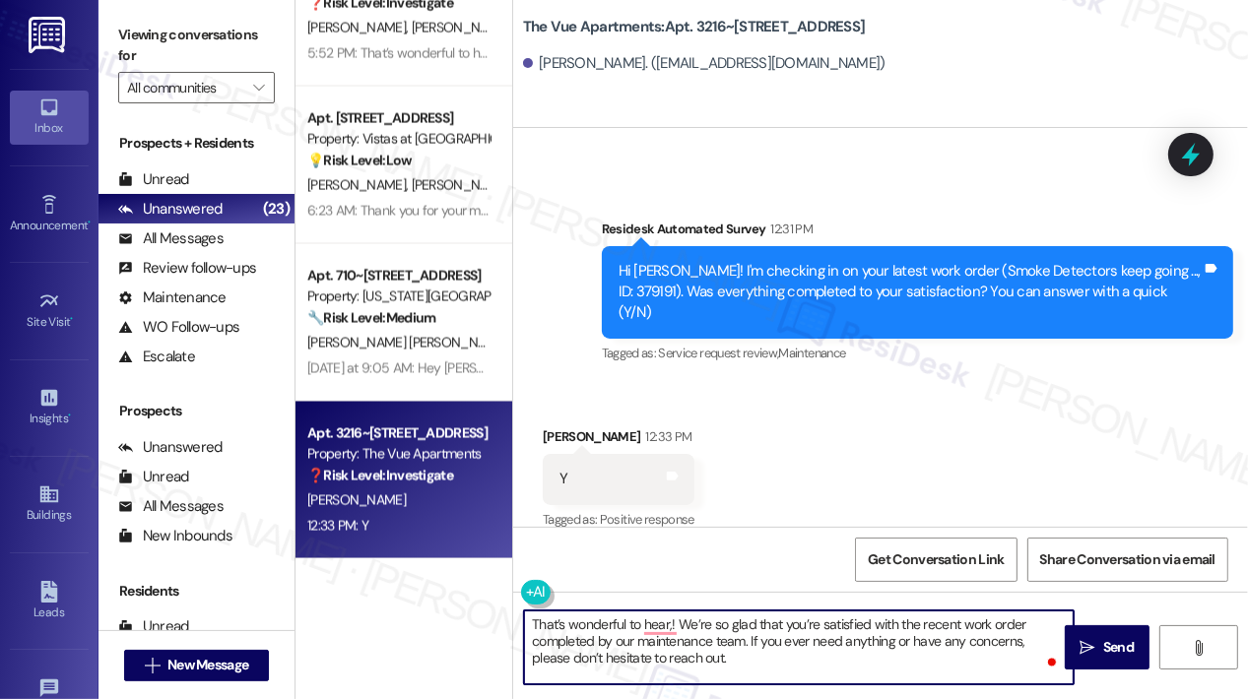
type textarea "That’s wonderful to hear! We’re so glad that you’re satisfied with the recent w…"
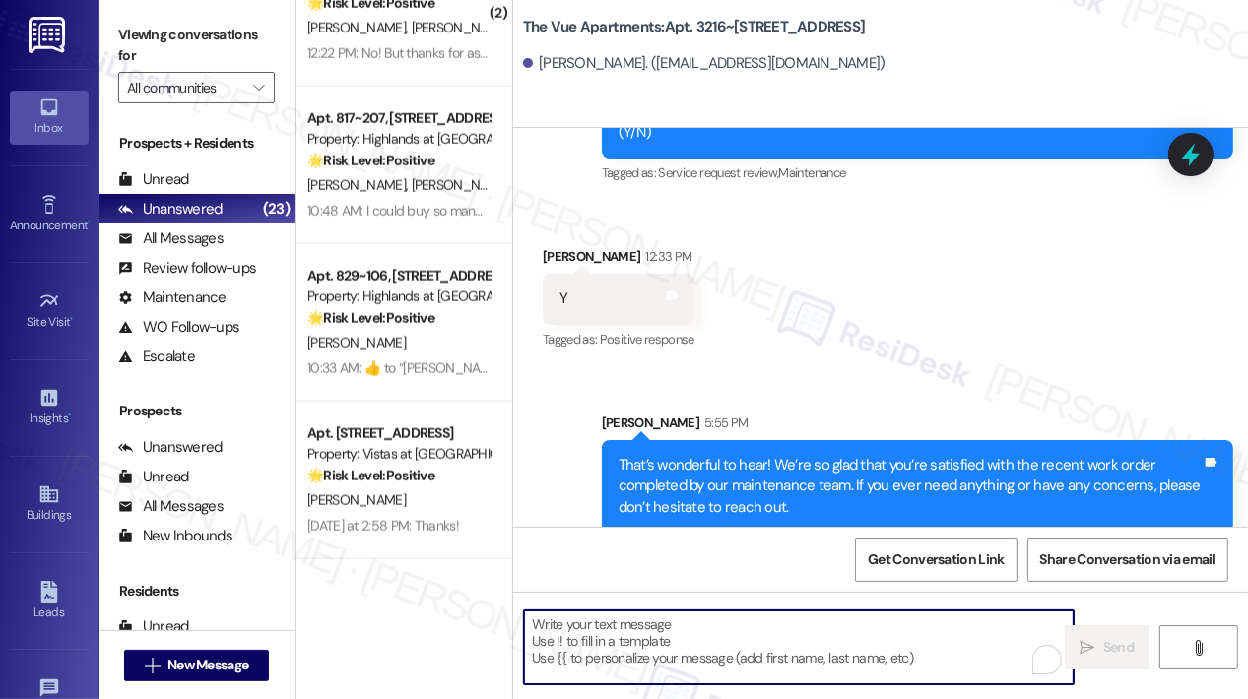
scroll to position [1725, 0]
